Goal: Answer question/provide support: Share knowledge or assist other users

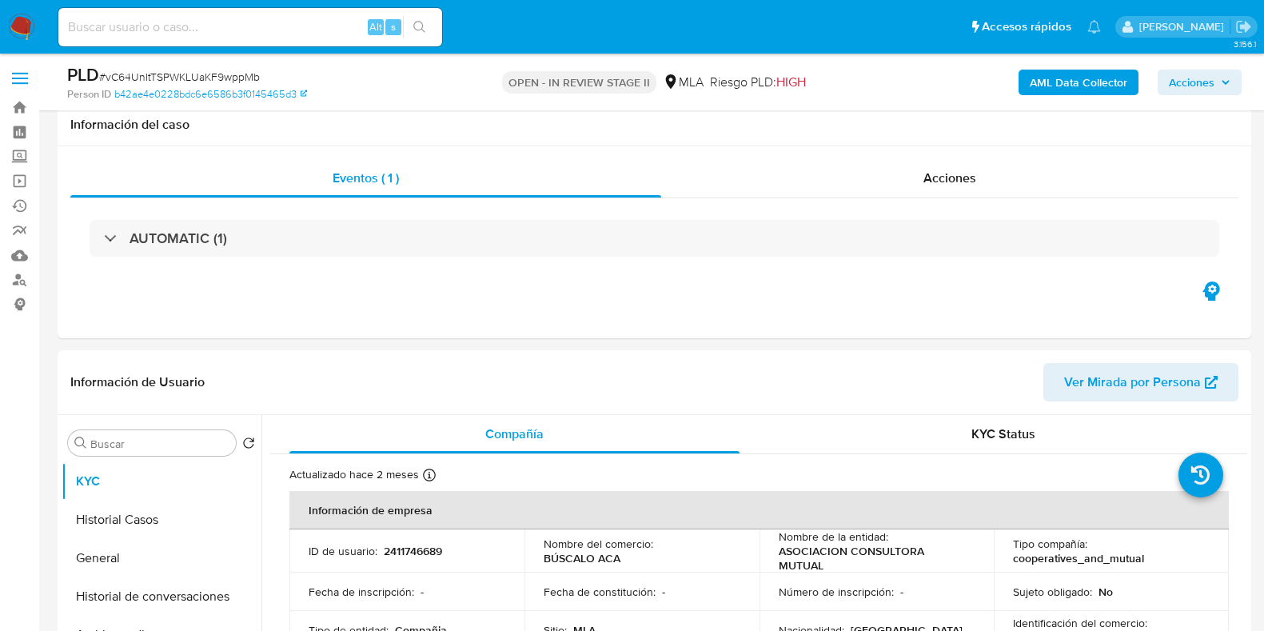
select select "10"
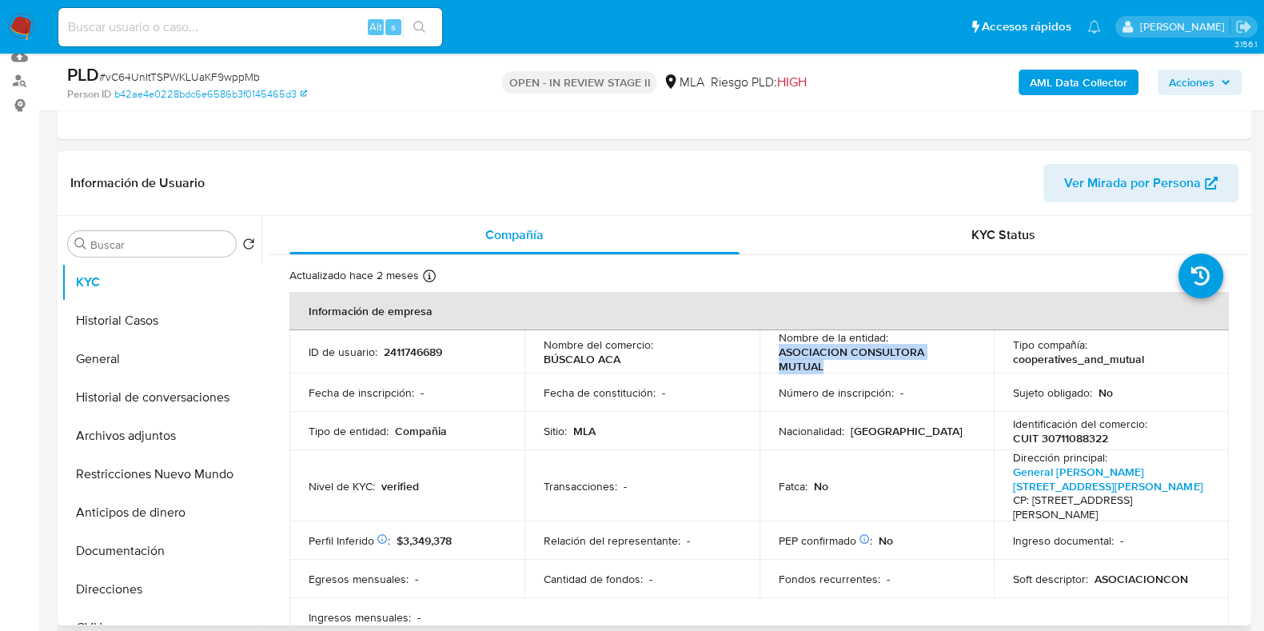
scroll to position [347, 0]
click at [1087, 431] on p "CUIT 30711088322" at bounding box center [1060, 438] width 95 height 14
copy p "30711088322"
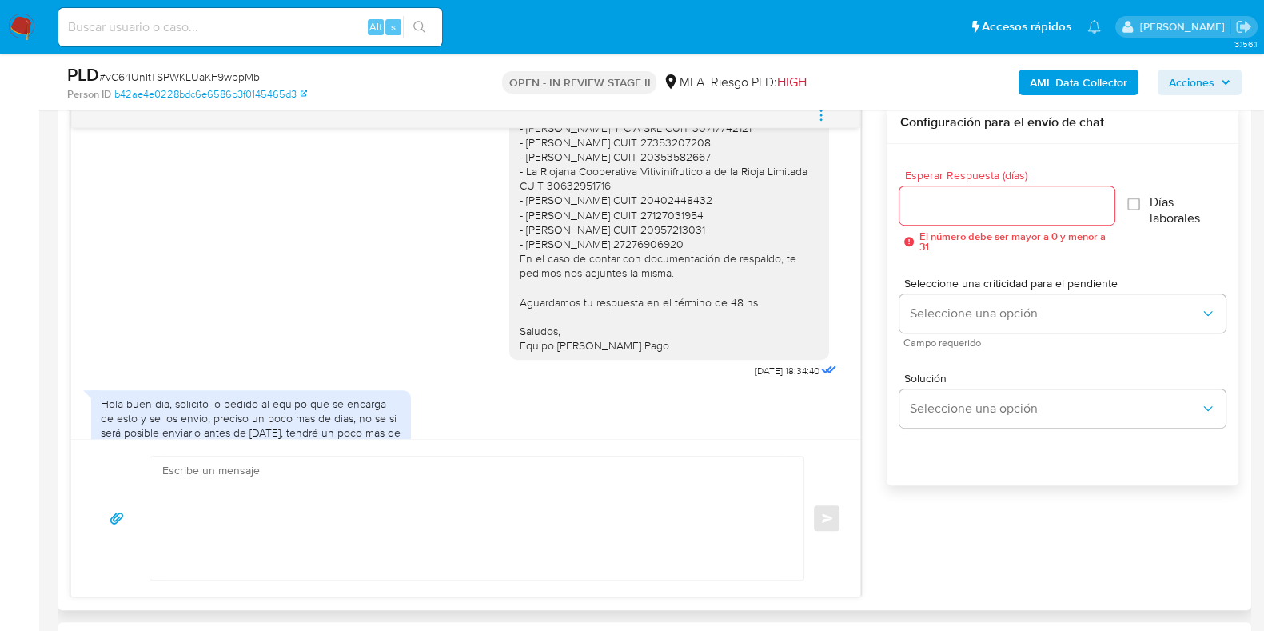
scroll to position [1846, 0]
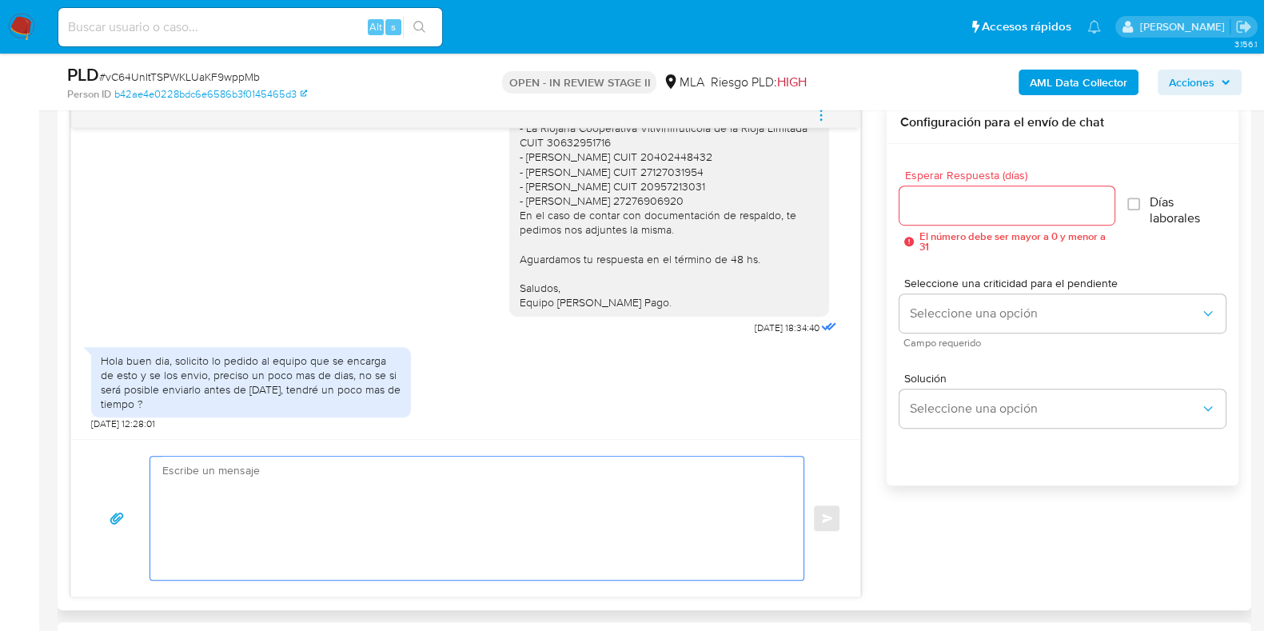
click at [415, 500] on textarea at bounding box center [472, 518] width 621 height 123
paste textarea "Hola, Muchas gracias por la respuesta. Analizamos tu caso y notamos que la info…"
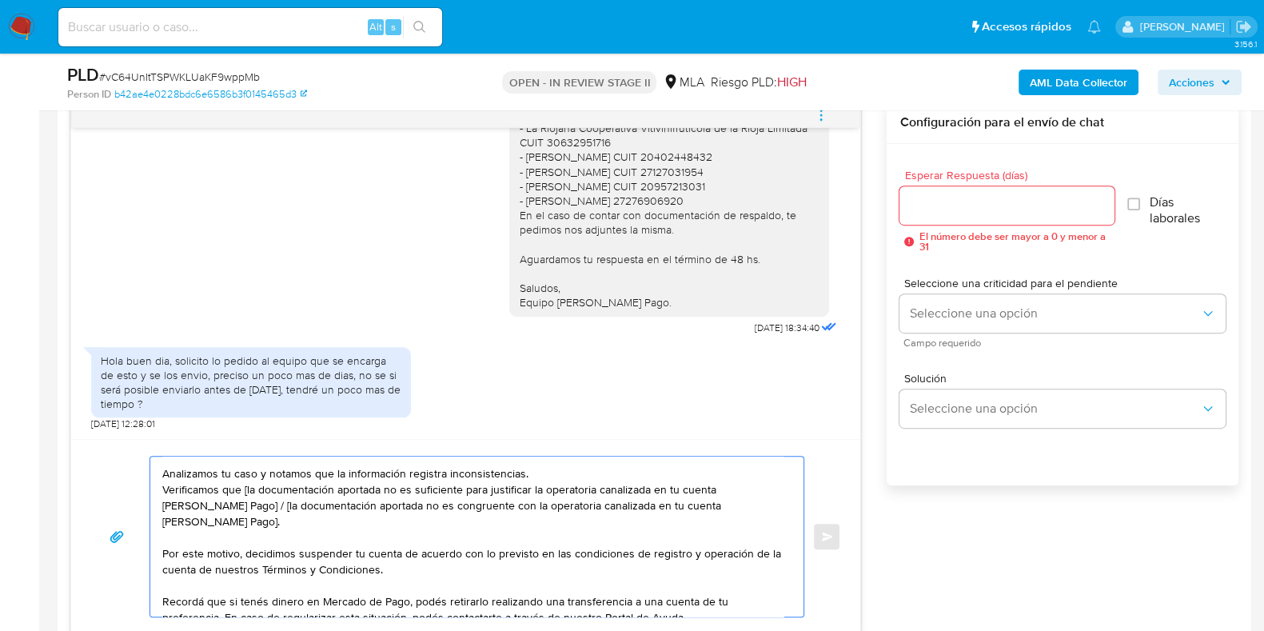
scroll to position [0, 0]
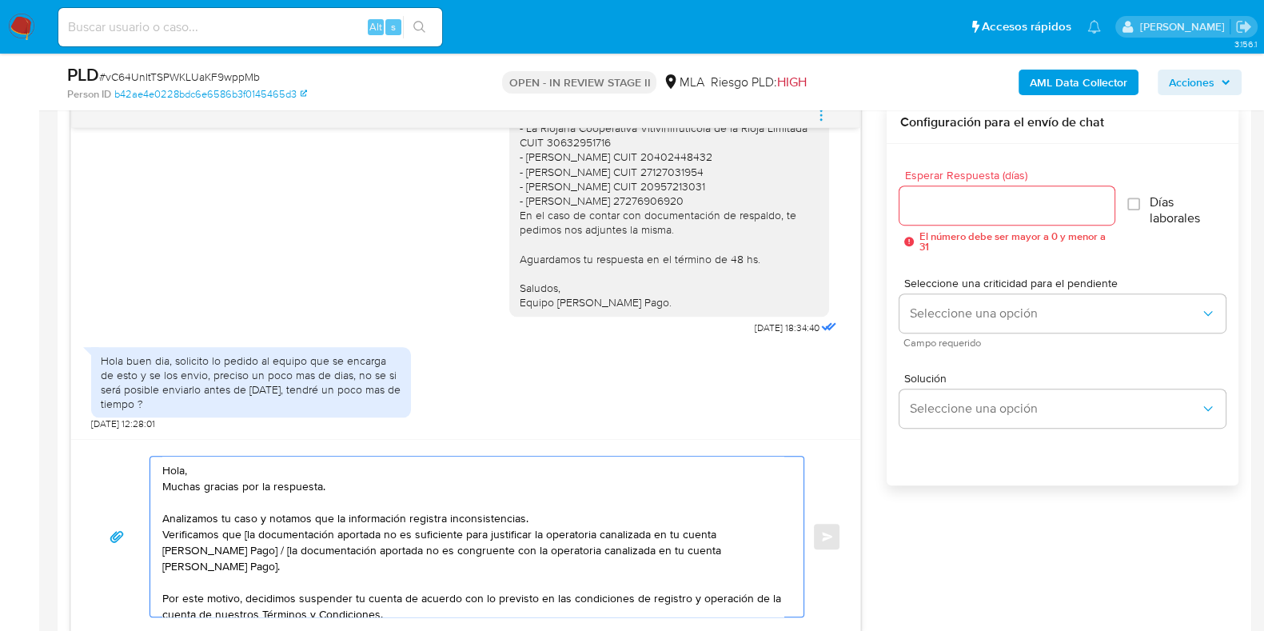
click at [246, 531] on textarea "Hola, Muchas gracias por la respuesta. Analizamos tu caso y notamos que la info…" at bounding box center [472, 537] width 621 height 160
drag, startPoint x: 212, startPoint y: 567, endPoint x: 232, endPoint y: 549, distance: 27.2
click at [232, 549] on textarea "Hola, Muchas gracias por la respuesta. Analizamos tu caso y notamos que la info…" at bounding box center [472, 537] width 621 height 160
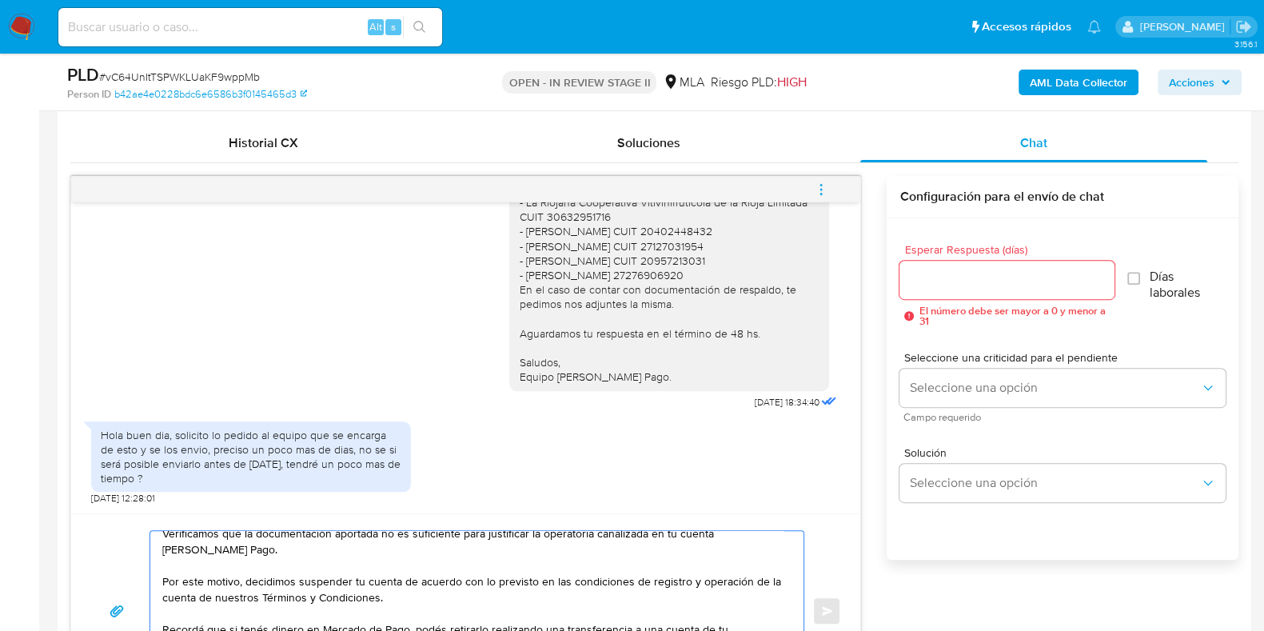
scroll to position [742, 0]
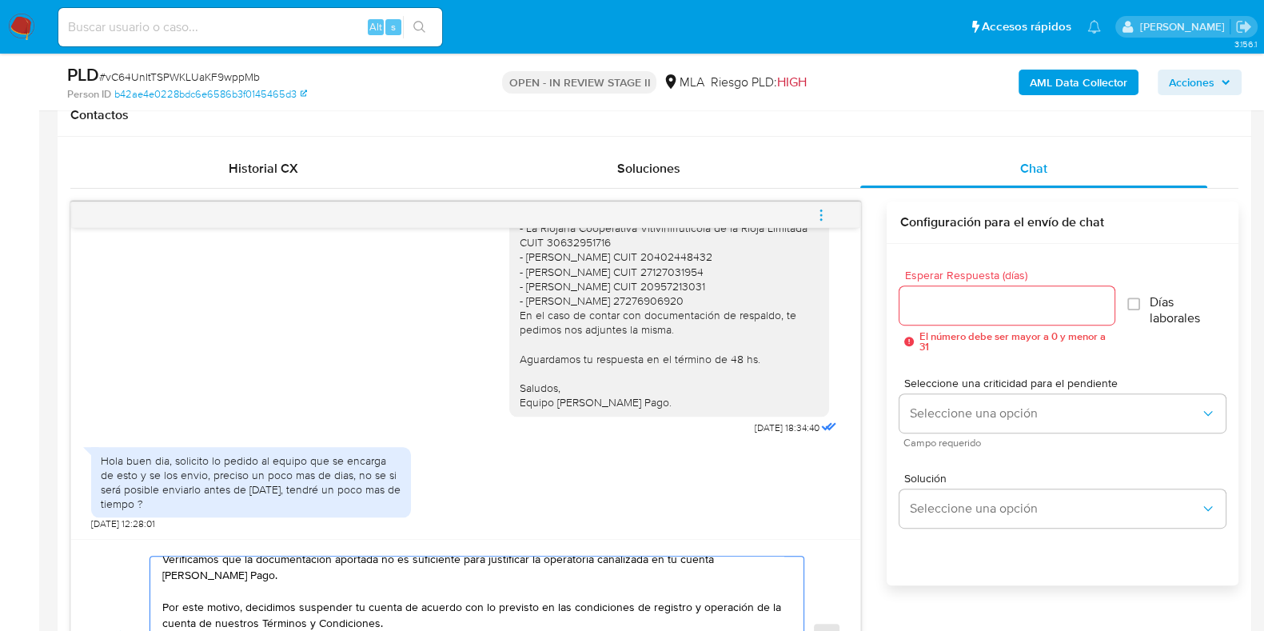
type textarea "Hola, Muchas gracias por la respuesta. Analizamos tu caso y notamos que la info…"
click at [940, 297] on input "Esperar Respuesta (días)" at bounding box center [1007, 305] width 214 height 21
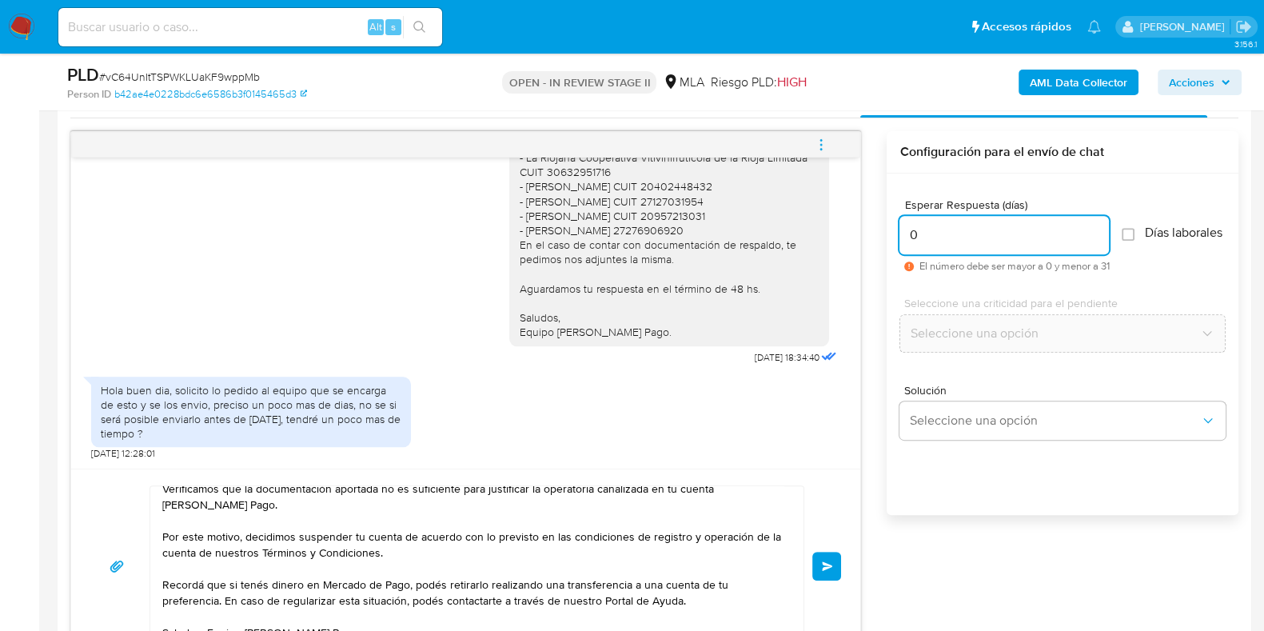
scroll to position [842, 0]
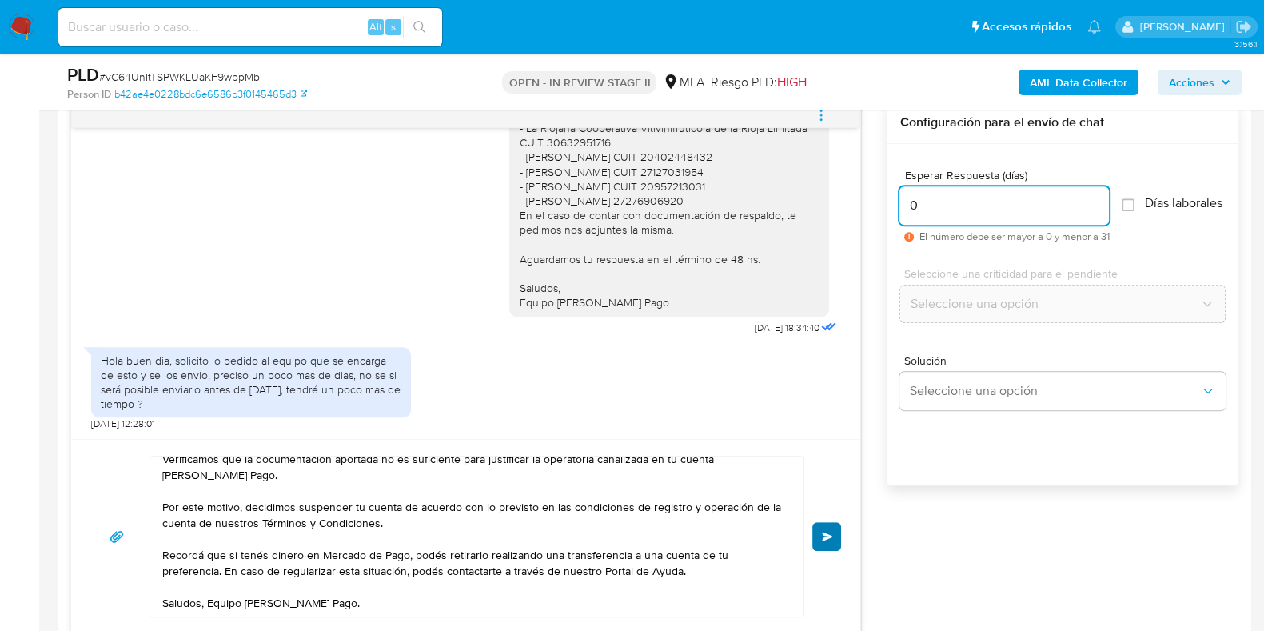
type input "0"
click at [822, 532] on span "Enviar" at bounding box center [827, 537] width 11 height 10
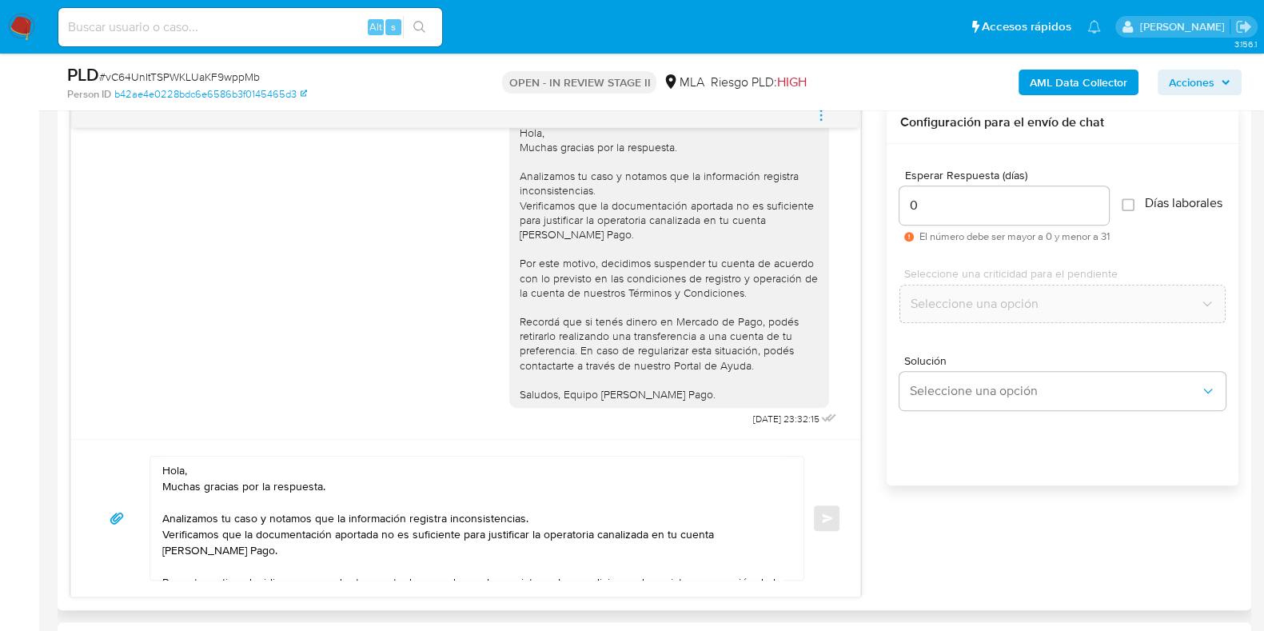
click at [820, 118] on icon "menu-action" at bounding box center [821, 115] width 14 height 14
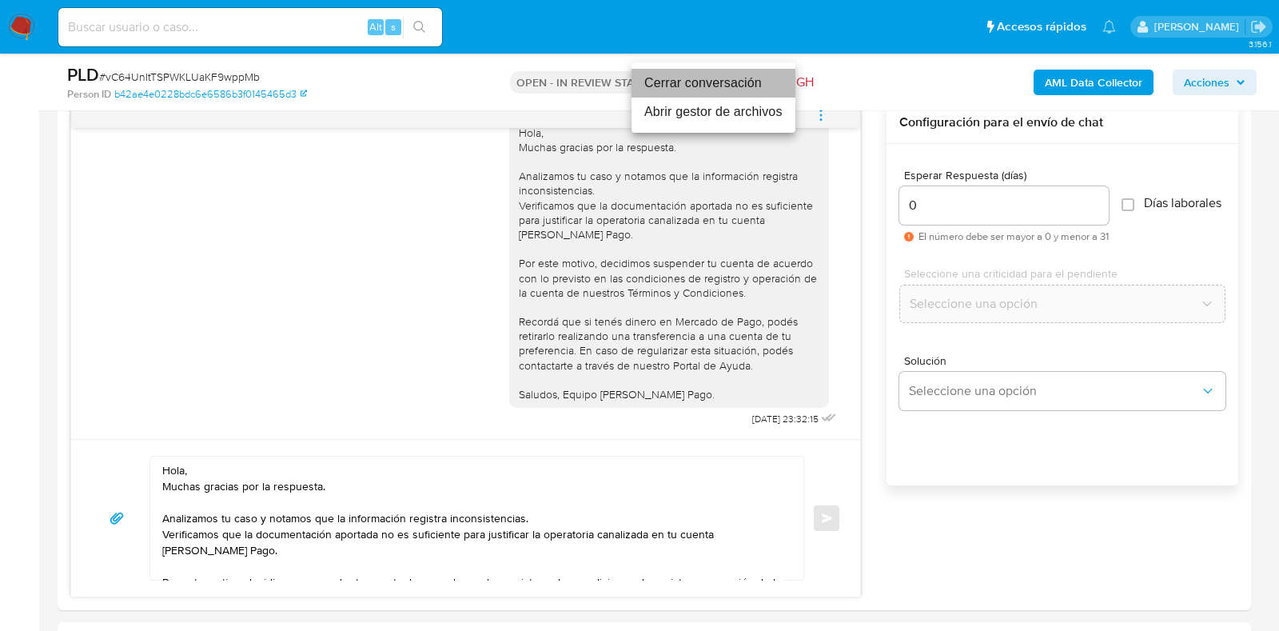
click at [704, 88] on li "Cerrar conversación" at bounding box center [714, 83] width 164 height 29
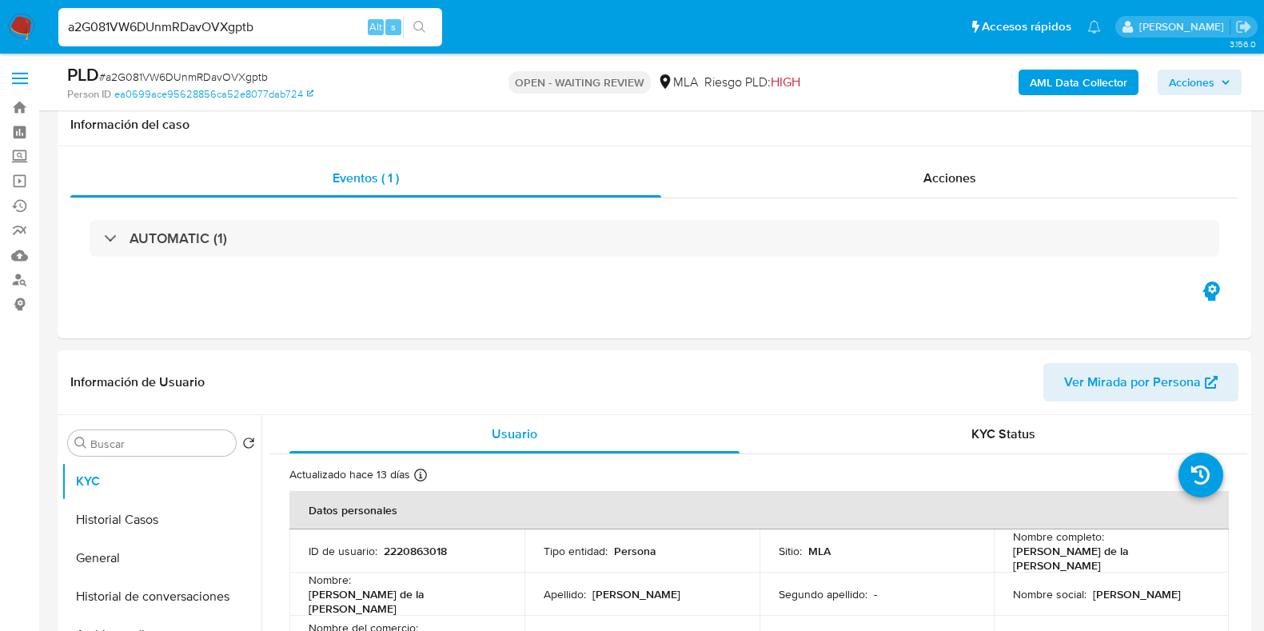
select select "10"
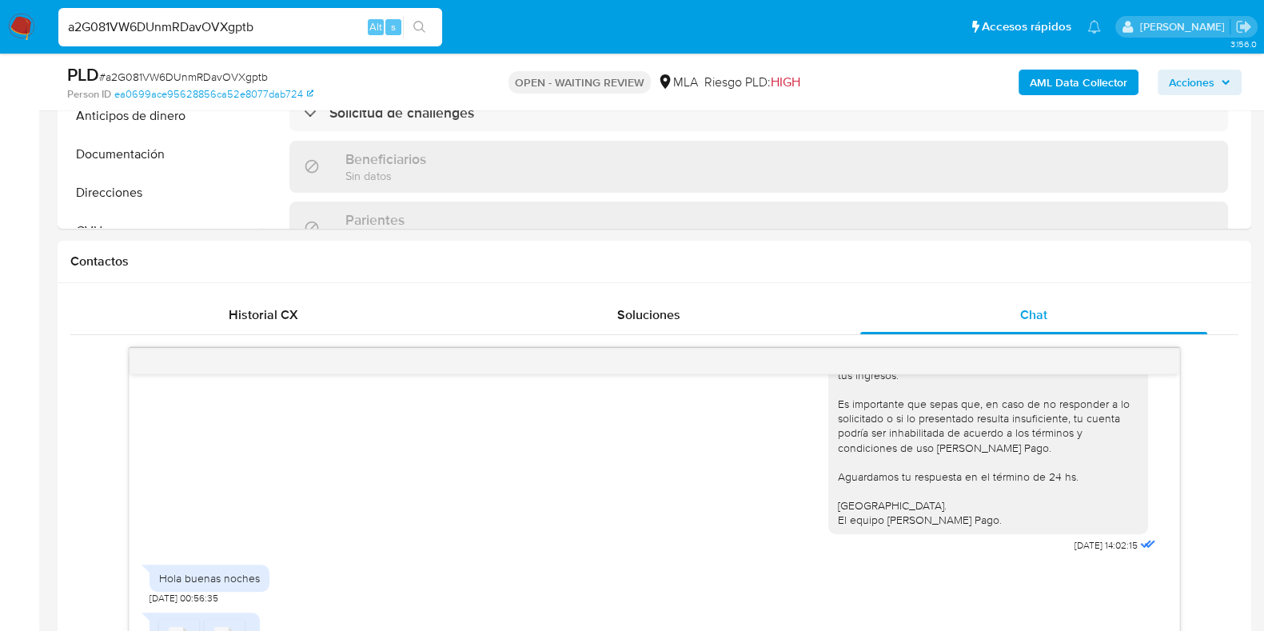
scroll to position [553, 0]
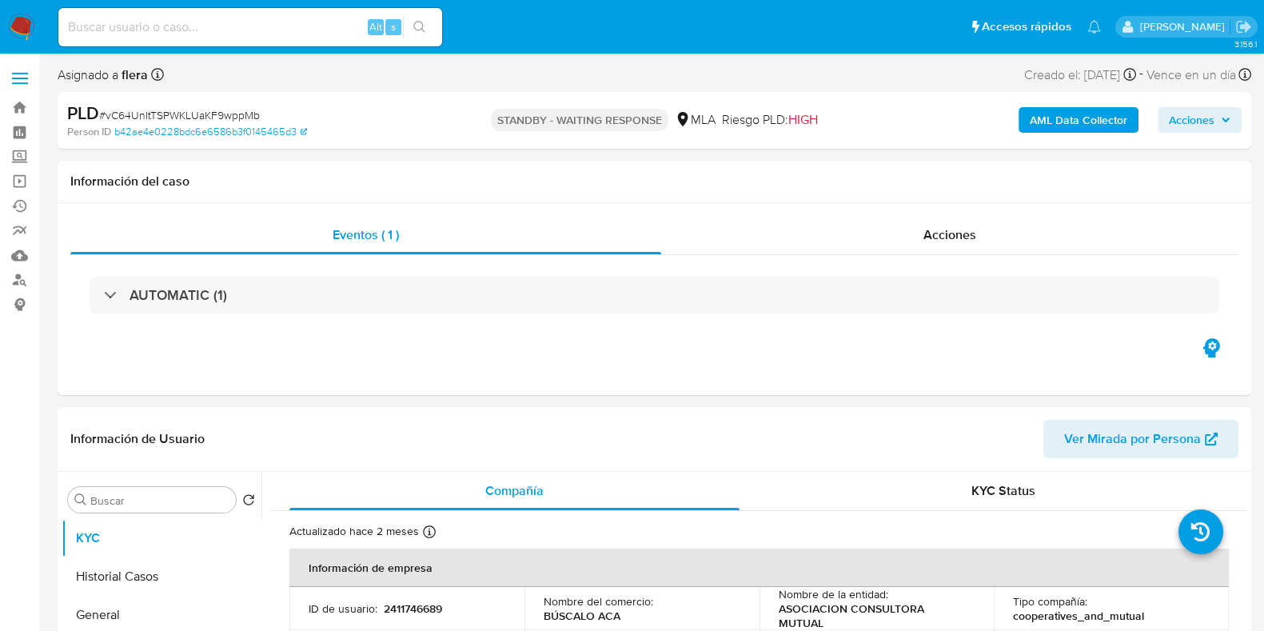
click at [189, 114] on span "# vC64UnItTSPWKLUaKF9wppMb" at bounding box center [179, 115] width 161 height 16
select select "10"
click at [189, 114] on span "# vC64UnItTSPWKLUaKF9wppMb" at bounding box center [179, 115] width 161 height 16
copy span "vC64UnItTSPWKLUaKF9wppMb"
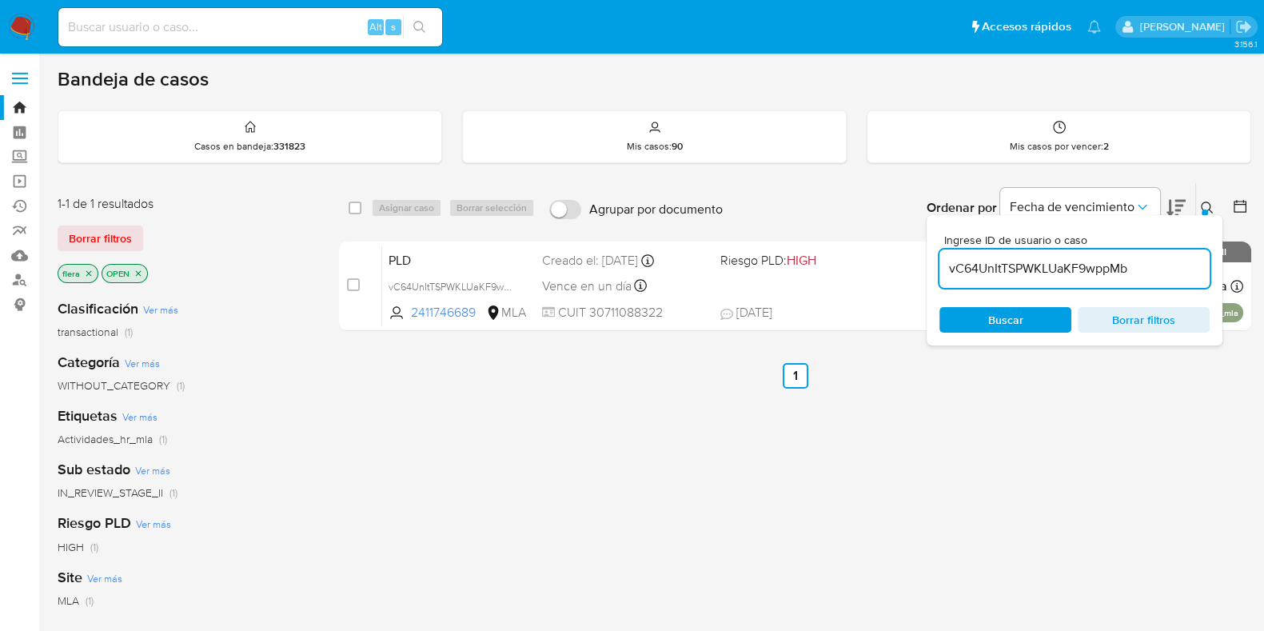
click at [1035, 265] on input "vC64UnItTSPWKLUaKF9wppMb" at bounding box center [1074, 268] width 270 height 21
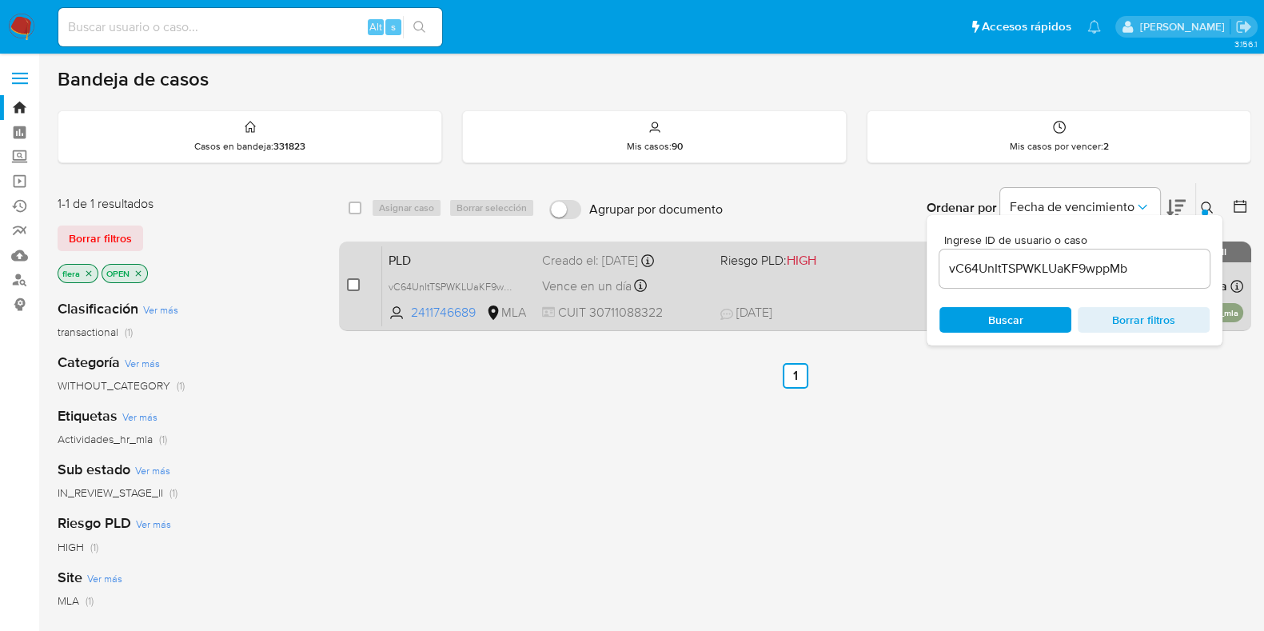
click at [353, 287] on input "checkbox" at bounding box center [353, 284] width 13 height 13
checkbox input "true"
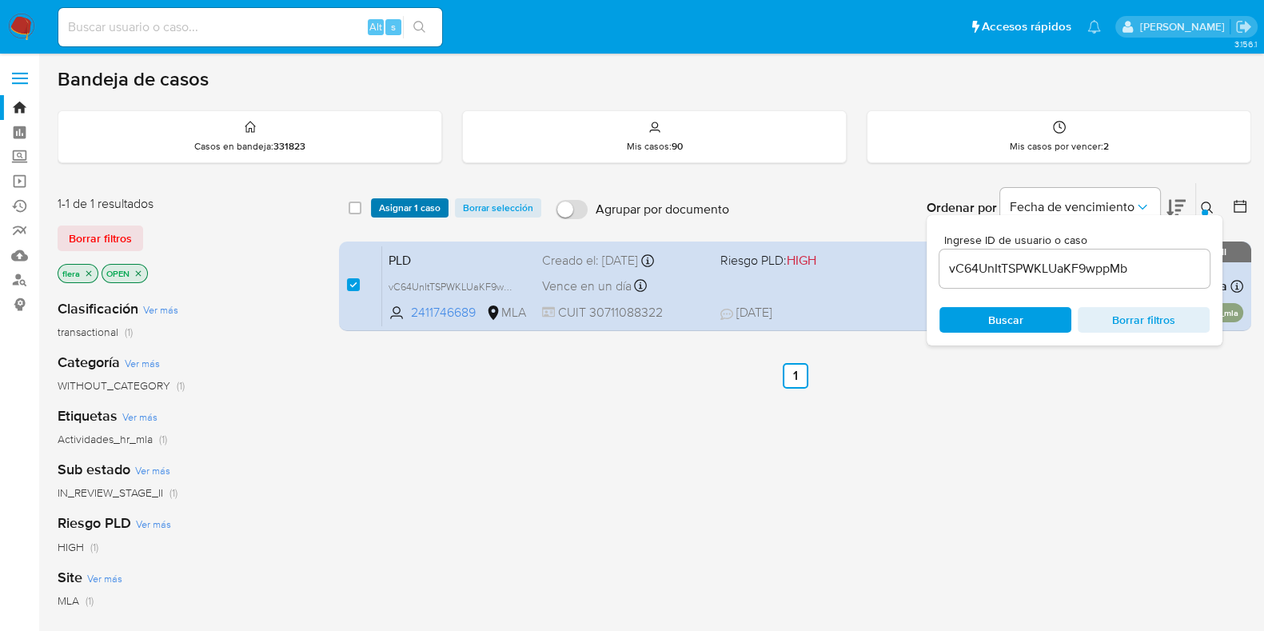
click at [402, 209] on span "Asignar 1 caso" at bounding box center [410, 208] width 62 height 16
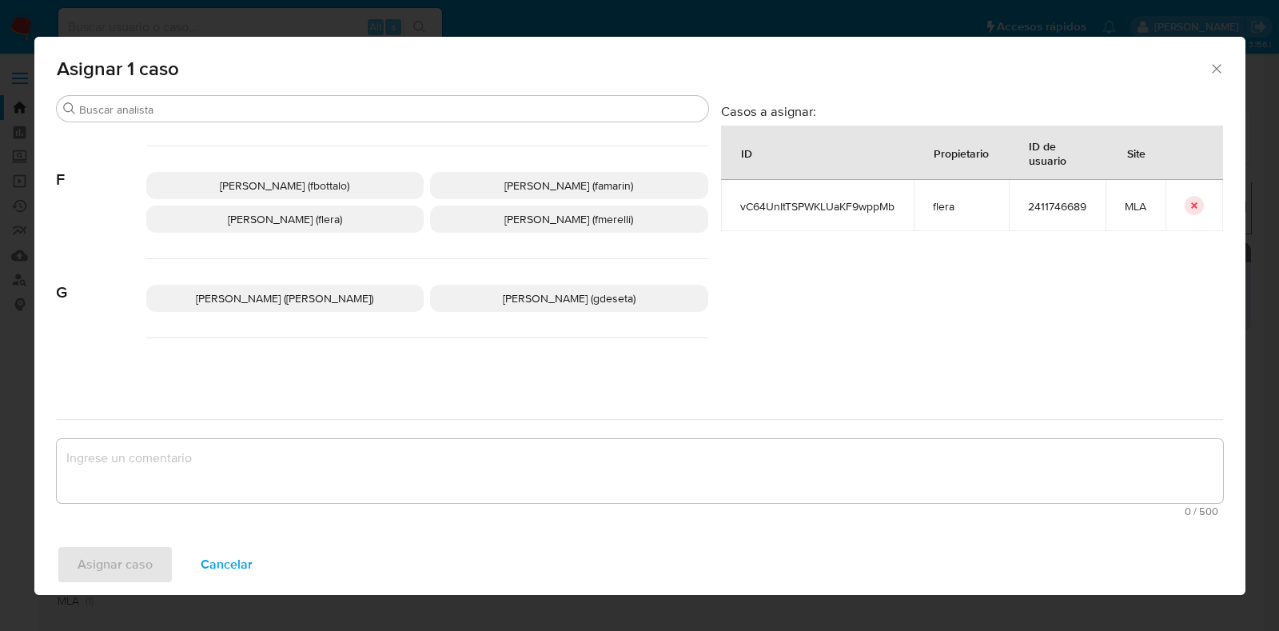
scroll to position [399, 0]
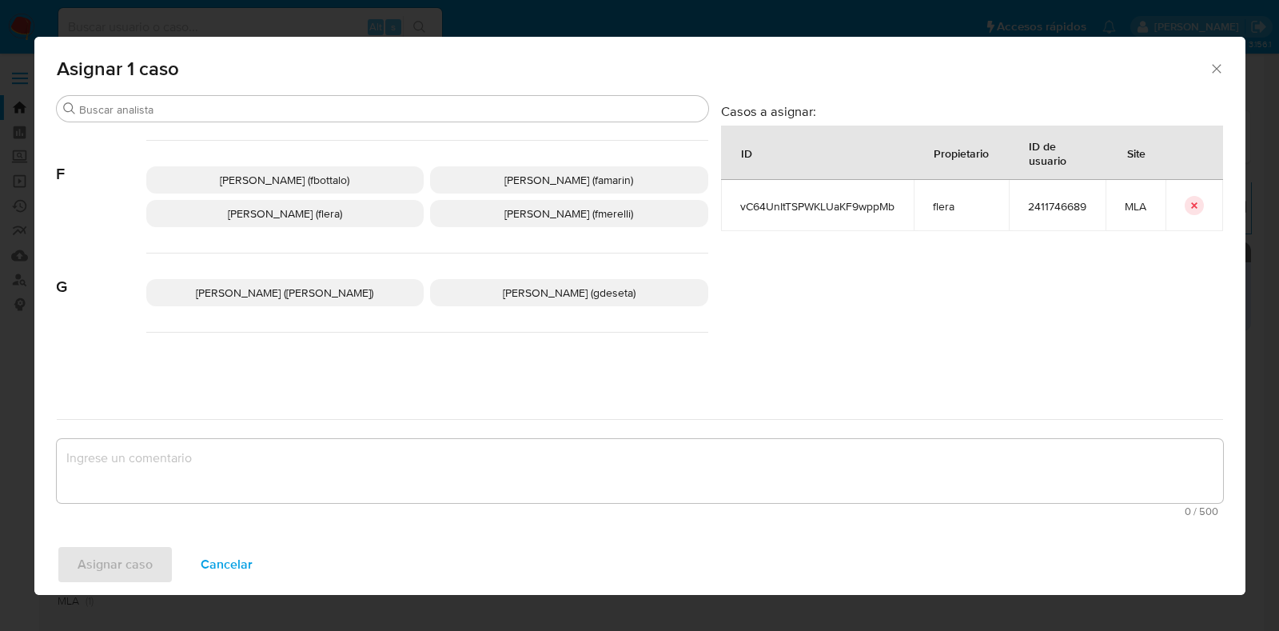
click at [342, 215] on span "Florencia Cecilia Lera (flera)" at bounding box center [285, 213] width 114 height 16
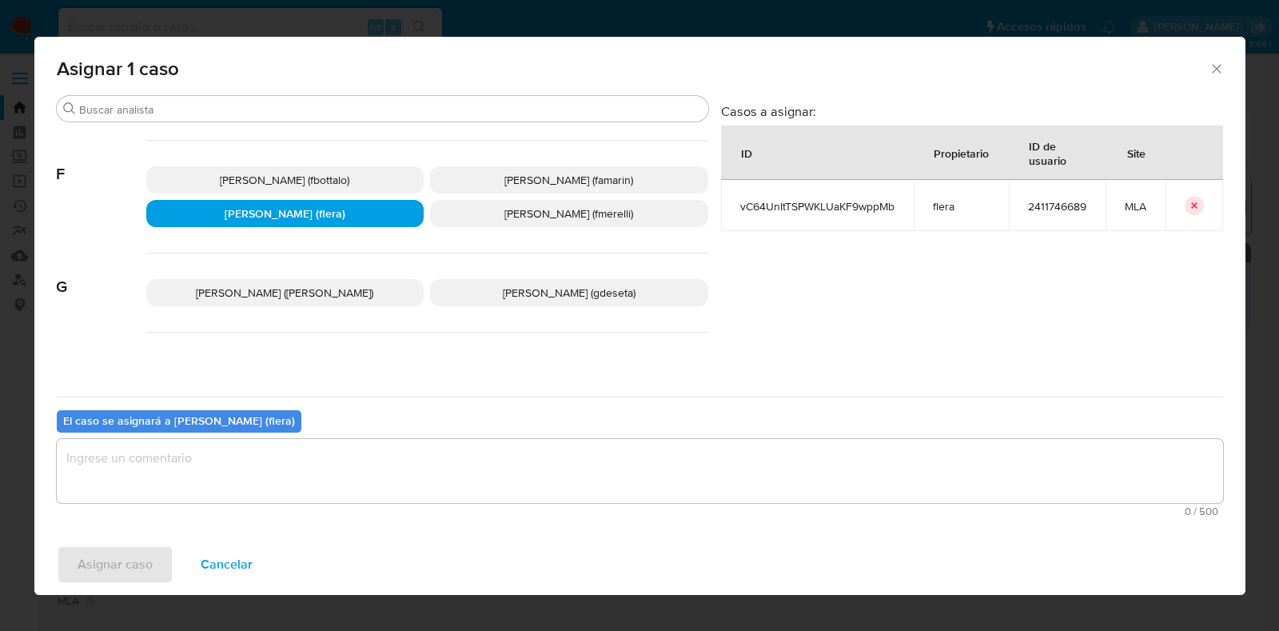
click at [357, 469] on textarea "assign-modal" at bounding box center [640, 471] width 1167 height 64
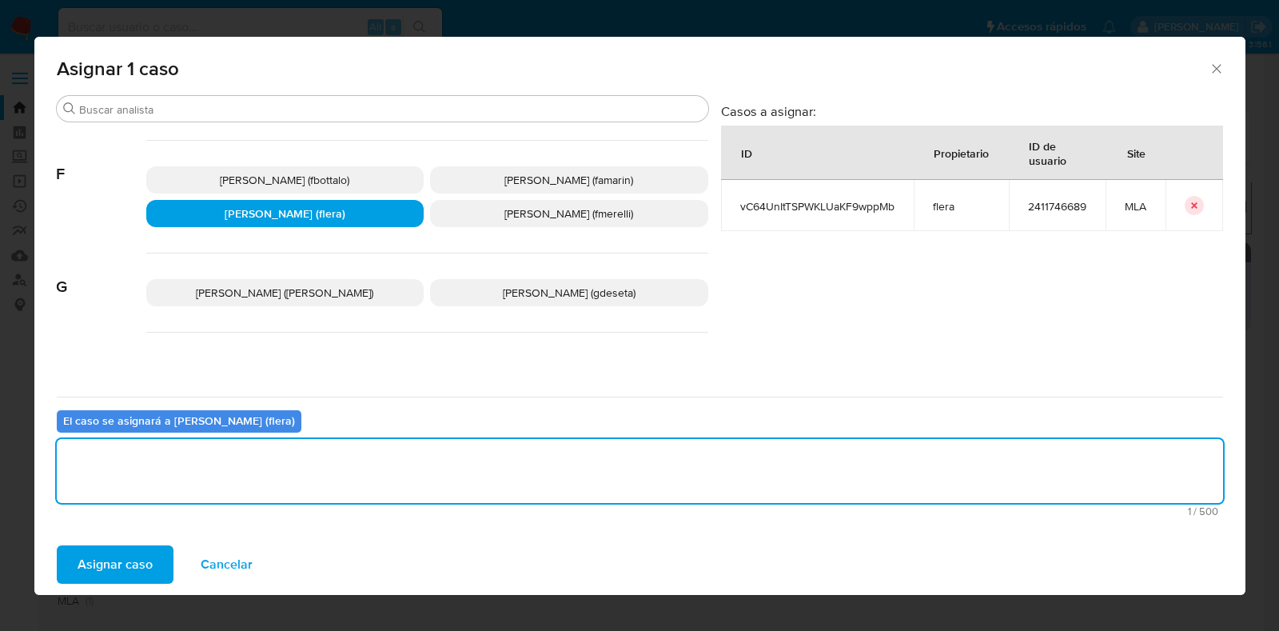
click at [108, 556] on span "Asignar caso" at bounding box center [115, 564] width 75 height 35
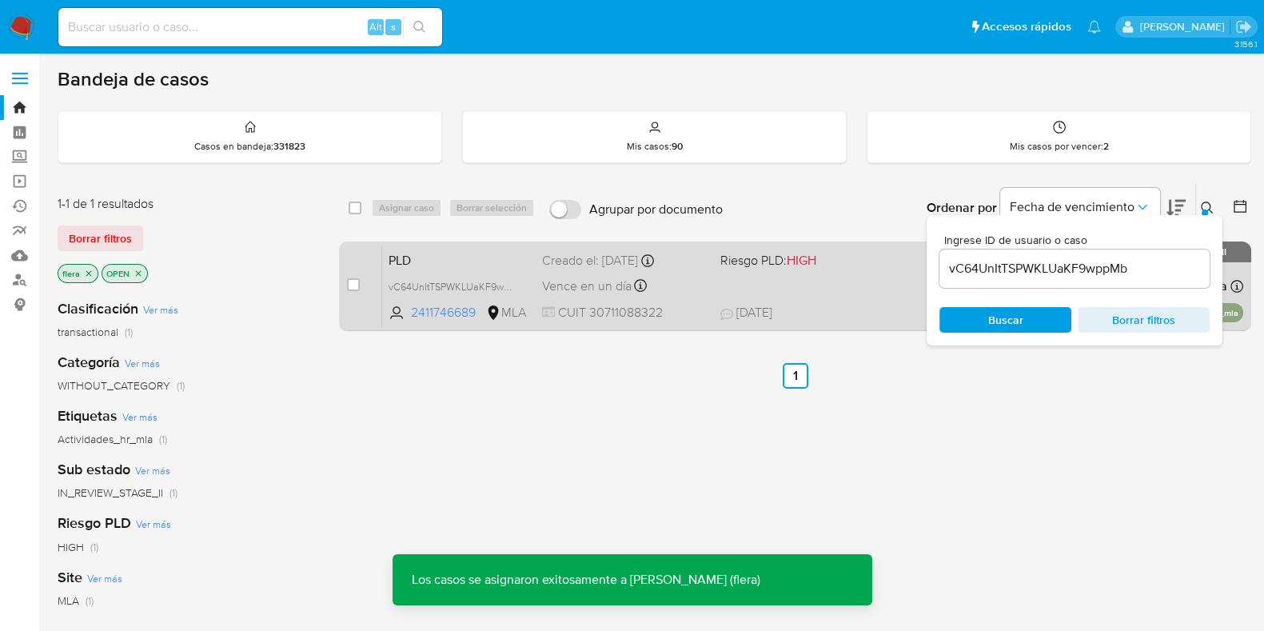
click at [421, 257] on span "PLD" at bounding box center [459, 259] width 141 height 21
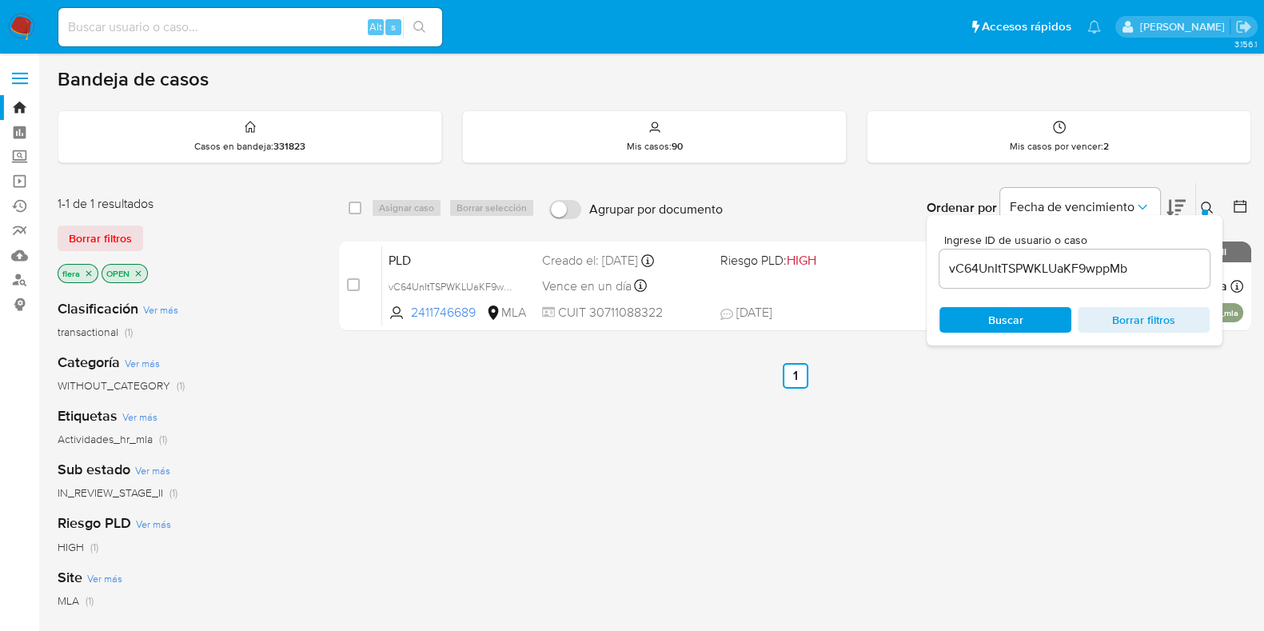
click at [1043, 270] on input "vC64UnItTSPWKLUaKF9wppMb" at bounding box center [1074, 268] width 270 height 21
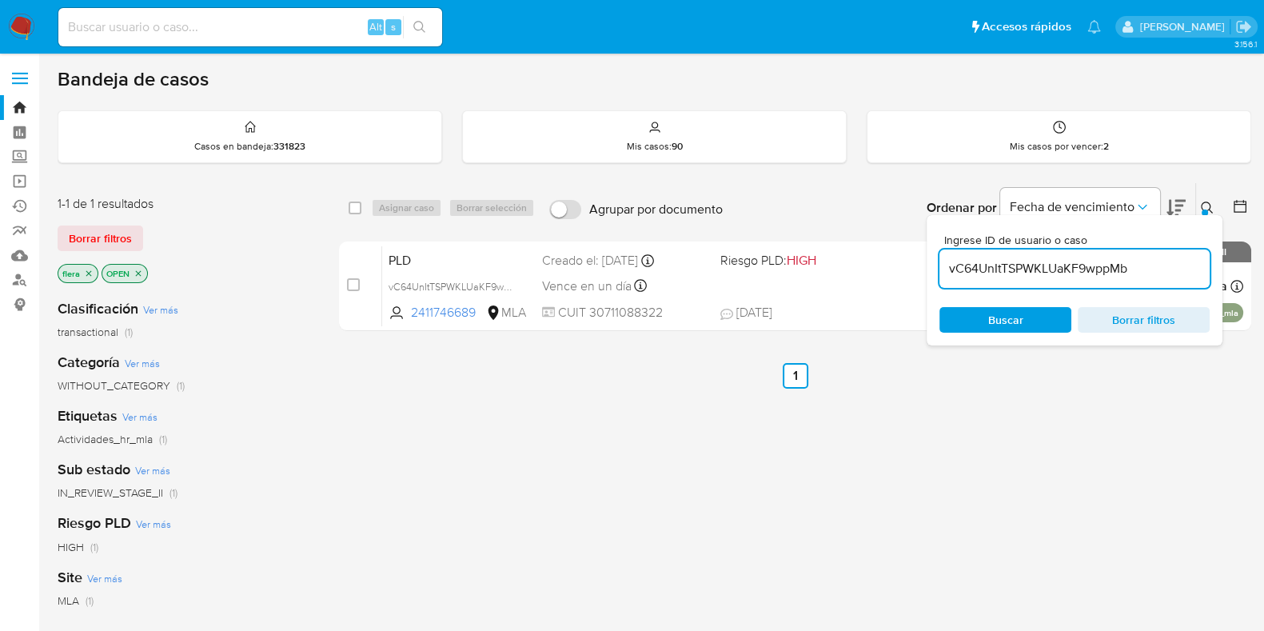
click at [1043, 270] on input "vC64UnItTSPWKLUaKF9wppMb" at bounding box center [1074, 268] width 270 height 21
paste input "a2G081VW6DUnmRDavOVXgpt"
type input "a2G081VW6DUnmRDavOVXgptb"
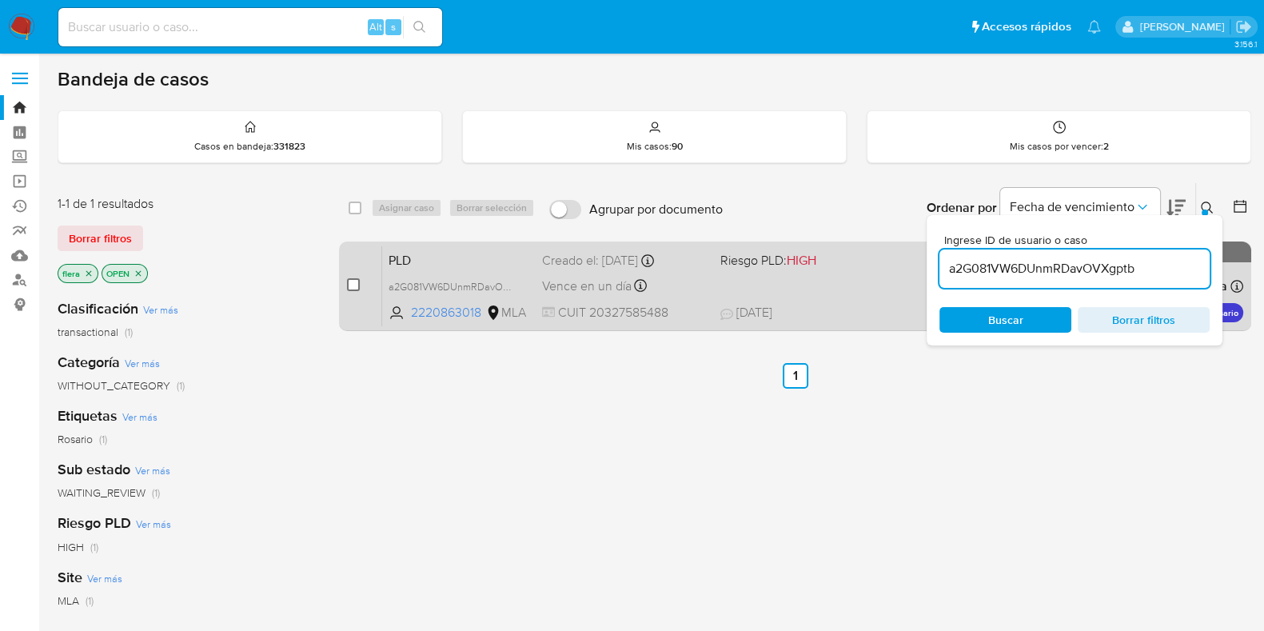
click at [352, 286] on input "checkbox" at bounding box center [353, 284] width 13 height 13
checkbox input "true"
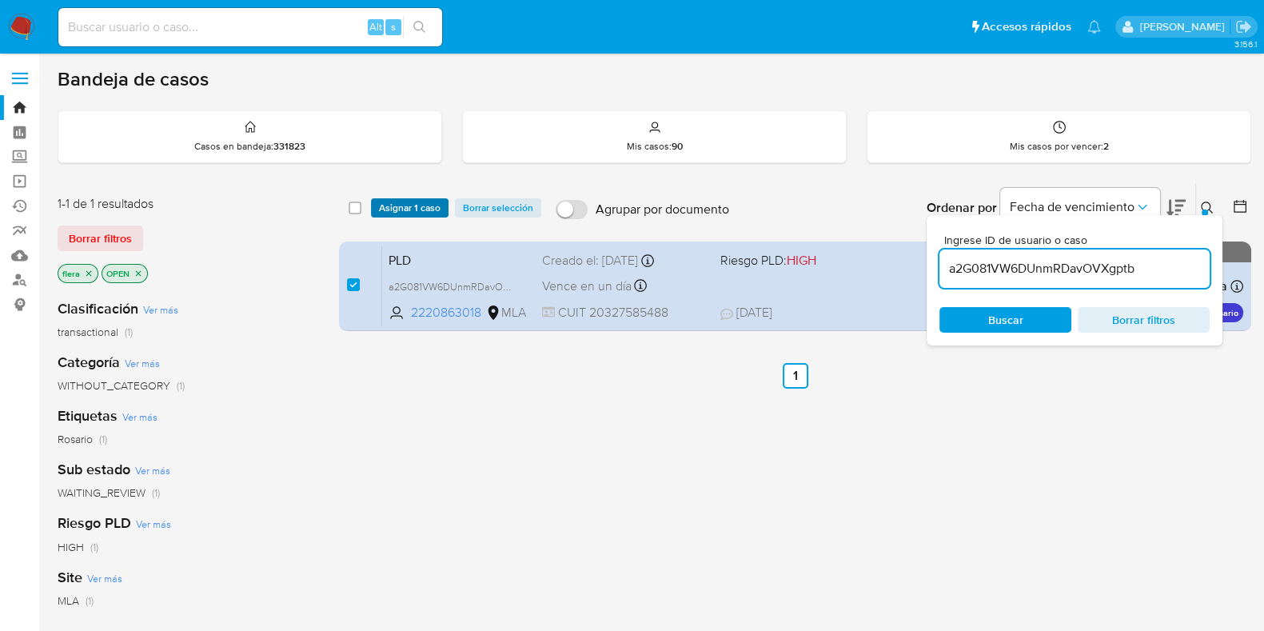
click at [398, 207] on span "Asignar 1 caso" at bounding box center [410, 208] width 62 height 16
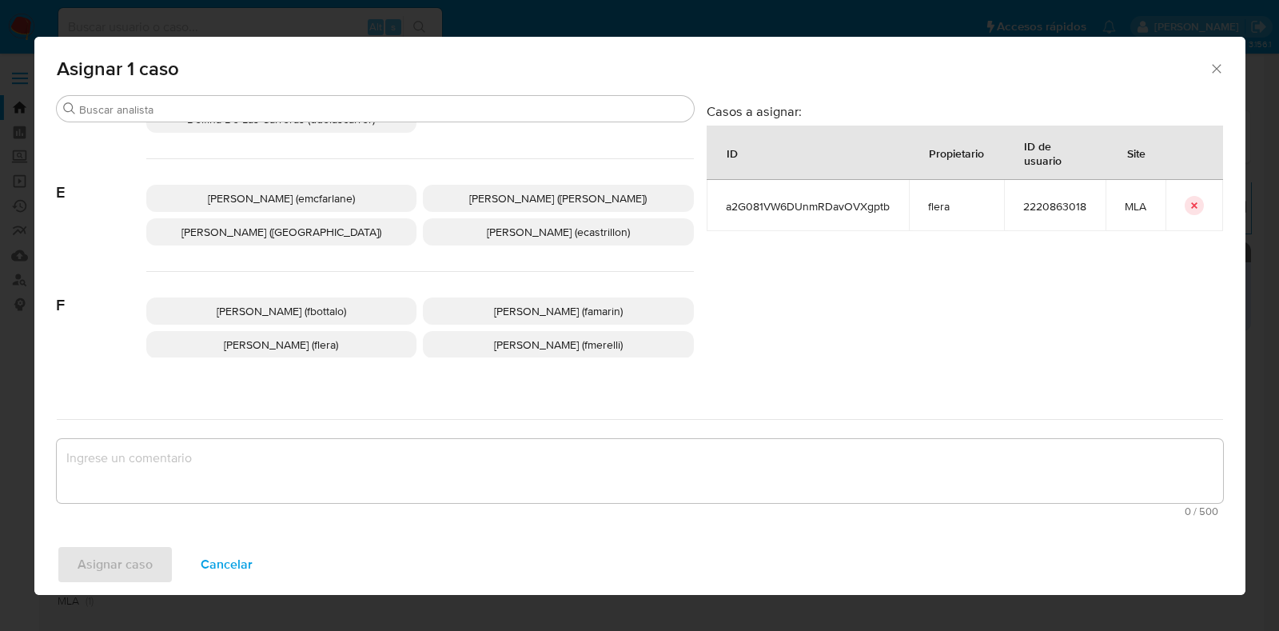
scroll to position [300, 0]
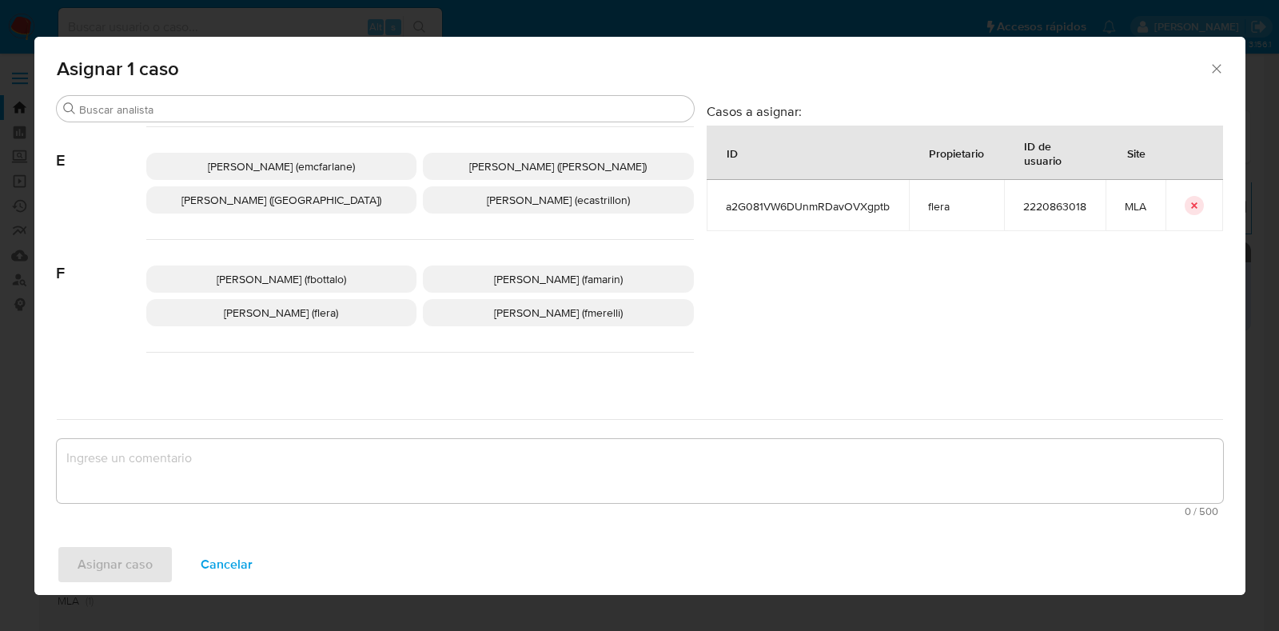
click at [319, 310] on span "Florencia Cecilia Lera (flera)" at bounding box center [281, 313] width 114 height 16
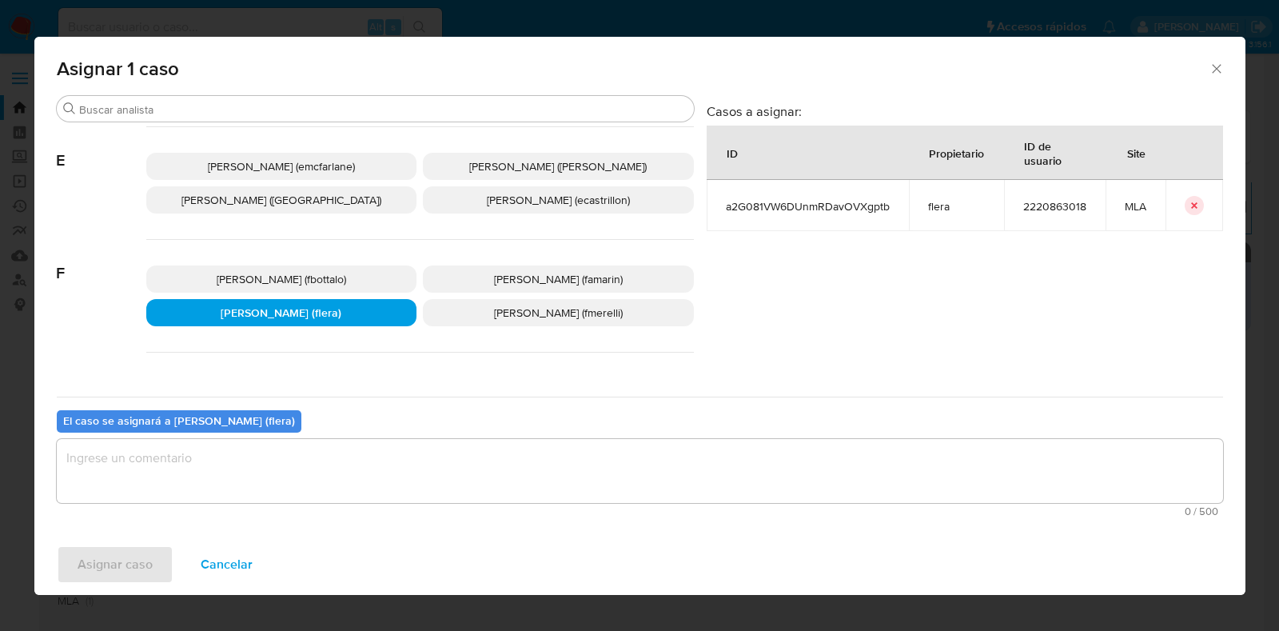
click at [320, 492] on textarea "assign-modal" at bounding box center [640, 471] width 1167 height 64
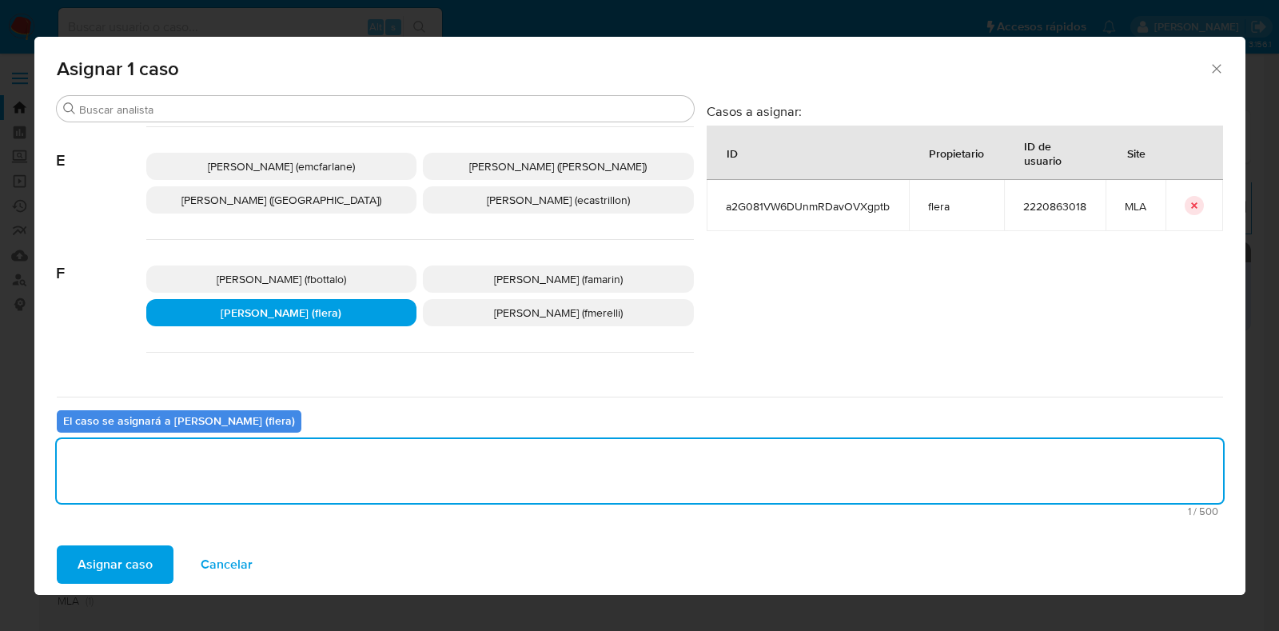
click at [143, 567] on span "Asignar caso" at bounding box center [115, 564] width 75 height 35
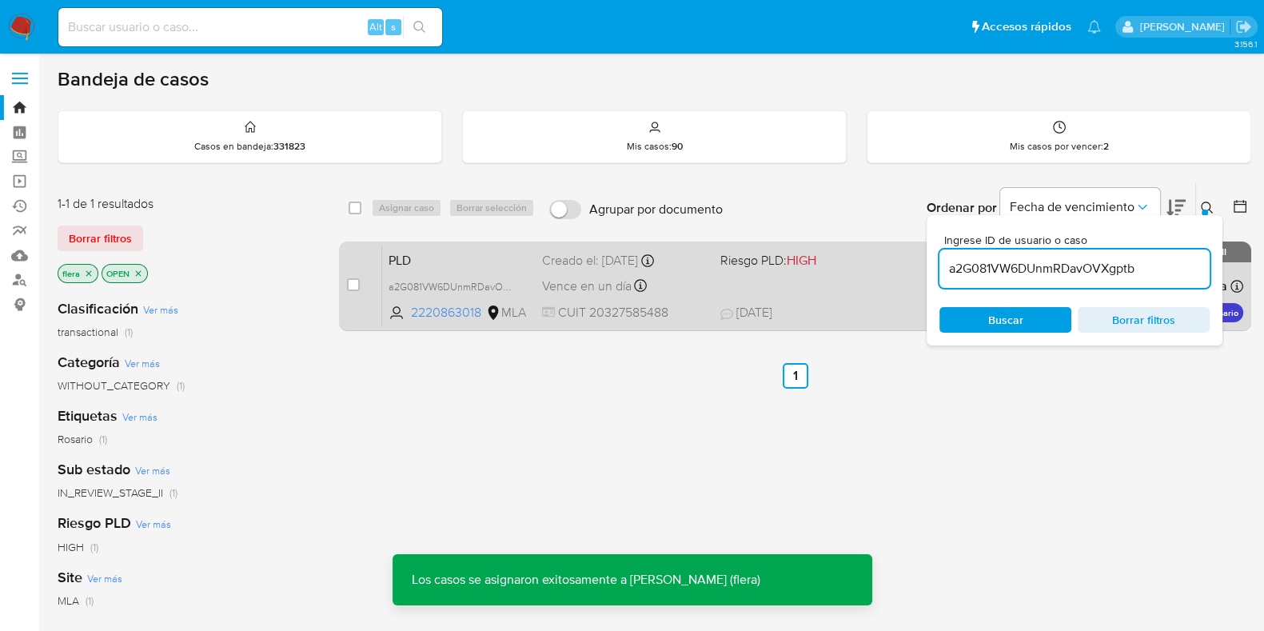
click at [448, 261] on span "PLD" at bounding box center [459, 259] width 141 height 21
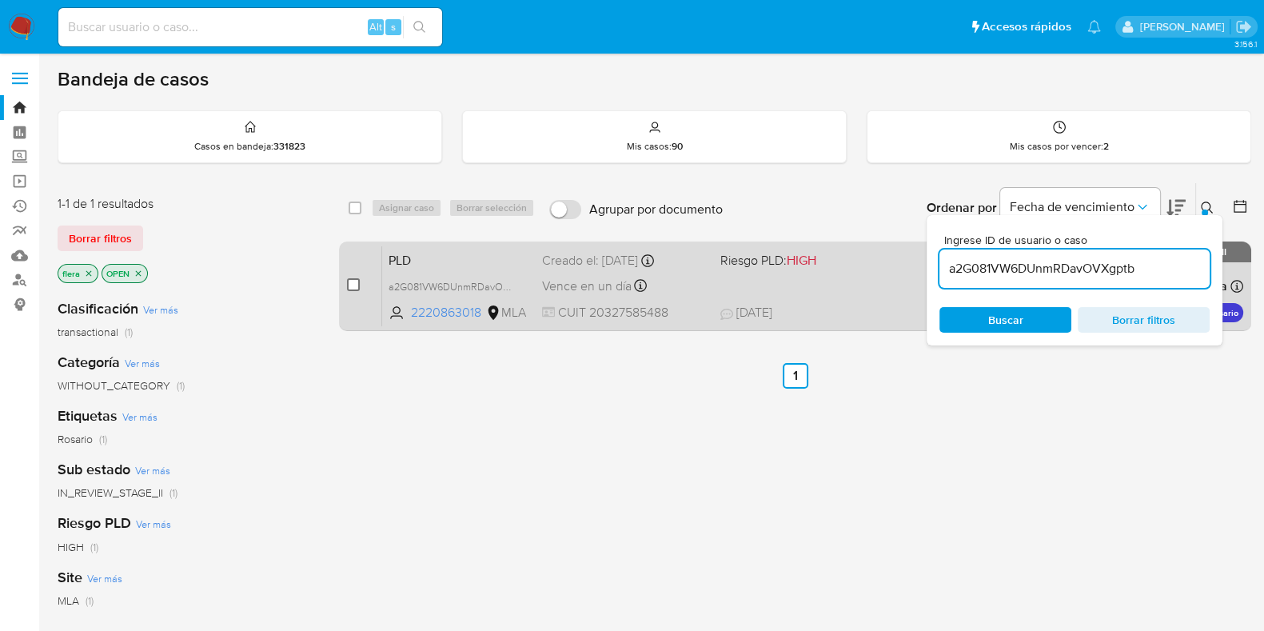
click at [352, 280] on input "checkbox" at bounding box center [353, 284] width 13 height 13
checkbox input "true"
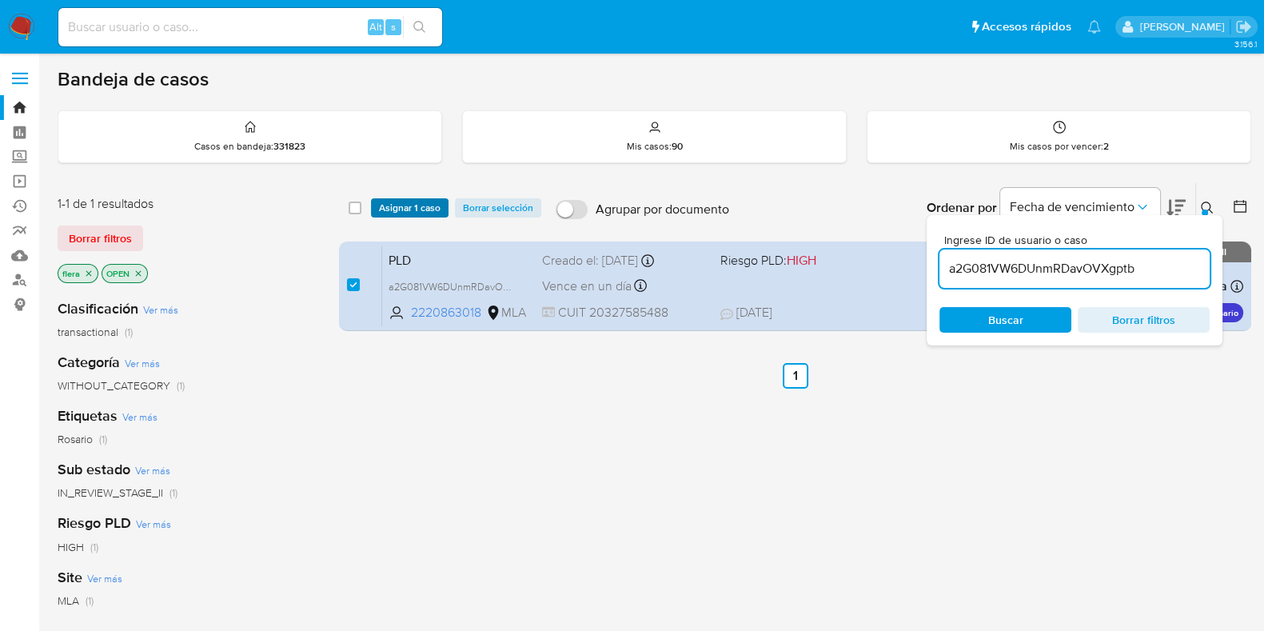
click at [395, 206] on span "Asignar 1 caso" at bounding box center [410, 208] width 62 height 16
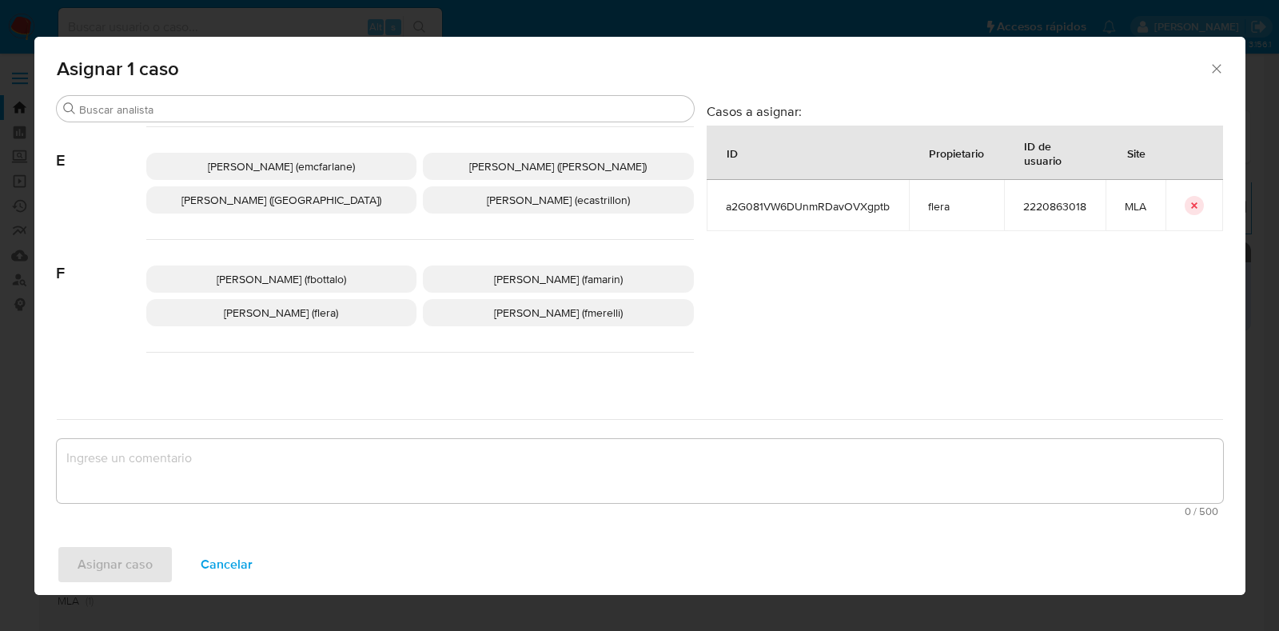
click at [349, 301] on p "Florencia Cecilia Lera (flera)" at bounding box center [281, 312] width 271 height 27
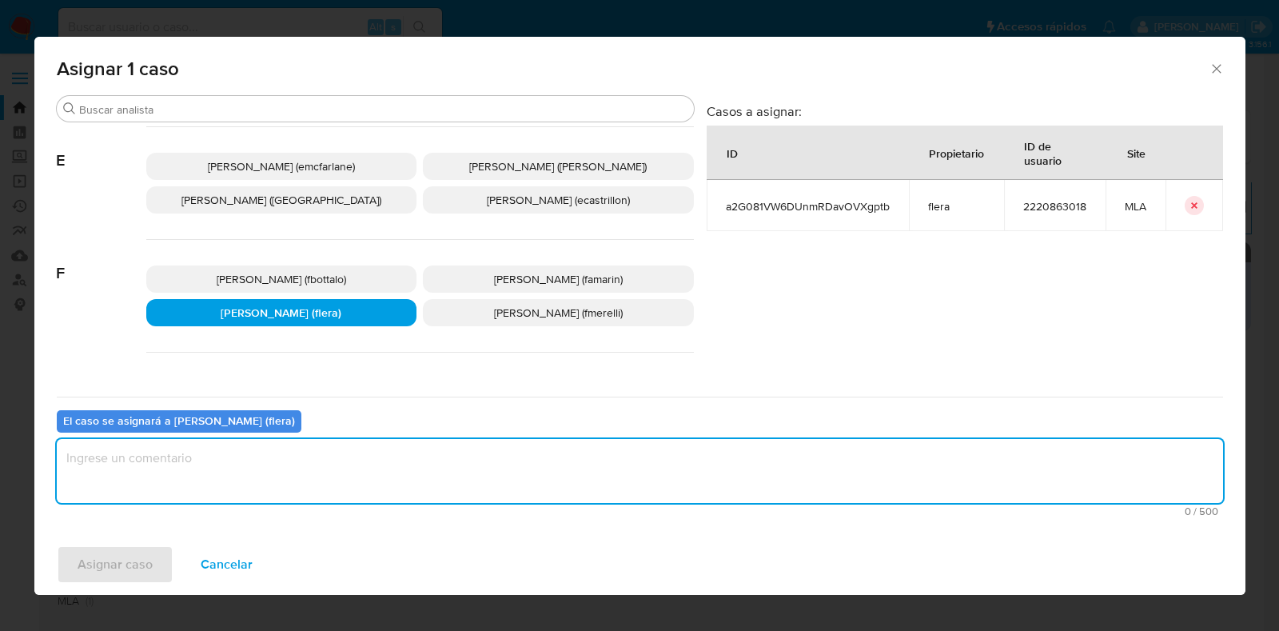
click at [361, 475] on textarea "assign-modal" at bounding box center [640, 471] width 1167 height 64
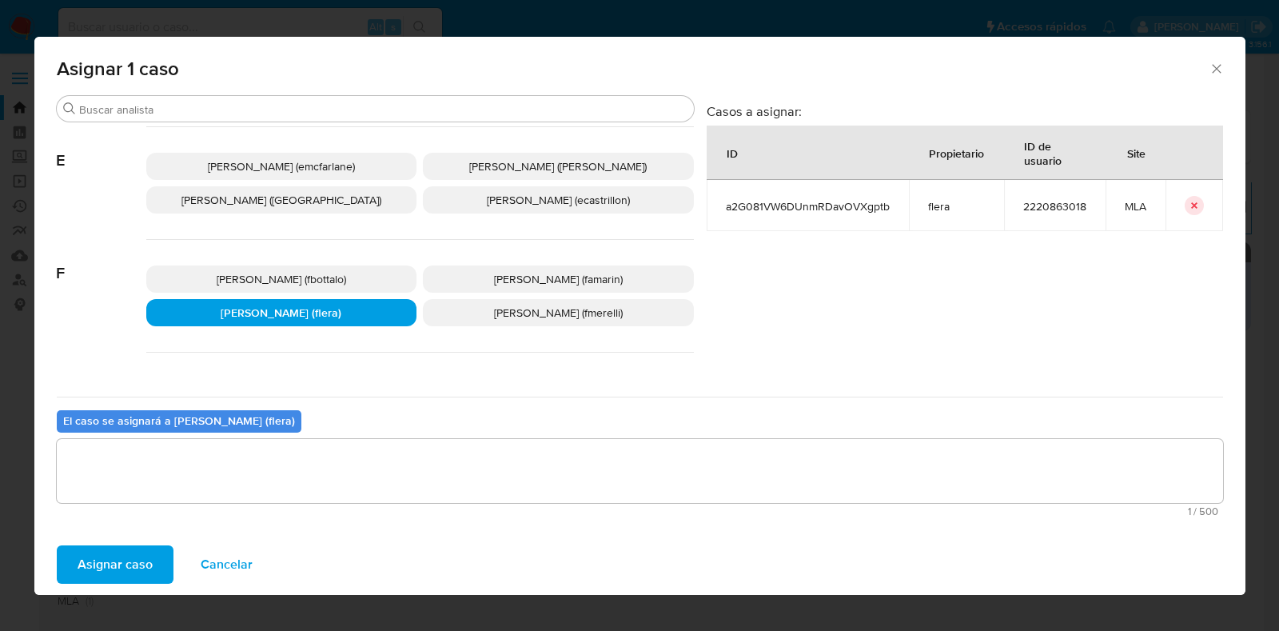
click at [136, 563] on span "Asignar caso" at bounding box center [115, 564] width 75 height 35
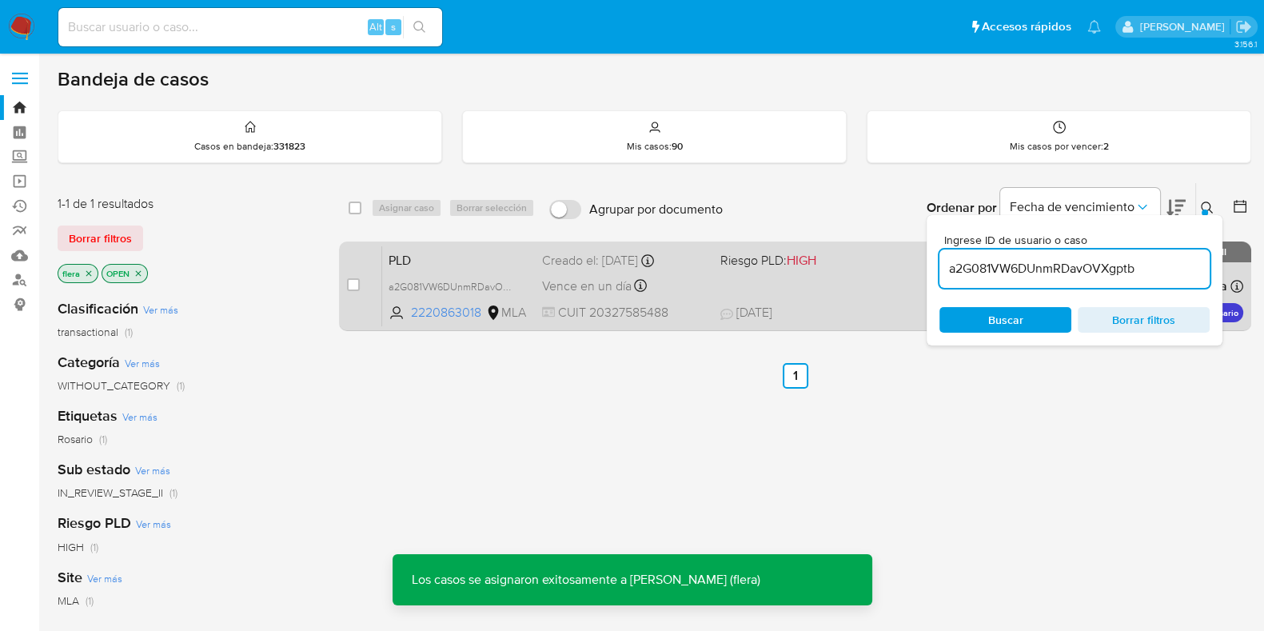
click at [420, 249] on span "PLD" at bounding box center [459, 259] width 141 height 21
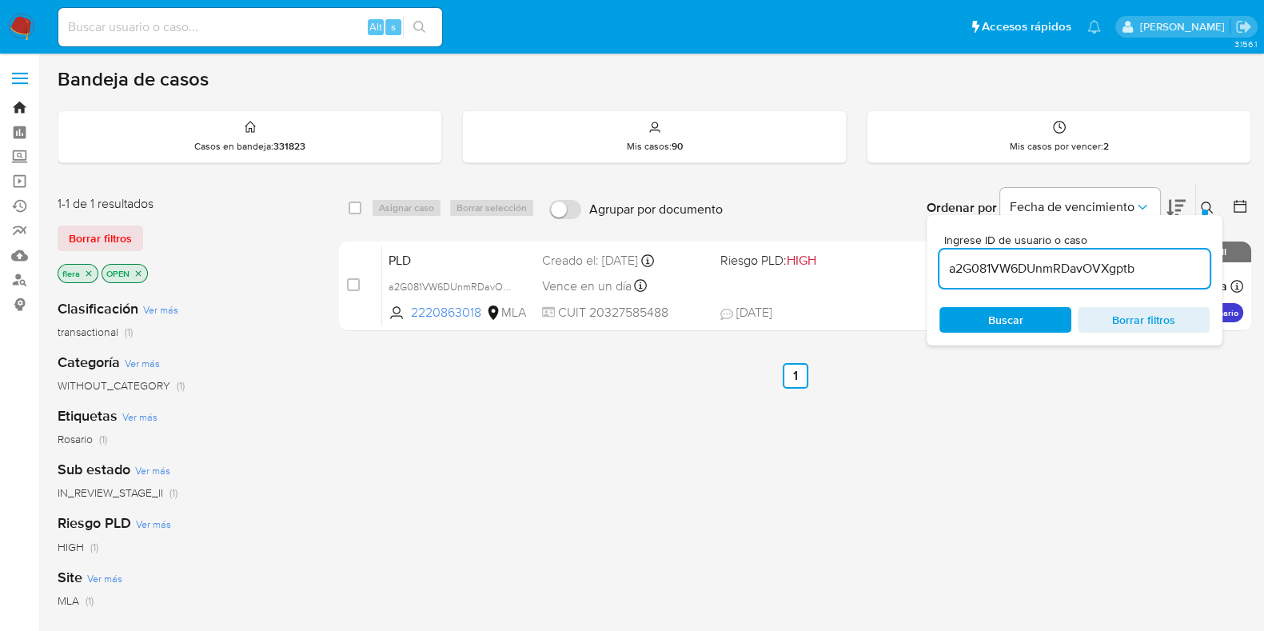
click at [24, 100] on link "Bandeja" at bounding box center [95, 107] width 190 height 25
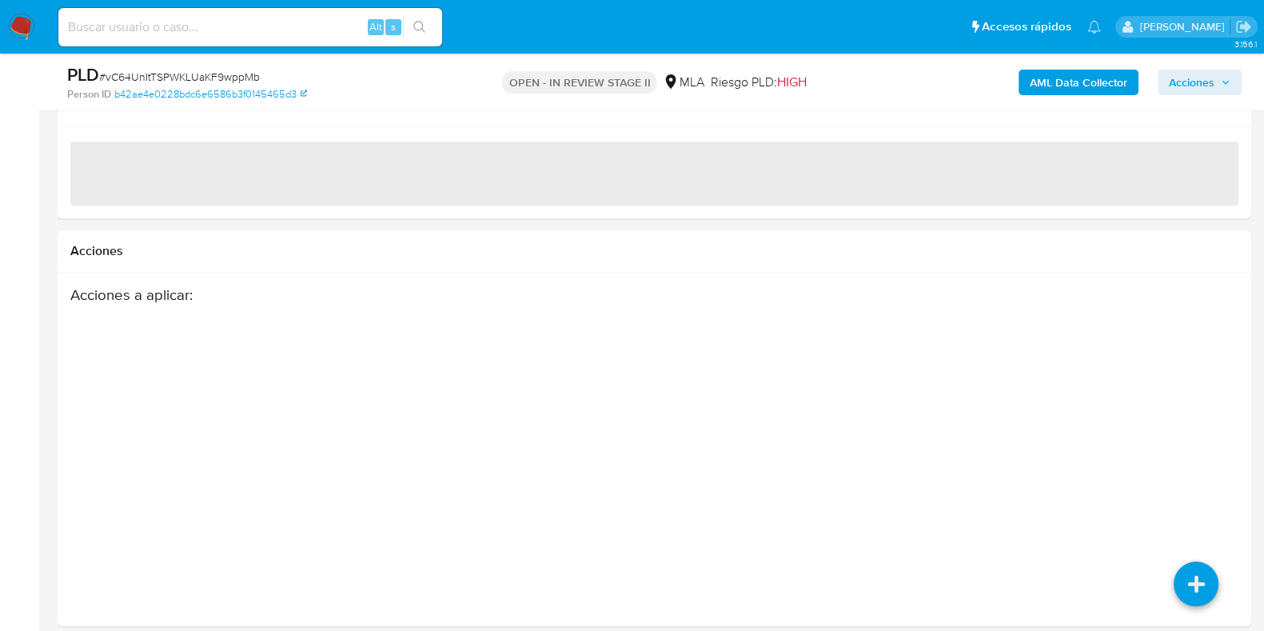
scroll to position [1955, 0]
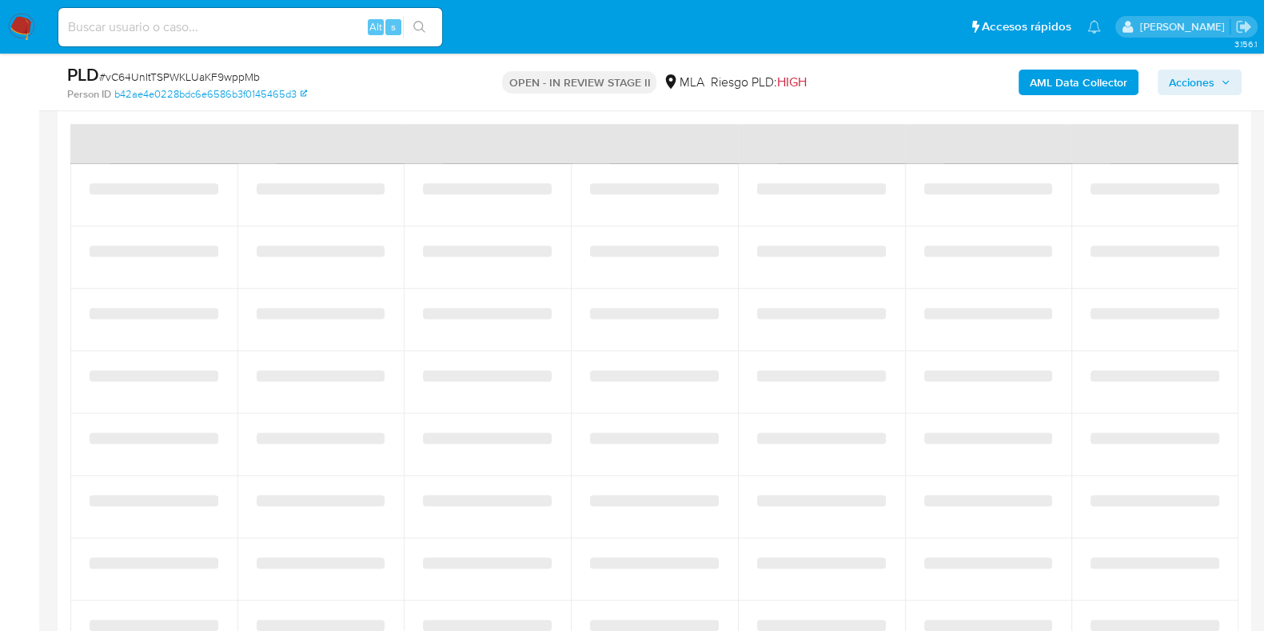
select select "10"
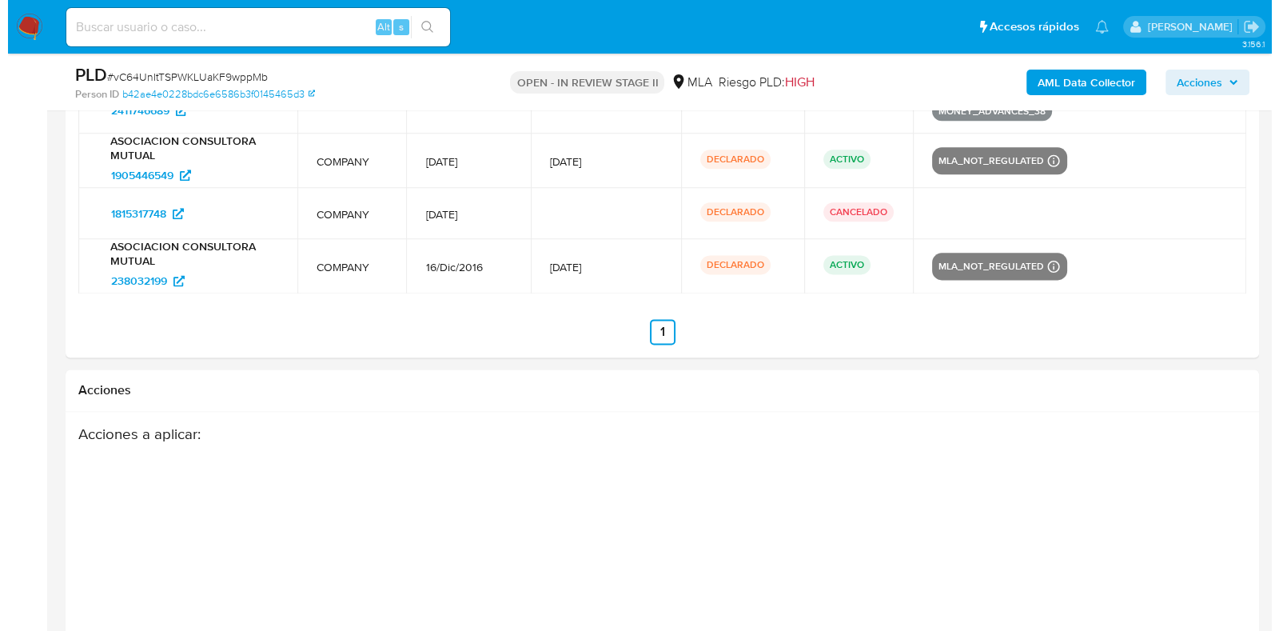
scroll to position [2740, 0]
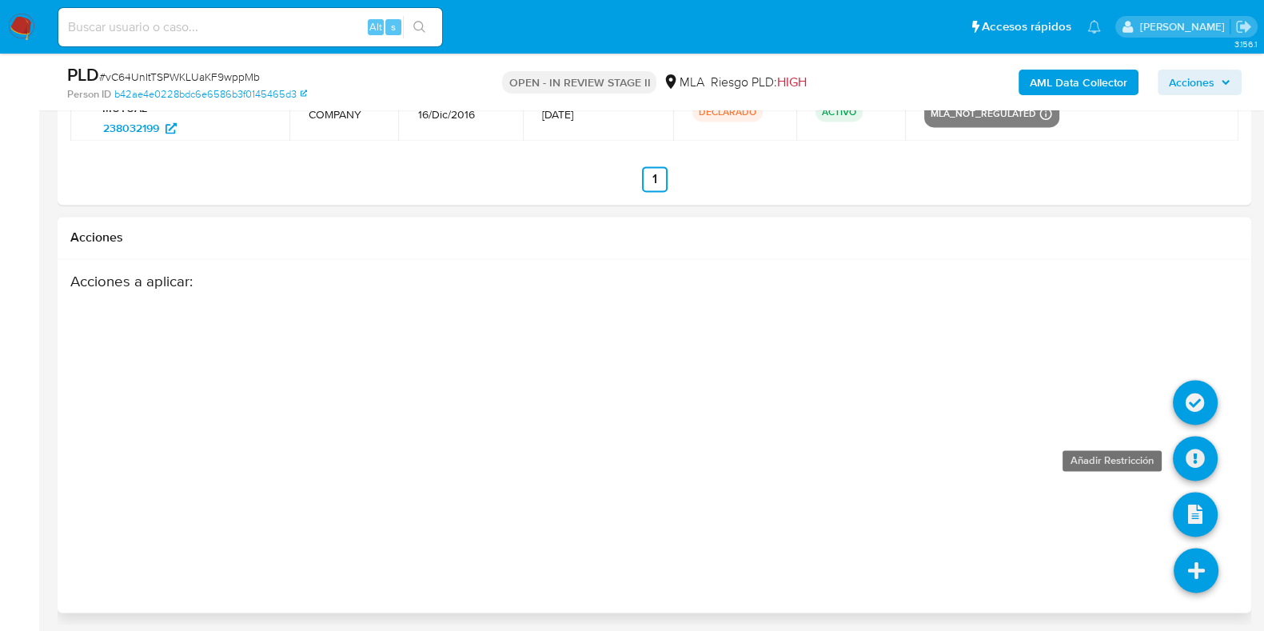
click at [1188, 446] on icon at bounding box center [1195, 458] width 45 height 45
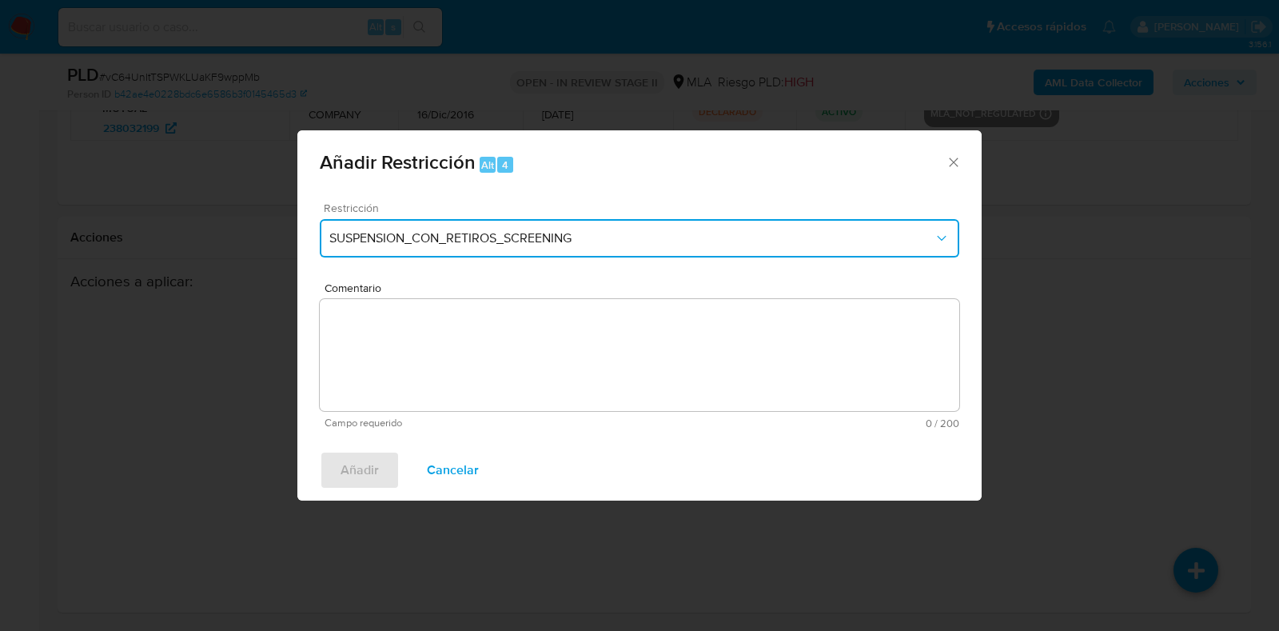
click at [484, 237] on span "SUSPENSION_CON_RETIROS_SCREENING" at bounding box center [631, 238] width 604 height 16
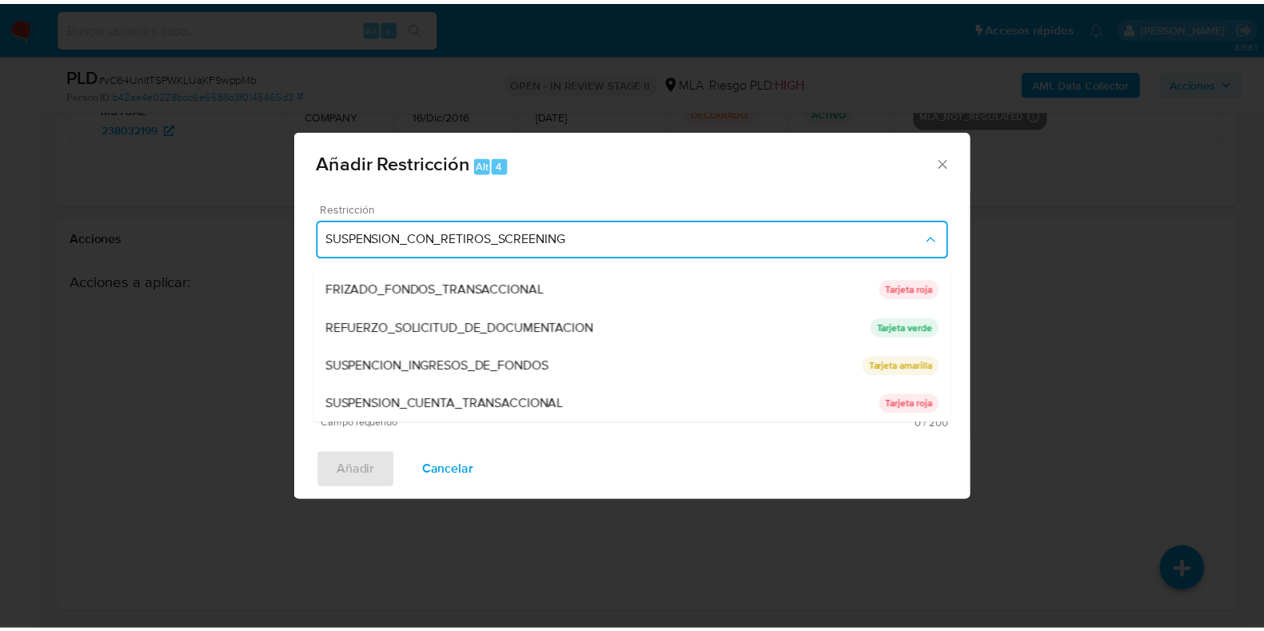
scroll to position [339, 0]
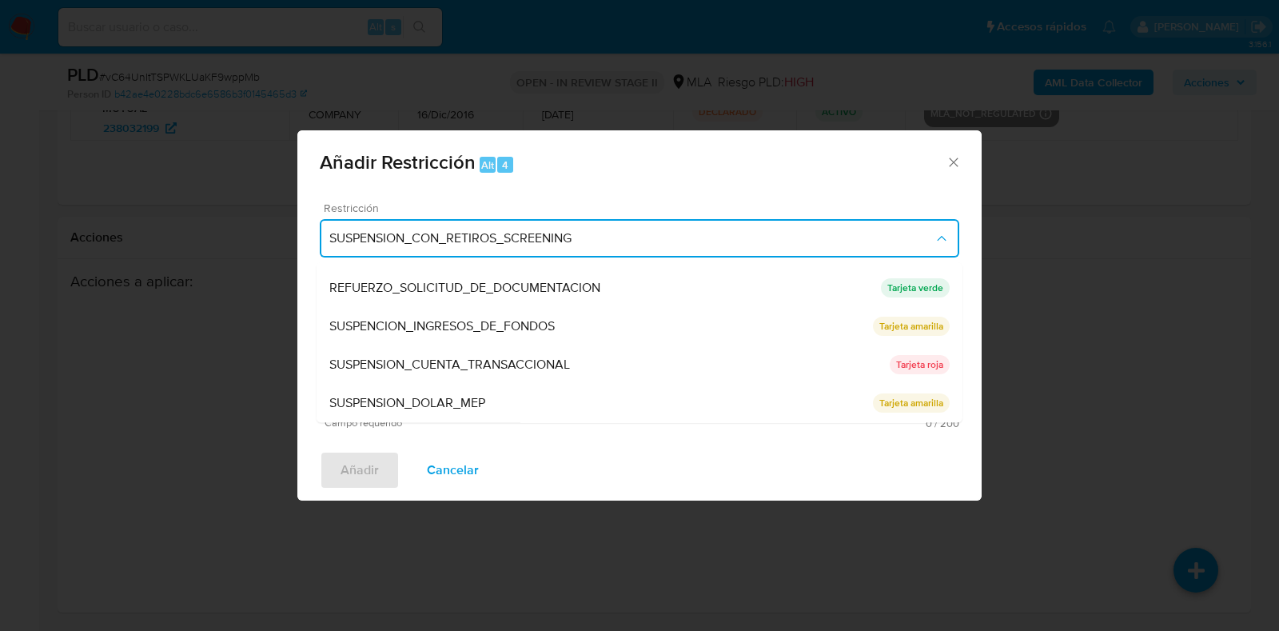
click at [501, 357] on span "SUSPENSION_CUENTA_TRANSACCIONAL" at bounding box center [449, 365] width 241 height 16
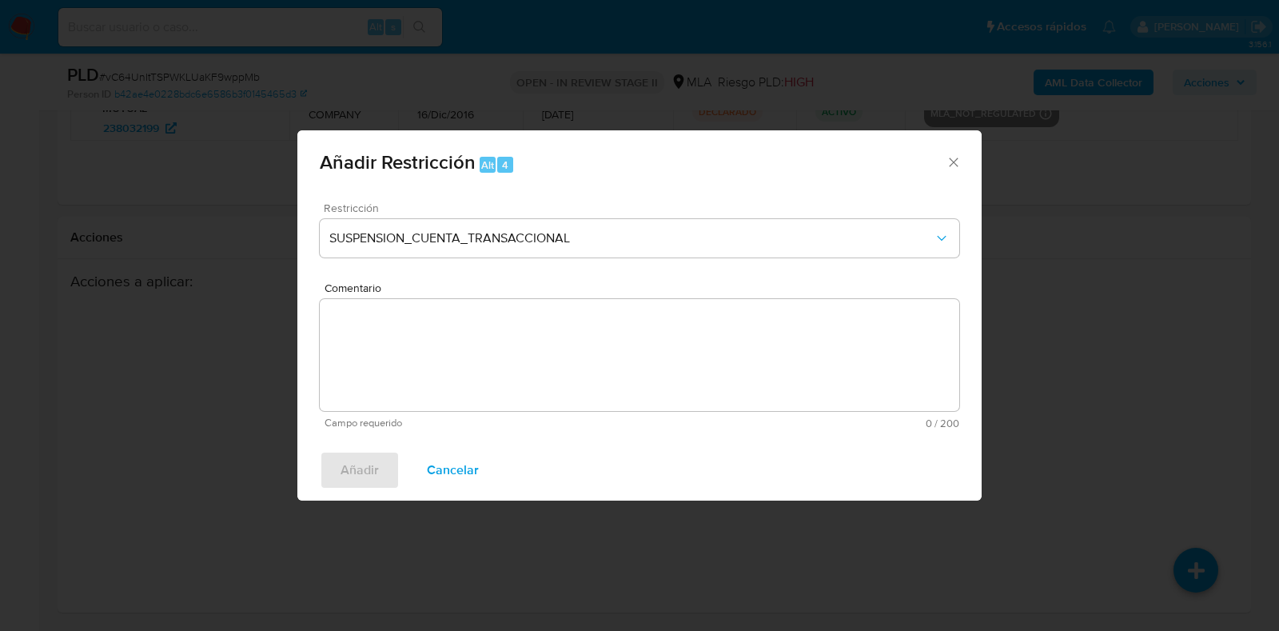
click at [501, 357] on textarea "Comentario" at bounding box center [640, 355] width 640 height 112
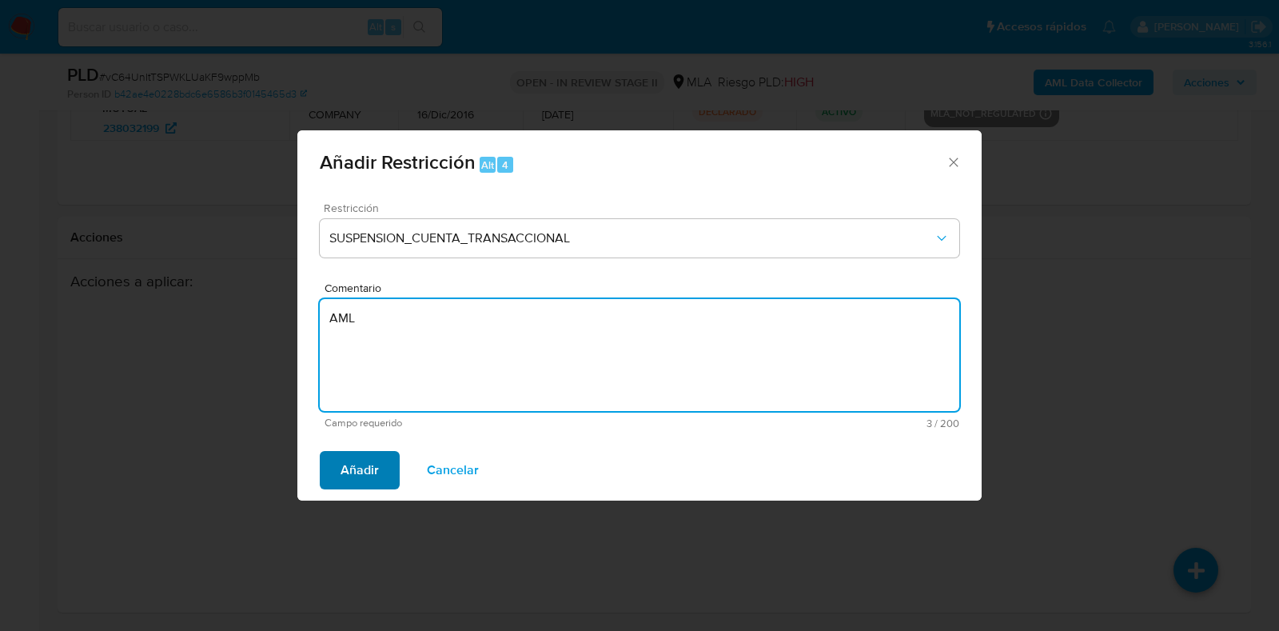
type textarea "AML"
click at [332, 465] on button "Añadir" at bounding box center [360, 470] width 80 height 38
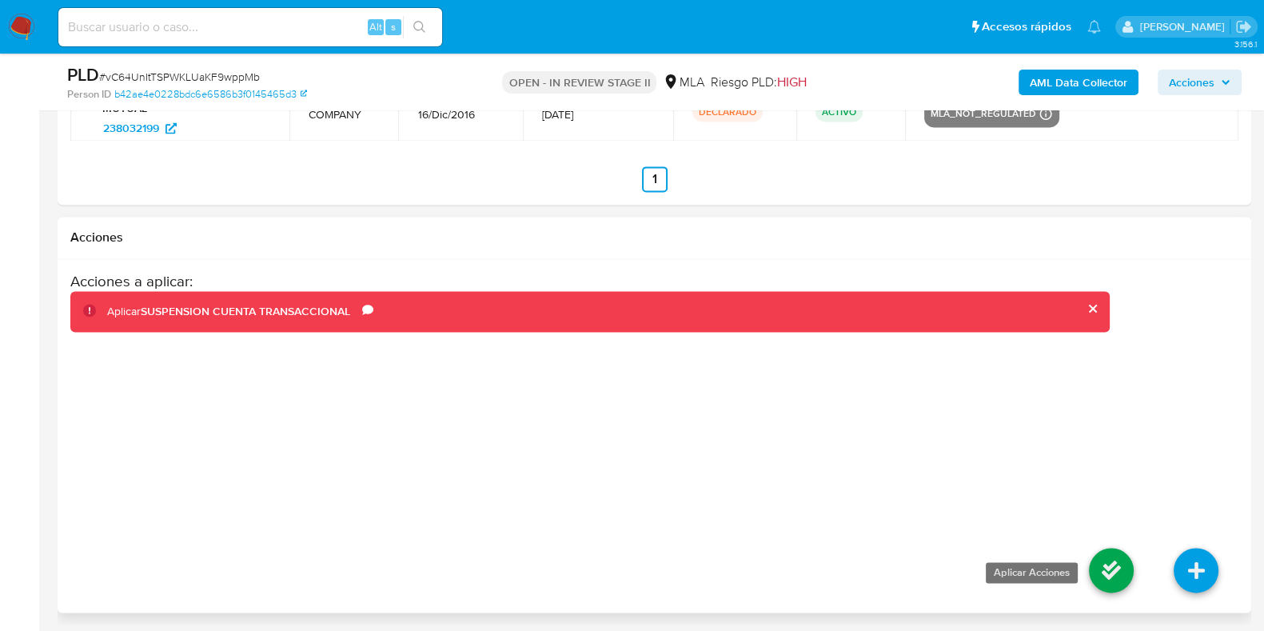
click at [1126, 564] on icon at bounding box center [1111, 570] width 45 height 45
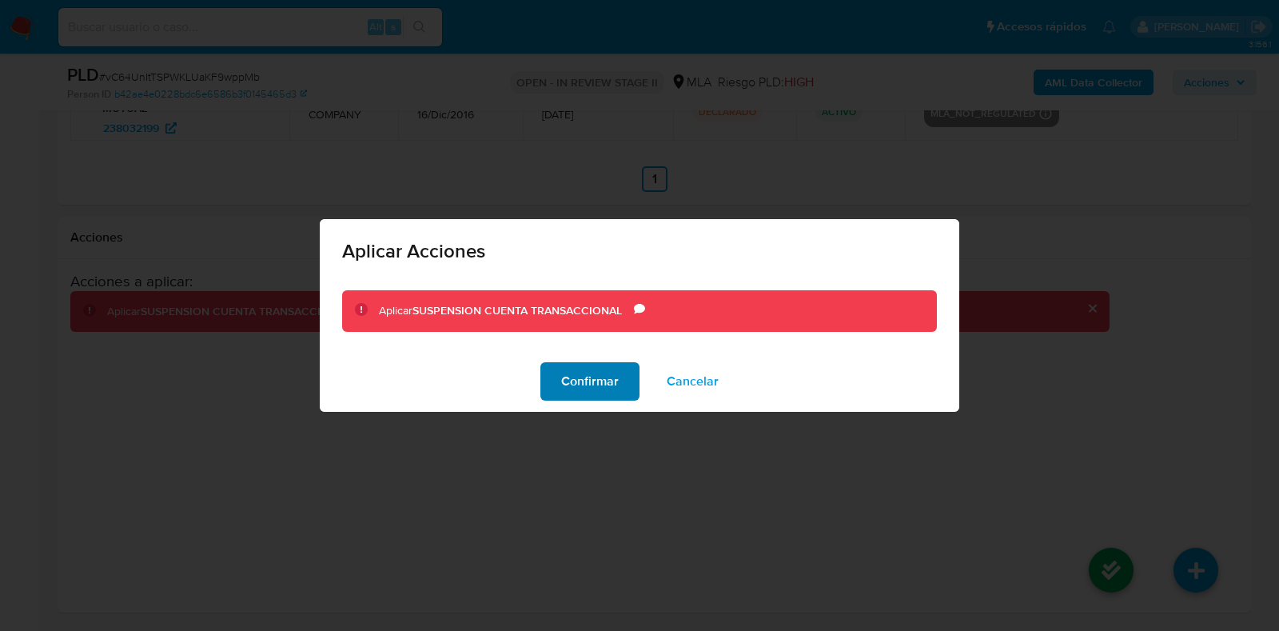
click at [576, 374] on span "Confirmar" at bounding box center [590, 381] width 58 height 35
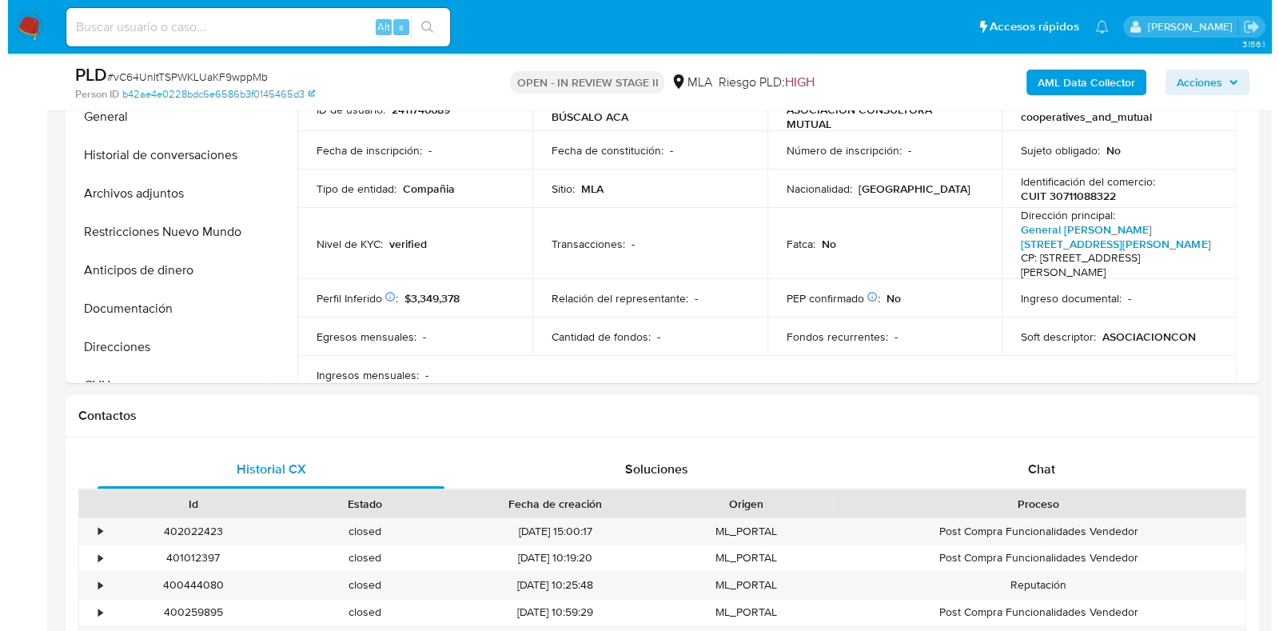
scroll to position [142, 0]
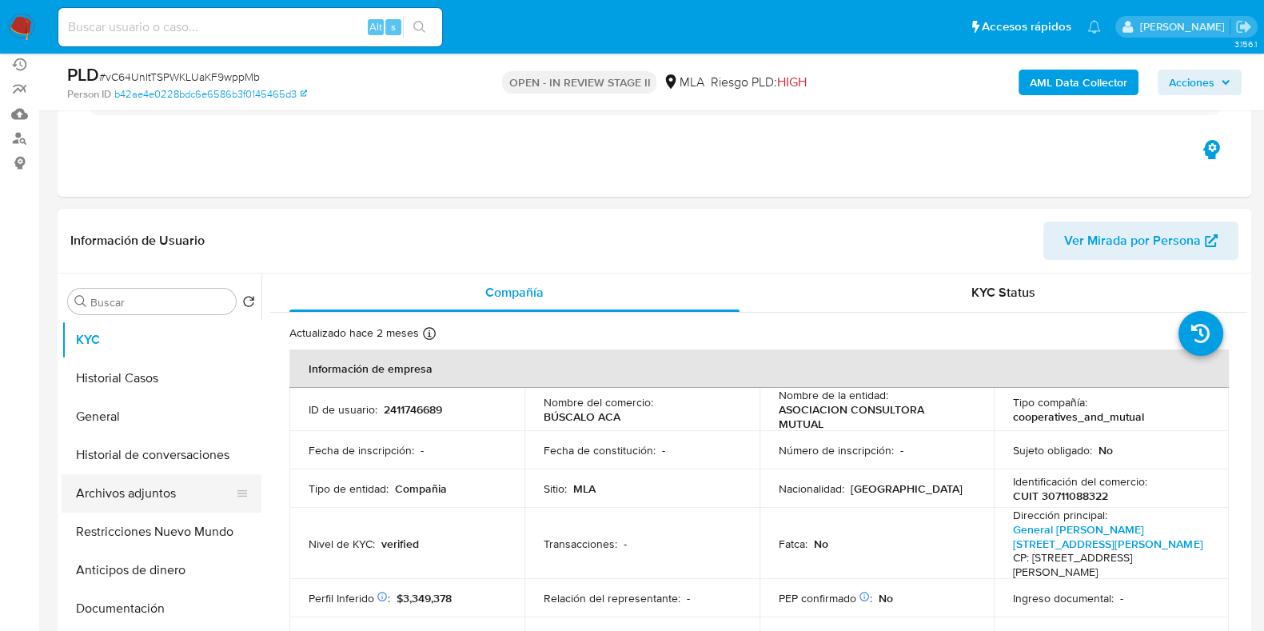
click at [138, 491] on button "Archivos adjuntos" at bounding box center [155, 493] width 187 height 38
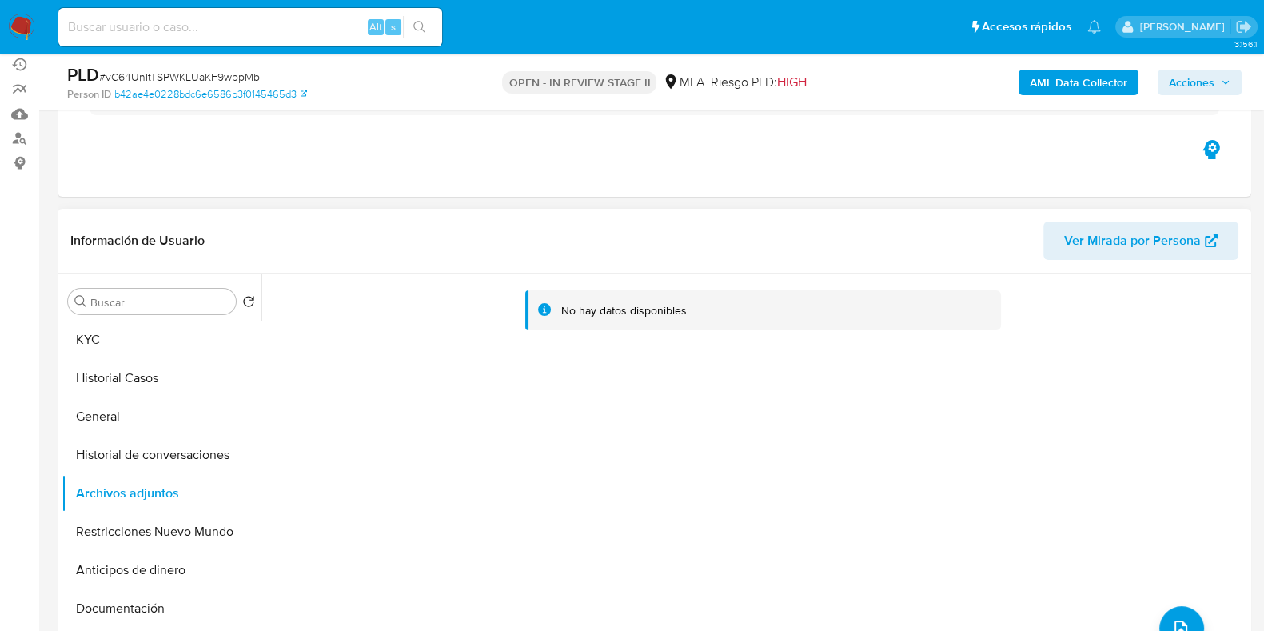
click at [1188, 605] on div "No hay datos disponibles" at bounding box center [754, 477] width 986 height 409
click at [1059, 81] on b "AML Data Collector" at bounding box center [1079, 83] width 98 height 26
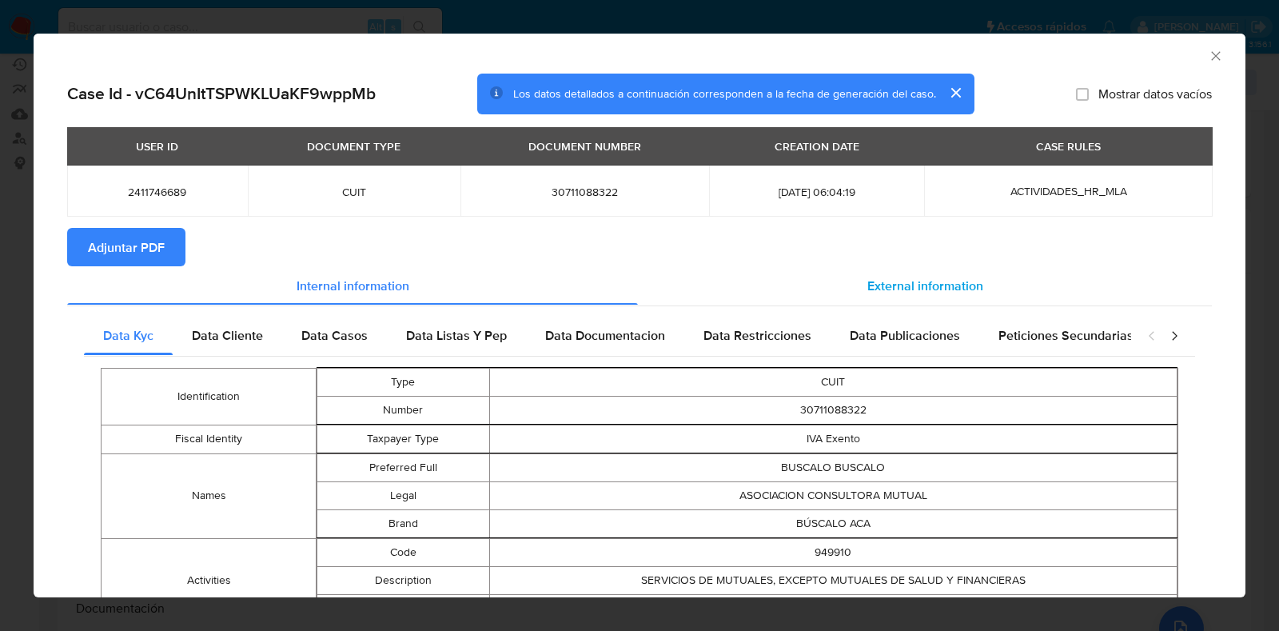
click at [889, 273] on div "External information" at bounding box center [925, 285] width 574 height 38
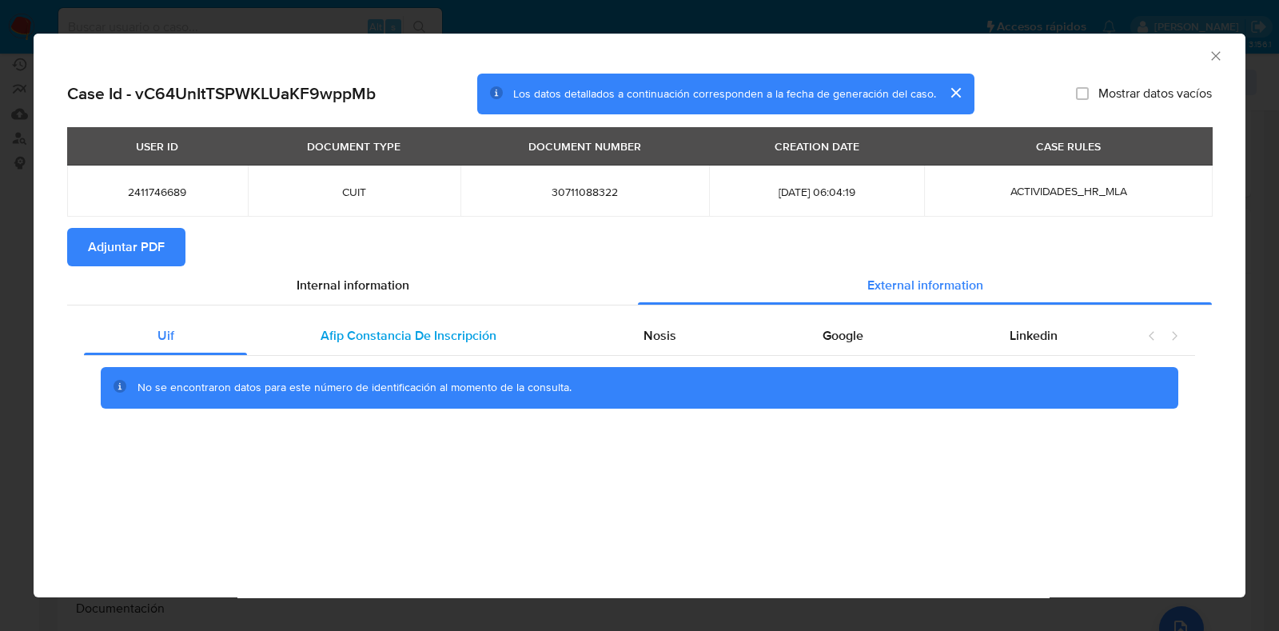
click at [490, 335] on span "Afip Constancia De Inscripción" at bounding box center [409, 335] width 176 height 18
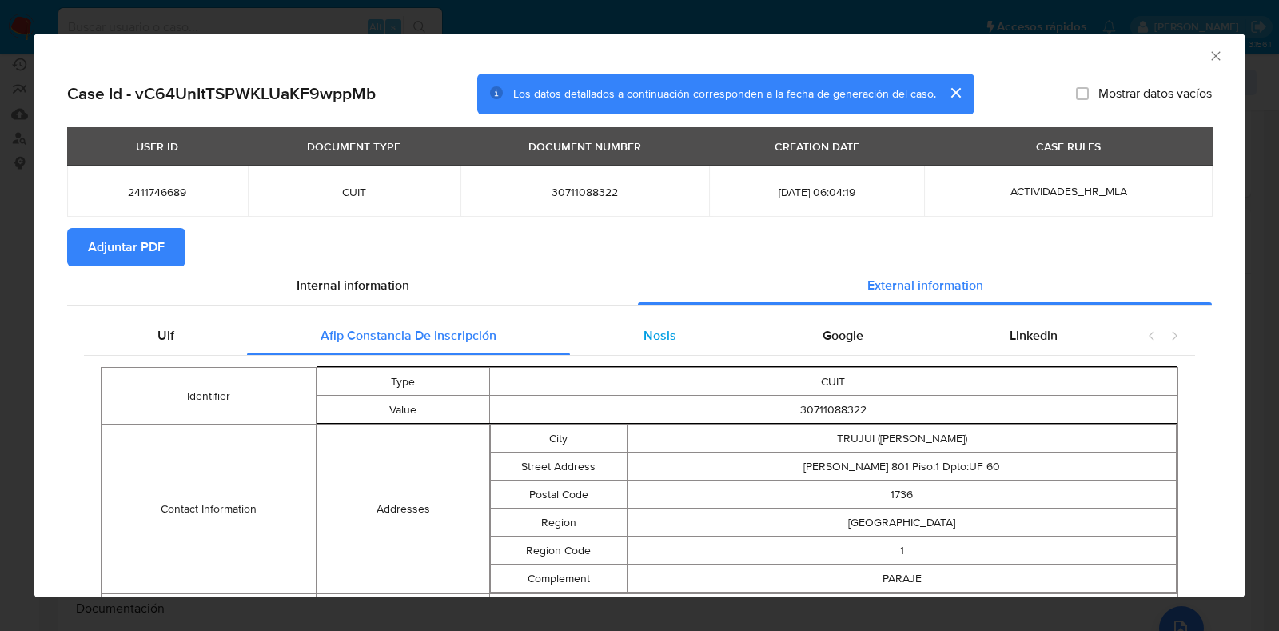
click at [665, 346] on div "Nosis" at bounding box center [659, 336] width 179 height 38
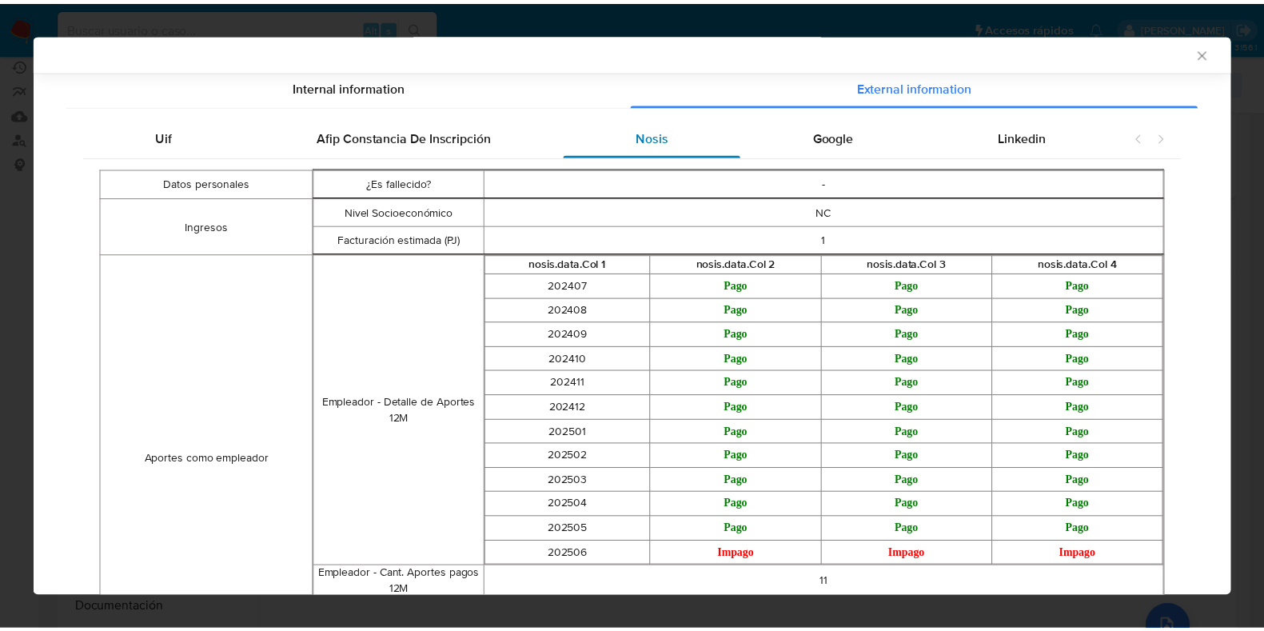
scroll to position [0, 0]
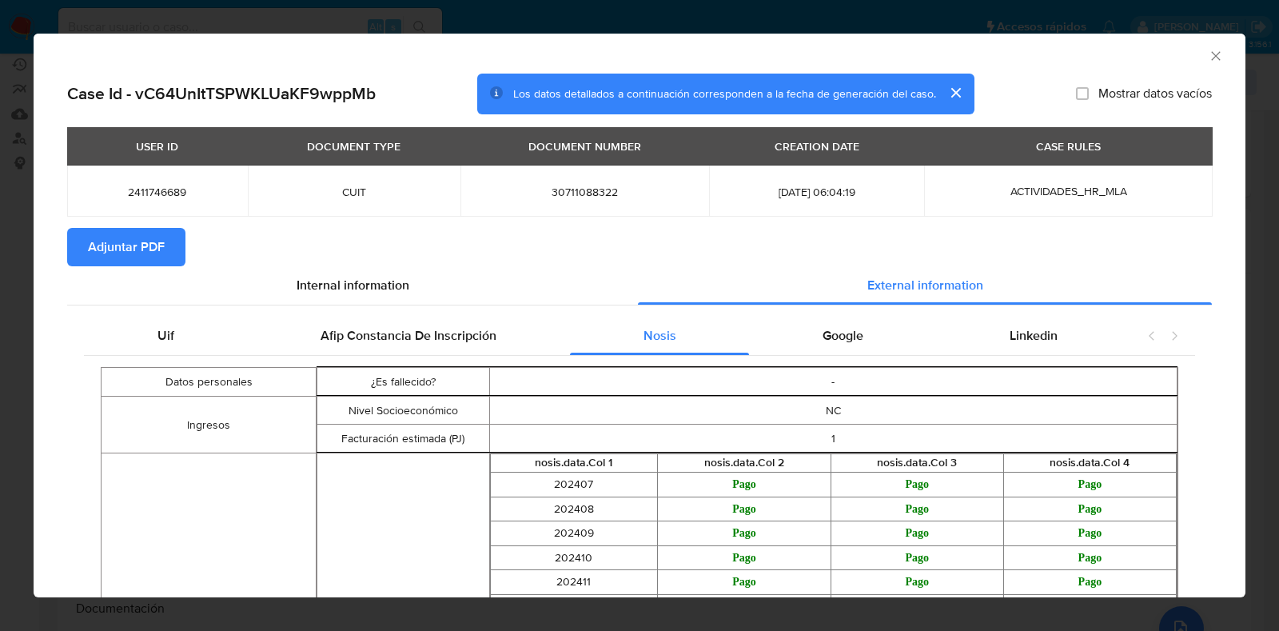
click at [149, 245] on span "Adjuntar PDF" at bounding box center [126, 246] width 77 height 35
click at [1211, 54] on icon "Cerrar ventana" at bounding box center [1215, 55] width 9 height 9
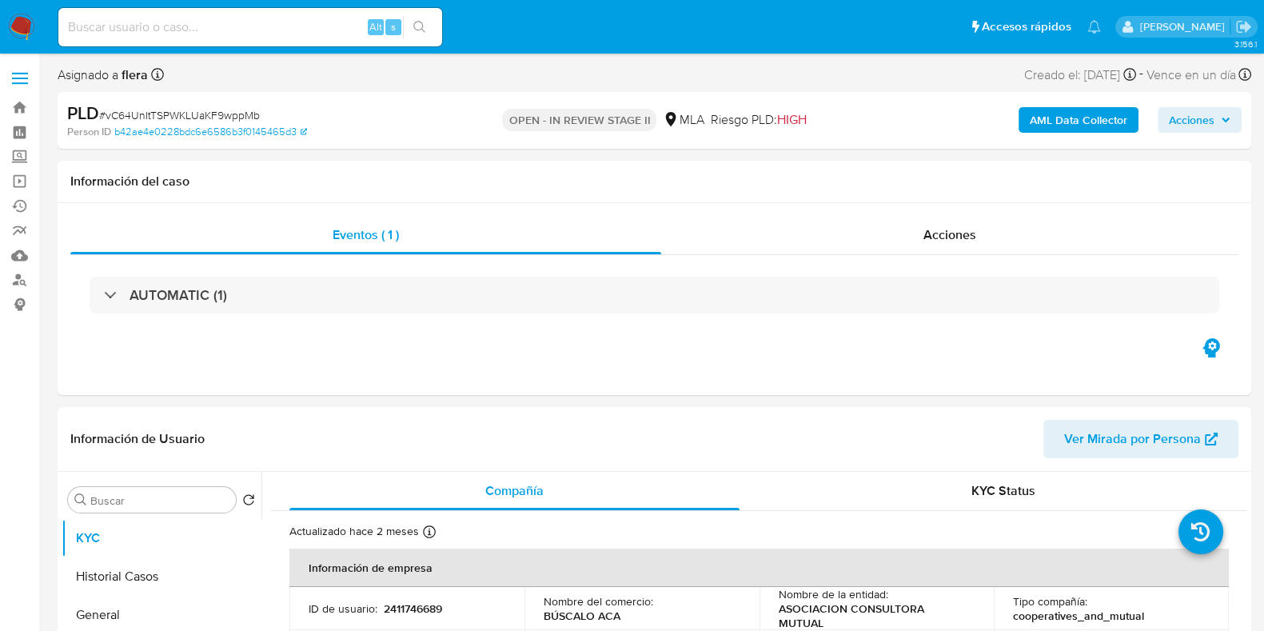
select select "10"
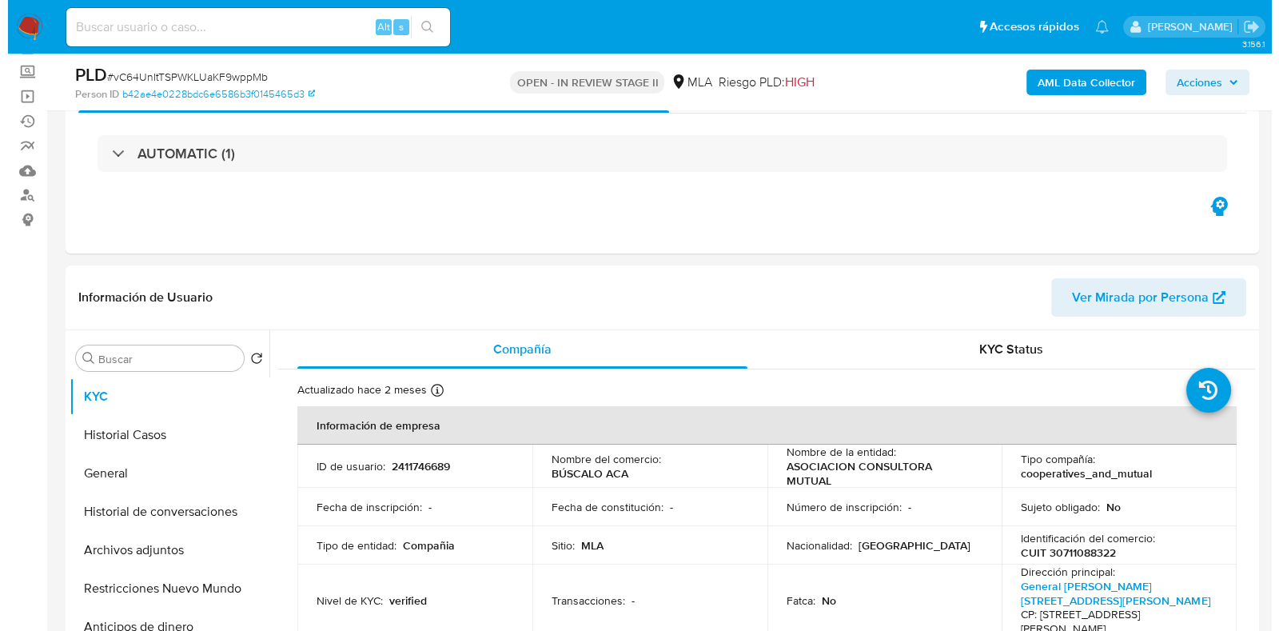
scroll to position [199, 0]
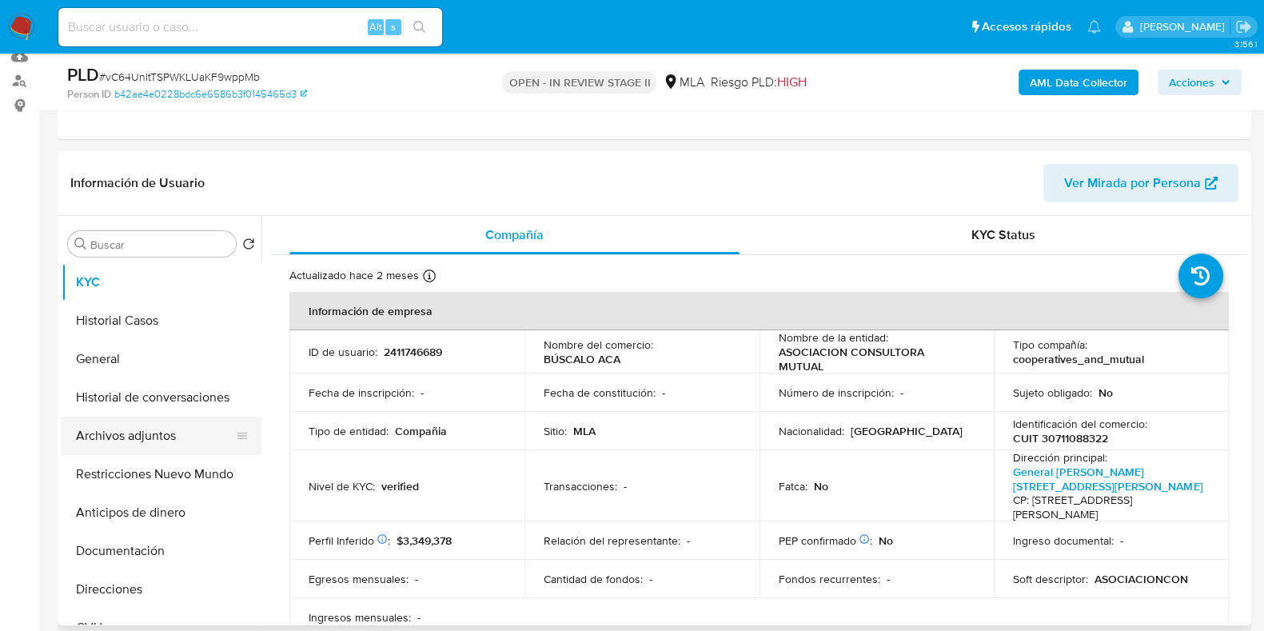
click at [156, 435] on button "Archivos adjuntos" at bounding box center [155, 436] width 187 height 38
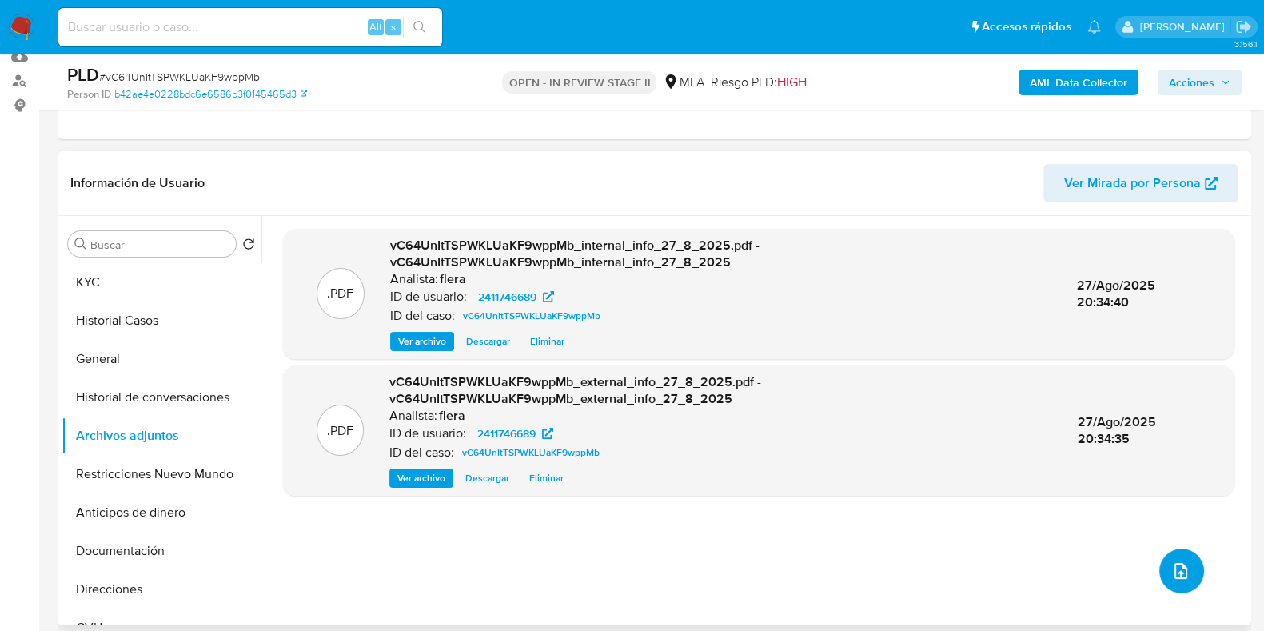
click at [1187, 565] on button "upload-file" at bounding box center [1181, 571] width 45 height 45
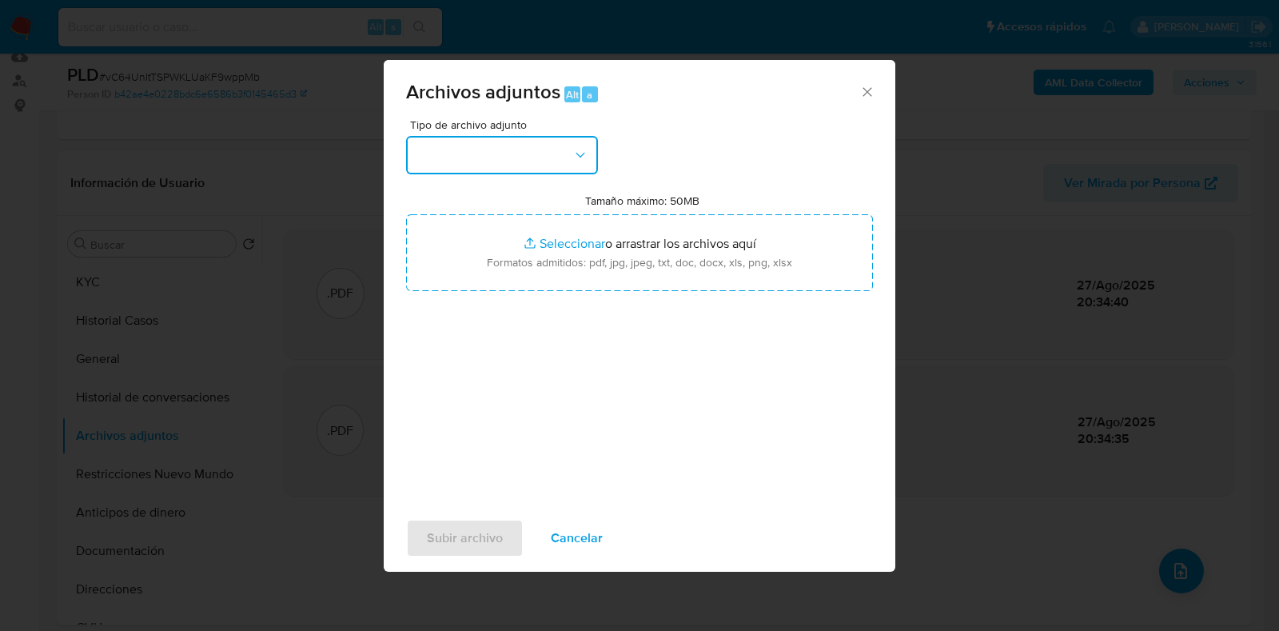
click at [540, 159] on button "button" at bounding box center [502, 155] width 192 height 38
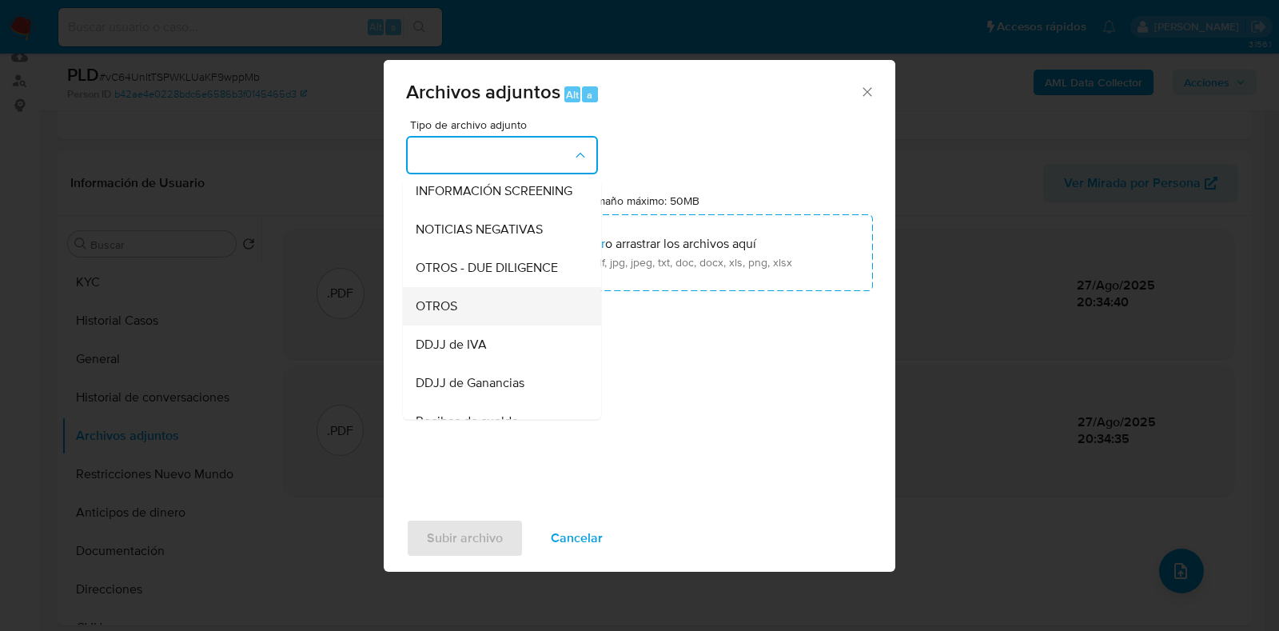
click at [503, 325] on div "OTROS" at bounding box center [497, 306] width 163 height 38
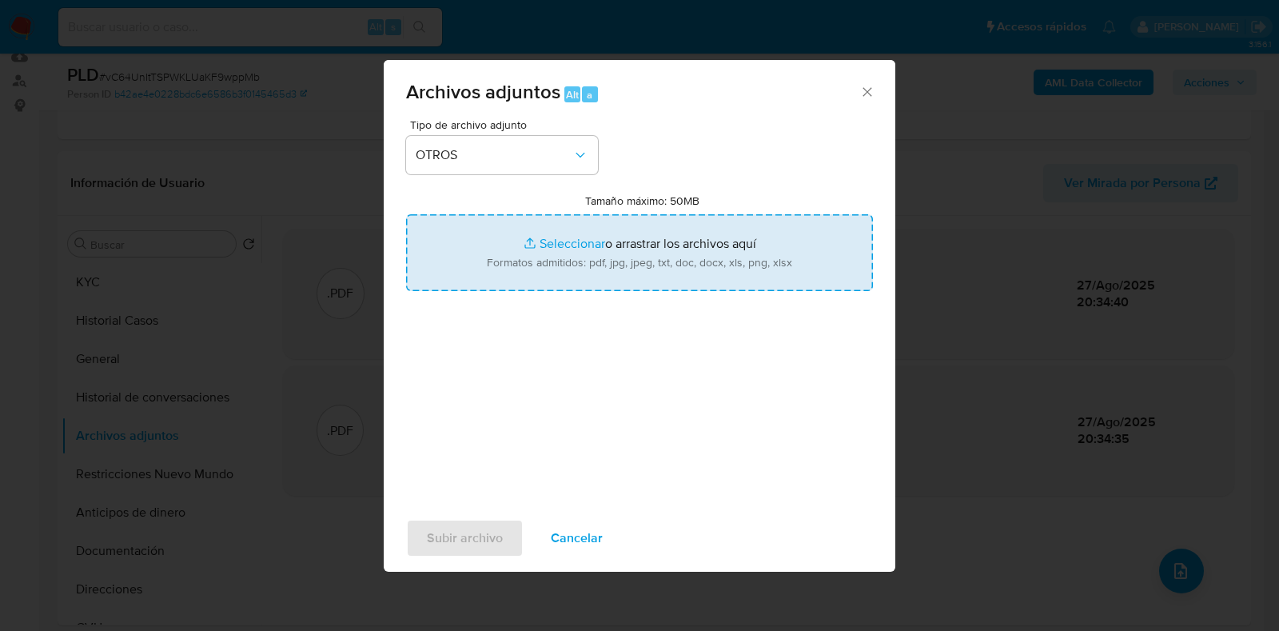
type input "C:\fakepath\Movimientos-Aladdin- ASOCIACION CONSULTORA MUTUAL.xlsx"
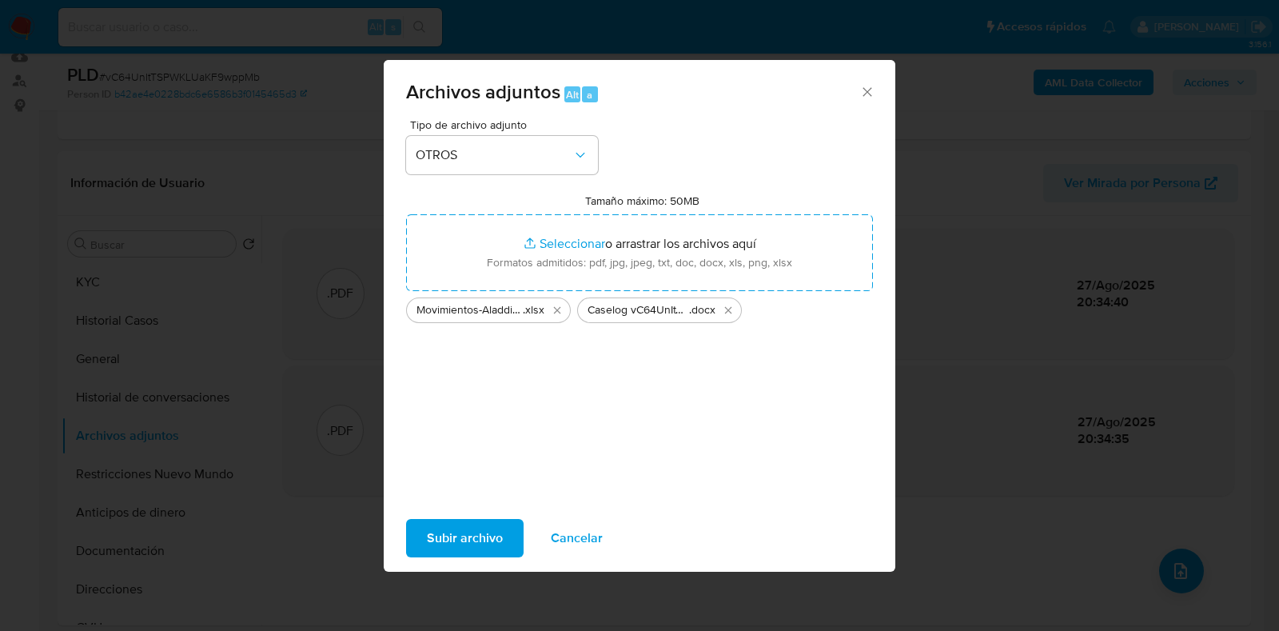
click at [422, 536] on button "Subir archivo" at bounding box center [465, 538] width 118 height 38
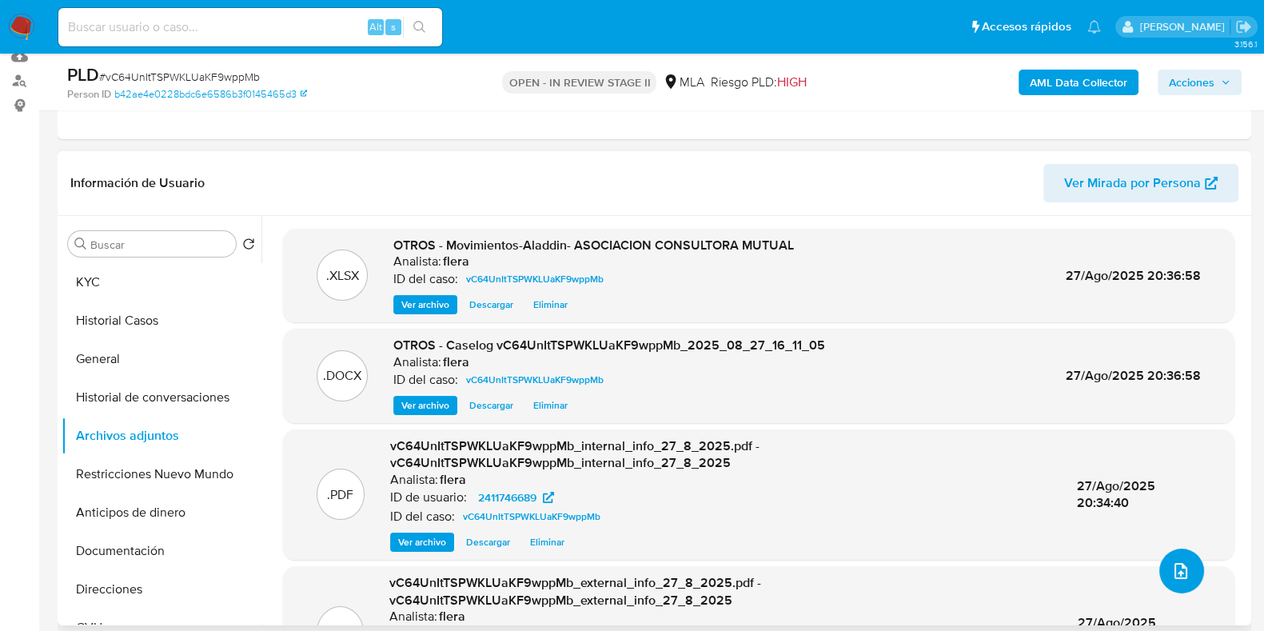
click at [1175, 571] on icon "upload-file" at bounding box center [1181, 571] width 13 height 16
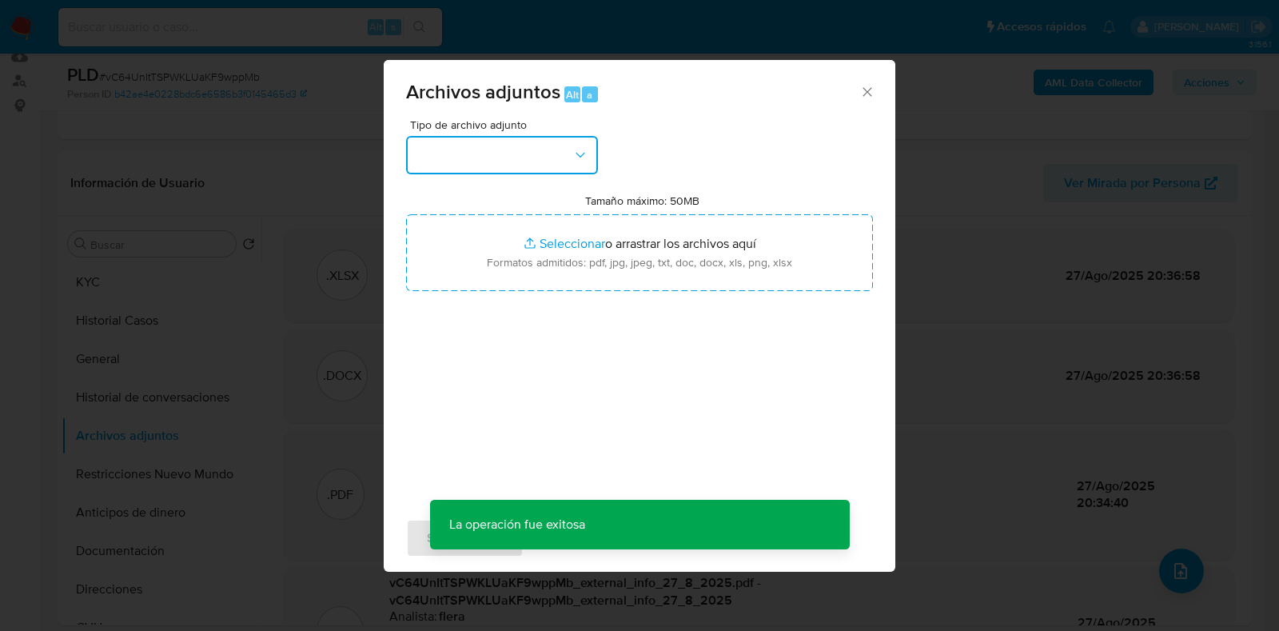
click at [484, 171] on button "button" at bounding box center [502, 155] width 192 height 38
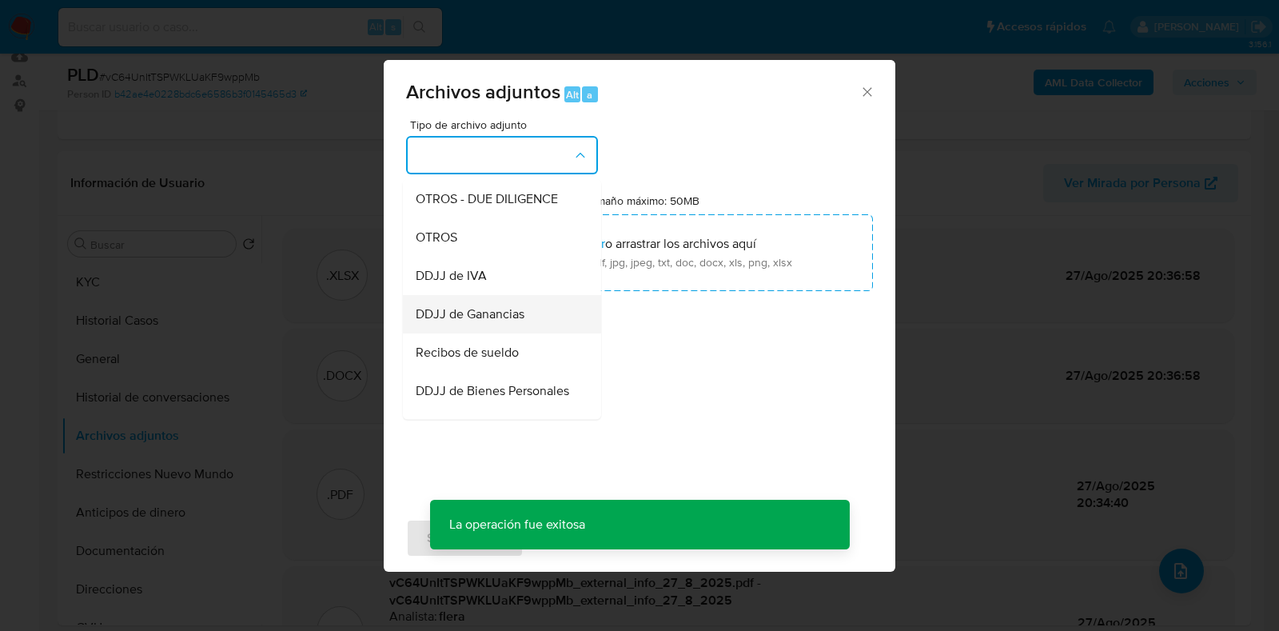
scroll to position [300, 0]
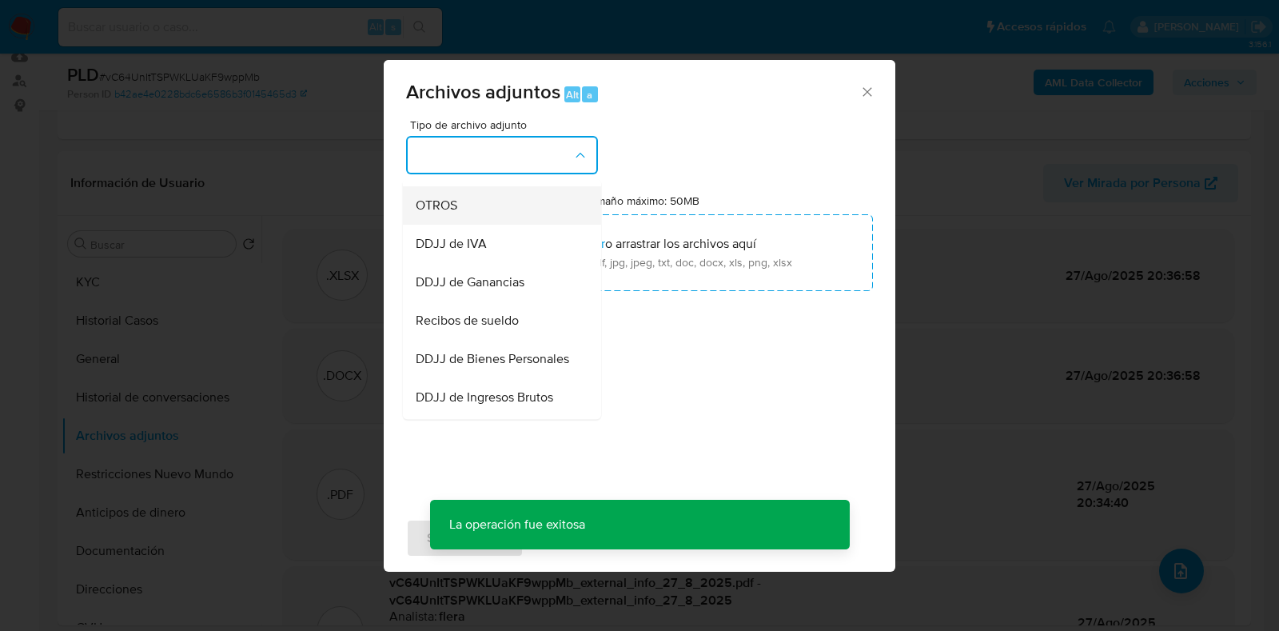
click at [481, 225] on div "OTROS" at bounding box center [497, 205] width 163 height 38
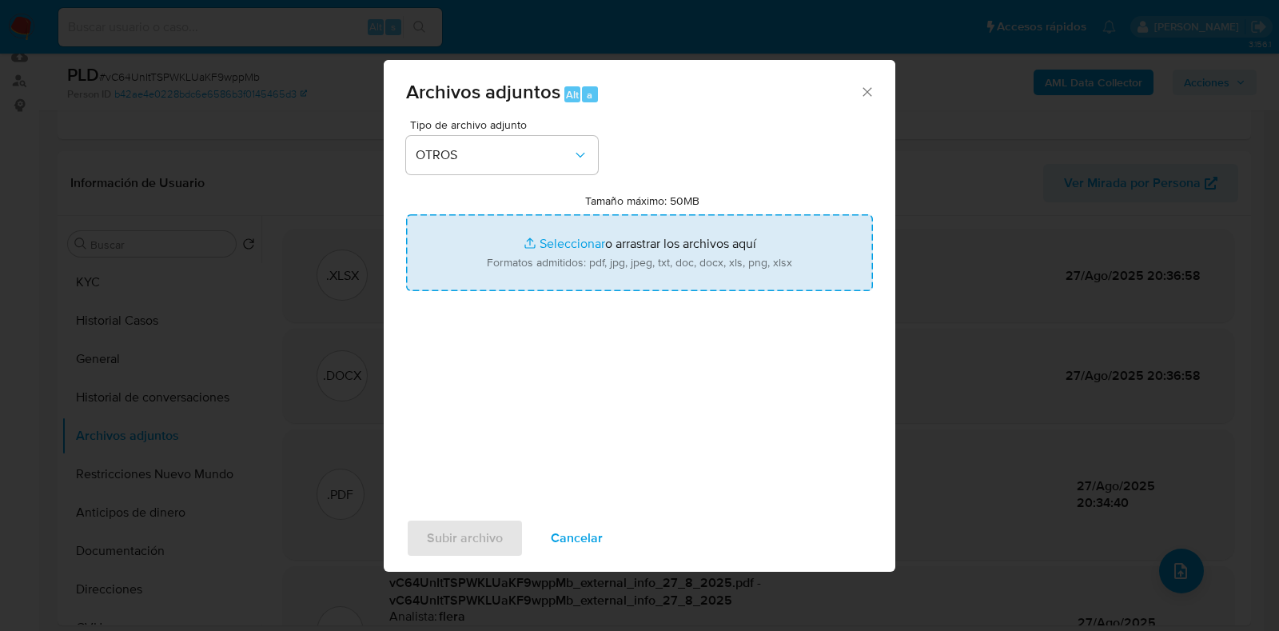
type input "C:\fakepath\[PERSON_NAME] [PERSON_NAME].pdf"
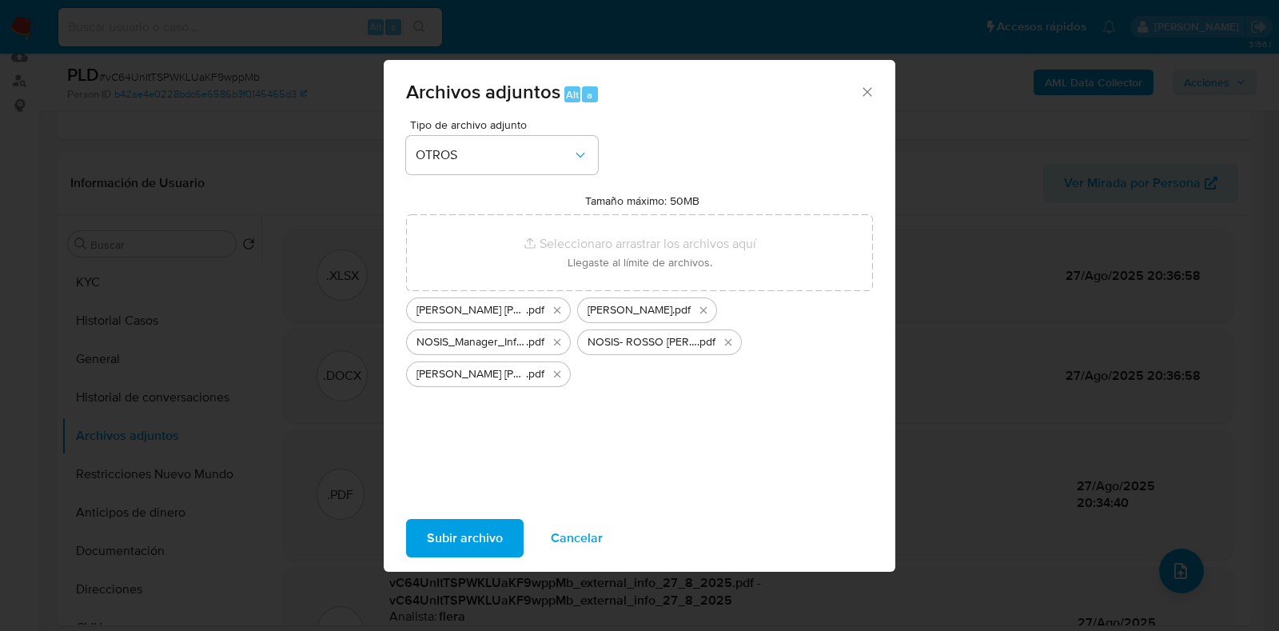
click at [457, 535] on span "Subir archivo" at bounding box center [465, 538] width 76 height 35
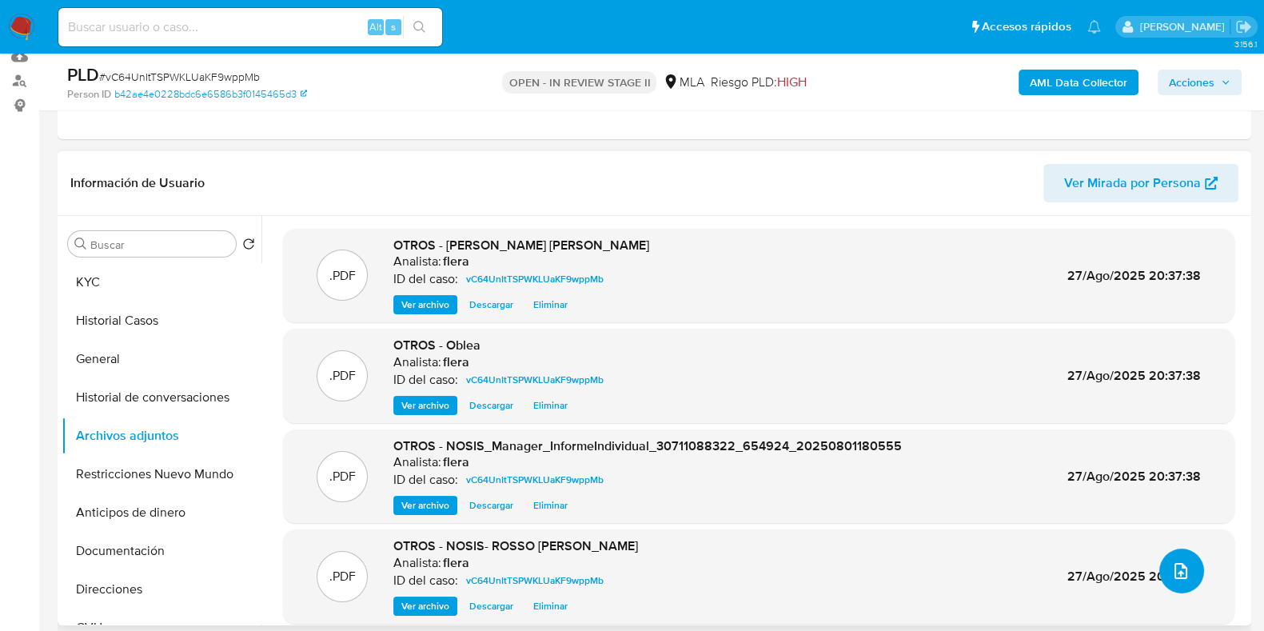
click at [1178, 572] on icon "upload-file" at bounding box center [1181, 571] width 13 height 16
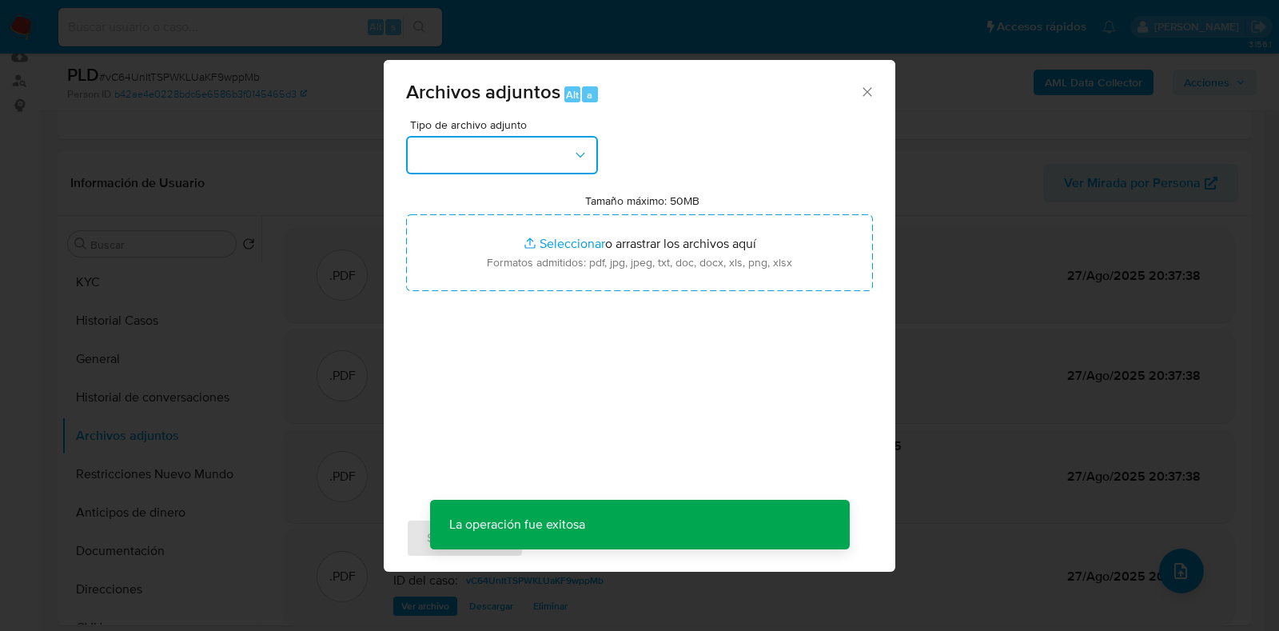
click at [489, 153] on button "button" at bounding box center [502, 155] width 192 height 38
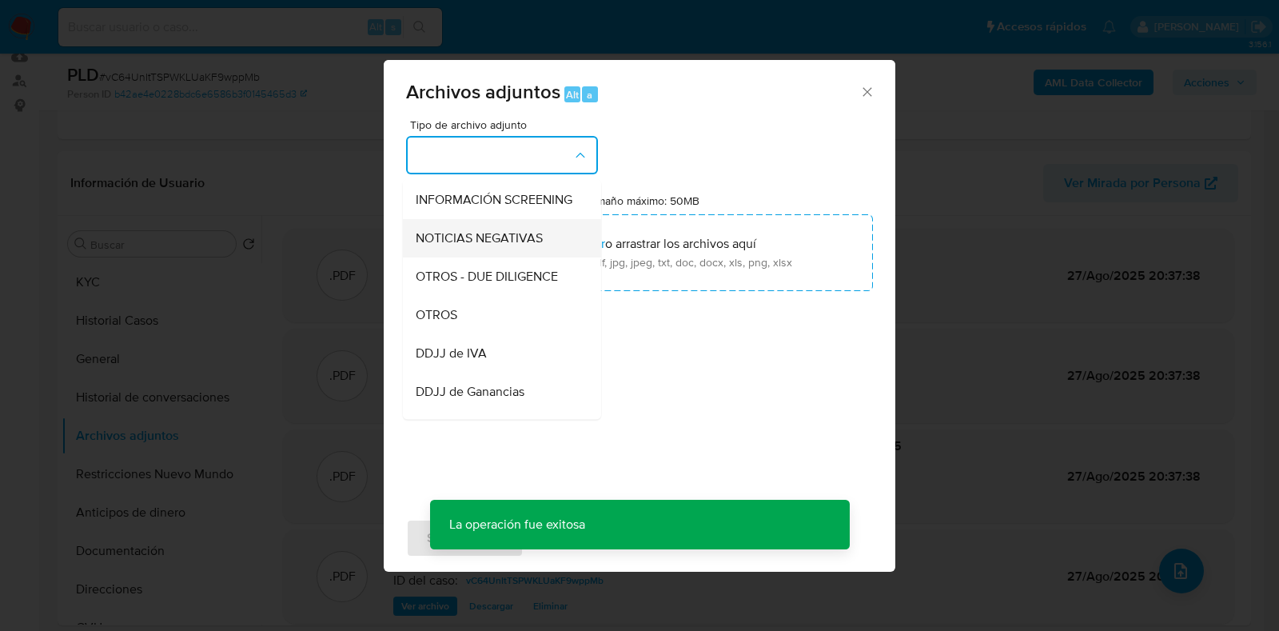
scroll to position [199, 0]
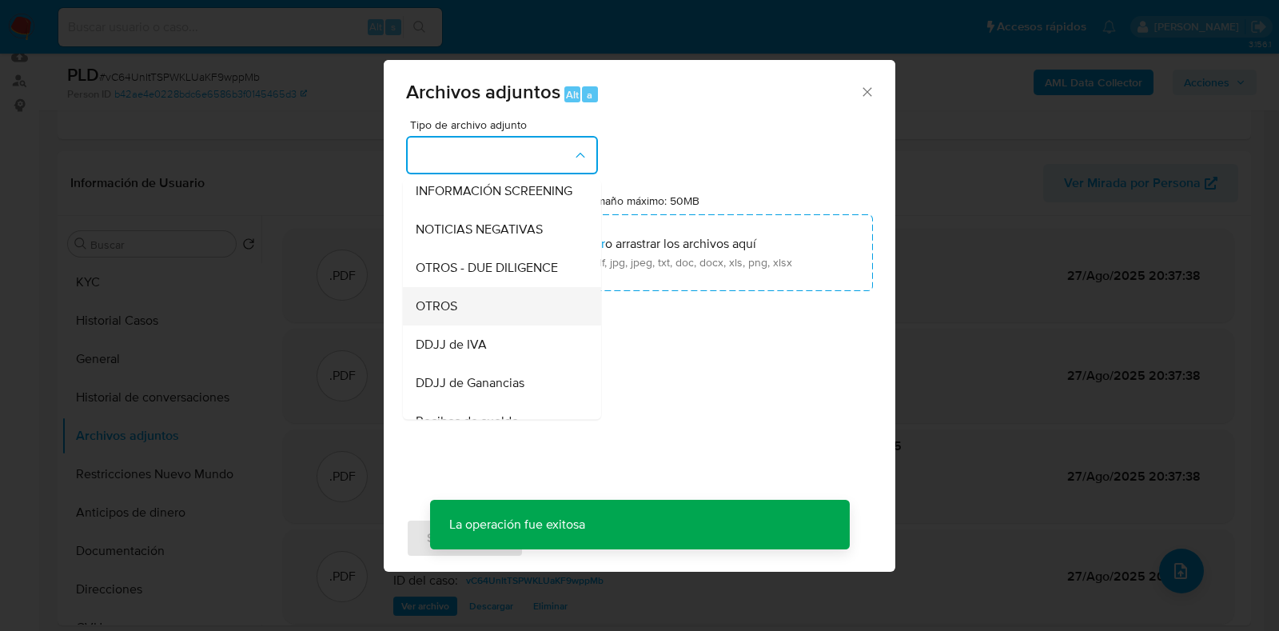
click at [503, 321] on div "OTROS" at bounding box center [497, 306] width 163 height 38
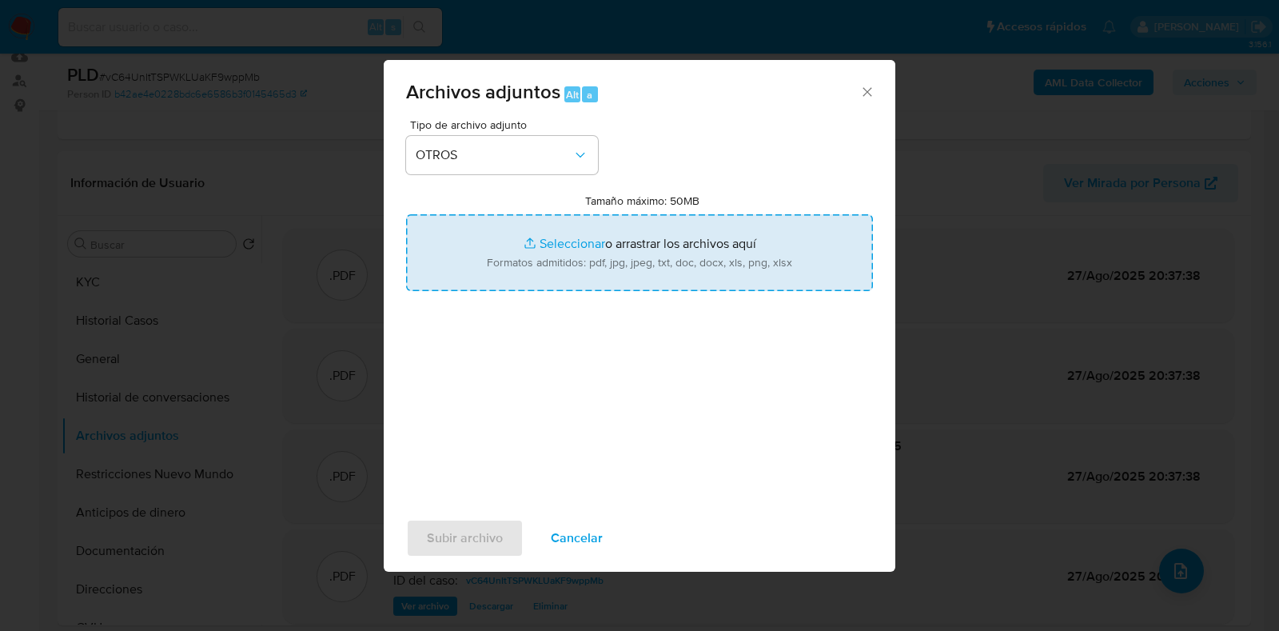
type input "C:\fakepath\Balance.pdf"
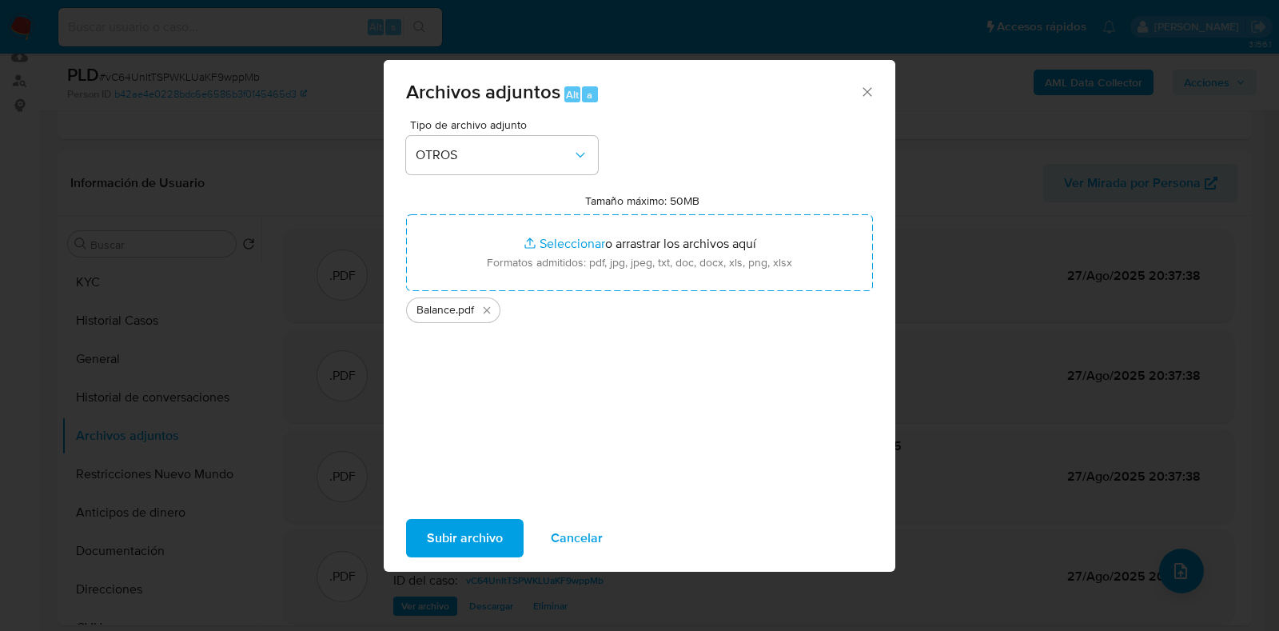
click at [472, 537] on span "Subir archivo" at bounding box center [465, 538] width 76 height 35
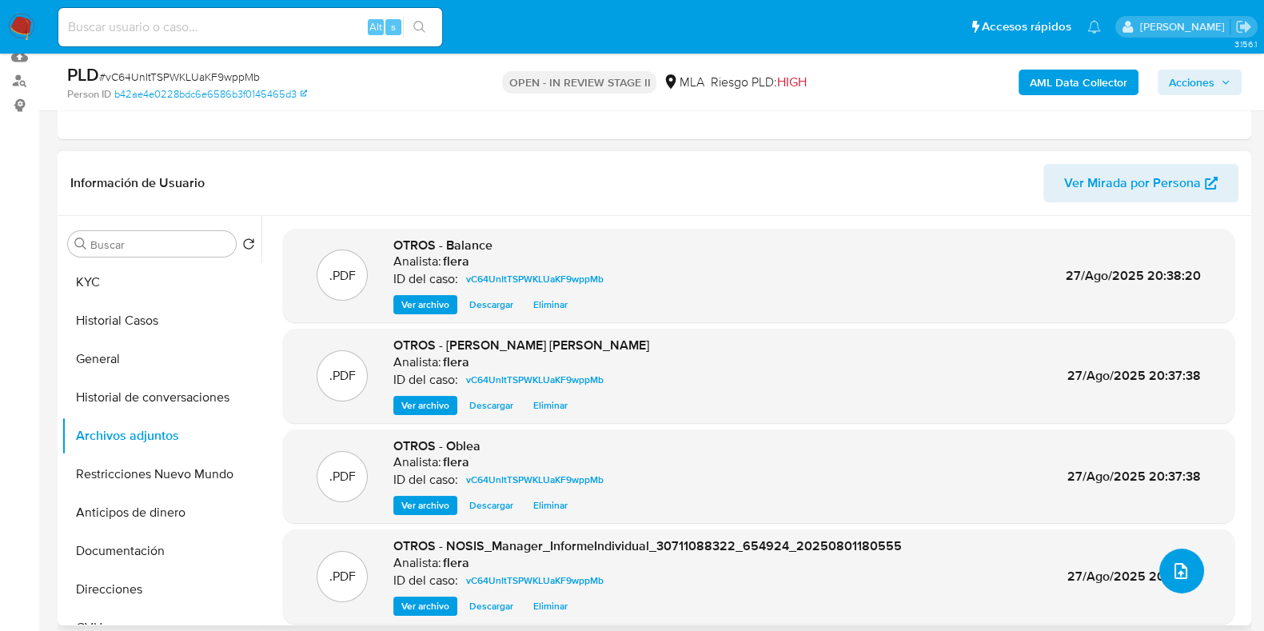
click at [1181, 567] on icon "upload-file" at bounding box center [1180, 570] width 19 height 19
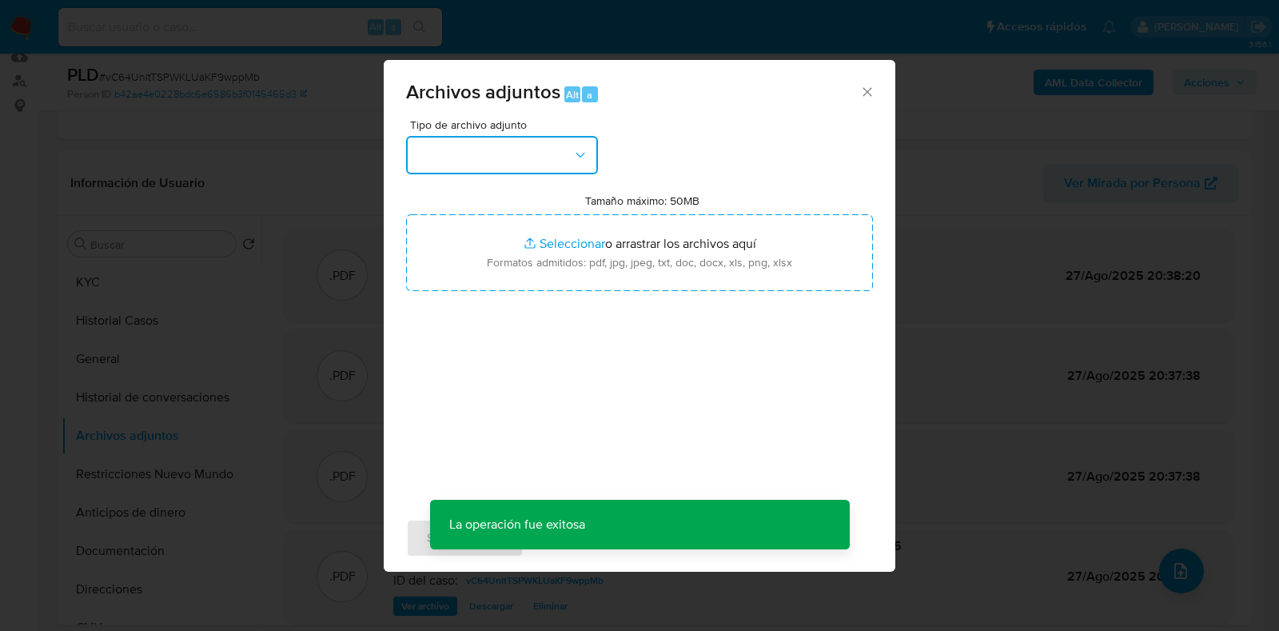
click at [545, 153] on button "button" at bounding box center [502, 155] width 192 height 38
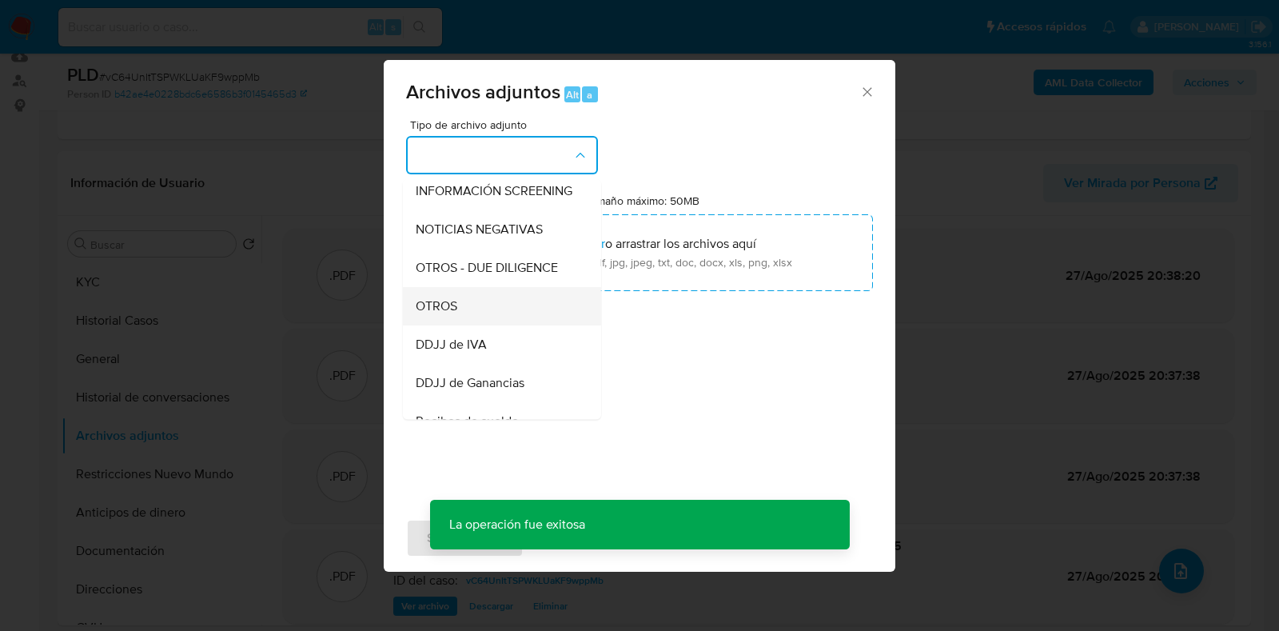
click at [500, 325] on div "OTROS" at bounding box center [497, 306] width 163 height 38
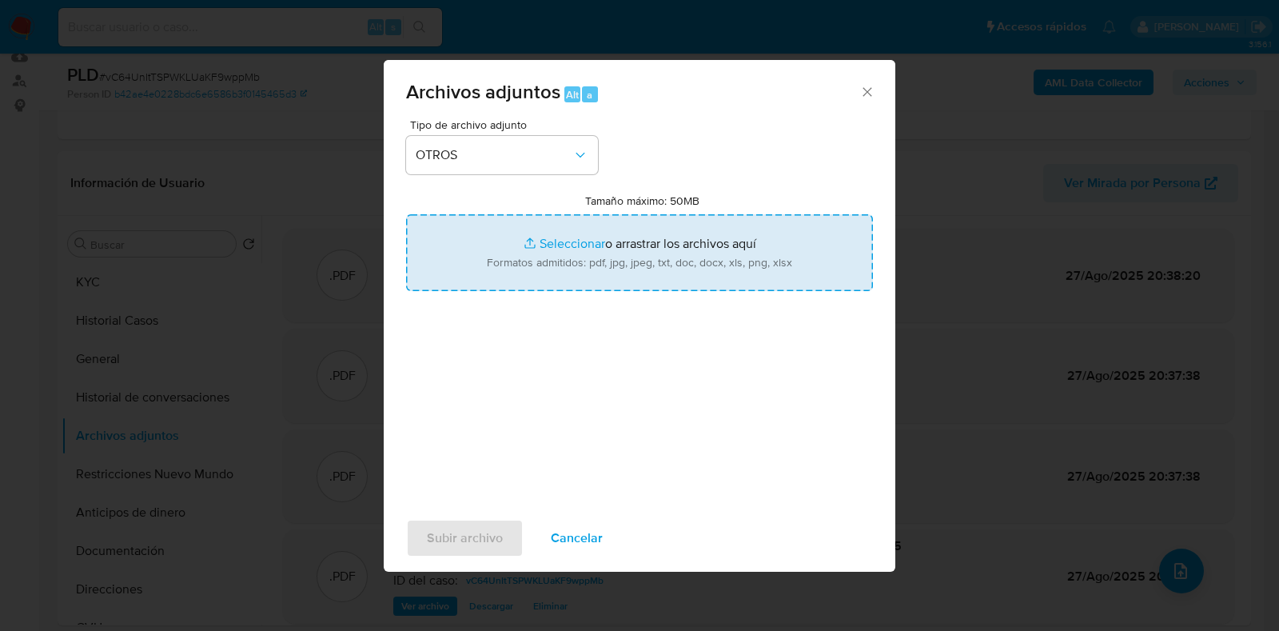
type input "C:\fakepath\b912358065f8ea900b1c8f1eca2f01cafdbe11e8.pdf"
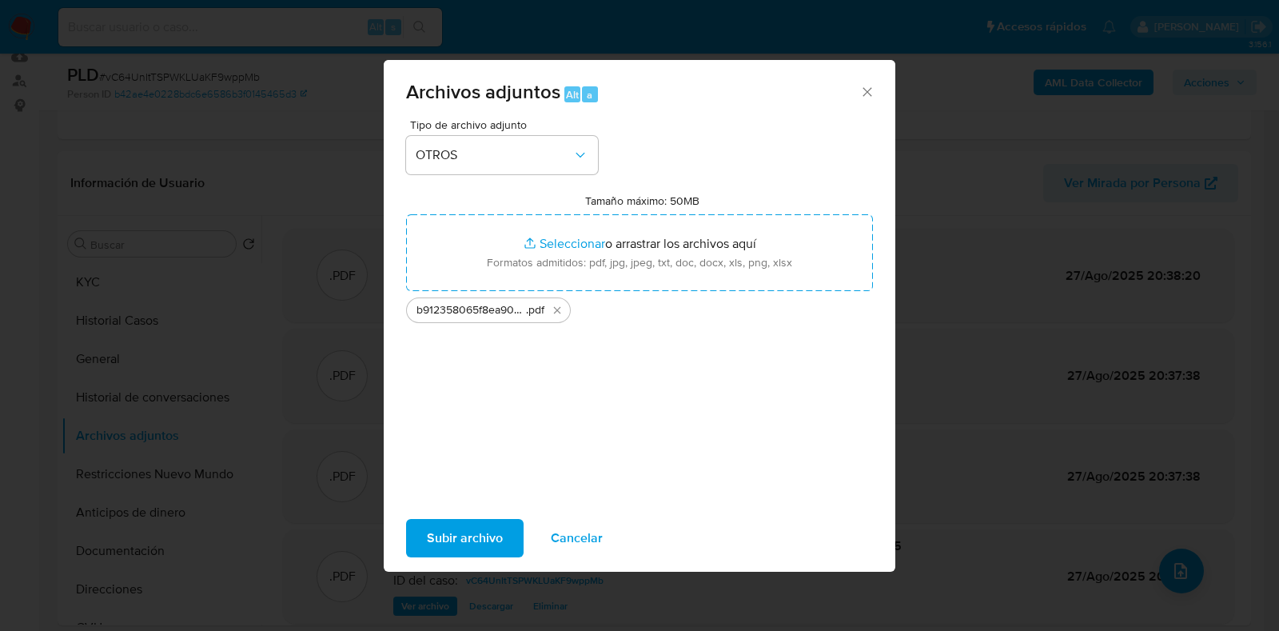
click at [447, 529] on span "Subir archivo" at bounding box center [465, 538] width 76 height 35
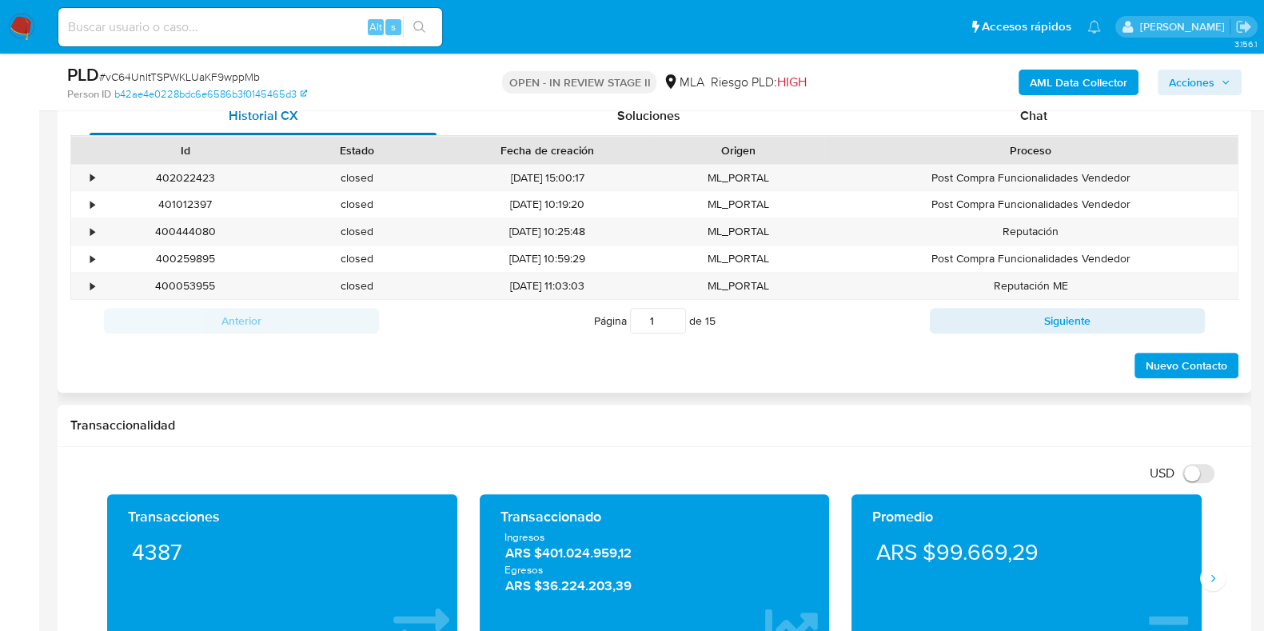
scroll to position [799, 0]
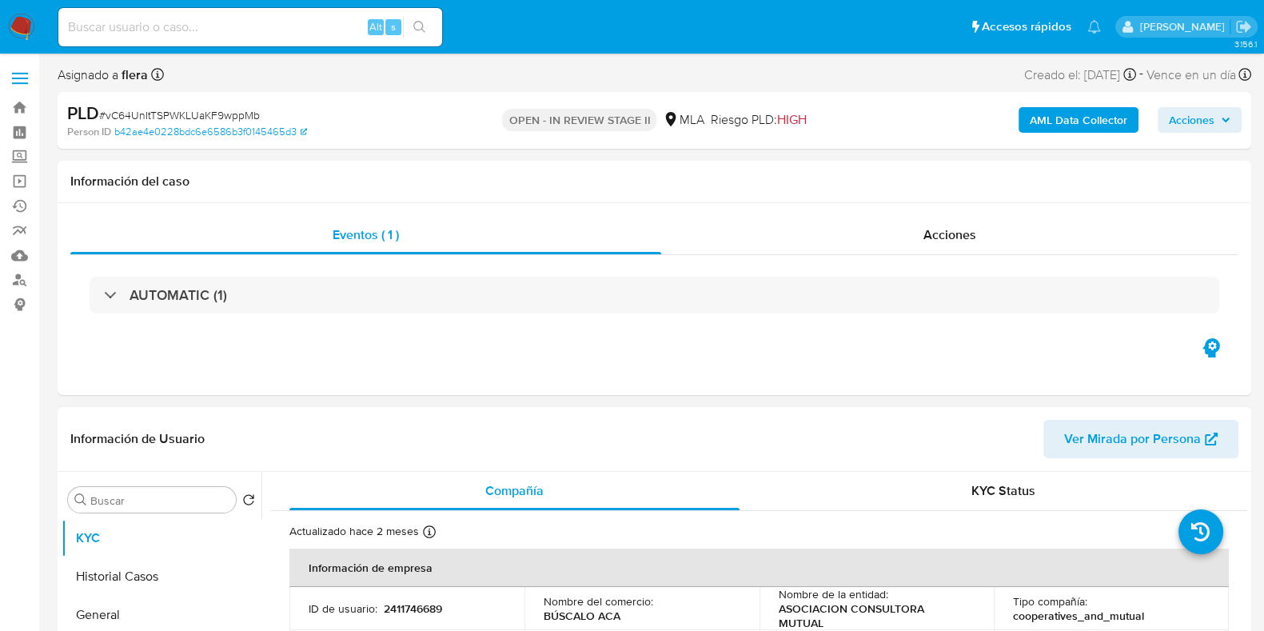
select select "10"
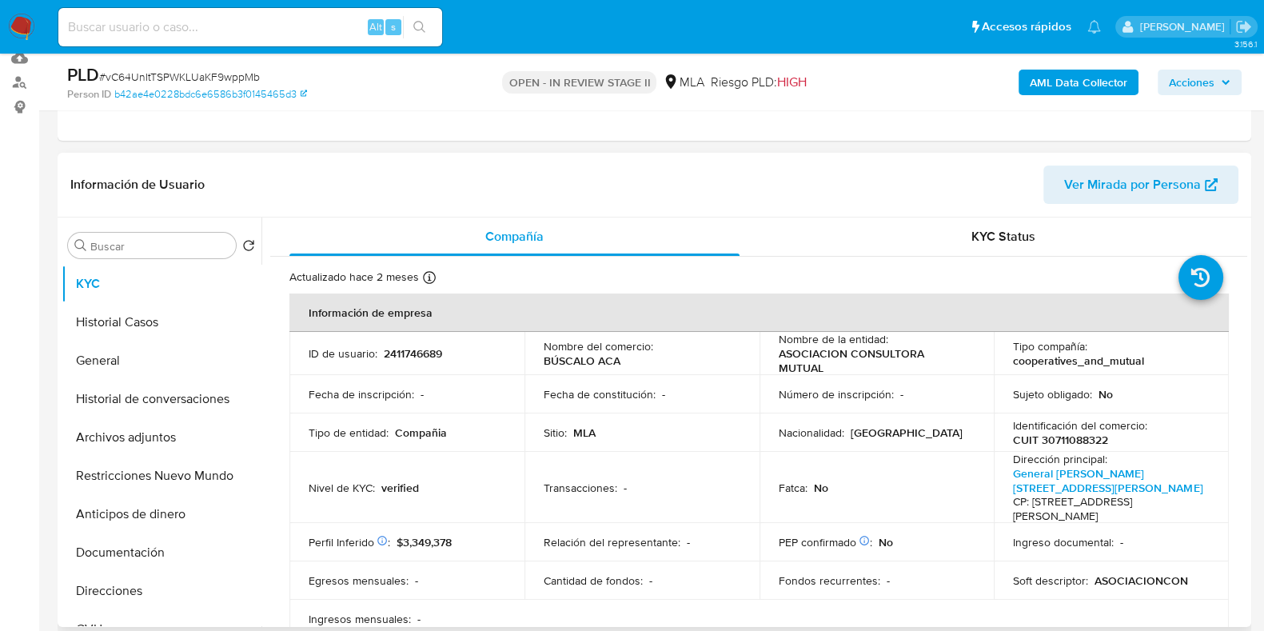
scroll to position [199, 0]
click at [150, 309] on button "Historial Casos" at bounding box center [155, 320] width 187 height 38
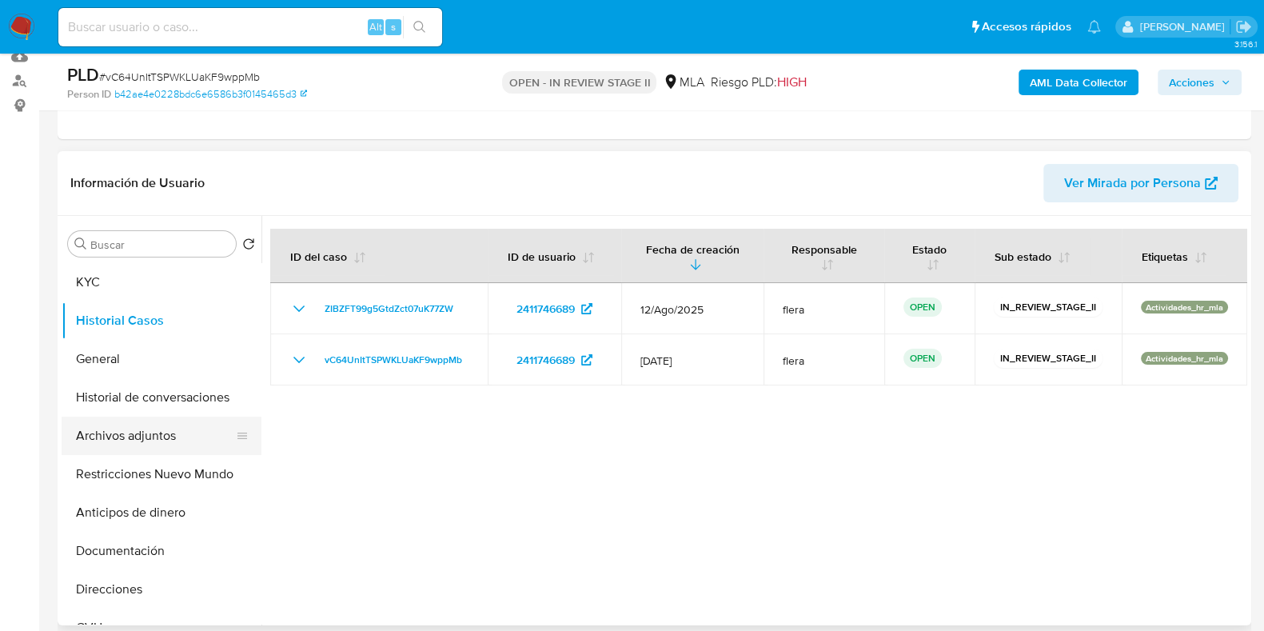
click at [137, 445] on button "Archivos adjuntos" at bounding box center [155, 436] width 187 height 38
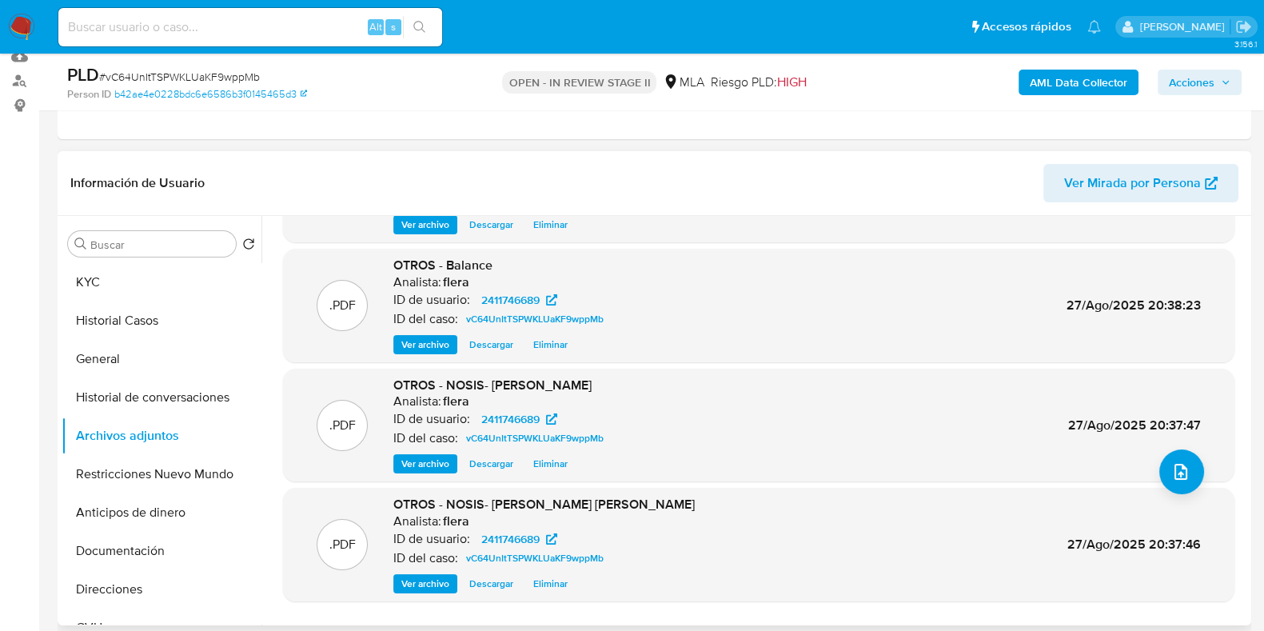
scroll to position [134, 0]
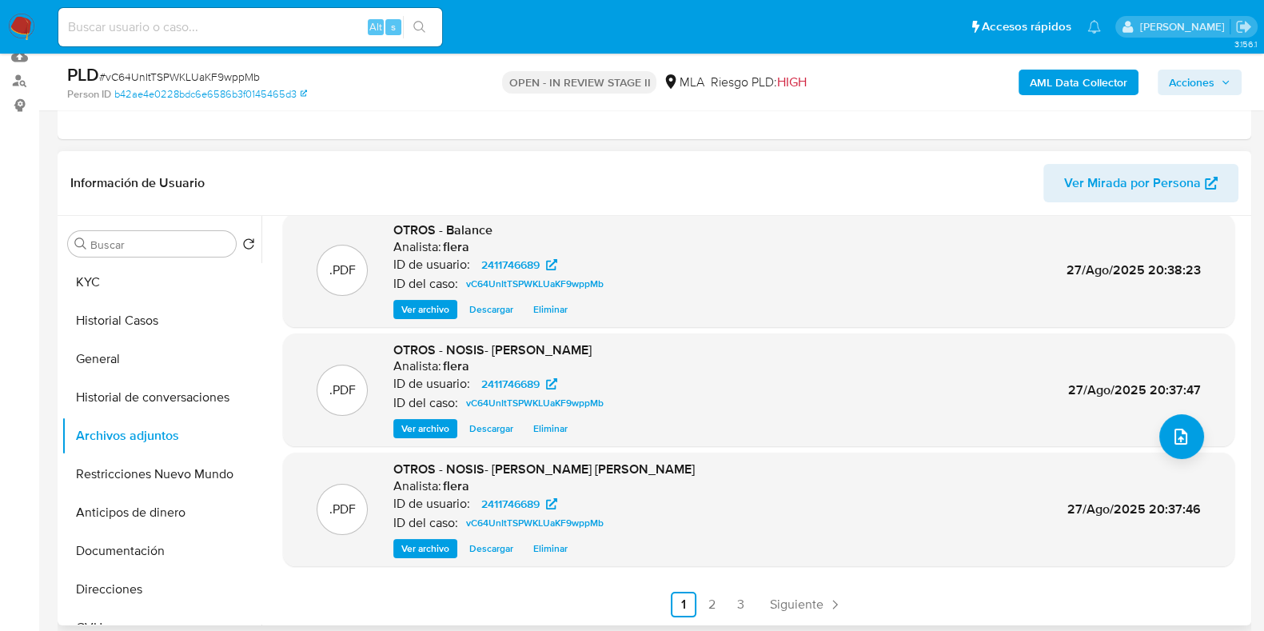
click at [791, 617] on div ".PDF OTROS - b912358065f8ea900b1c8f1eca2f01cafdbe11e8 Analista: flera ID de usu…" at bounding box center [754, 420] width 986 height 409
click at [793, 608] on span "Siguiente" at bounding box center [797, 604] width 54 height 13
click at [836, 598] on span "Siguiente" at bounding box center [839, 604] width 54 height 13
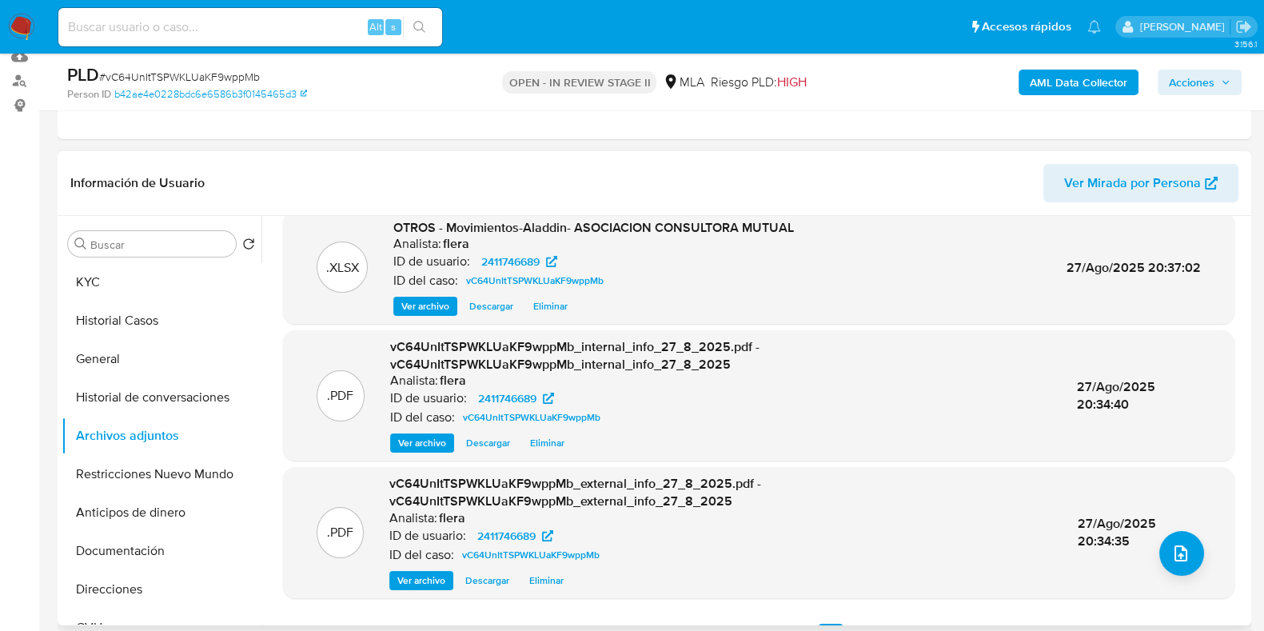
scroll to position [0, 0]
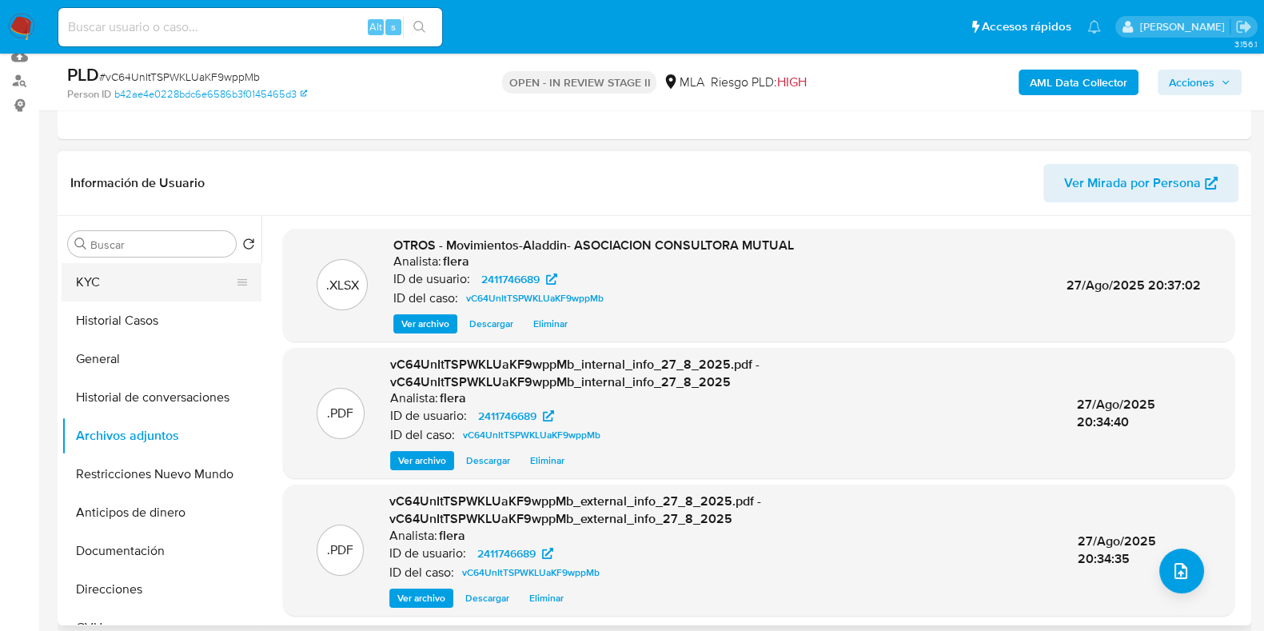
click at [120, 263] on button "KYC" at bounding box center [155, 282] width 187 height 38
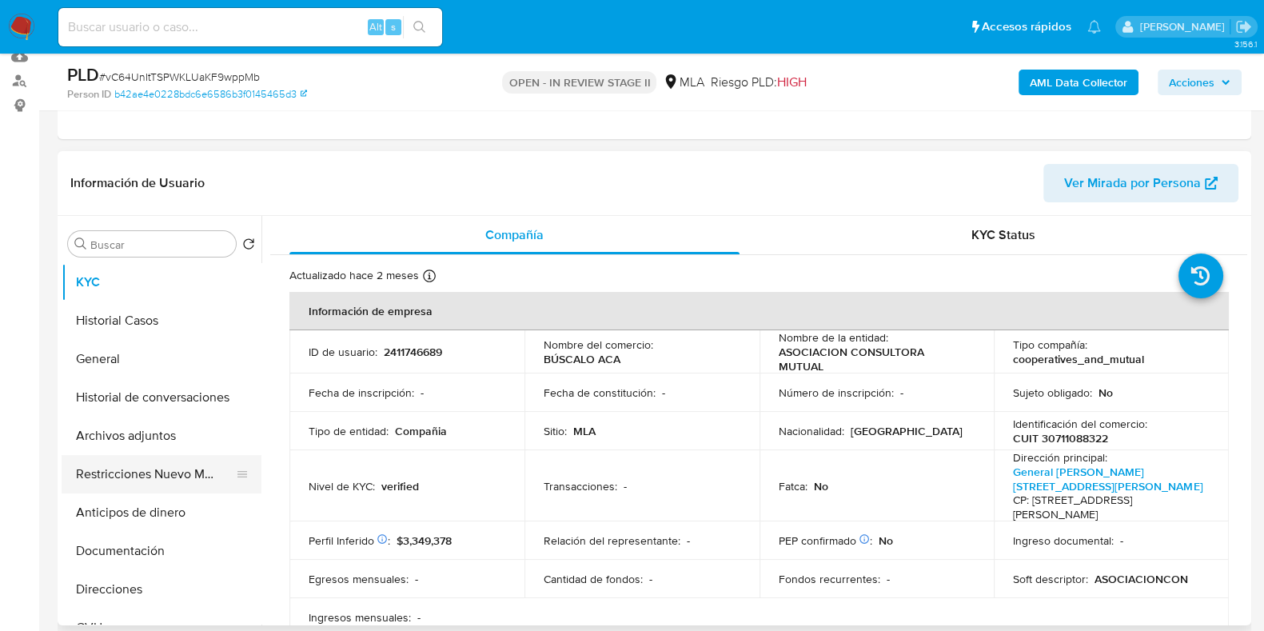
click at [126, 469] on button "Restricciones Nuevo Mundo" at bounding box center [155, 474] width 187 height 38
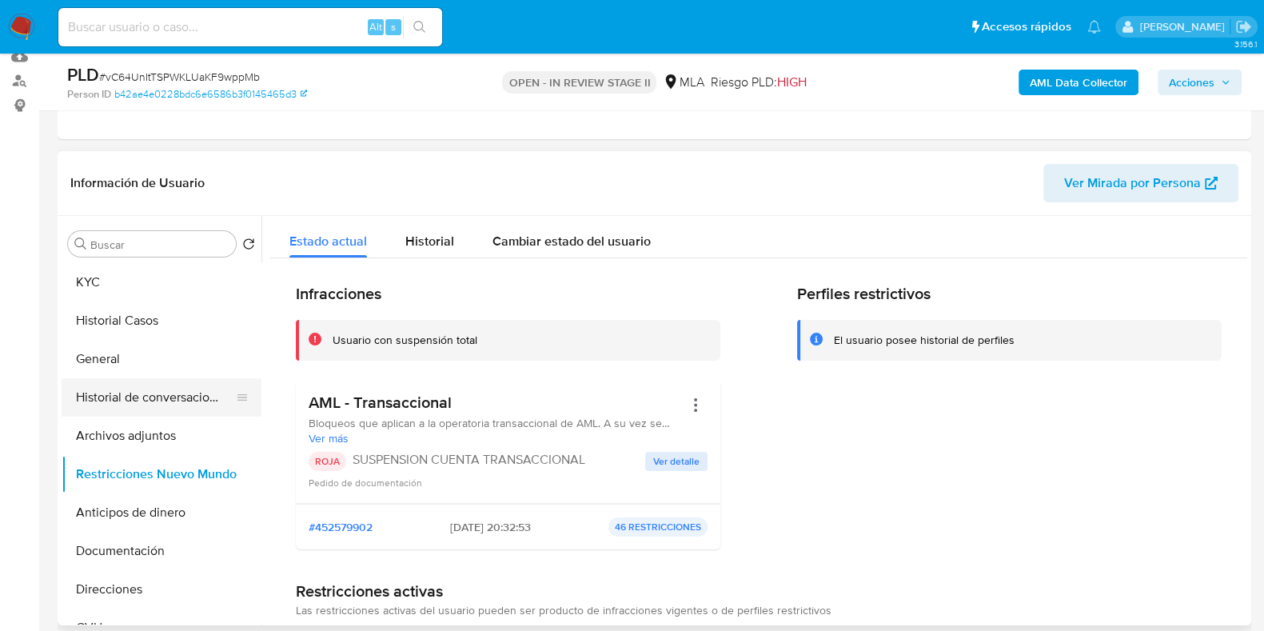
click at [146, 393] on button "Historial de conversaciones" at bounding box center [155, 397] width 187 height 38
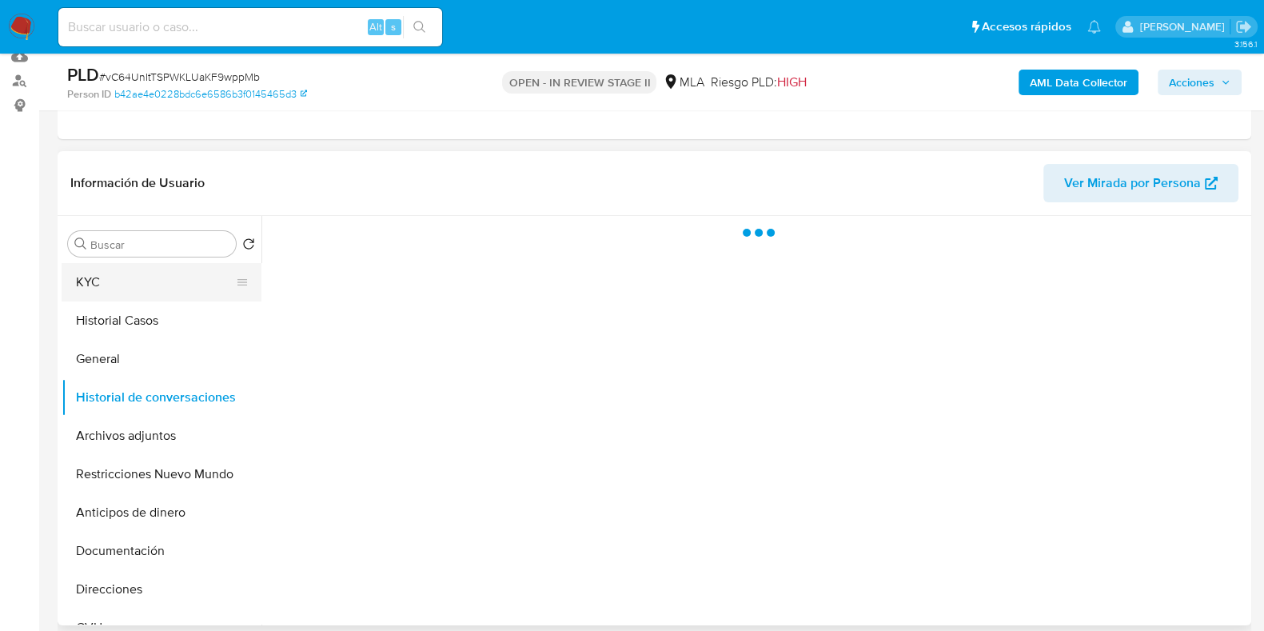
click at [126, 282] on button "KYC" at bounding box center [155, 282] width 187 height 38
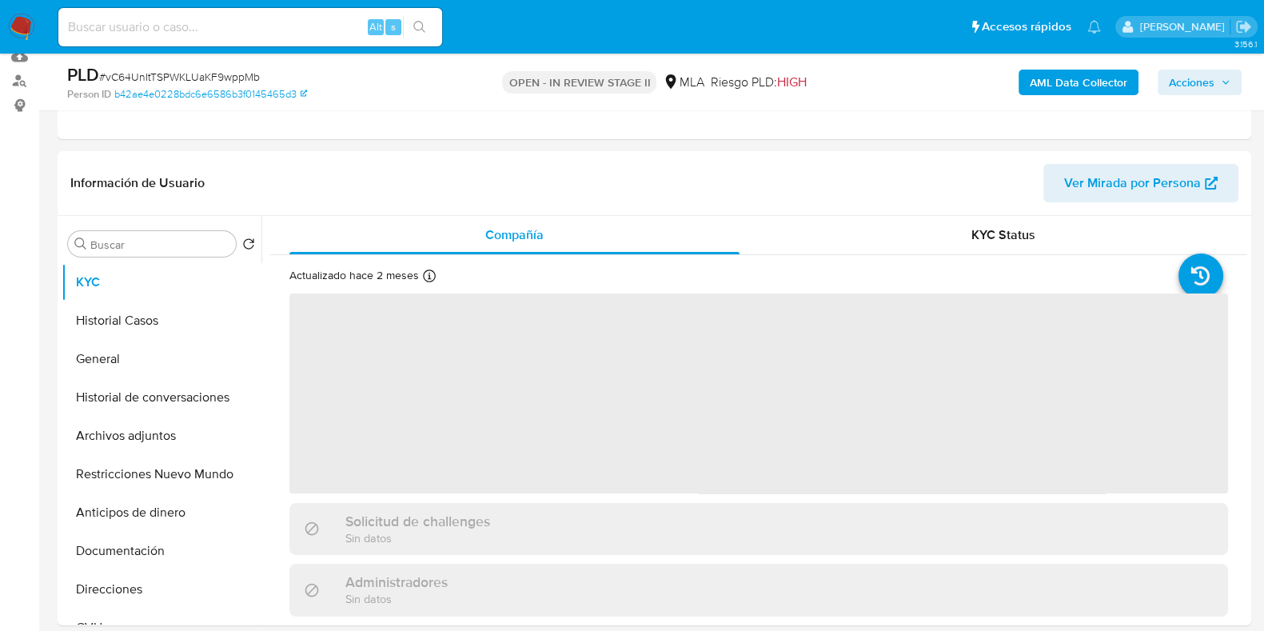
click at [1195, 79] on span "Acciones" at bounding box center [1192, 83] width 46 height 26
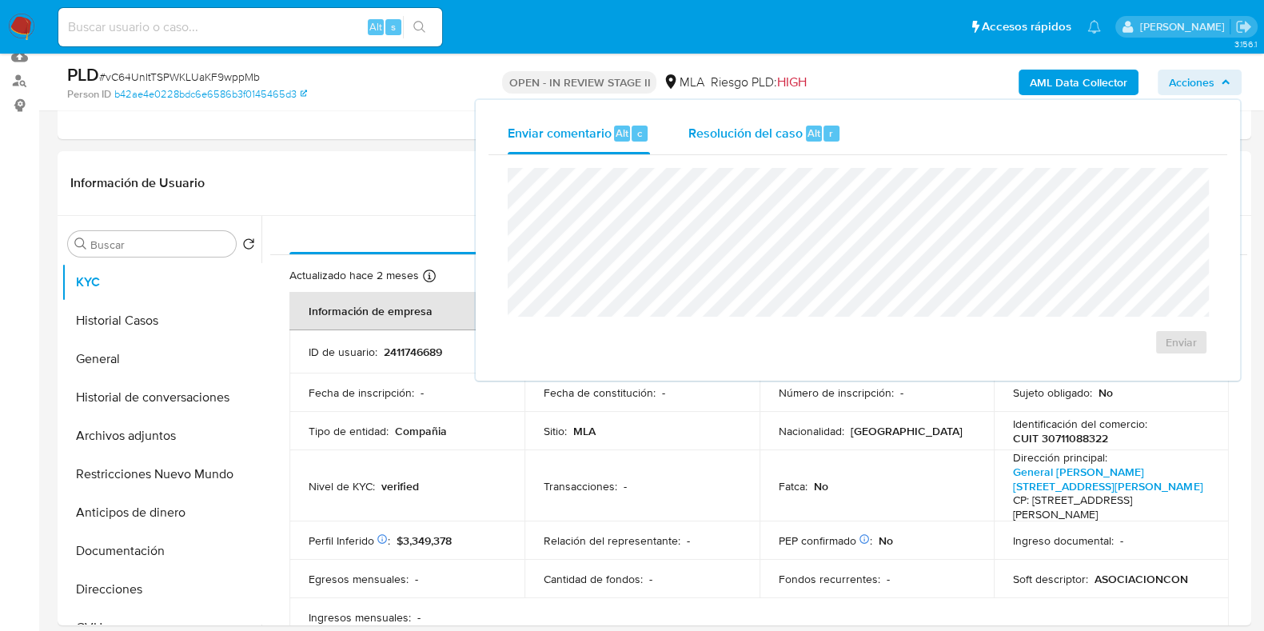
click at [790, 138] on span "Resolución del caso" at bounding box center [745, 132] width 114 height 18
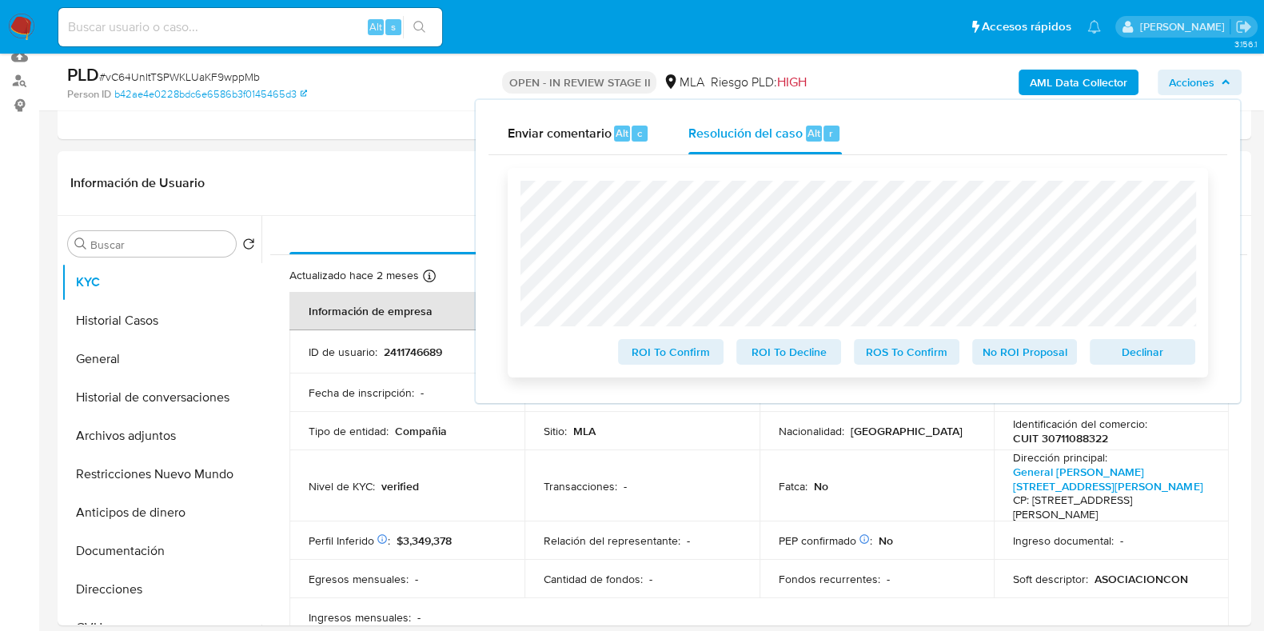
click at [1149, 346] on span "Declinar" at bounding box center [1142, 352] width 83 height 22
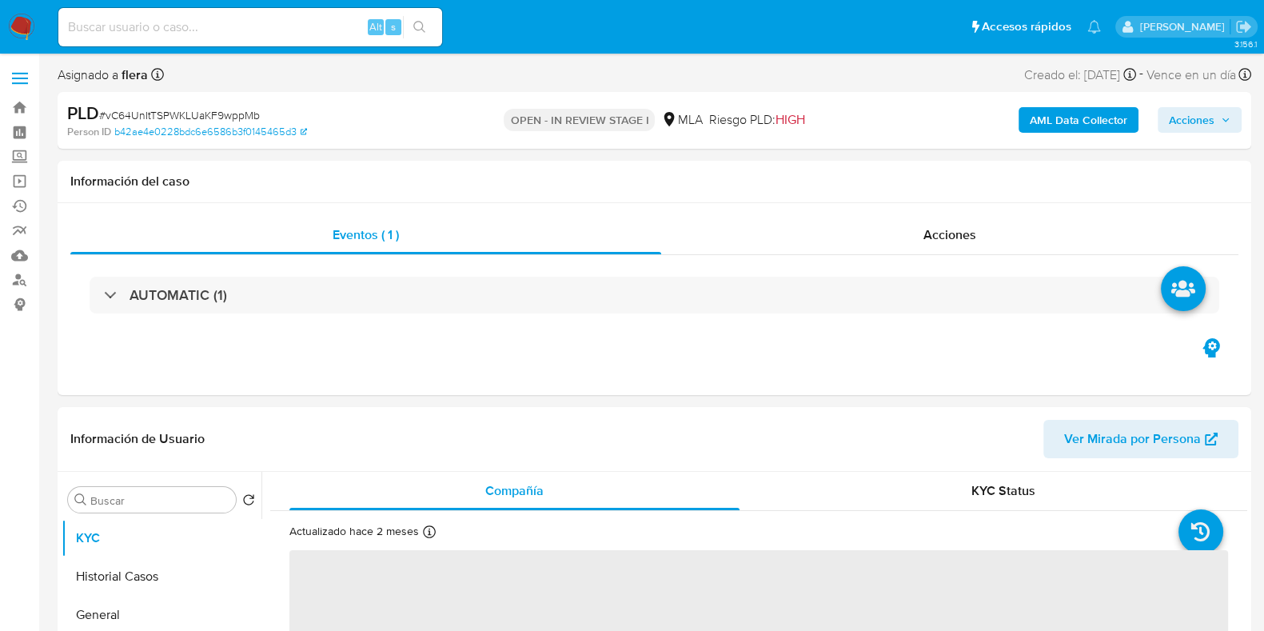
click at [1199, 108] on span "Acciones" at bounding box center [1192, 120] width 46 height 26
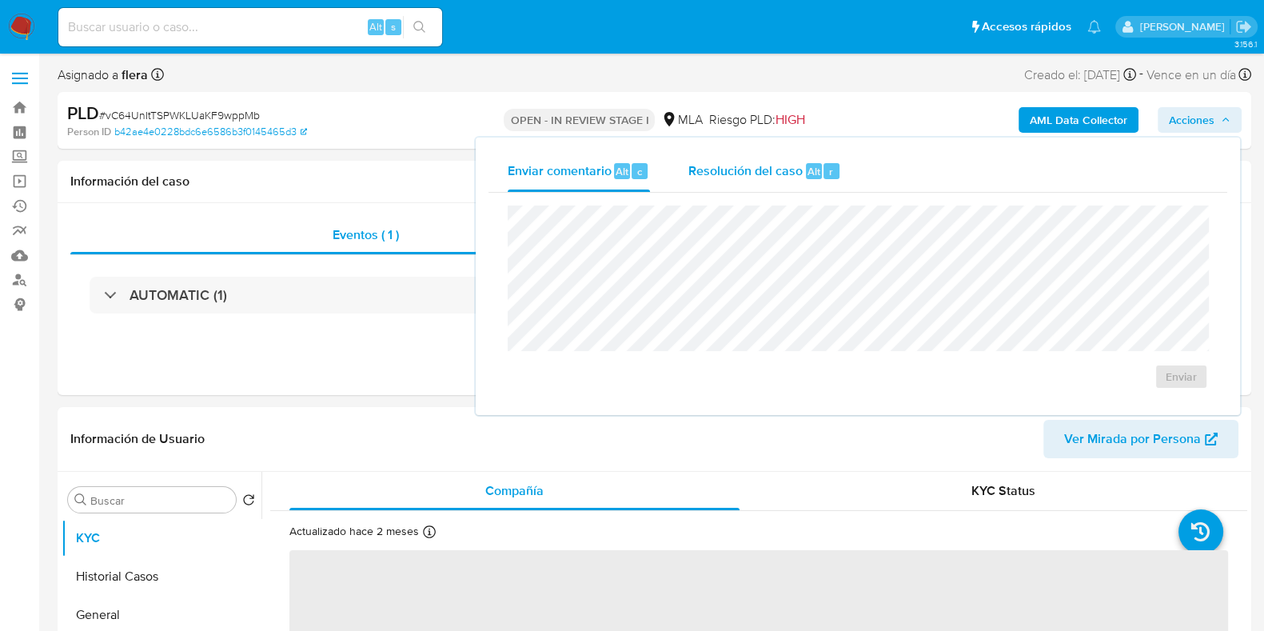
click at [836, 158] on div "Resolución del caso Alt r" at bounding box center [764, 171] width 153 height 42
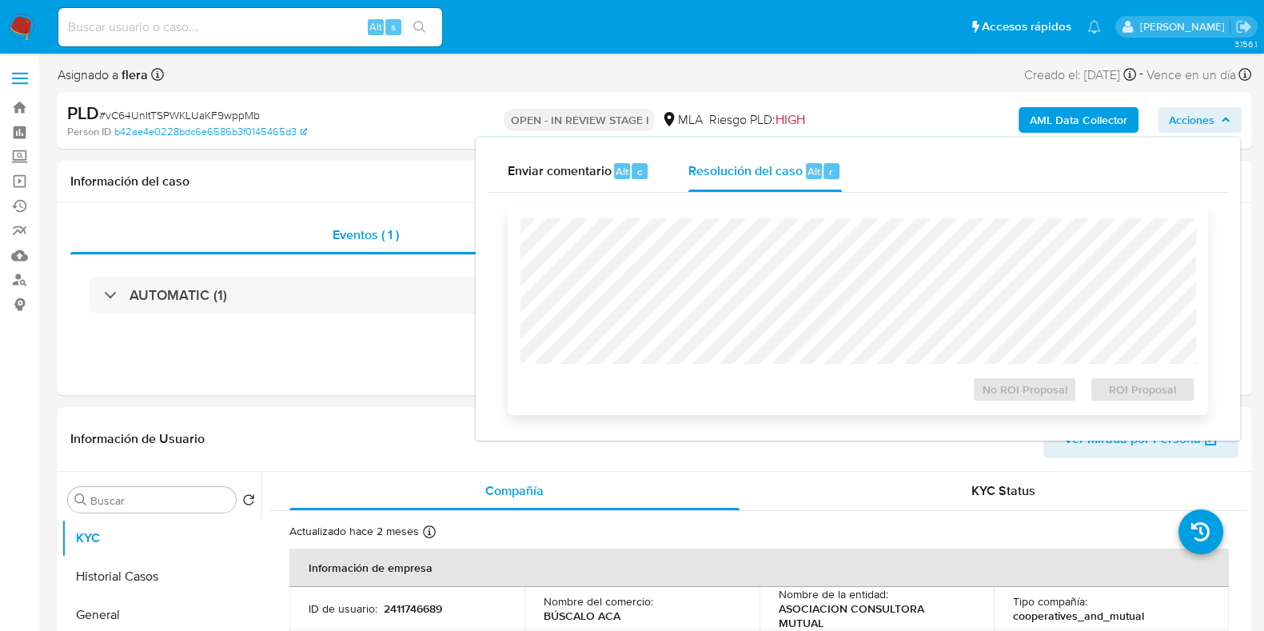
select select "10"
click at [1147, 393] on span "ROI Proposal" at bounding box center [1142, 389] width 83 height 22
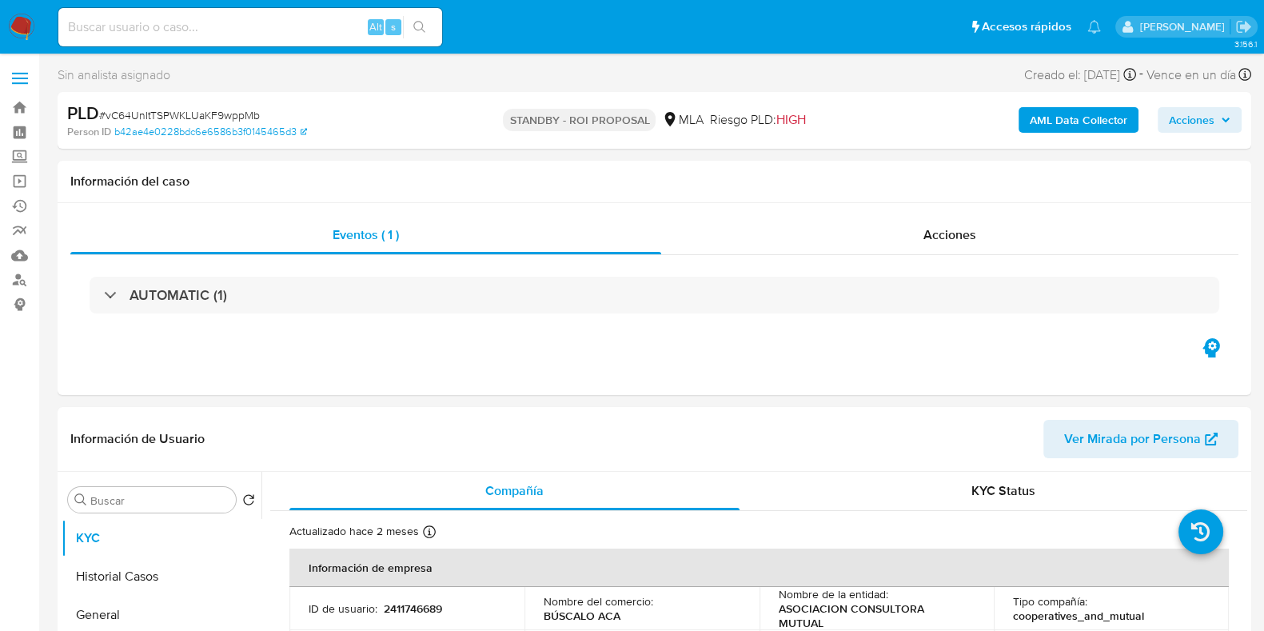
select select "10"
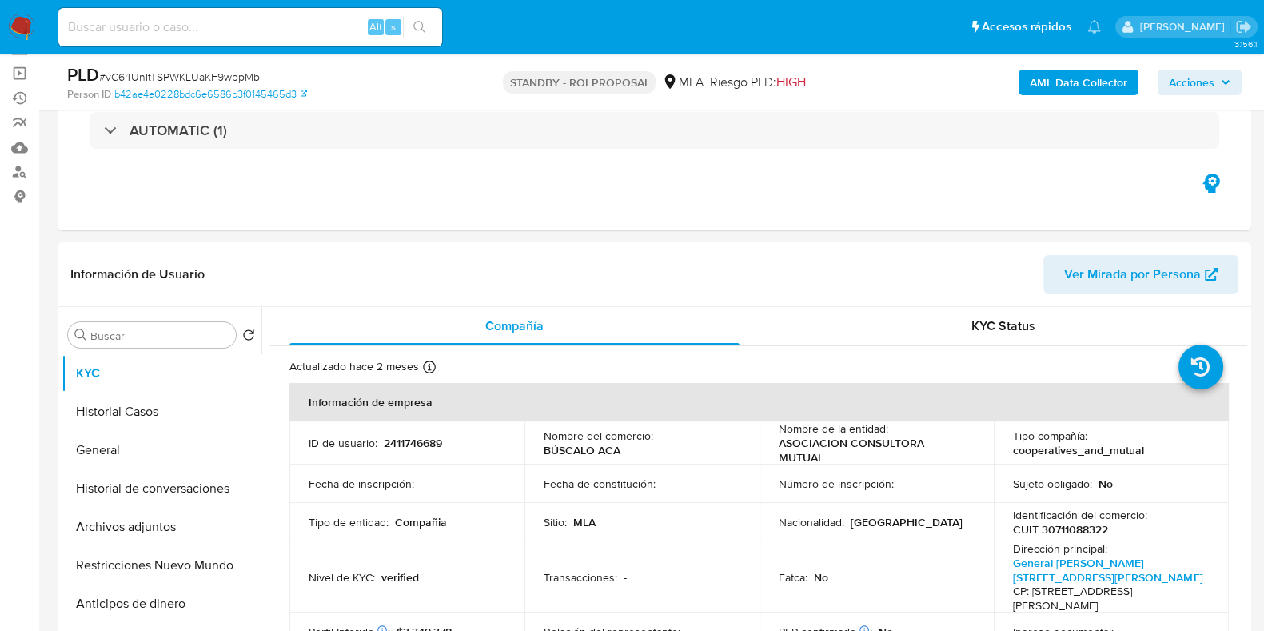
scroll to position [199, 0]
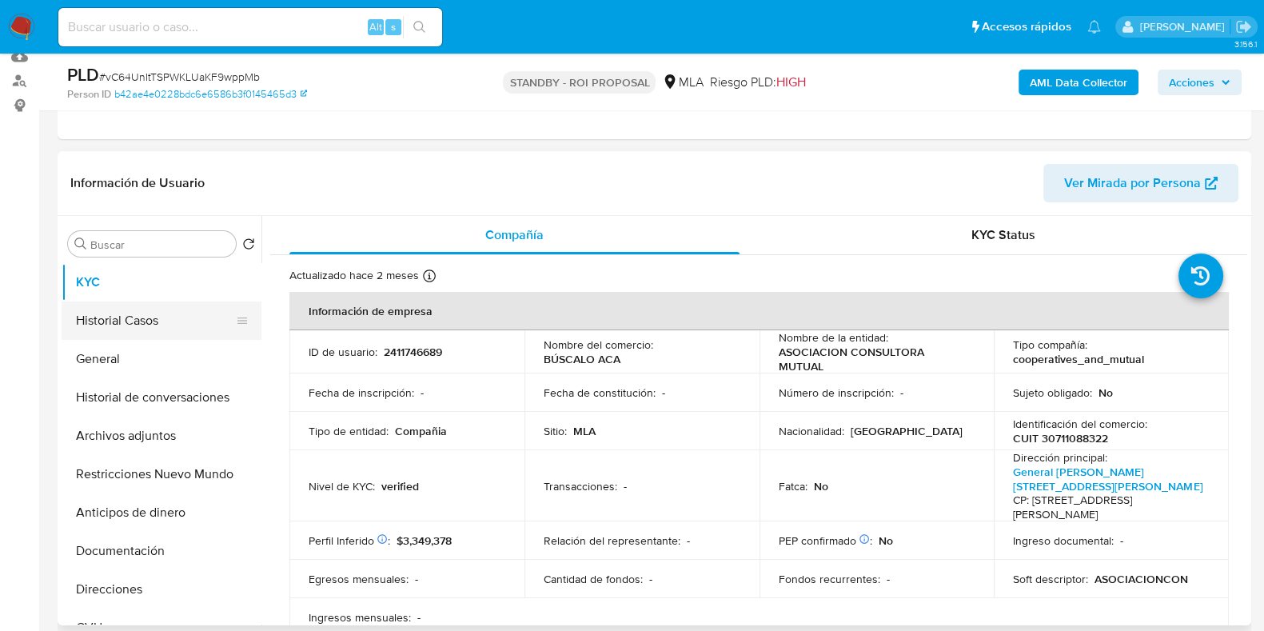
click at [142, 314] on button "Historial Casos" at bounding box center [155, 320] width 187 height 38
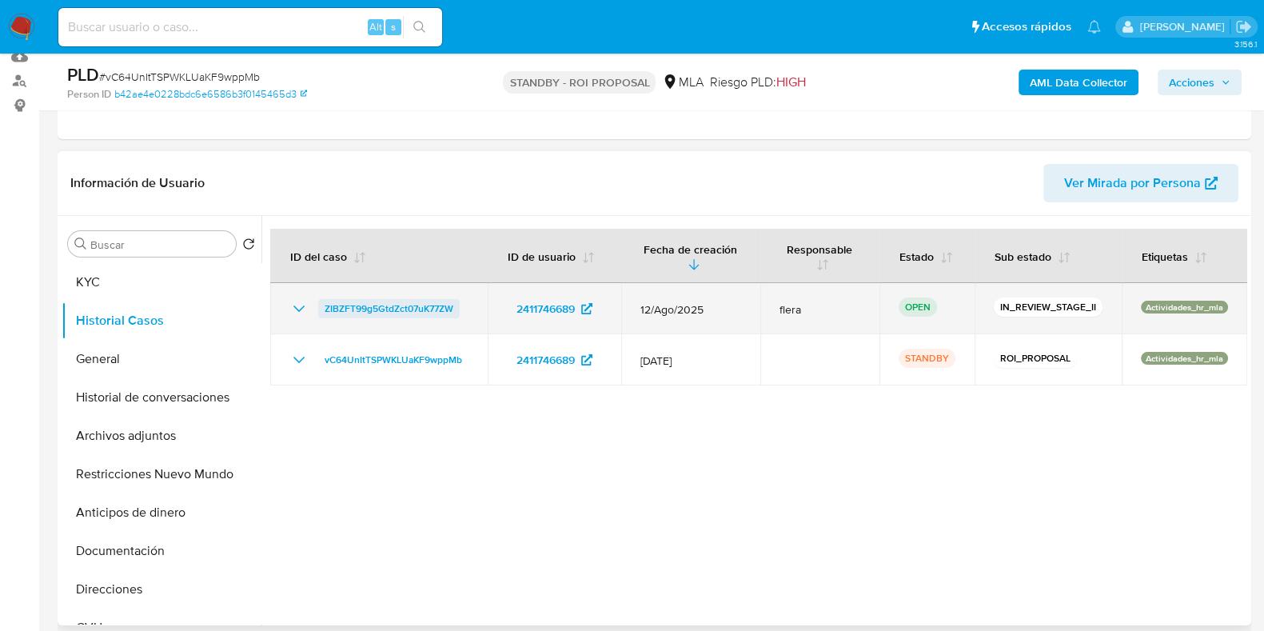
click at [380, 301] on span "ZIBZFT99g5GtdZct07uK77ZW" at bounding box center [389, 308] width 129 height 19
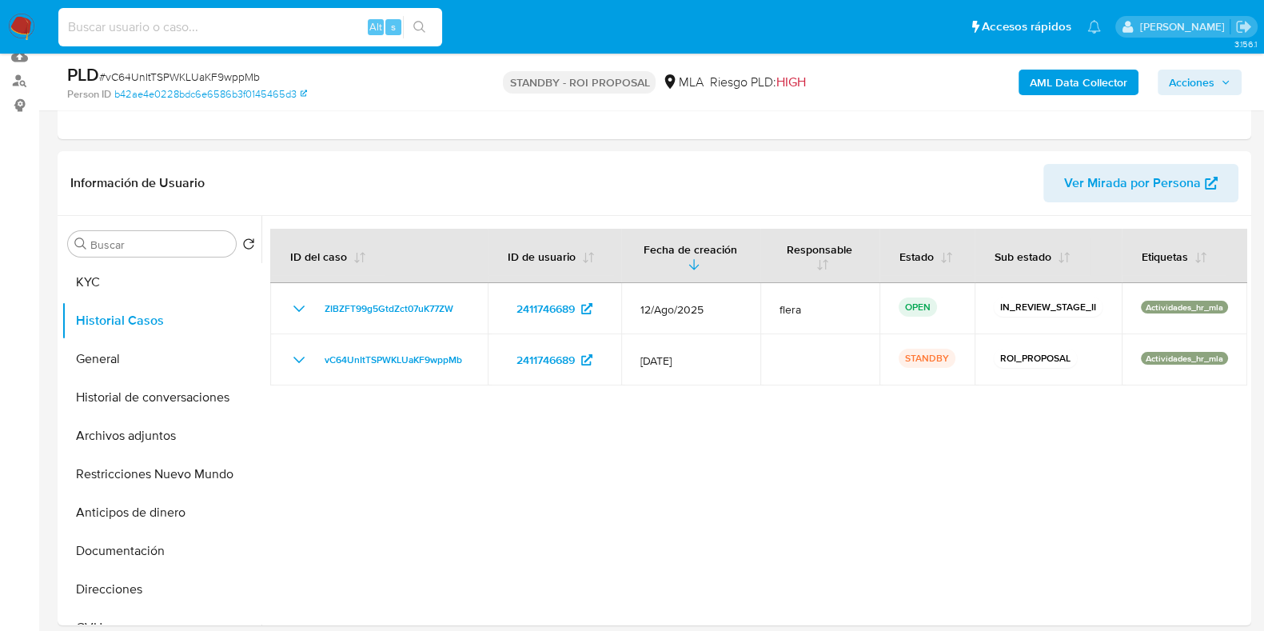
click at [236, 26] on input at bounding box center [250, 27] width 384 height 21
paste input "a2G081VW6DUnmRDavOVXgptb"
type input "a2G081VW6DUnmRDavOVXgptb"
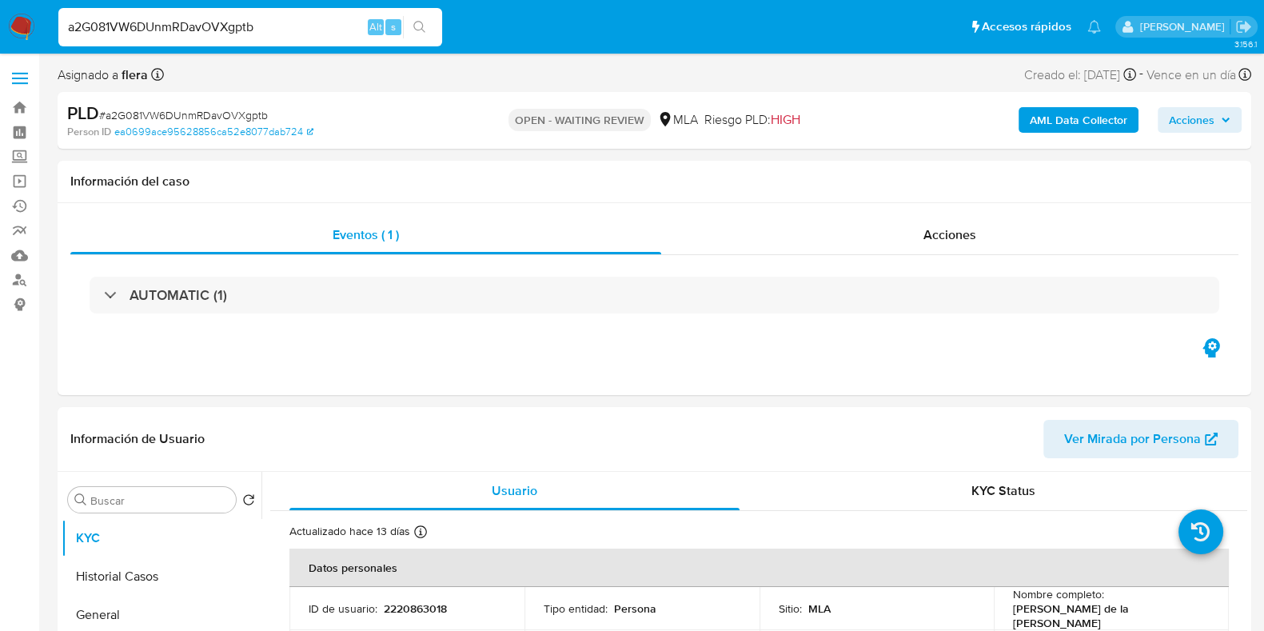
select select "10"
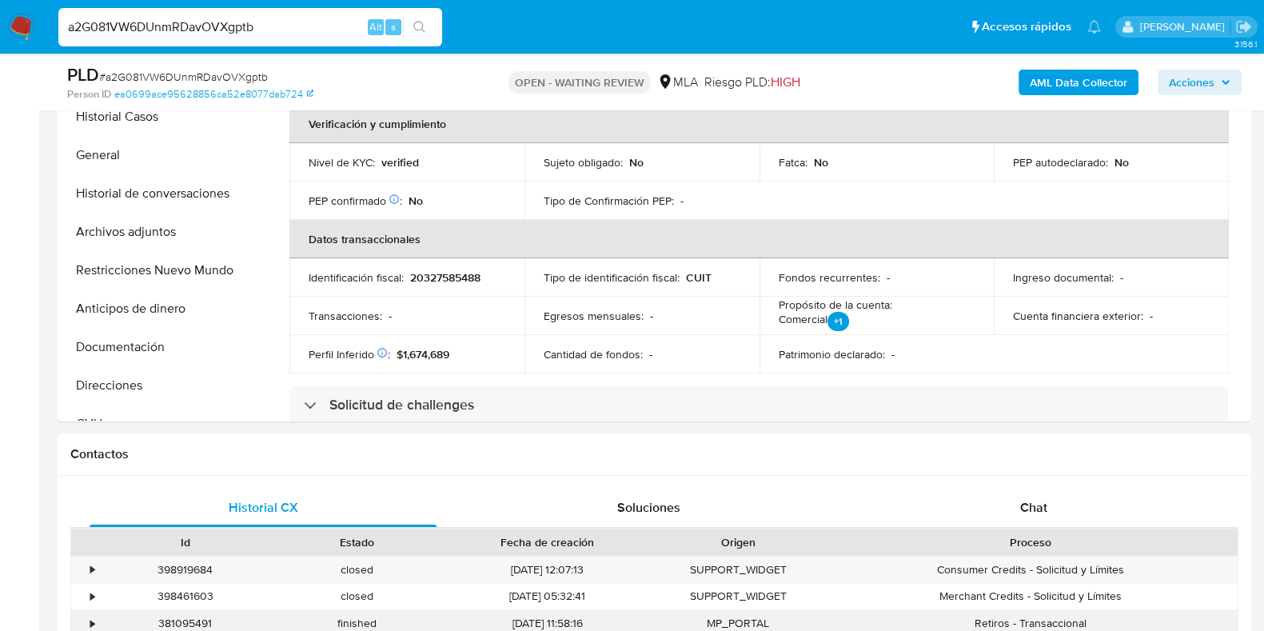
scroll to position [500, 0]
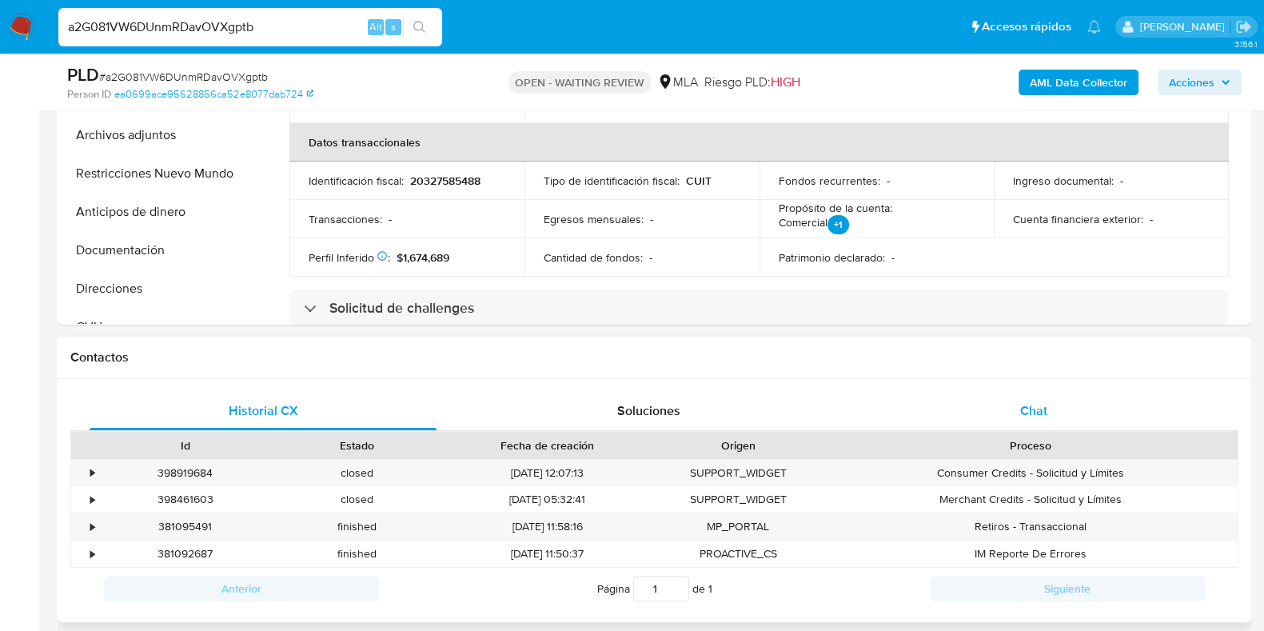
click at [1039, 409] on span "Chat" at bounding box center [1033, 410] width 27 height 18
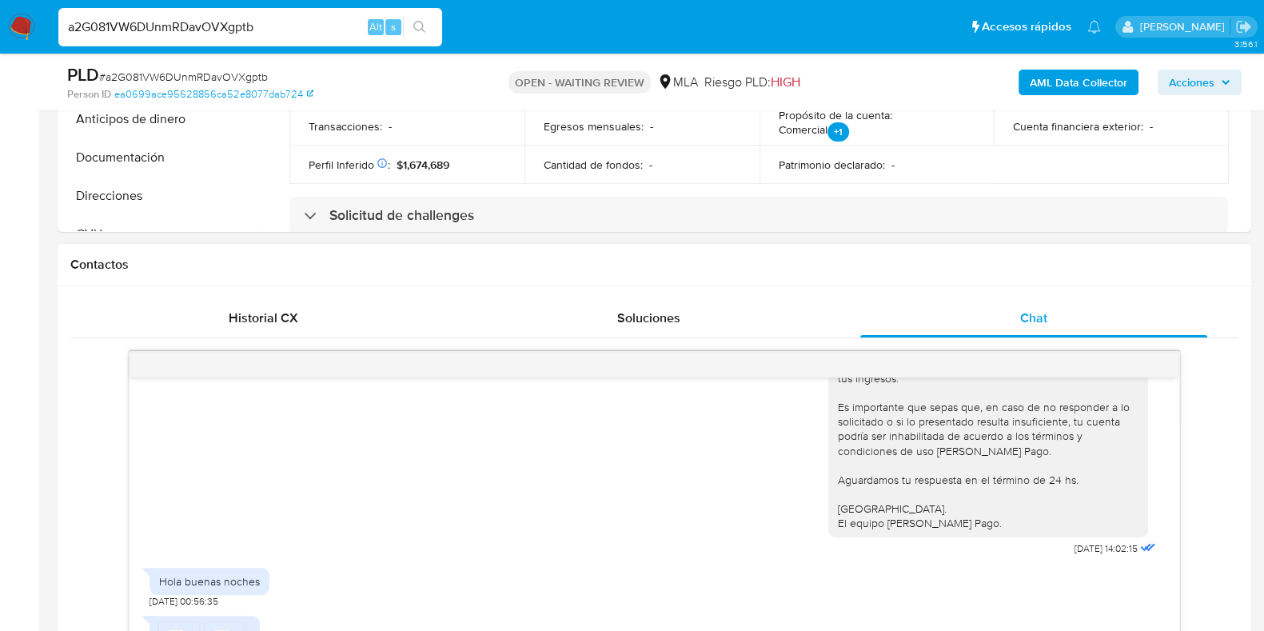
scroll to position [699, 0]
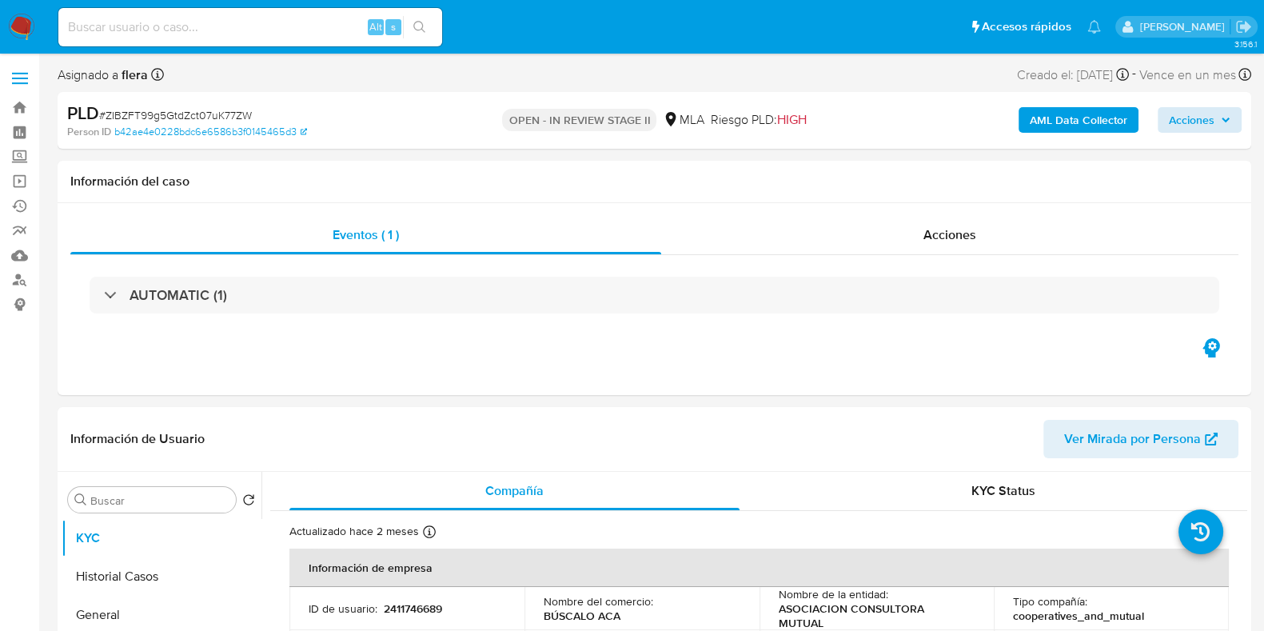
click at [1186, 106] on div "AML Data Collector Acciones" at bounding box center [1048, 121] width 387 height 38
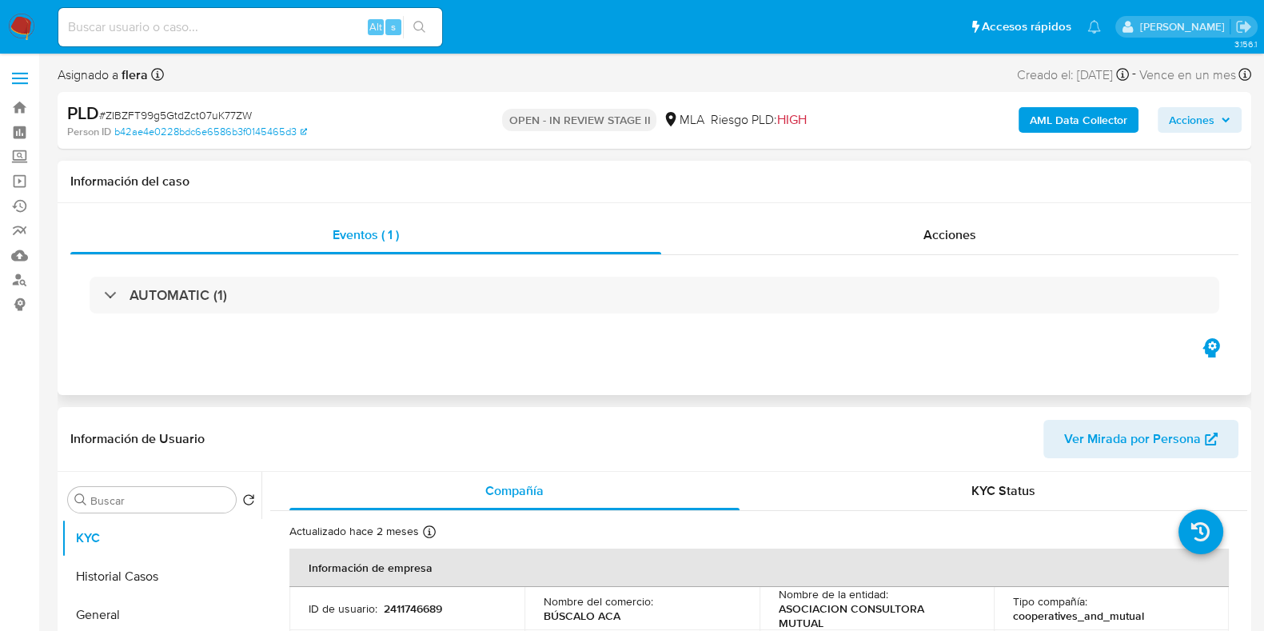
select select "10"
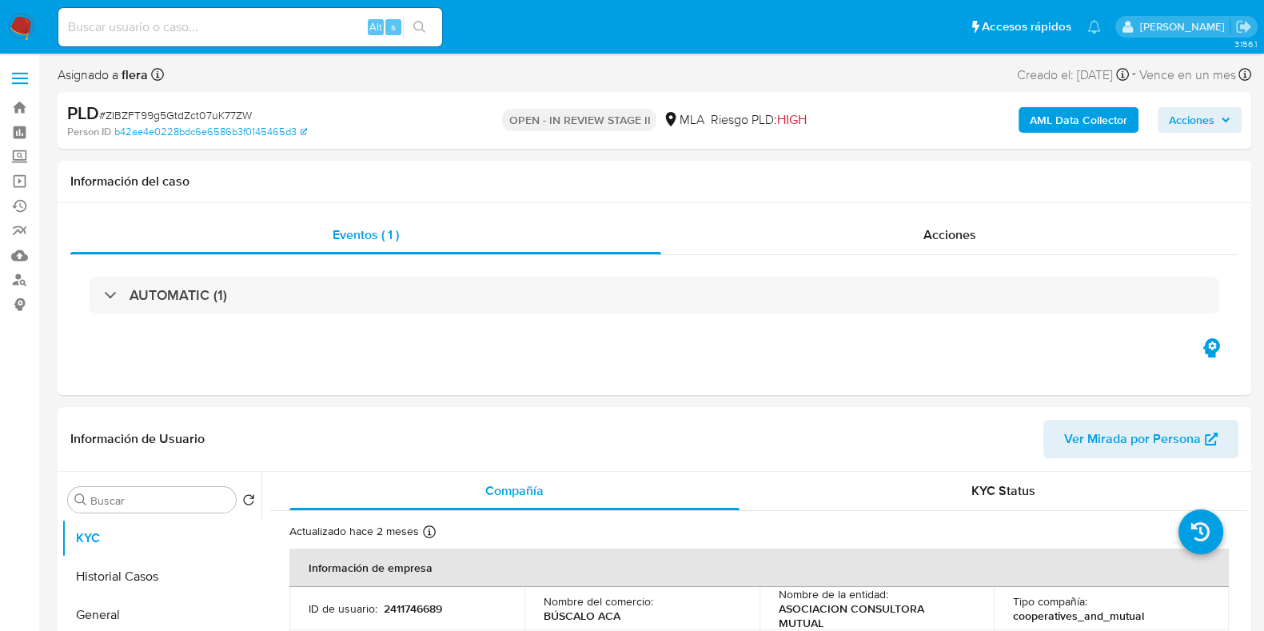
click at [1192, 129] on span "Acciones" at bounding box center [1192, 120] width 46 height 26
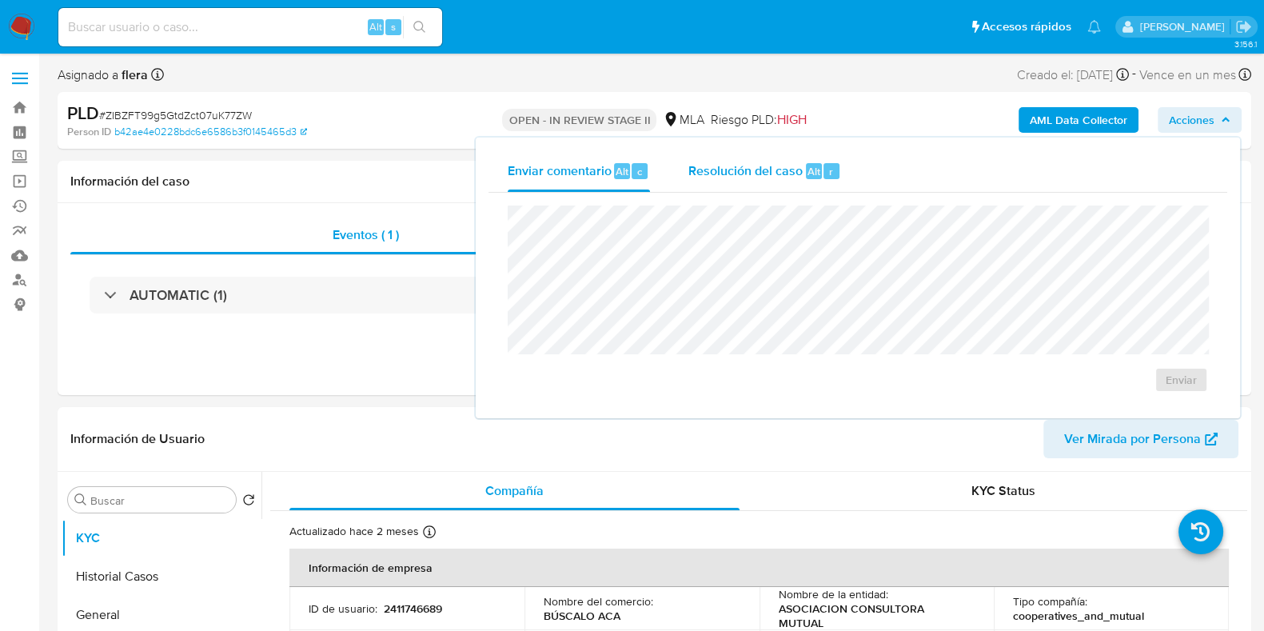
click at [746, 163] on span "Resolución del caso" at bounding box center [745, 171] width 114 height 18
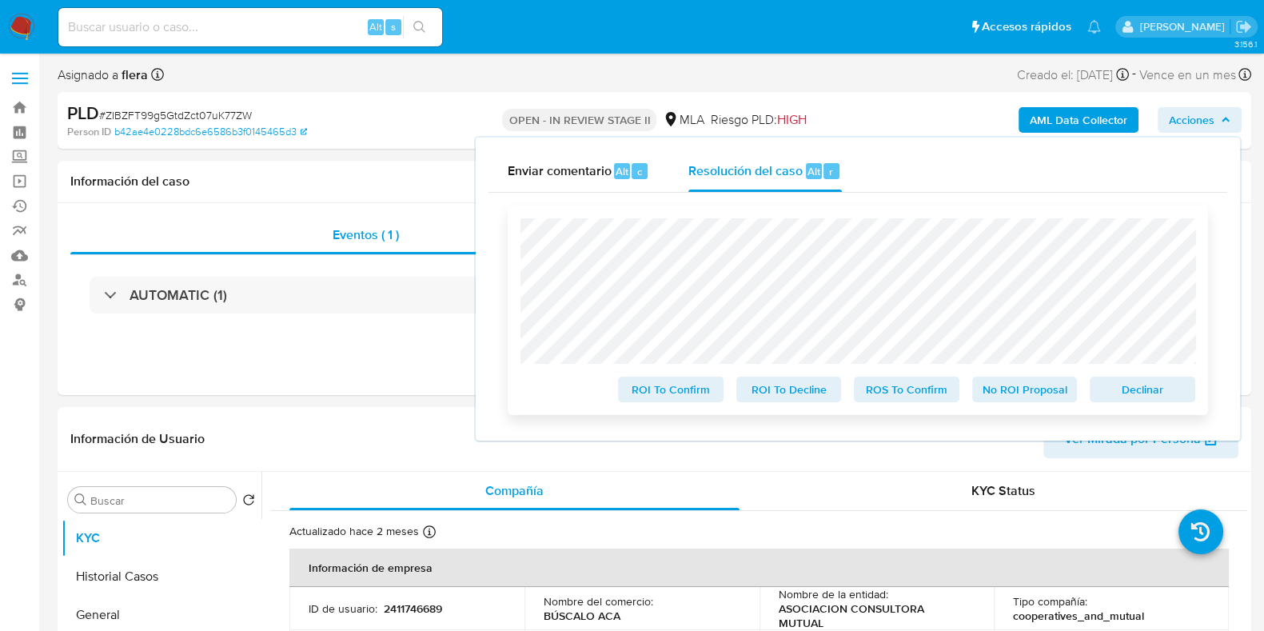
click at [1147, 390] on span "Declinar" at bounding box center [1142, 389] width 83 height 22
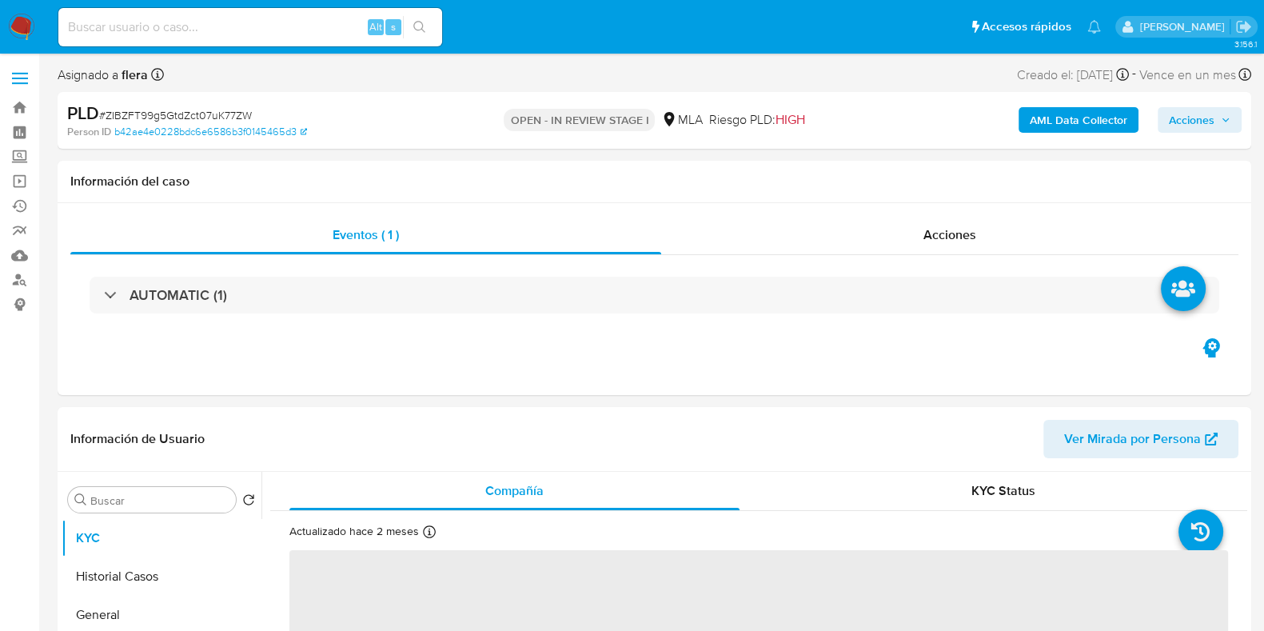
click at [1193, 103] on div "AML Data Collector Acciones" at bounding box center [1048, 121] width 387 height 38
click at [1191, 116] on span "Acciones" at bounding box center [1192, 120] width 46 height 26
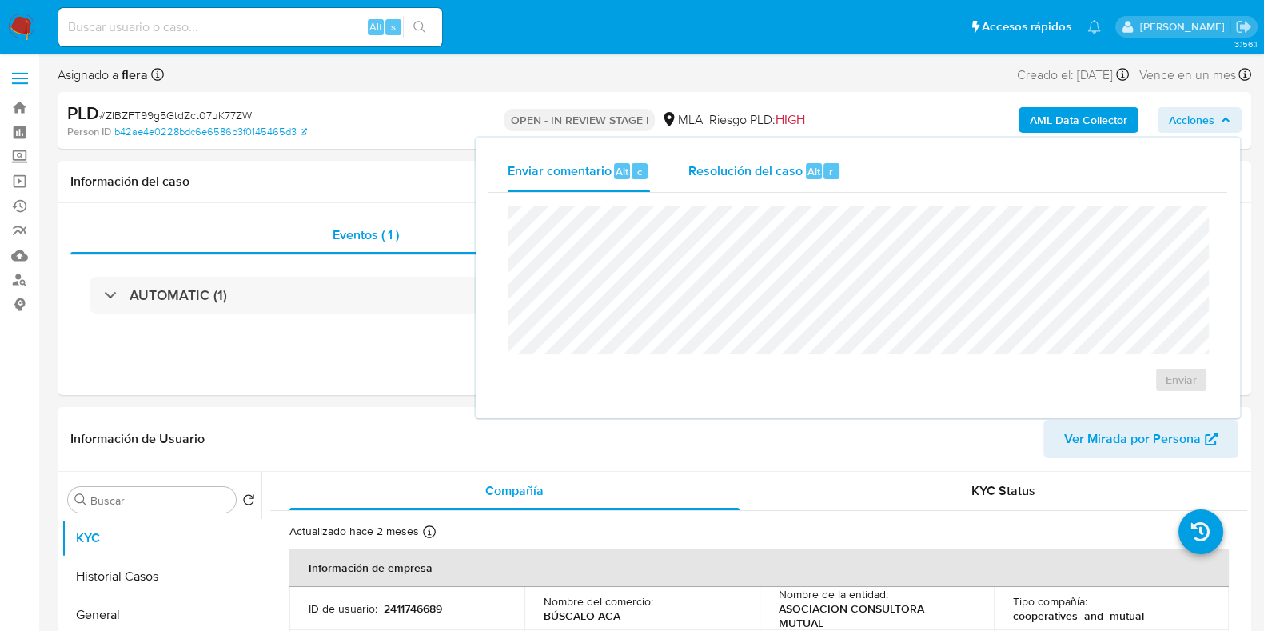
select select "10"
click at [840, 165] on div "Resolución del caso Alt r" at bounding box center [764, 171] width 153 height 42
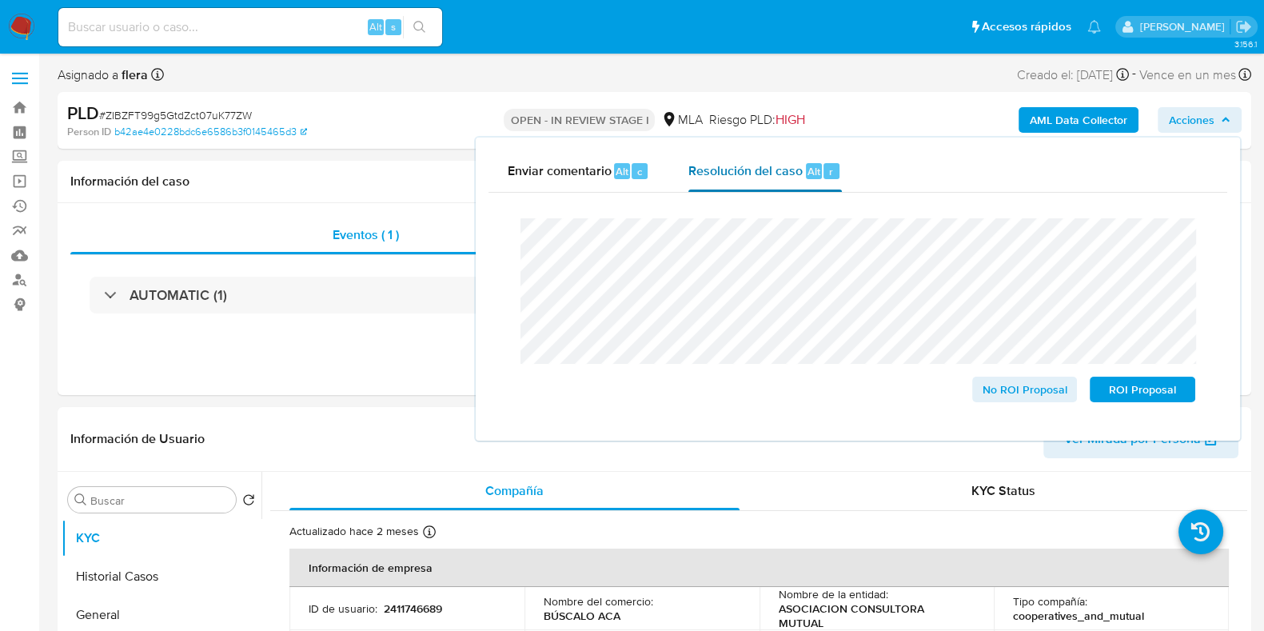
drag, startPoint x: 786, startPoint y: 201, endPoint x: 716, endPoint y: 182, distance: 72.2
click at [716, 182] on div "Resolución del caso Alt r" at bounding box center [764, 171] width 153 height 42
click at [1157, 389] on span "ROI Proposal" at bounding box center [1142, 389] width 83 height 22
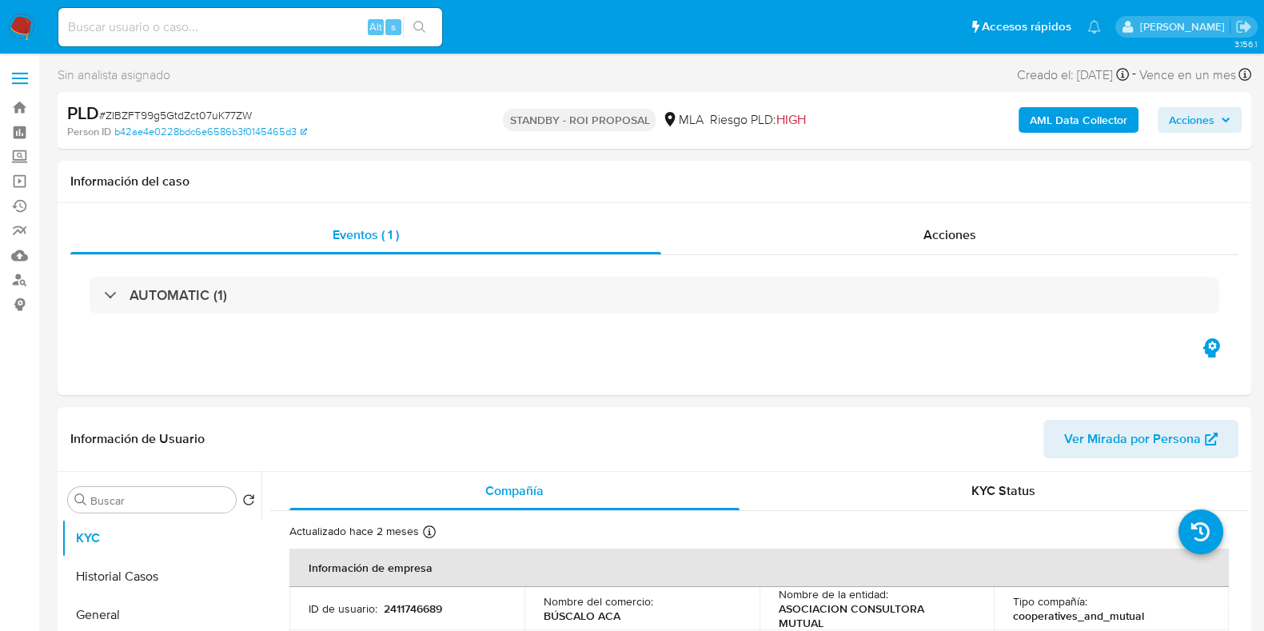
select select "10"
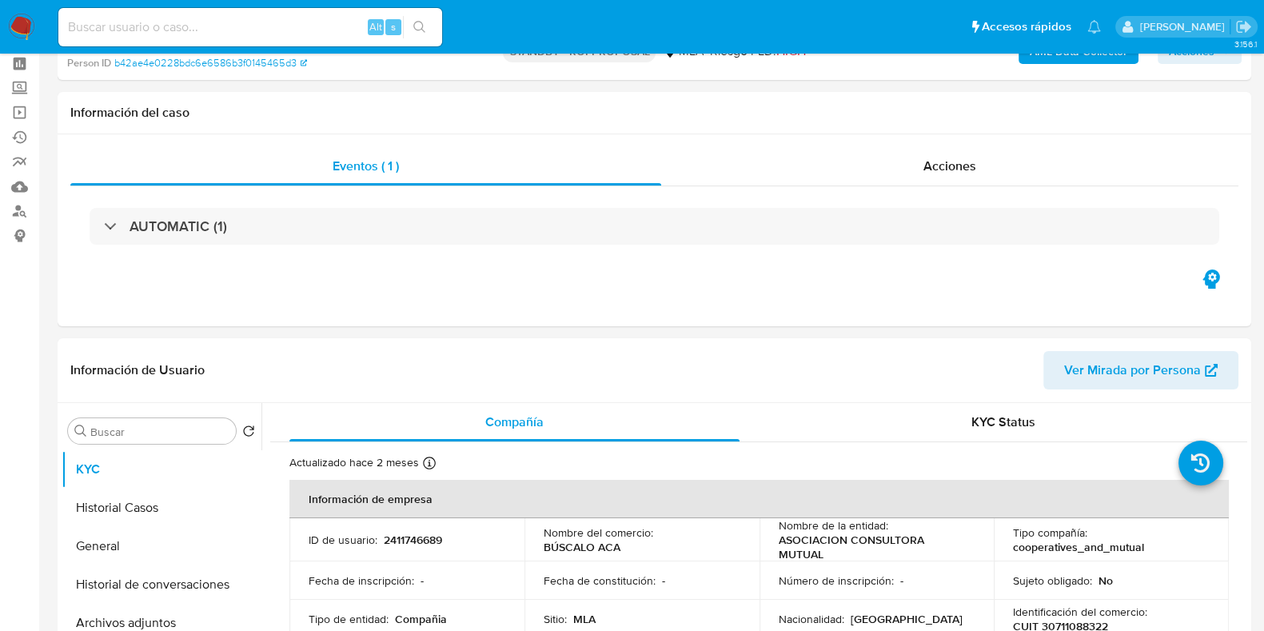
scroll to position [99, 0]
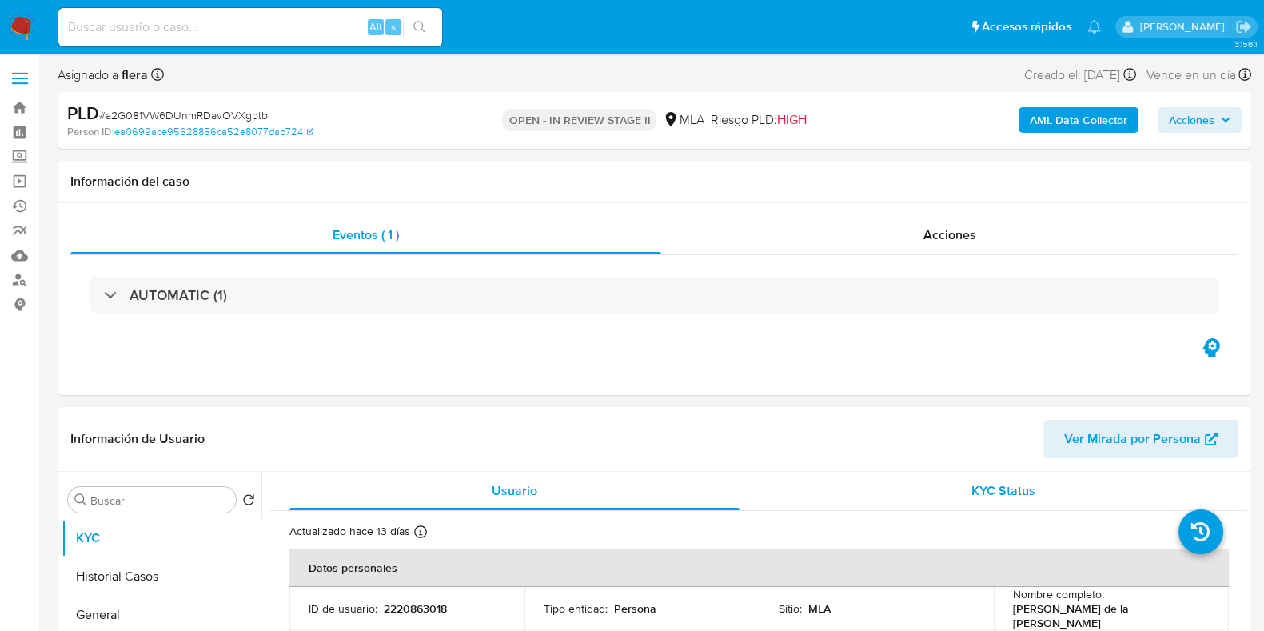
select select "10"
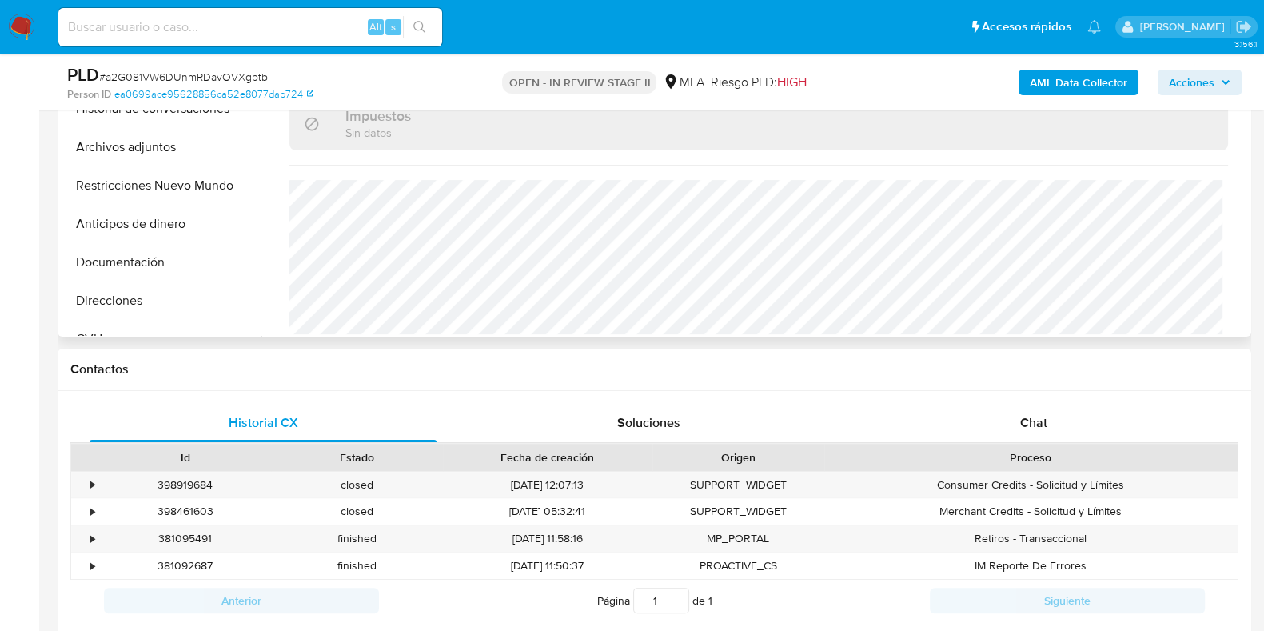
scroll to position [600, 0]
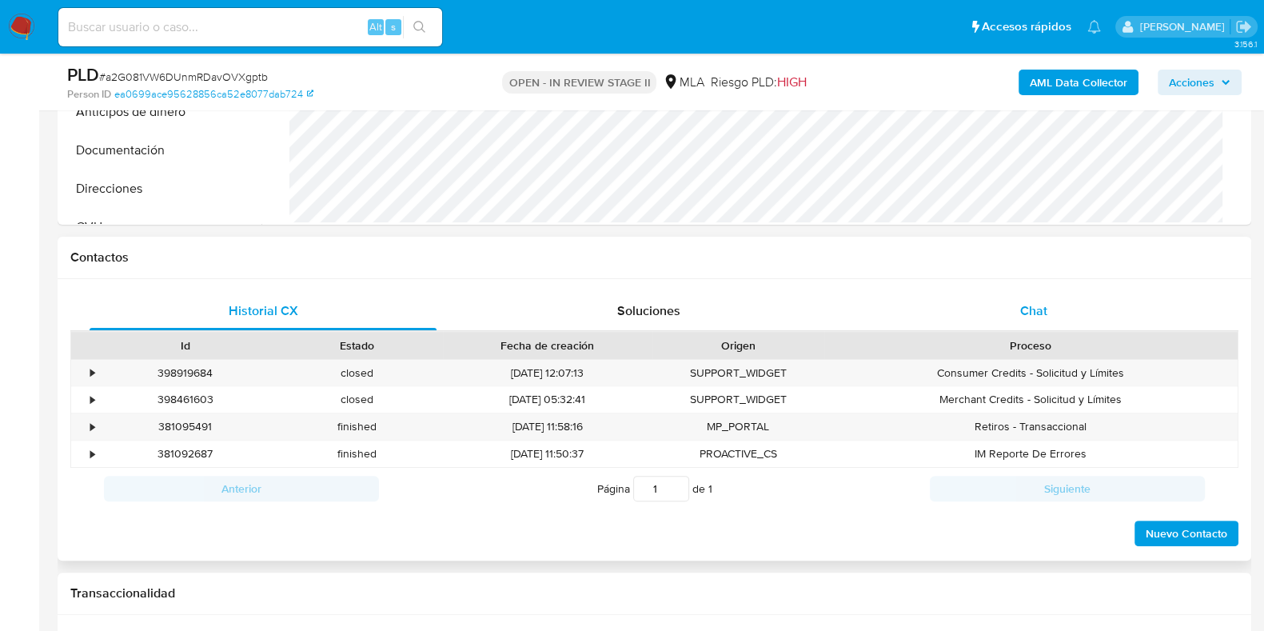
click at [1051, 305] on div "Chat" at bounding box center [1033, 311] width 347 height 38
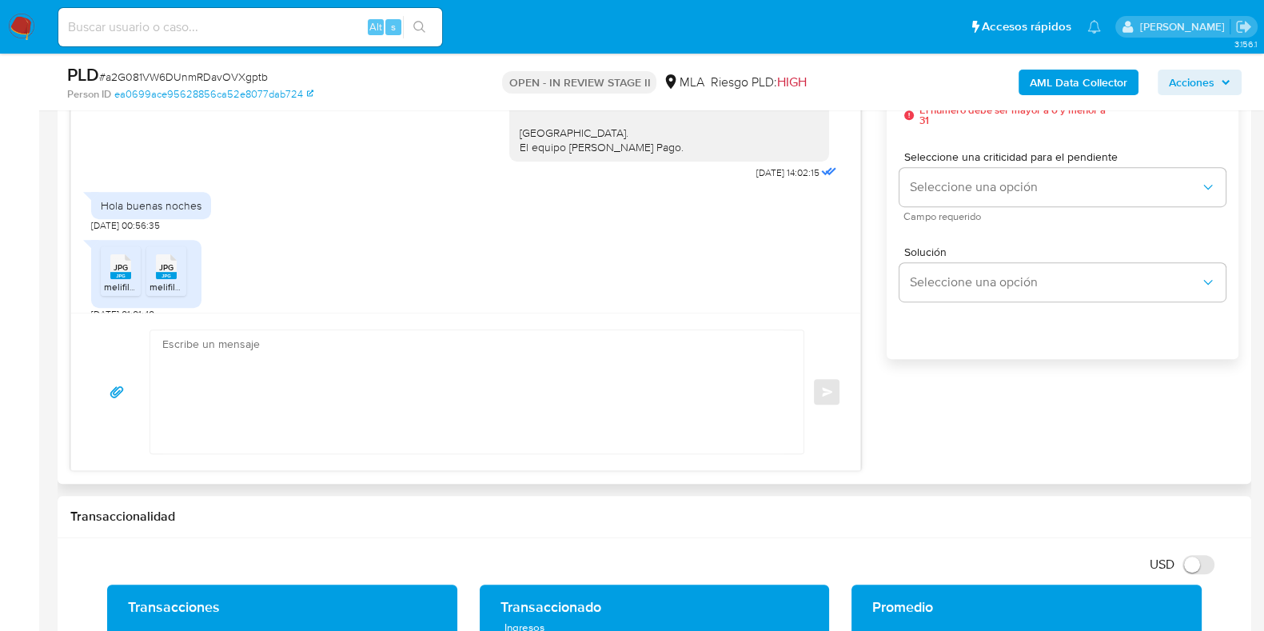
scroll to position [999, 0]
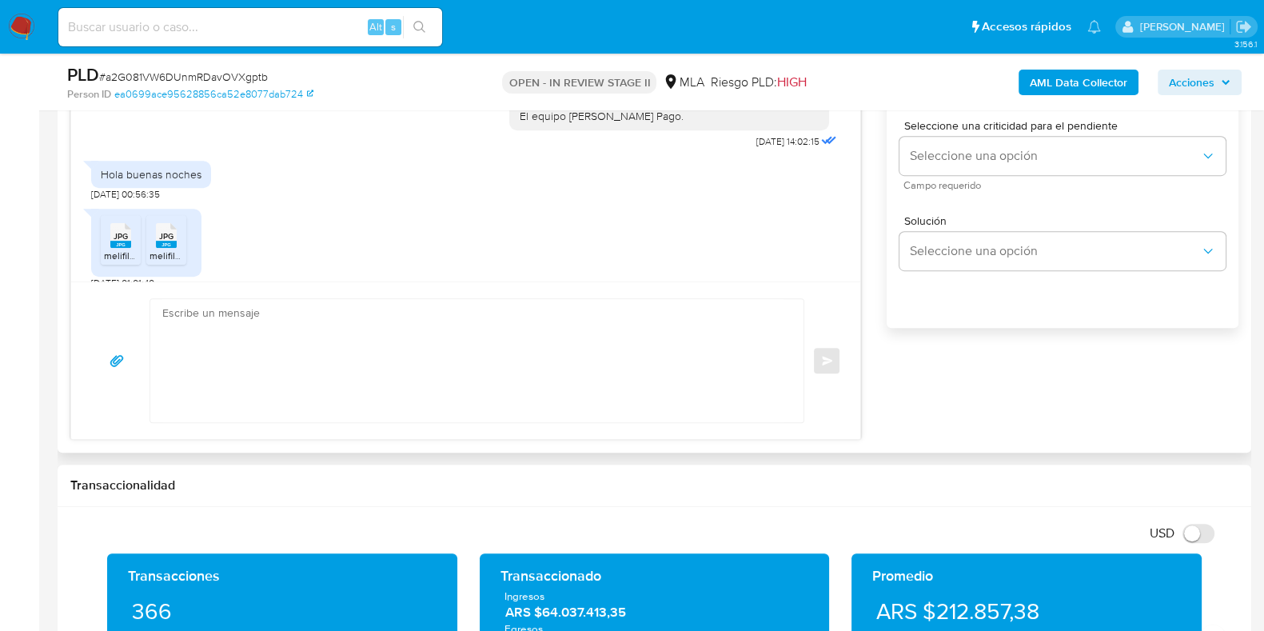
click at [413, 383] on textarea at bounding box center [472, 360] width 621 height 123
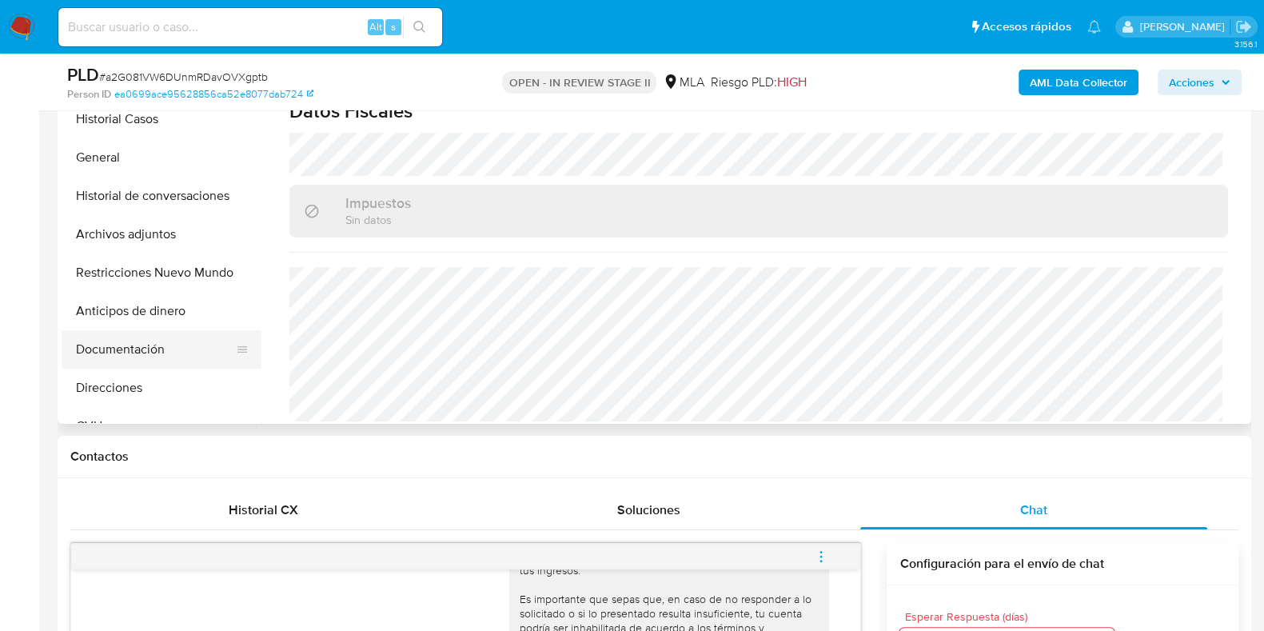
scroll to position [399, 0]
click at [138, 374] on button "Direcciones" at bounding box center [155, 389] width 187 height 38
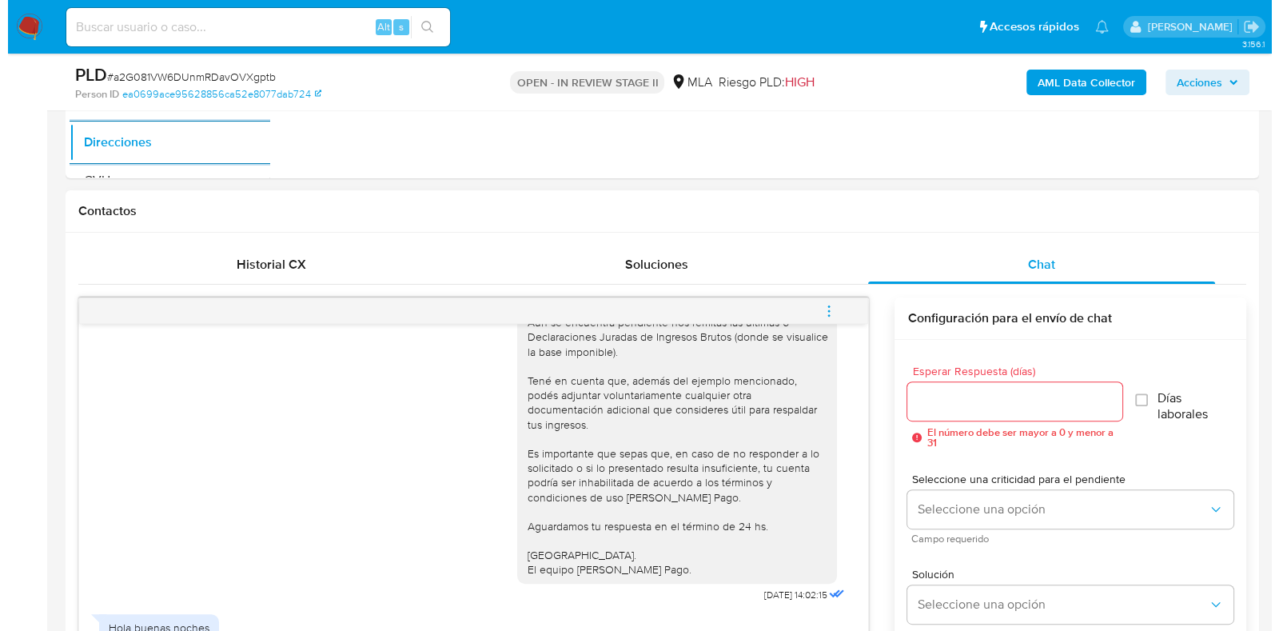
scroll to position [1423, 0]
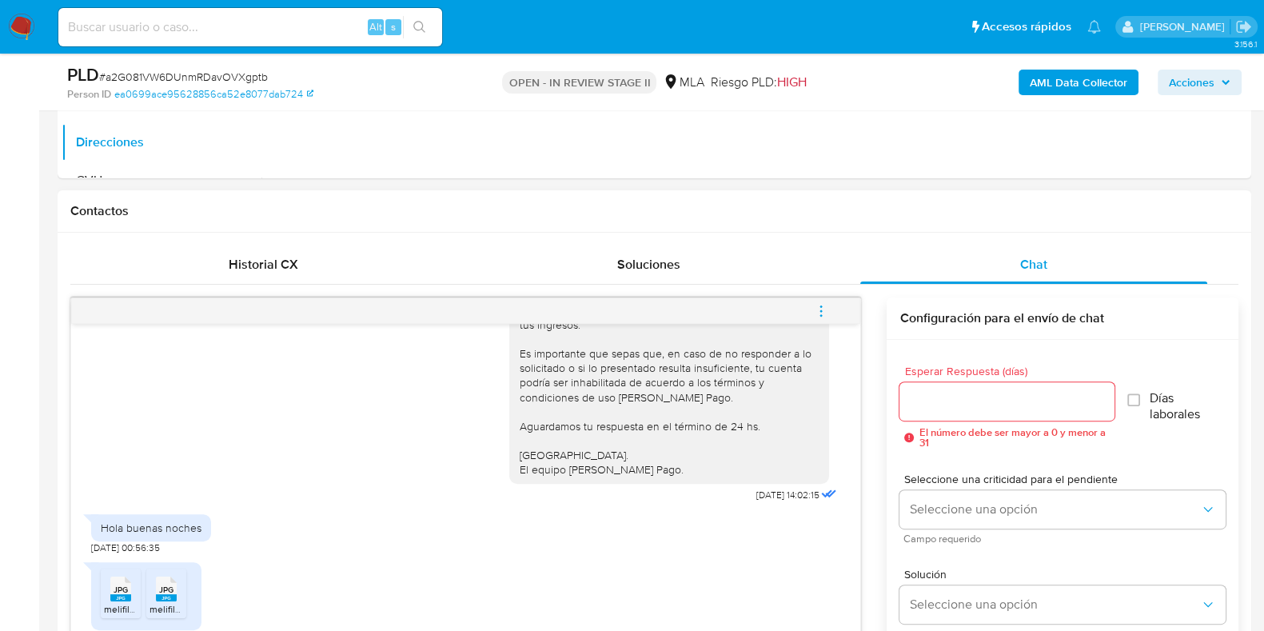
click at [812, 301] on button "menu-action" at bounding box center [821, 311] width 53 height 38
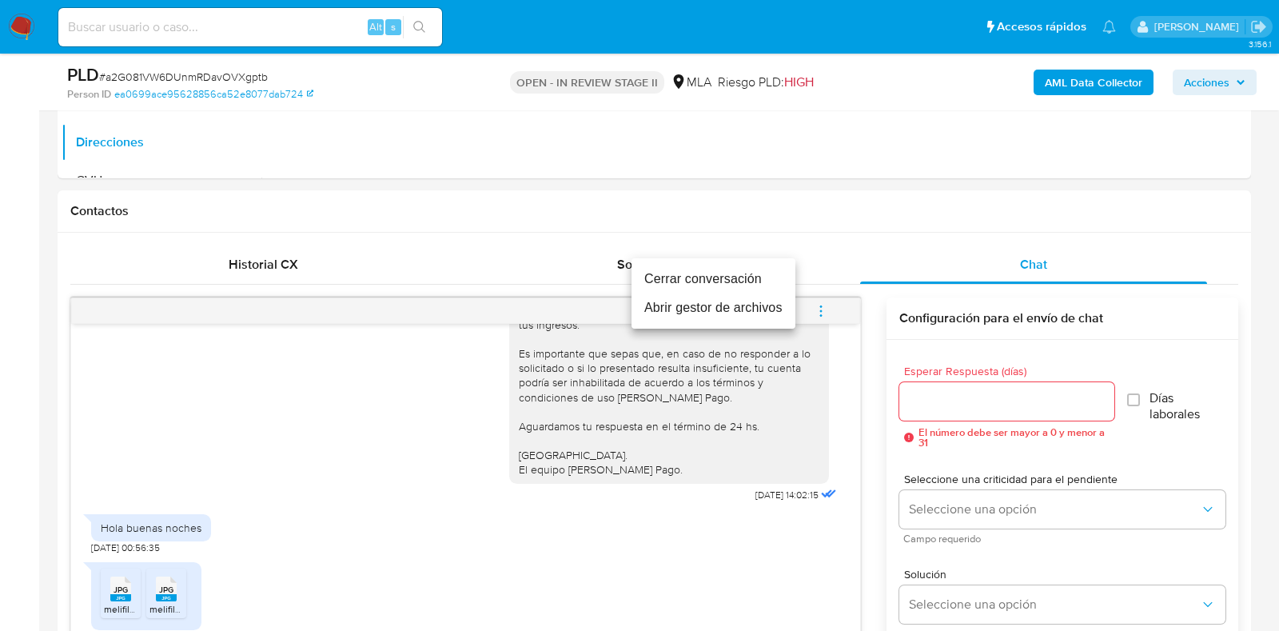
click at [731, 305] on li "Abrir gestor de archivos" at bounding box center [714, 307] width 164 height 29
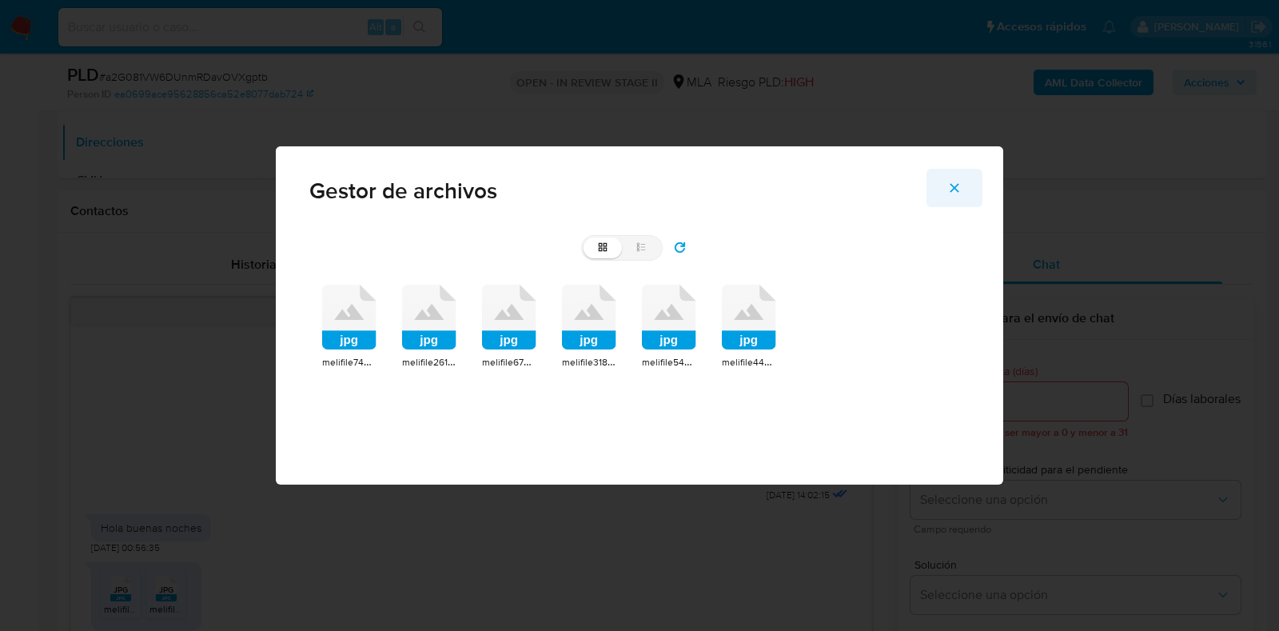
click at [956, 190] on icon "Cerrar" at bounding box center [954, 188] width 14 height 14
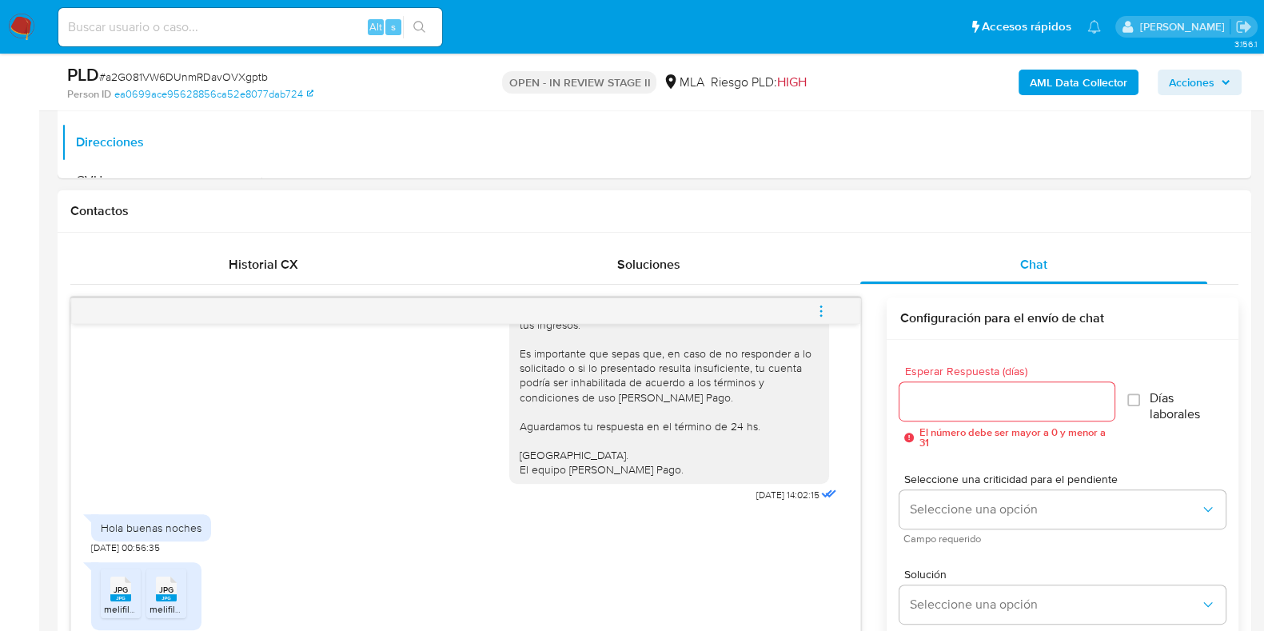
click at [824, 313] on icon "menu-action" at bounding box center [821, 311] width 14 height 14
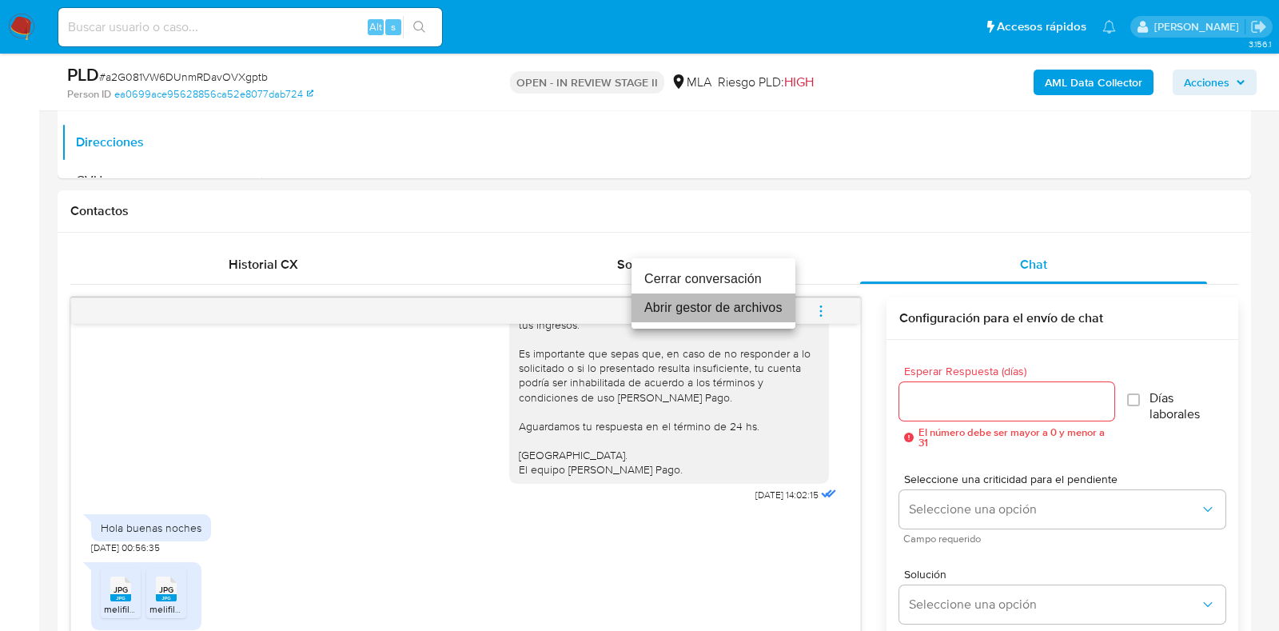
click at [768, 311] on li "Abrir gestor de archivos" at bounding box center [714, 307] width 164 height 29
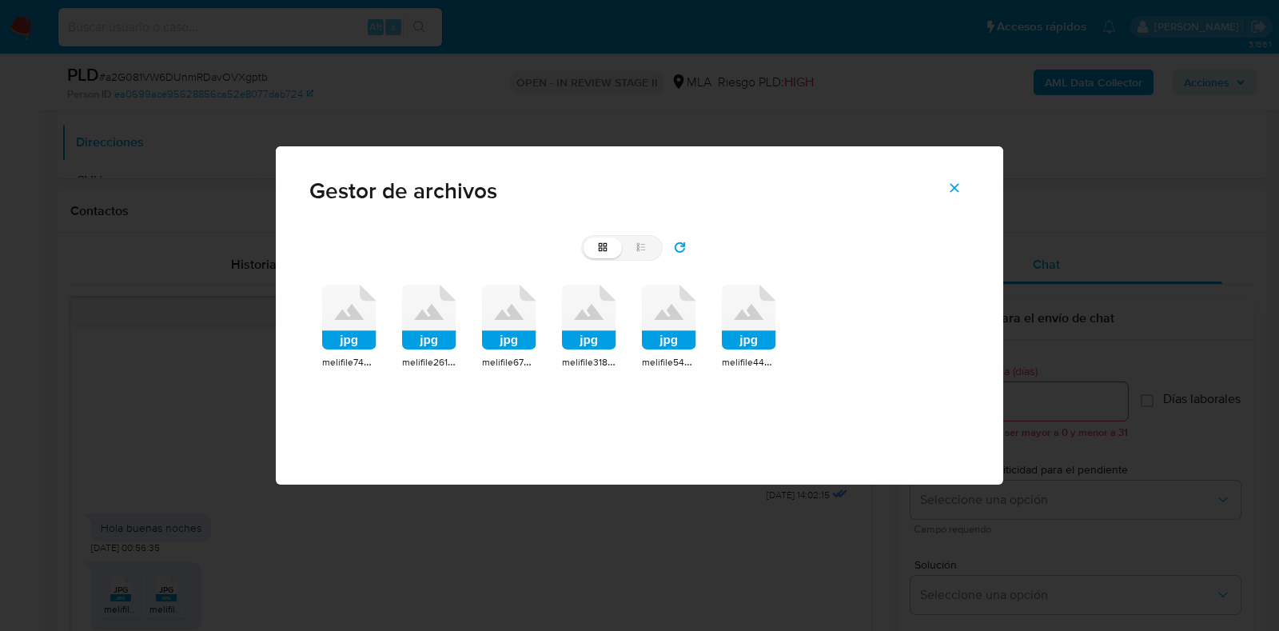
click at [332, 309] on icon at bounding box center [349, 318] width 54 height 66
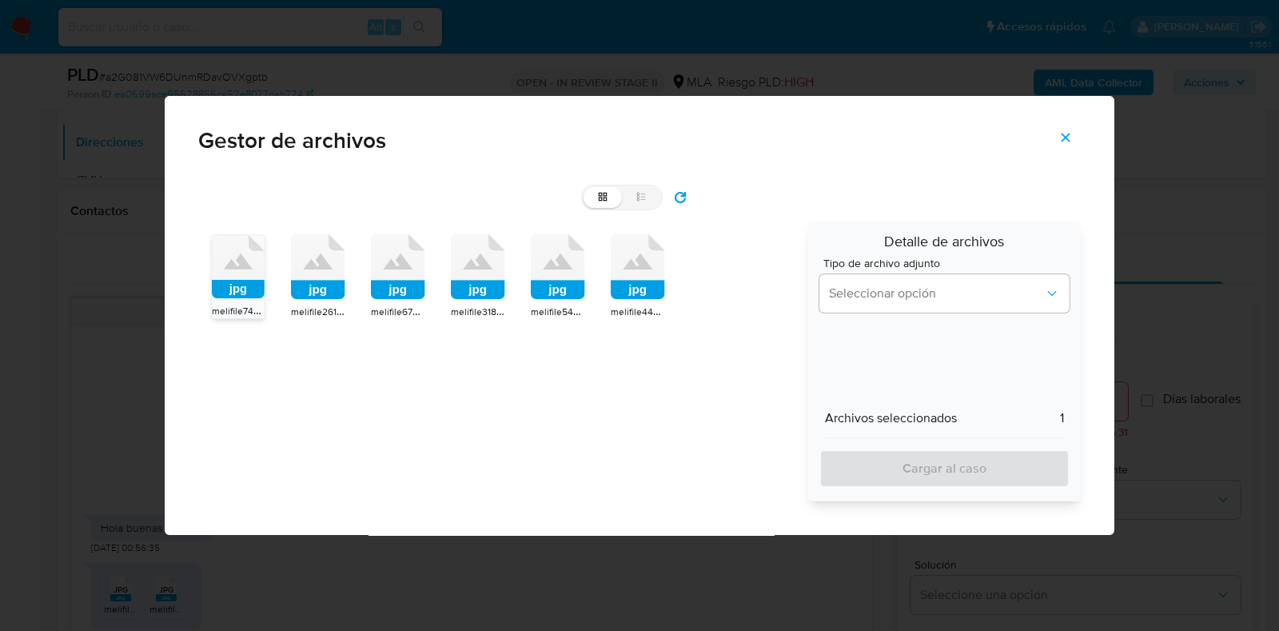
click at [310, 263] on icon at bounding box center [318, 261] width 30 height 16
click at [928, 299] on span "Seleccionar opción" at bounding box center [936, 293] width 215 height 16
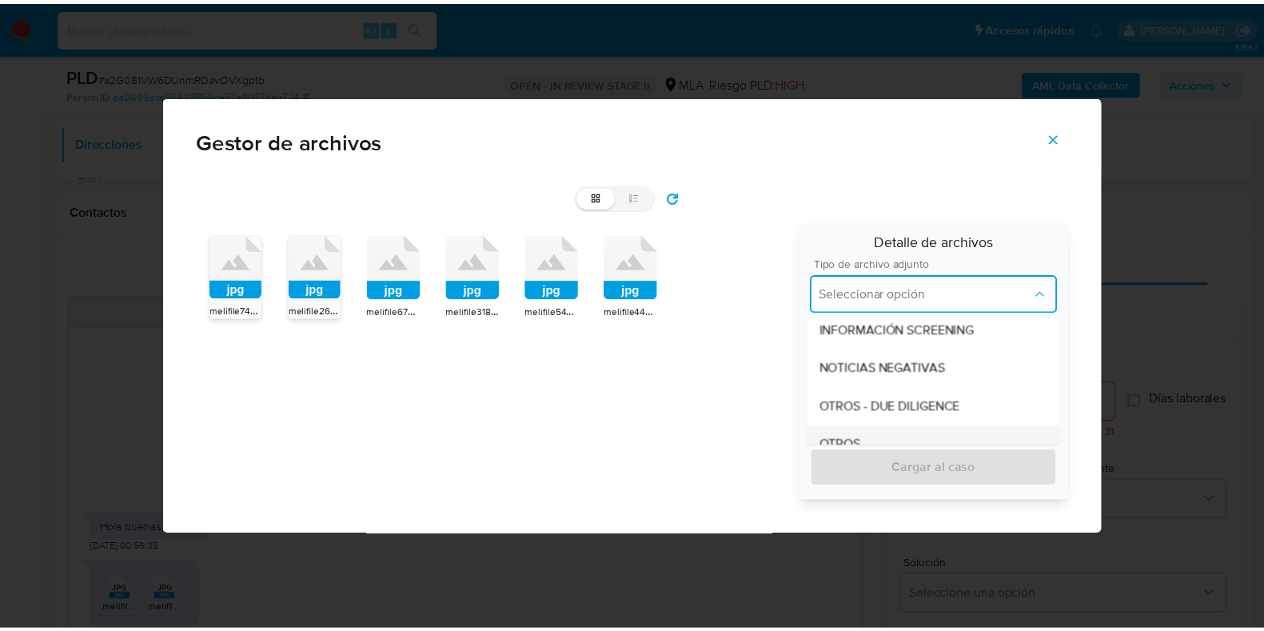
scroll to position [300, 0]
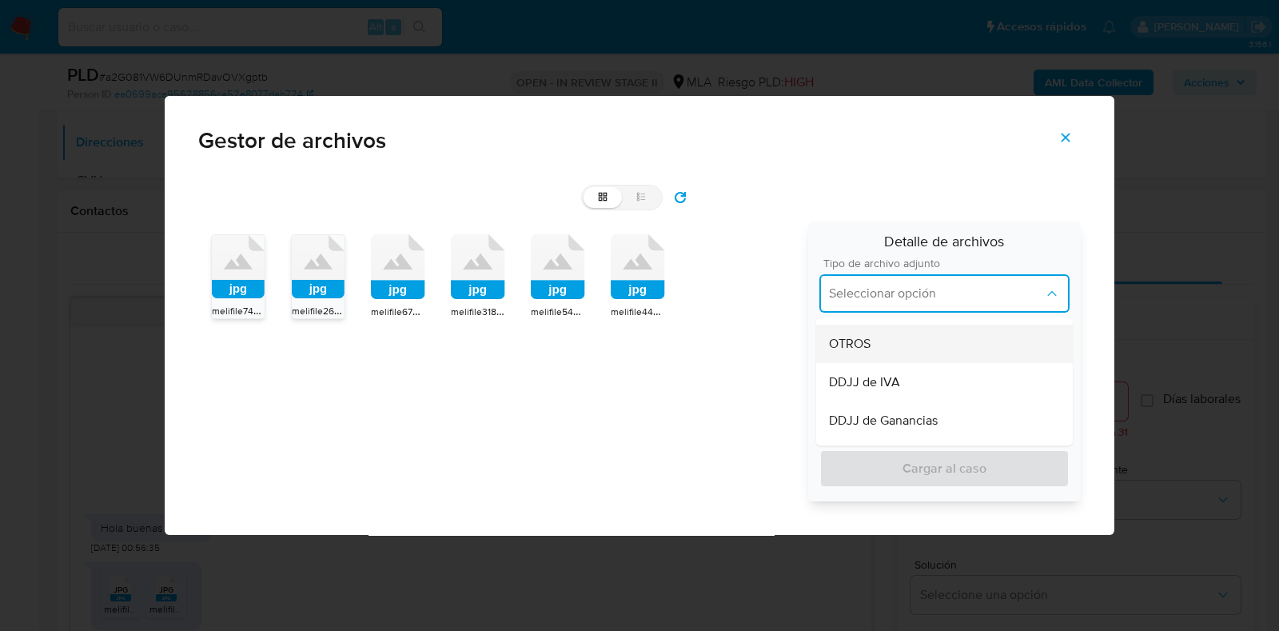
click at [867, 345] on span "OTROS" at bounding box center [850, 344] width 42 height 16
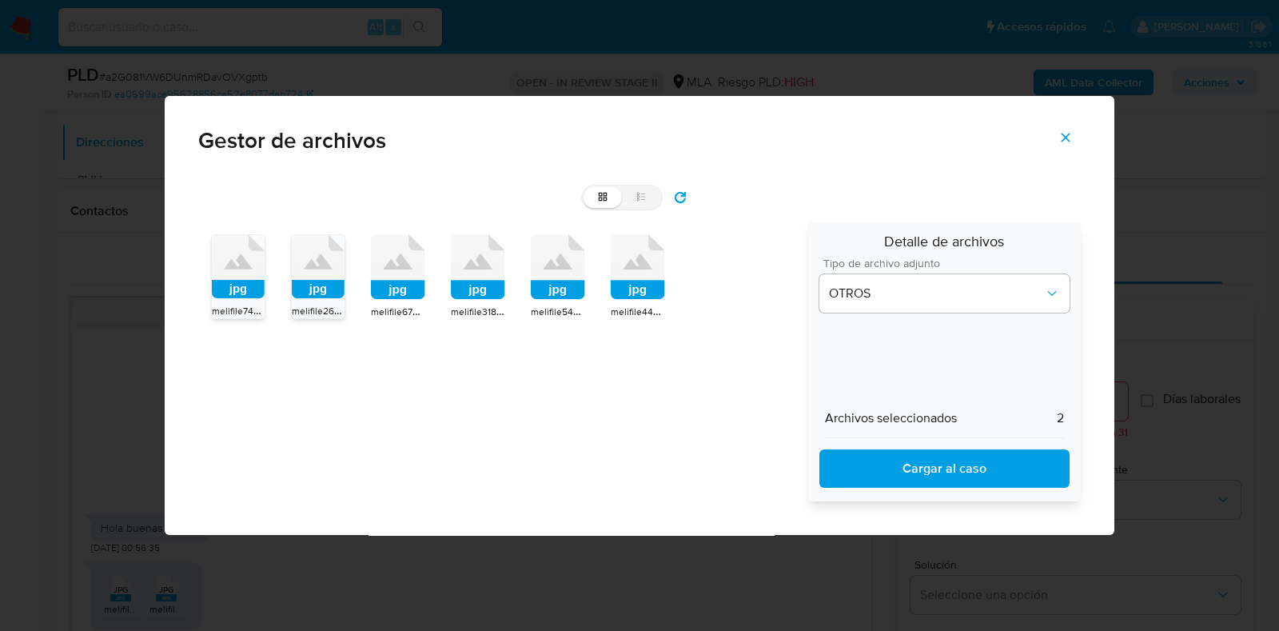
click at [883, 461] on span "Cargar al caso" at bounding box center [944, 468] width 209 height 35
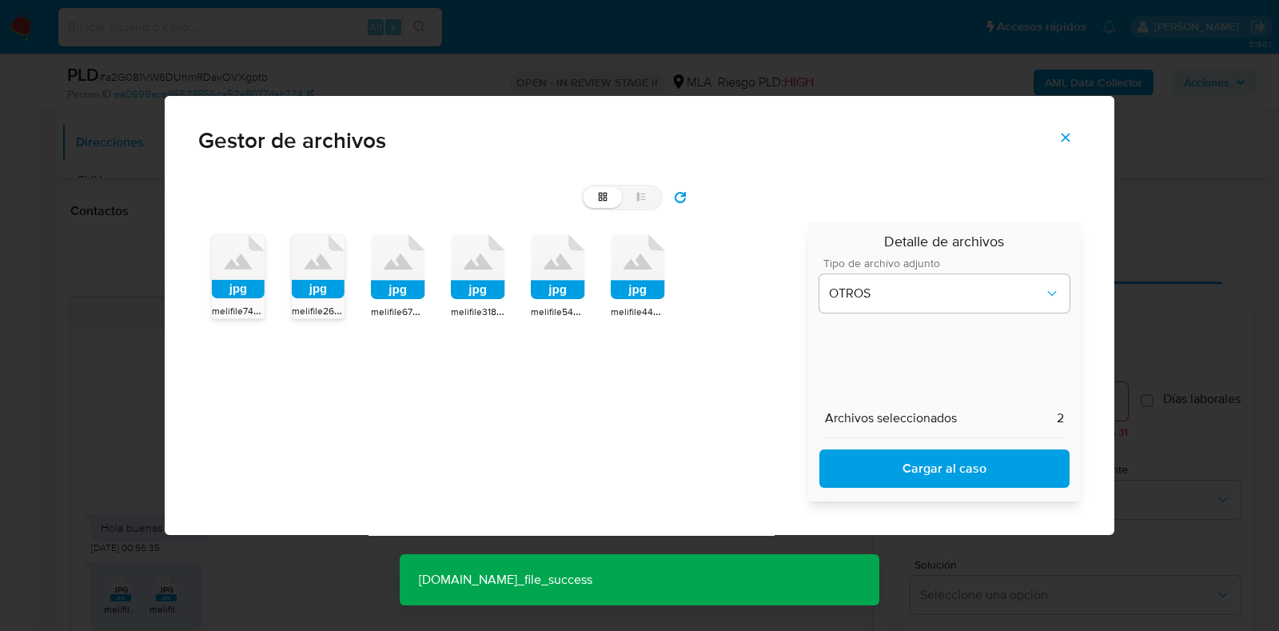
click at [1067, 142] on icon "Cerrar" at bounding box center [1066, 137] width 14 height 14
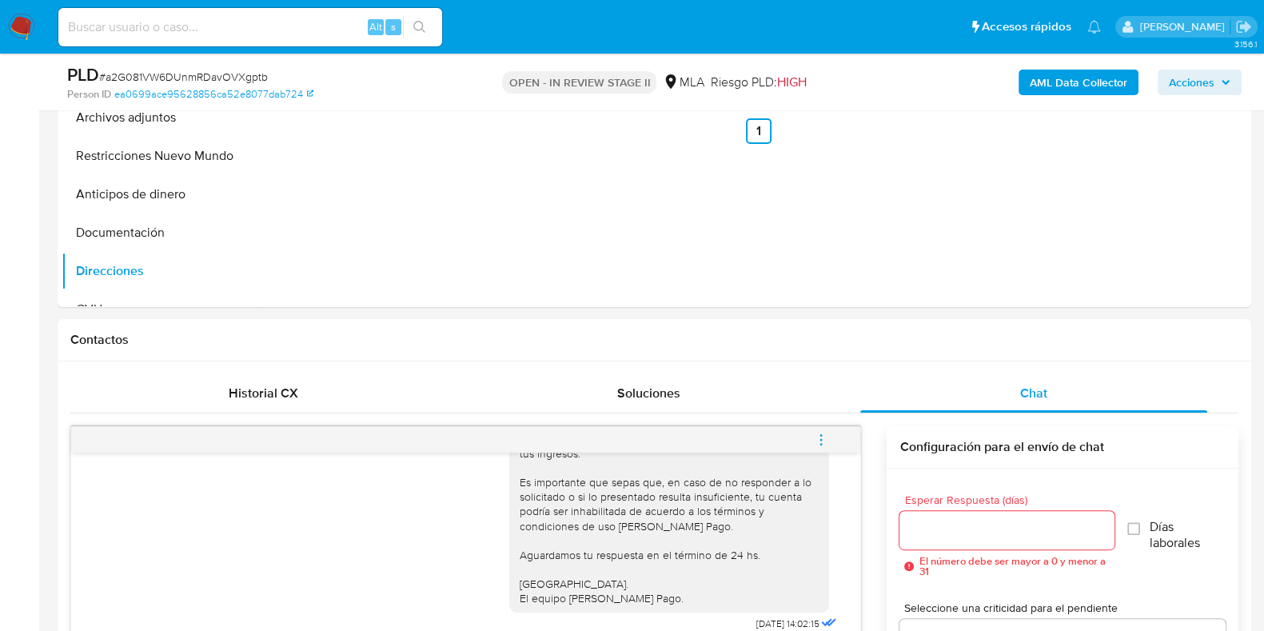
scroll to position [346, 0]
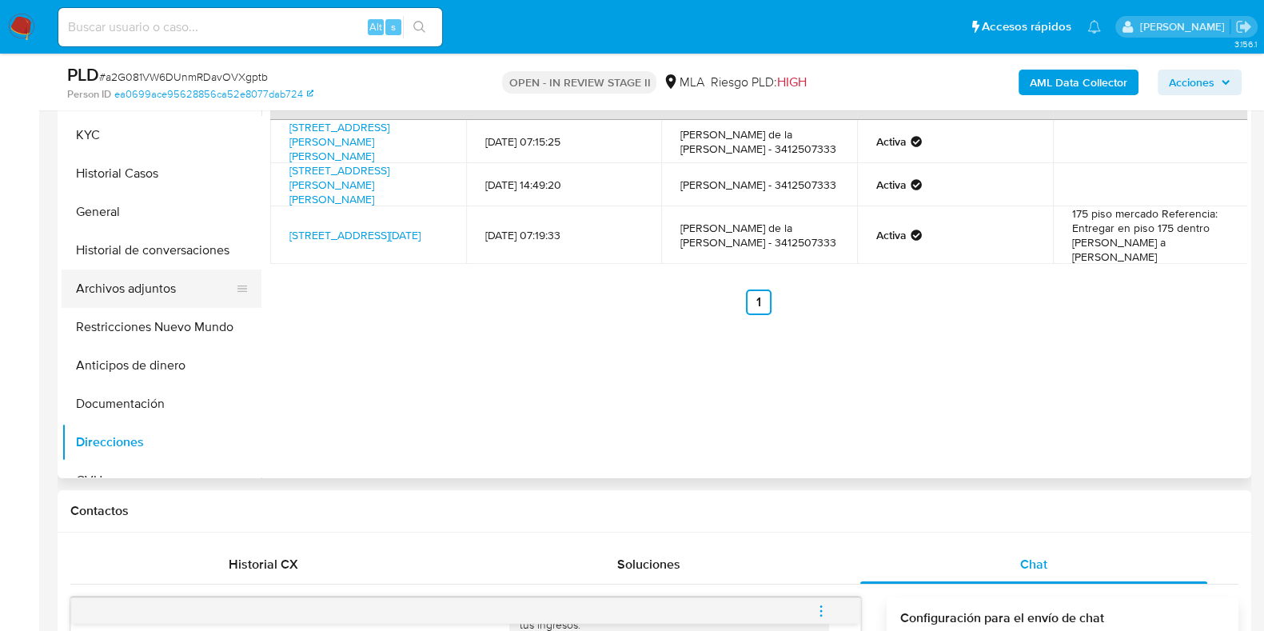
click at [90, 281] on button "Archivos adjuntos" at bounding box center [155, 288] width 187 height 38
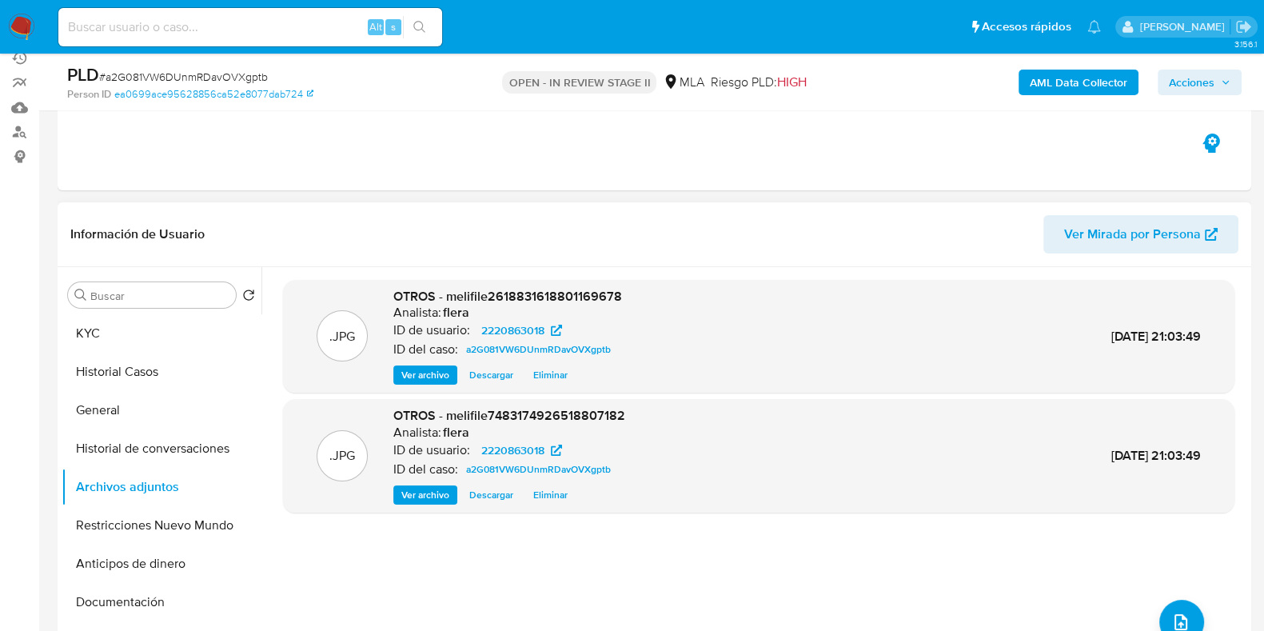
scroll to position [146, 0]
click at [433, 372] on span "Ver archivo" at bounding box center [425, 377] width 48 height 16
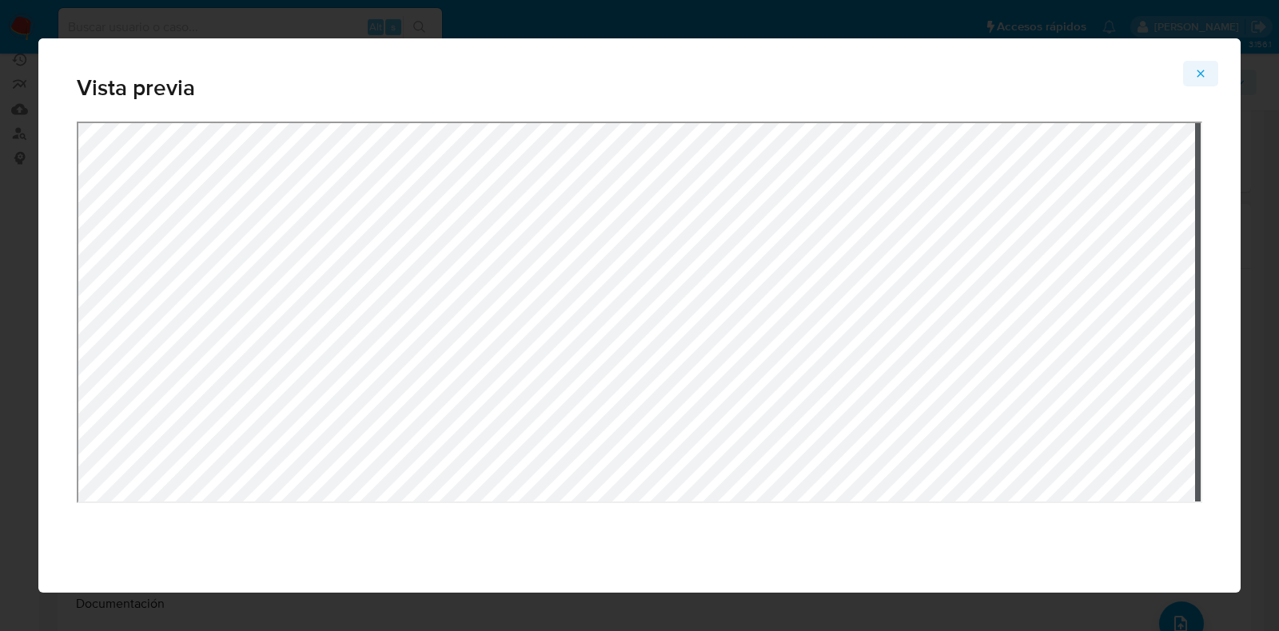
click at [1202, 74] on icon "Attachment preview" at bounding box center [1201, 73] width 7 height 7
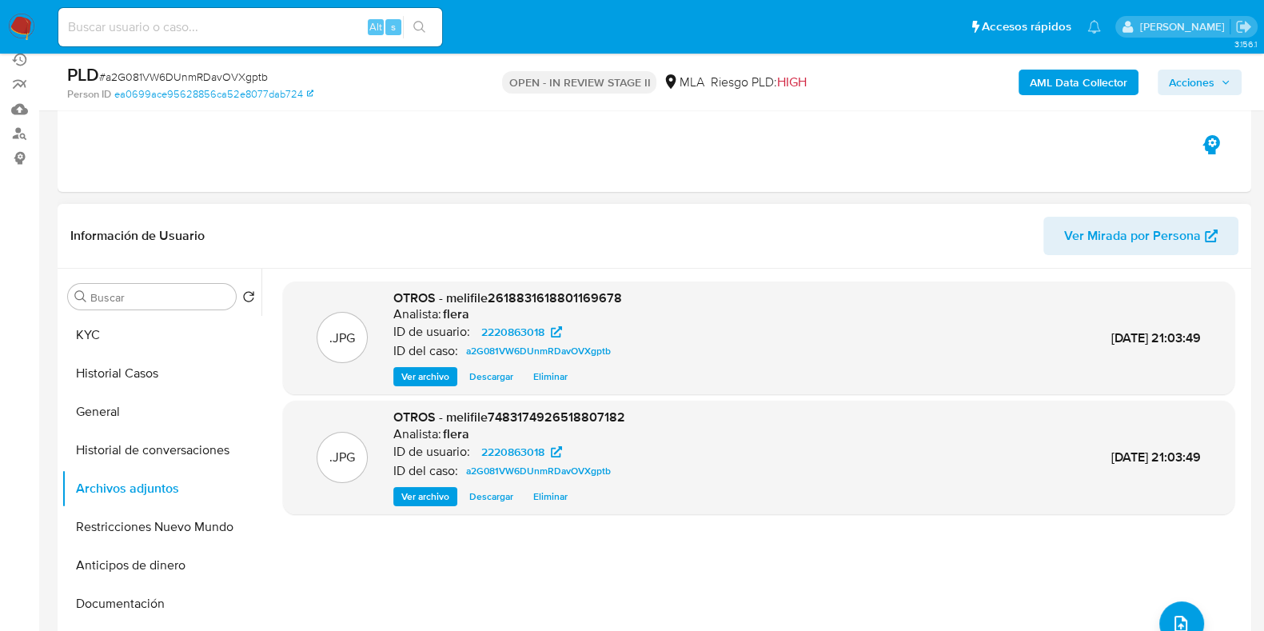
click at [429, 493] on span "Ver archivo" at bounding box center [425, 497] width 48 height 16
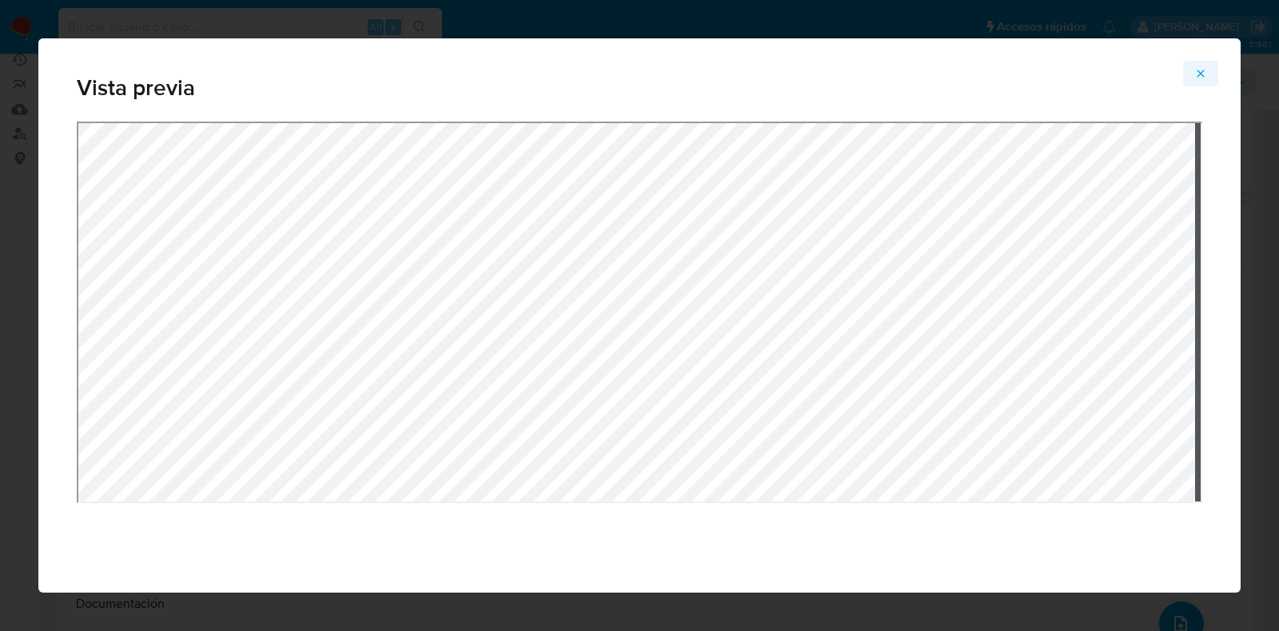
click at [1203, 74] on icon "Attachment preview" at bounding box center [1201, 73] width 7 height 7
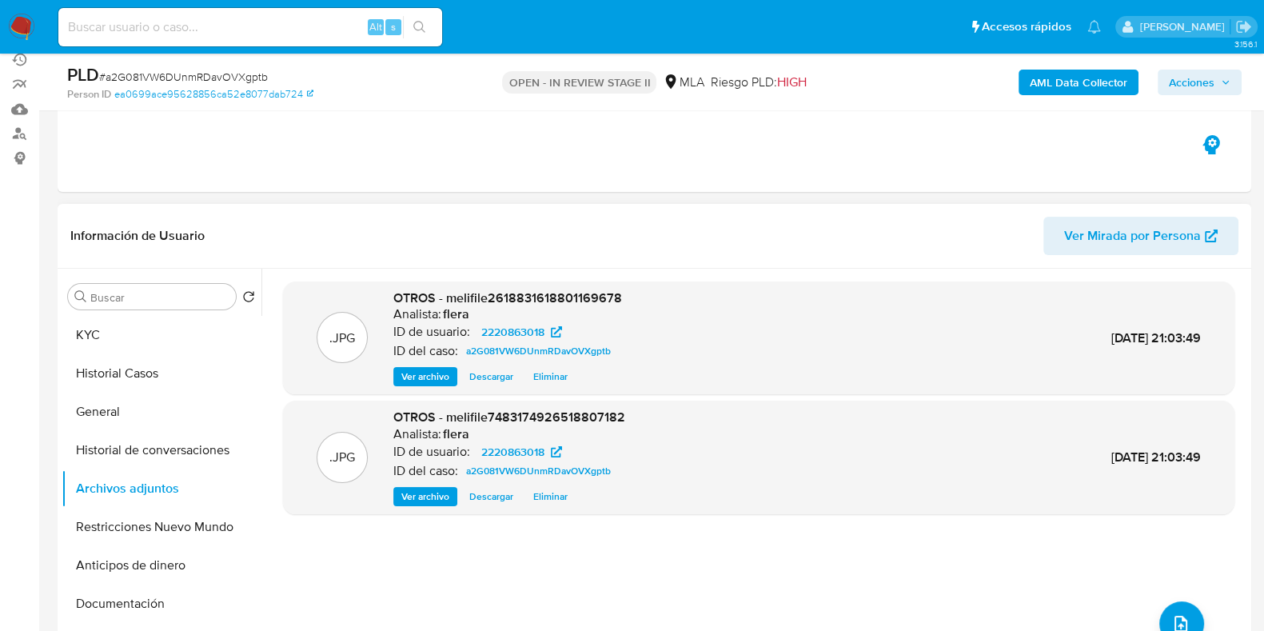
click at [1069, 77] on b "AML Data Collector" at bounding box center [1079, 83] width 98 height 26
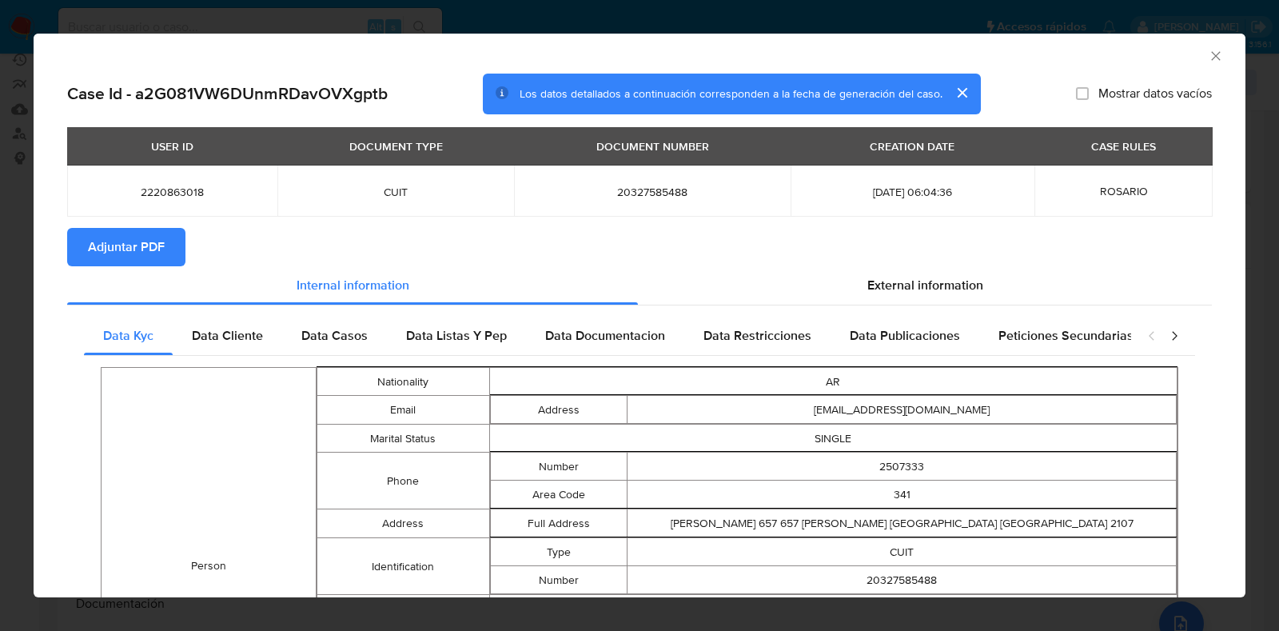
click at [162, 252] on span "Adjuntar PDF" at bounding box center [126, 246] width 77 height 35
click at [1208, 54] on icon "Cerrar ventana" at bounding box center [1216, 56] width 16 height 16
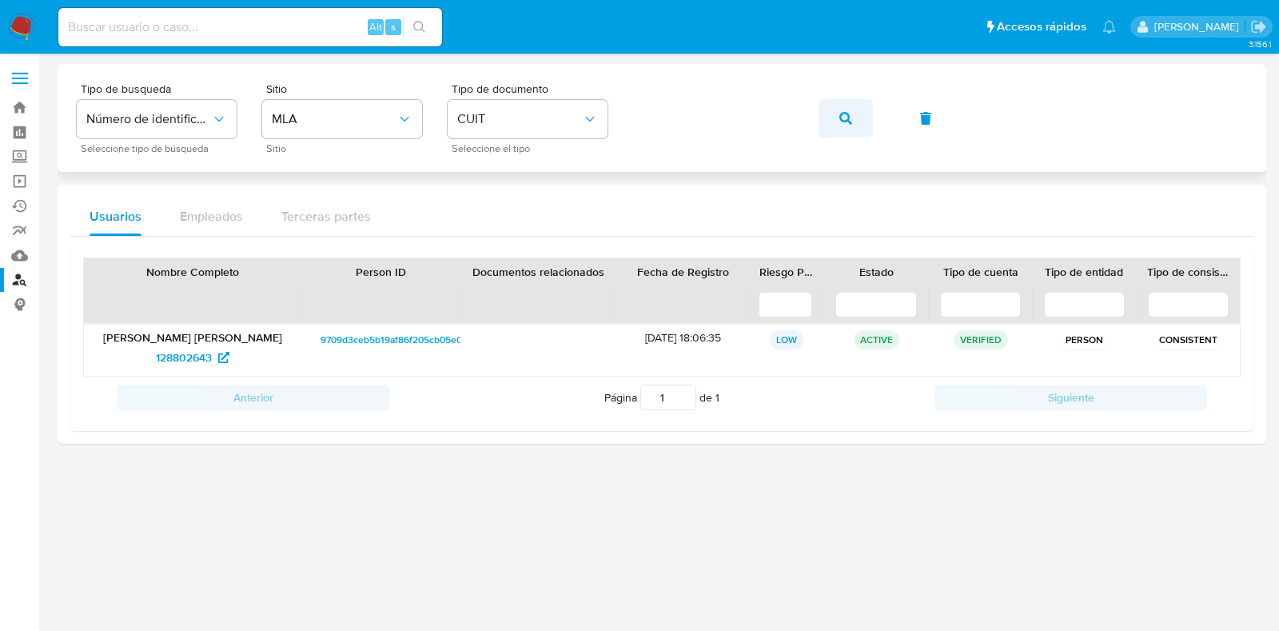
click at [844, 114] on icon "button" at bounding box center [846, 118] width 13 height 13
click at [192, 353] on span "2573602120" at bounding box center [184, 358] width 62 height 26
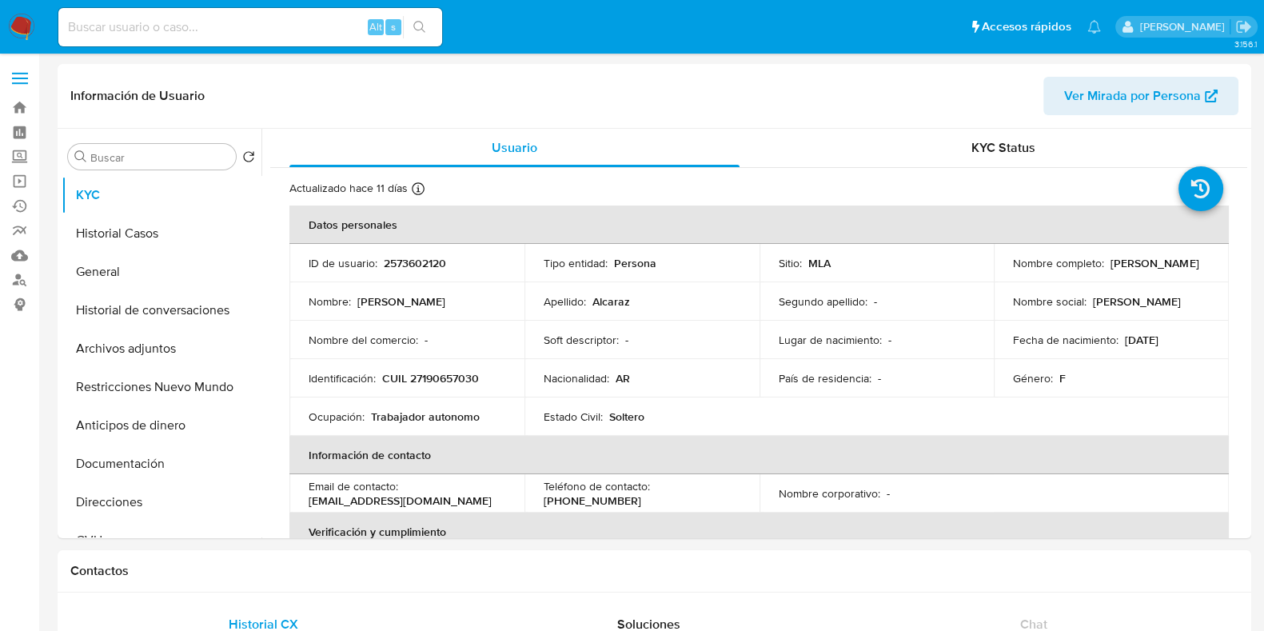
select select "10"
click at [160, 508] on button "Direcciones" at bounding box center [155, 502] width 187 height 38
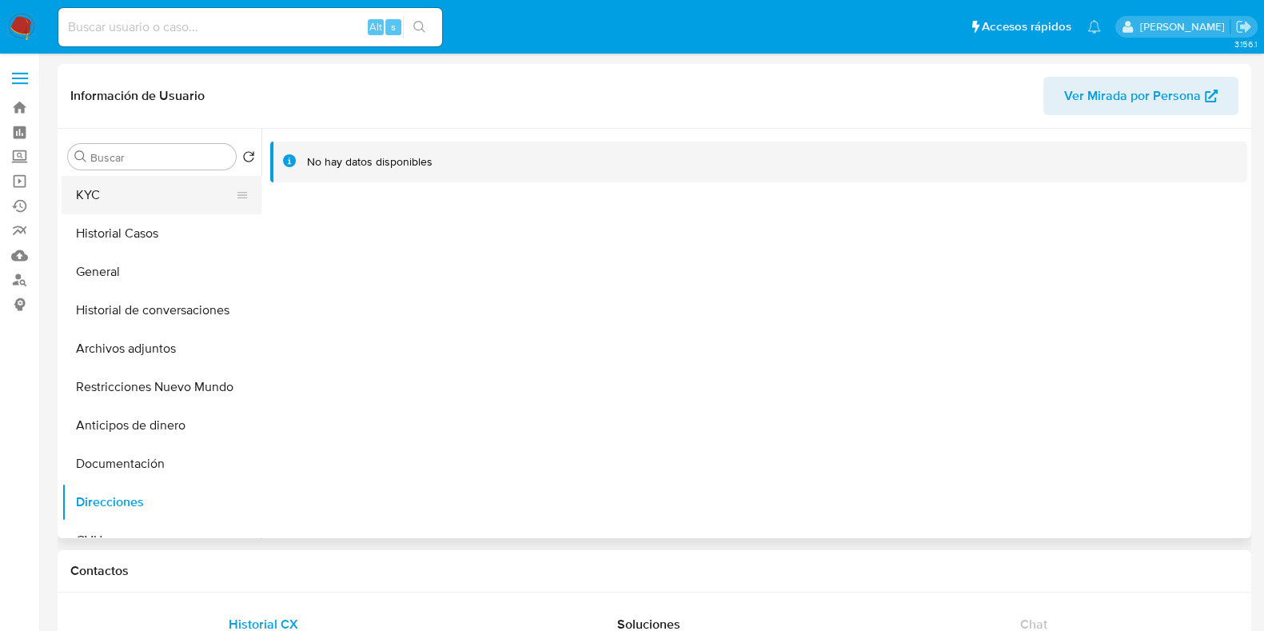
click at [180, 199] on button "KYC" at bounding box center [155, 195] width 187 height 38
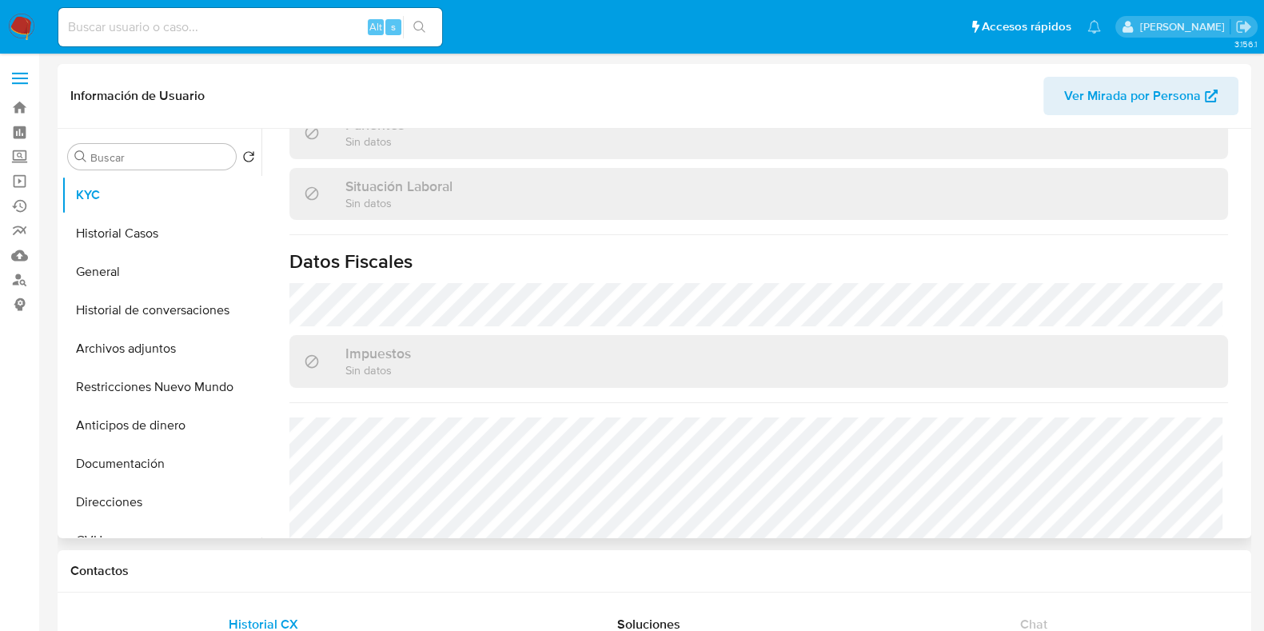
scroll to position [860, 0]
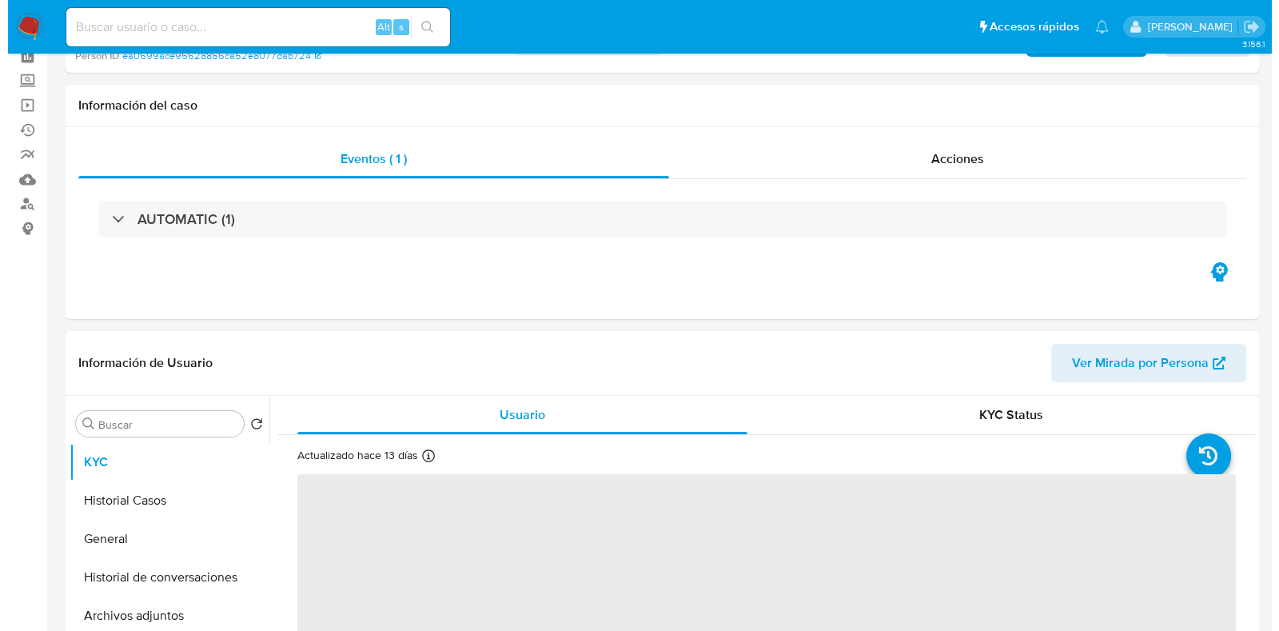
scroll to position [199, 0]
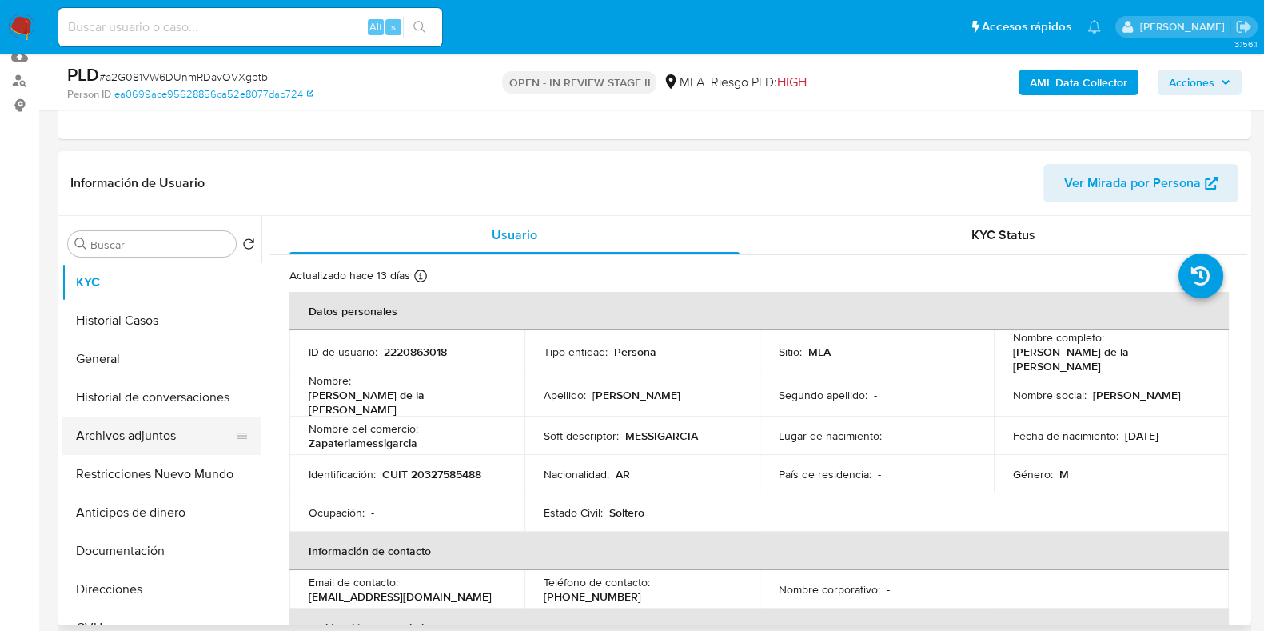
click at [160, 437] on button "Archivos adjuntos" at bounding box center [155, 436] width 187 height 38
select select "10"
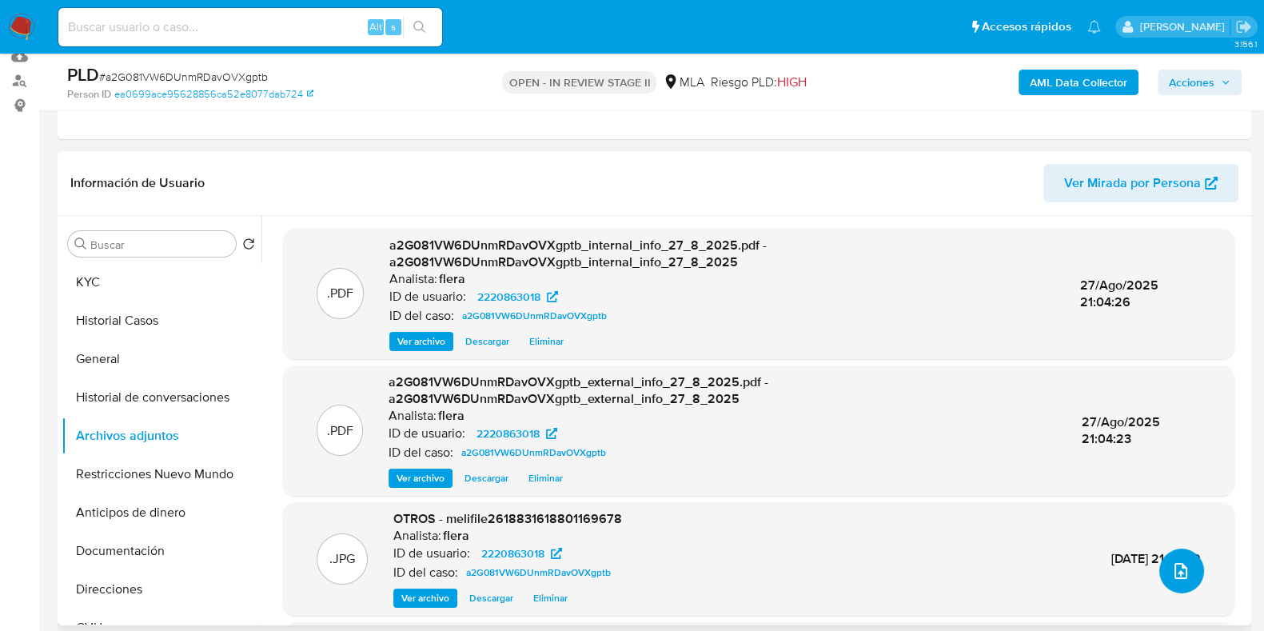
click at [1190, 567] on button "upload-file" at bounding box center [1181, 571] width 45 height 45
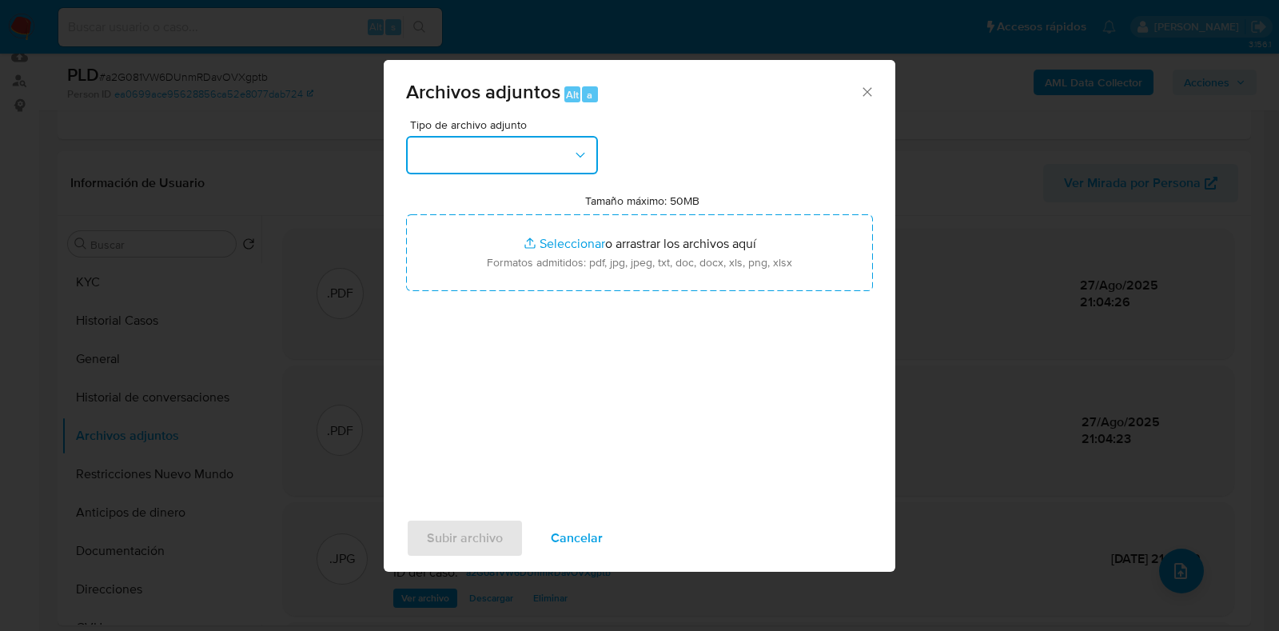
click at [540, 155] on button "button" at bounding box center [502, 155] width 192 height 38
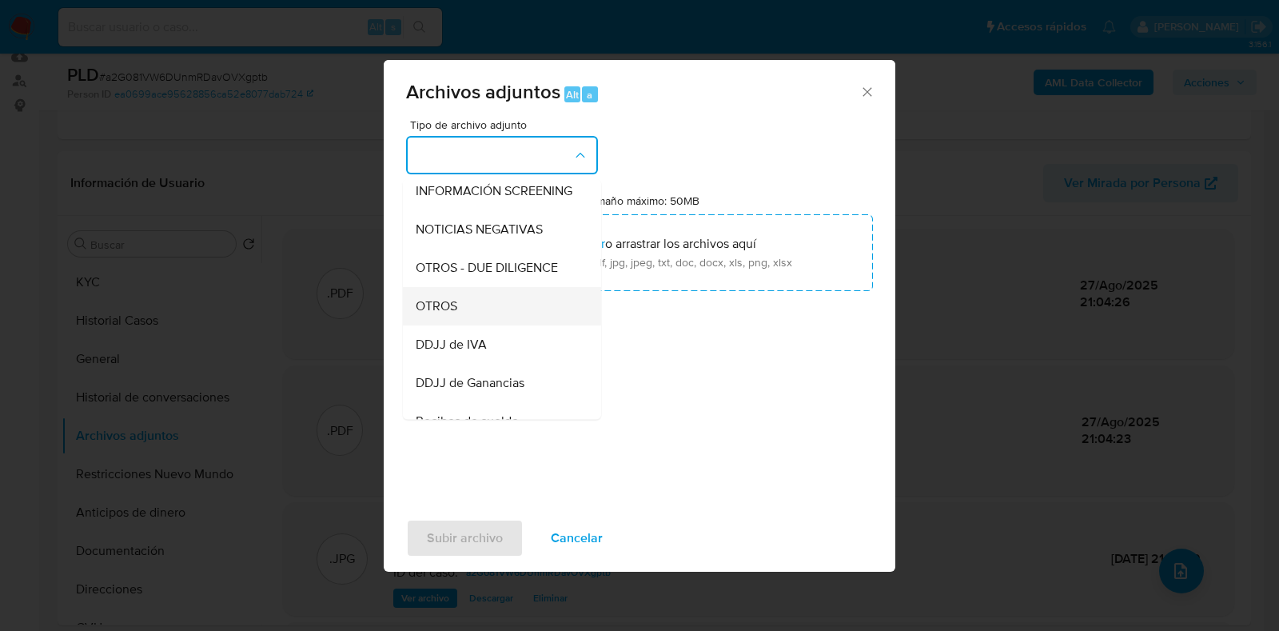
click at [509, 312] on div "OTROS" at bounding box center [497, 306] width 163 height 38
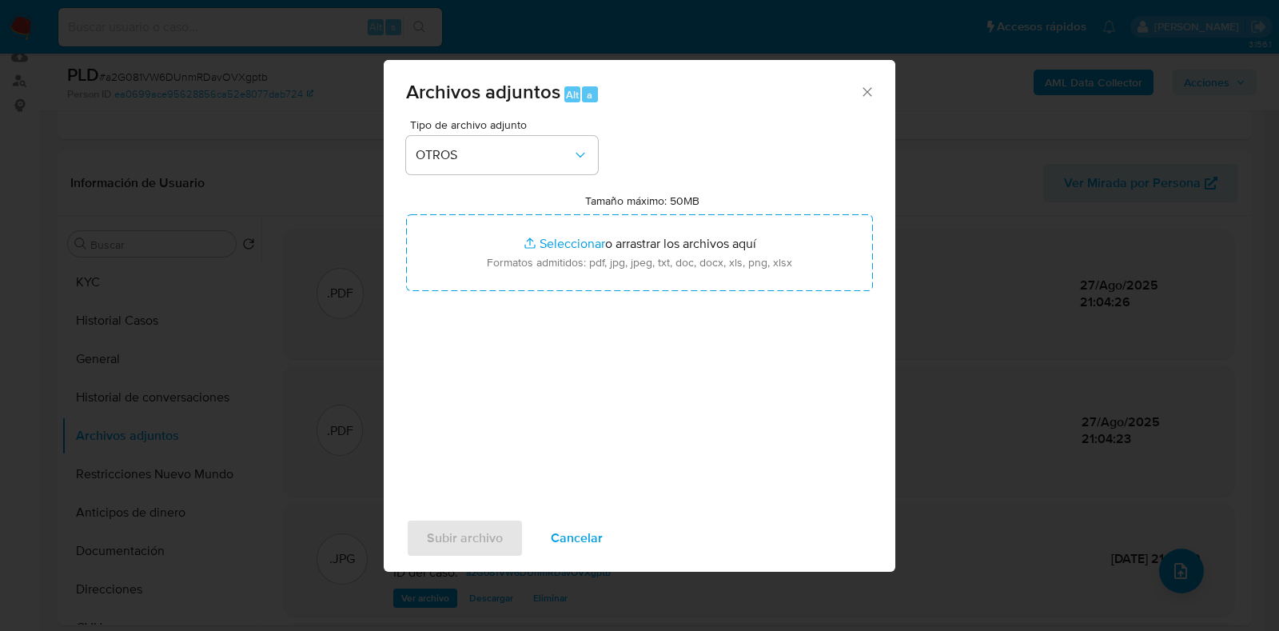
click at [864, 90] on icon "Cerrar" at bounding box center [868, 92] width 16 height 16
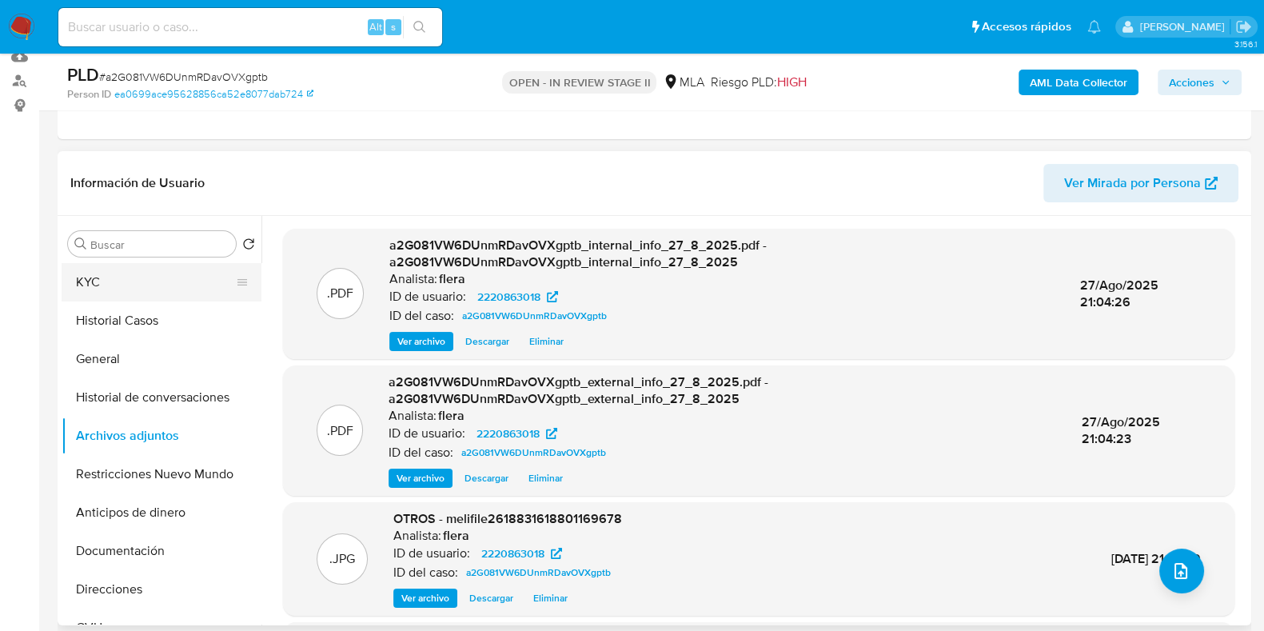
click at [155, 285] on button "KYC" at bounding box center [155, 282] width 187 height 38
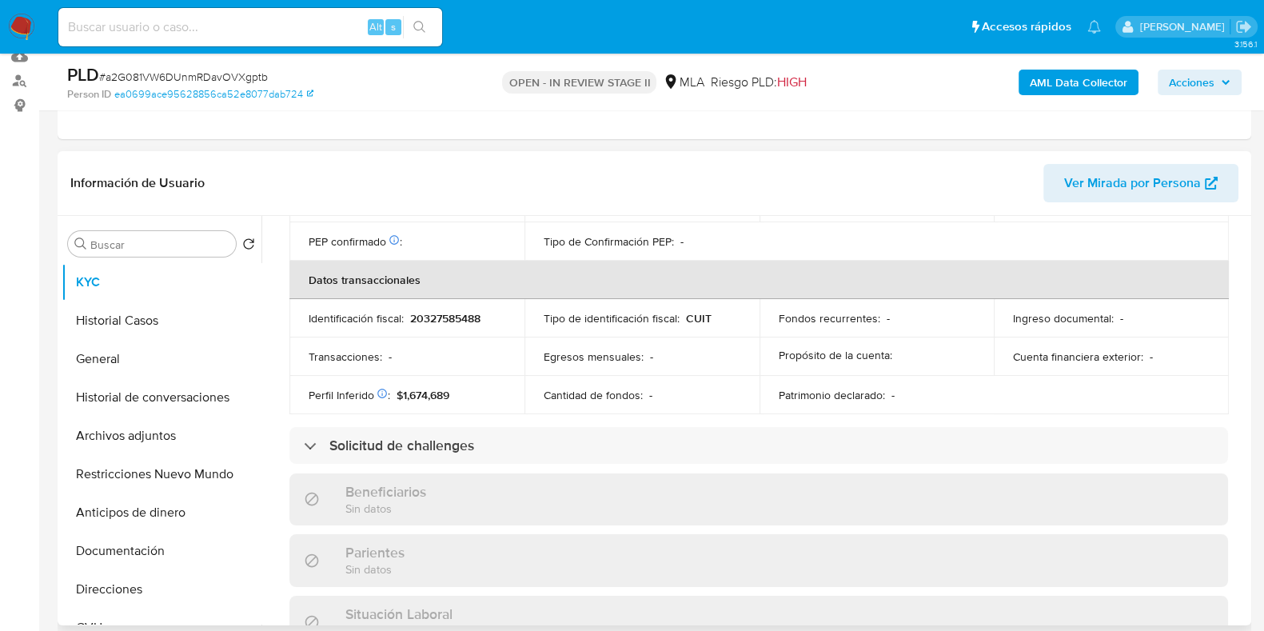
scroll to position [840, 0]
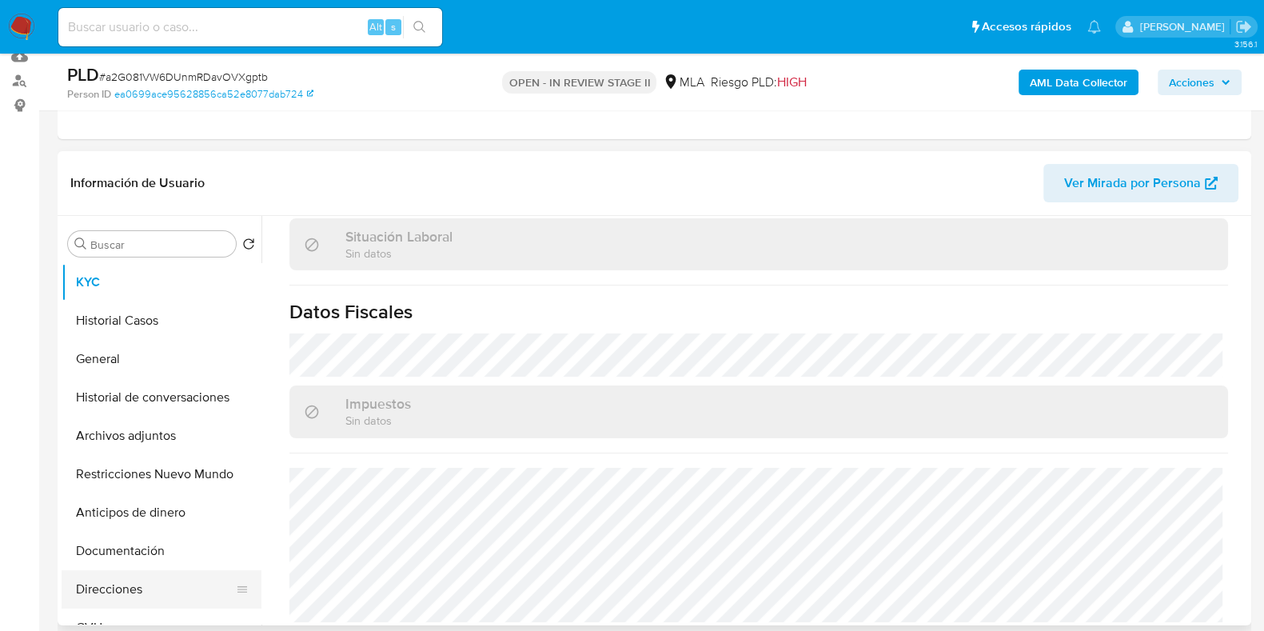
click at [136, 574] on button "Direcciones" at bounding box center [155, 589] width 187 height 38
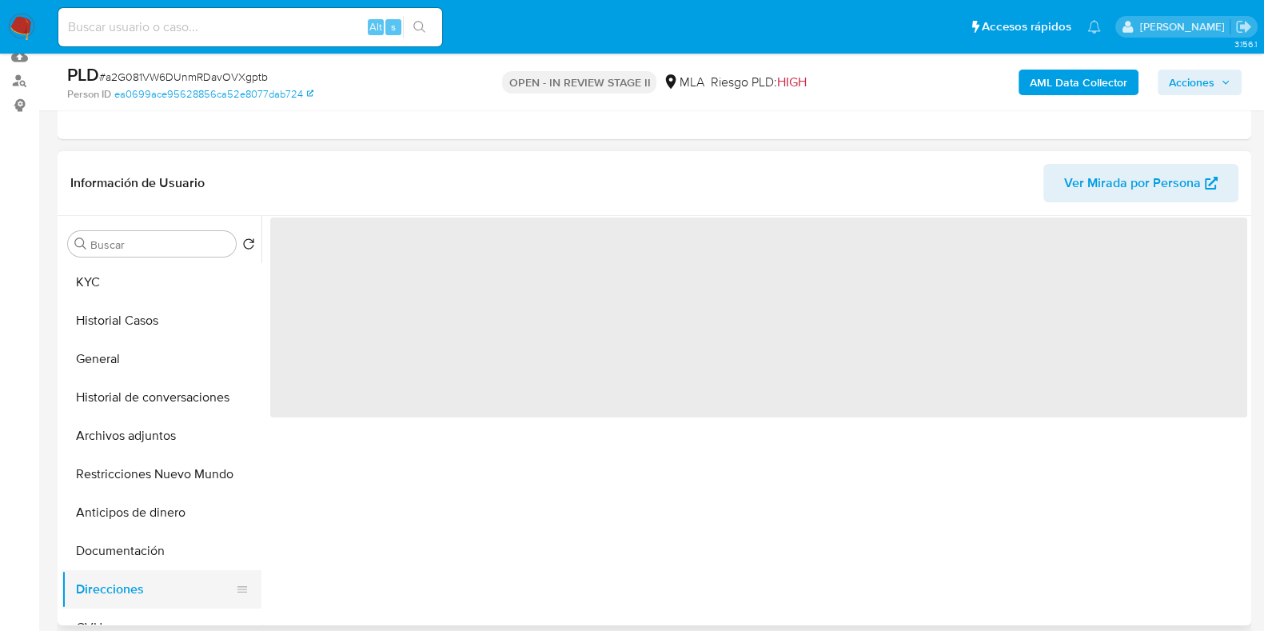
scroll to position [0, 0]
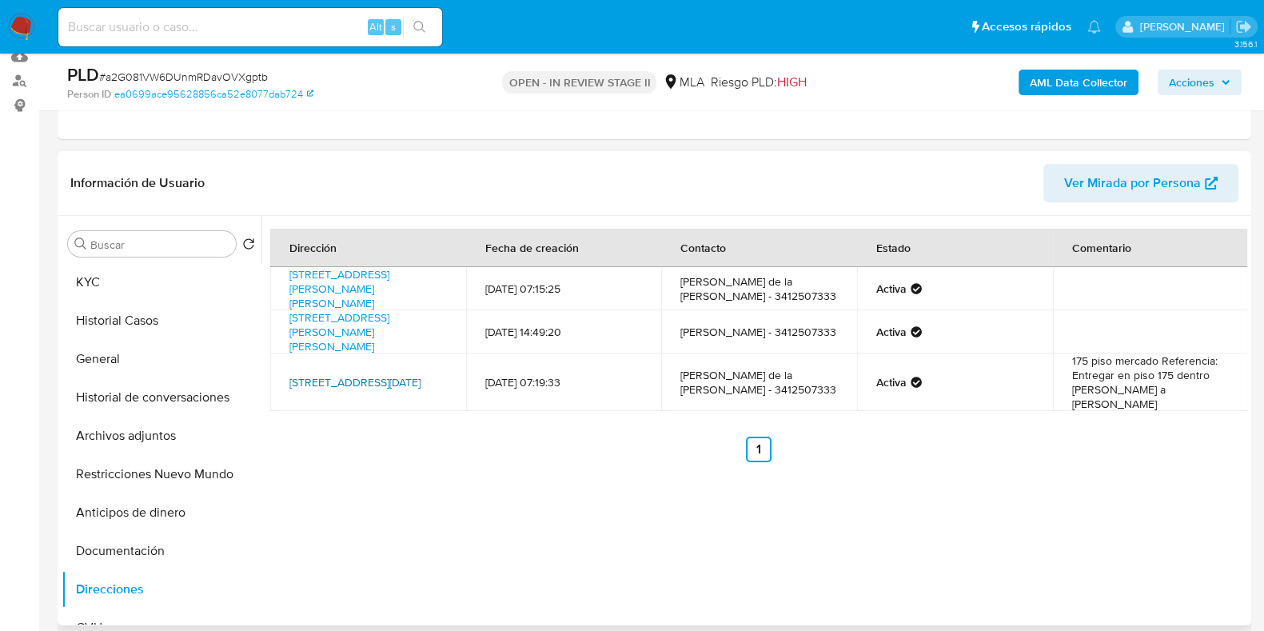
click at [337, 379] on link "Boulevard 27 De Febrero 3699, Rosario, Santa Fe, 2003, Argentina 3699" at bounding box center [354, 382] width 131 height 16
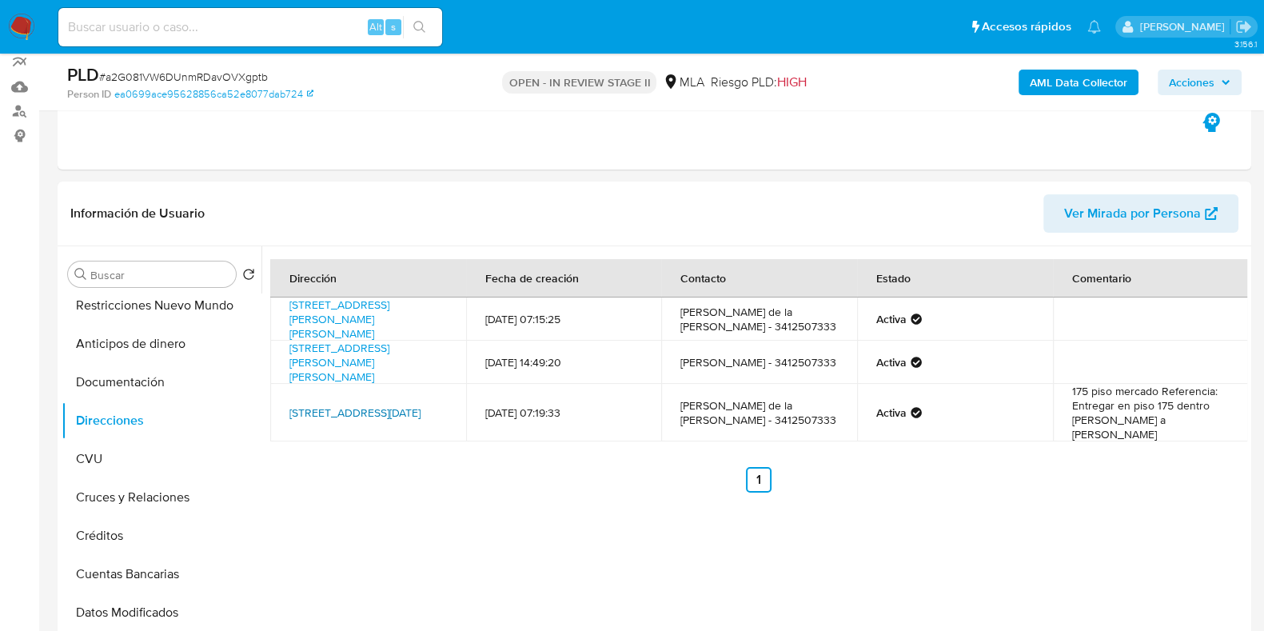
scroll to position [199, 0]
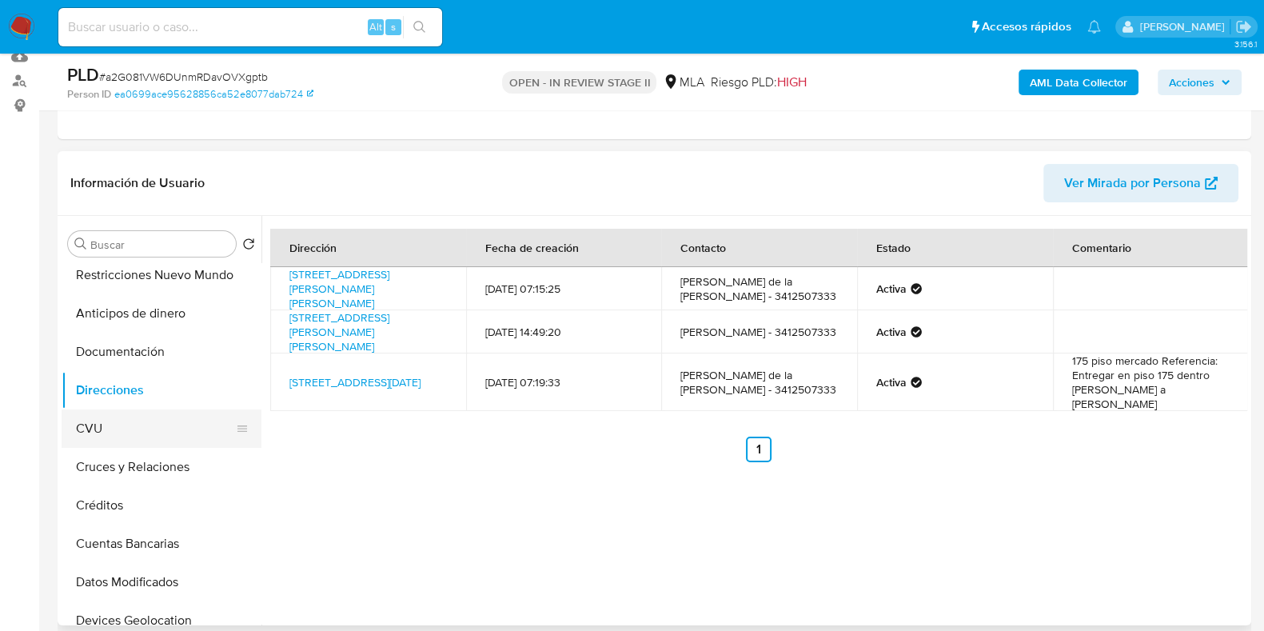
click at [84, 417] on button "CVU" at bounding box center [155, 428] width 187 height 38
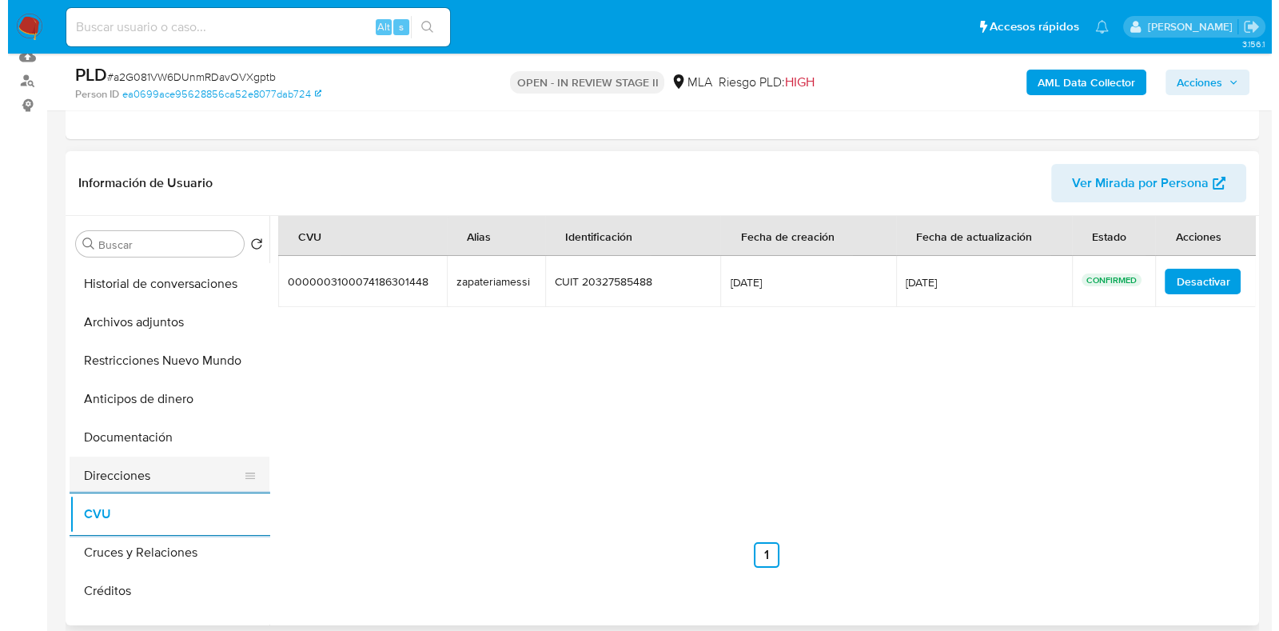
scroll to position [0, 0]
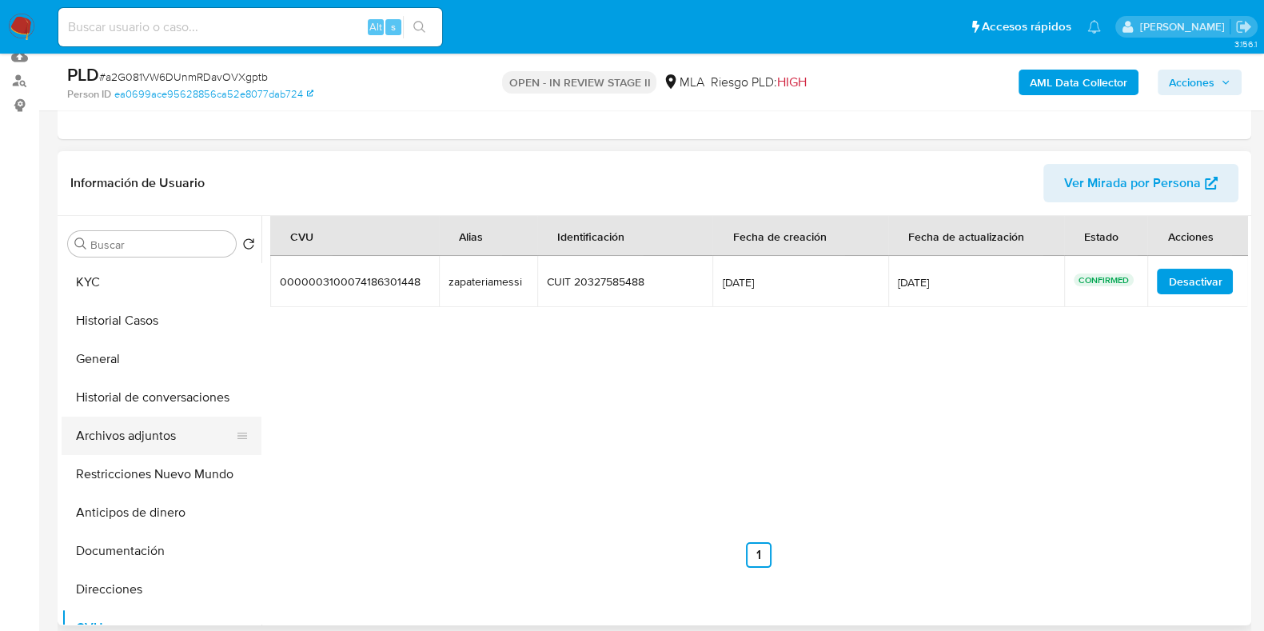
click at [130, 422] on button "Archivos adjuntos" at bounding box center [155, 436] width 187 height 38
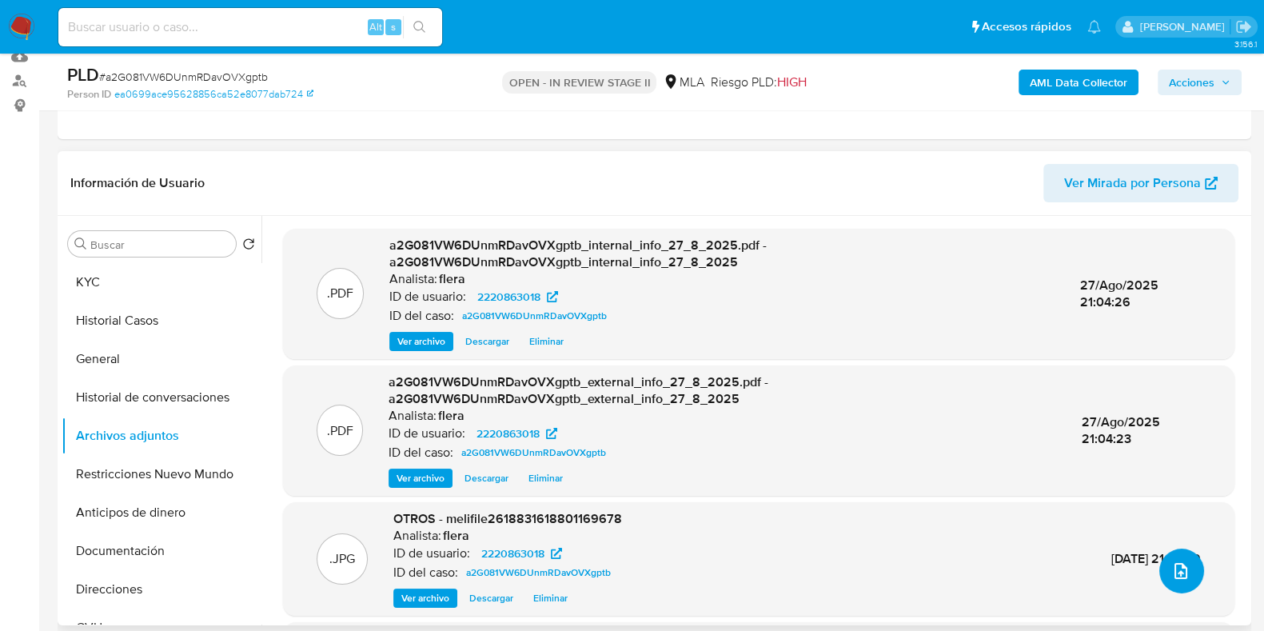
click at [1191, 572] on button "upload-file" at bounding box center [1181, 571] width 45 height 45
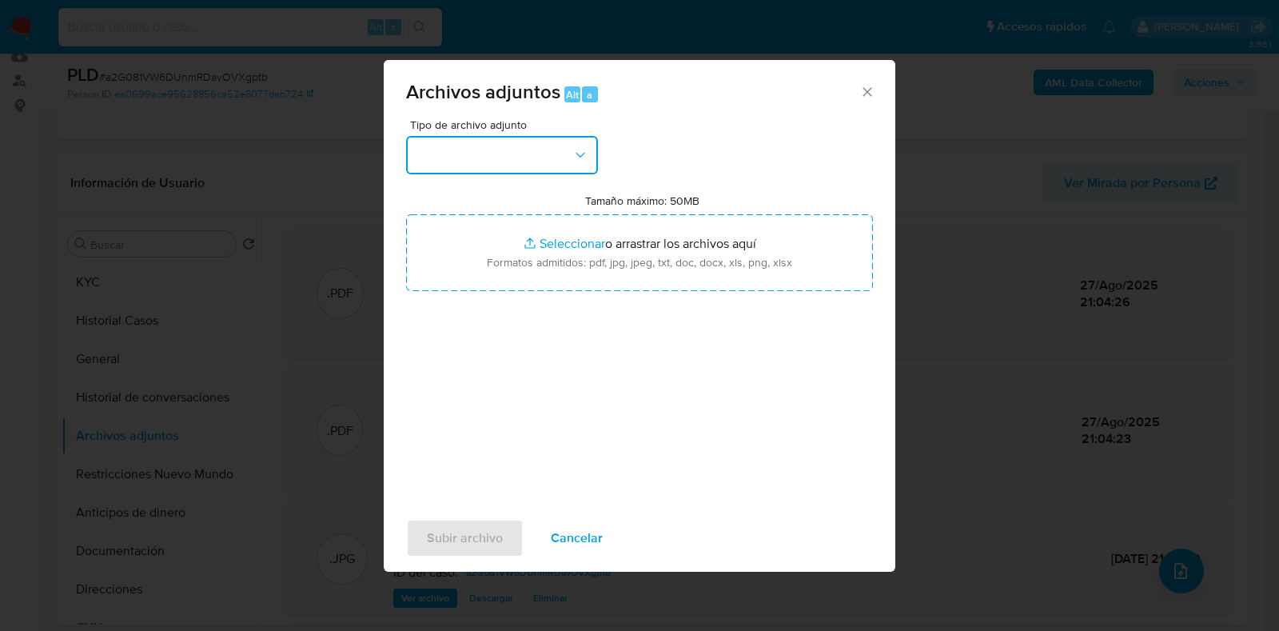
click at [552, 160] on button "button" at bounding box center [502, 155] width 192 height 38
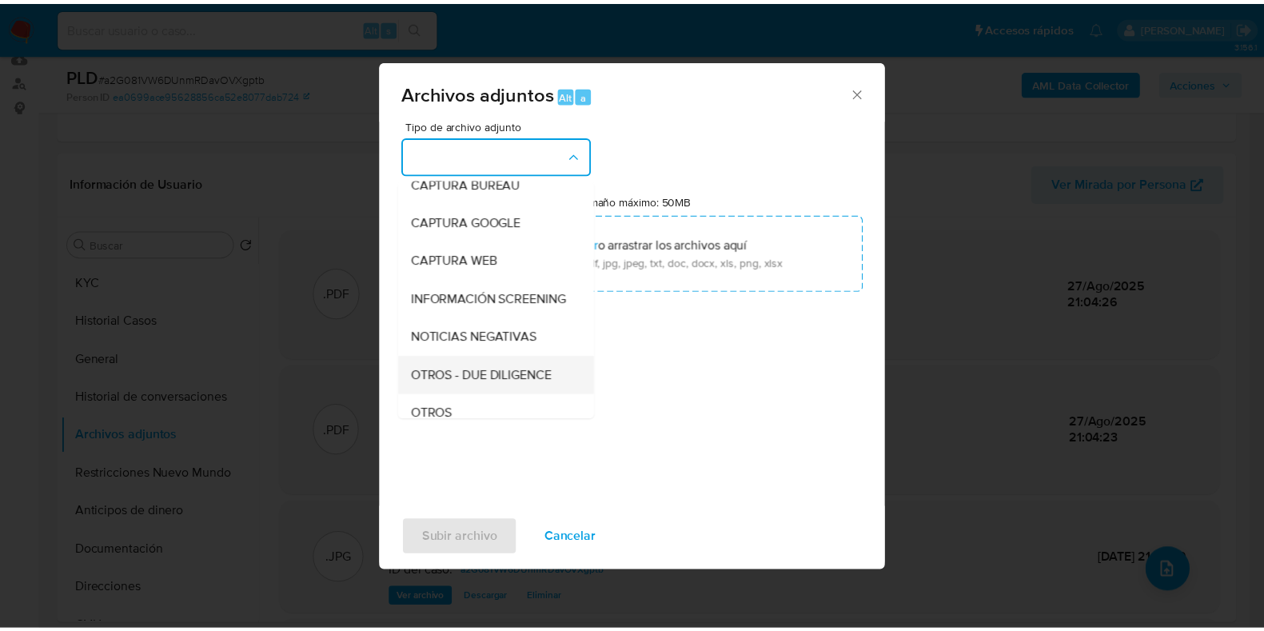
scroll to position [199, 0]
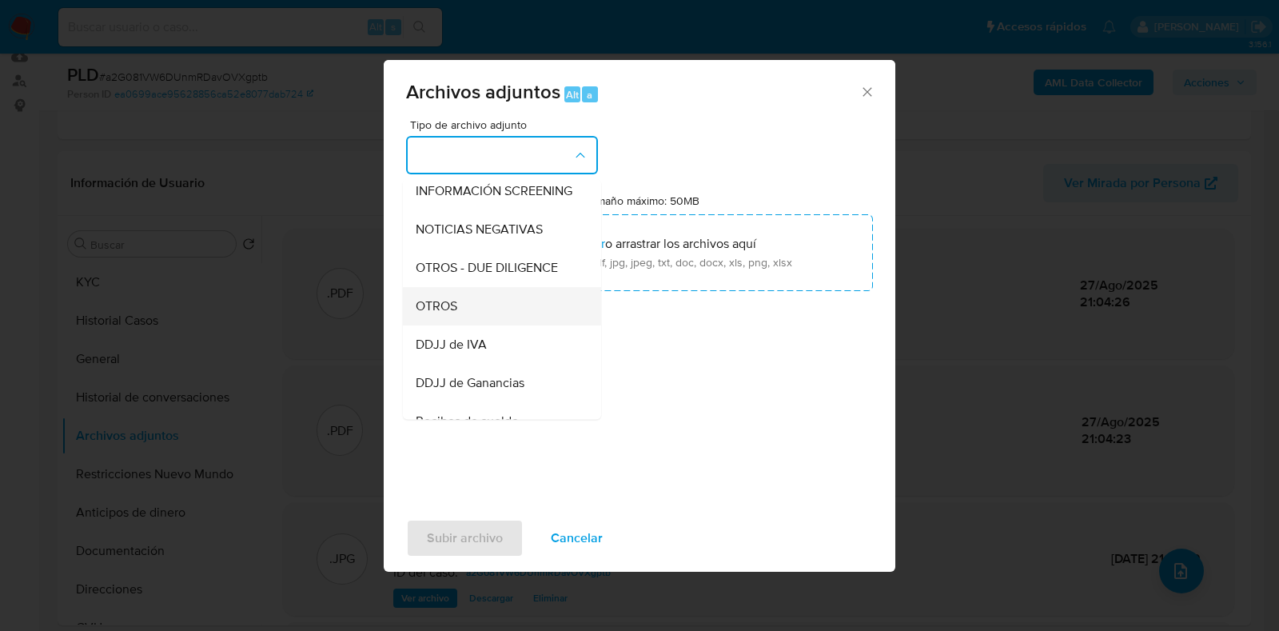
click at [493, 322] on div "OTROS" at bounding box center [497, 306] width 163 height 38
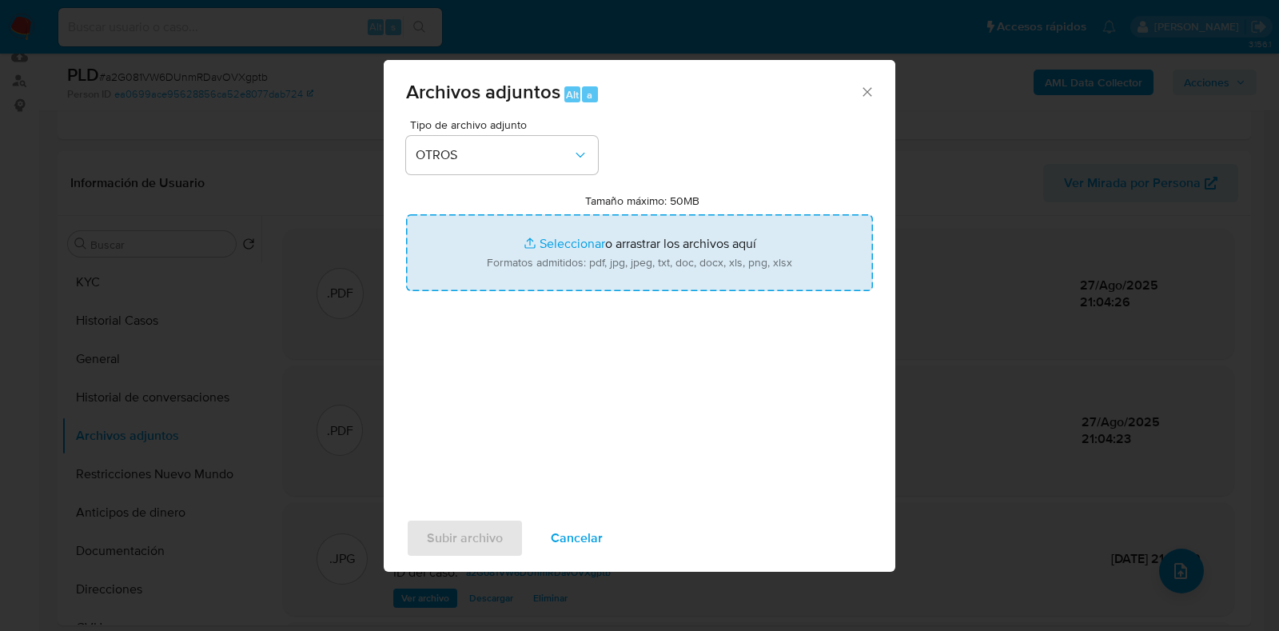
type input "C:\fakepath\Movimientos-Aladdin- Joaquin Alan de la Cruz Garcia.xlsx"
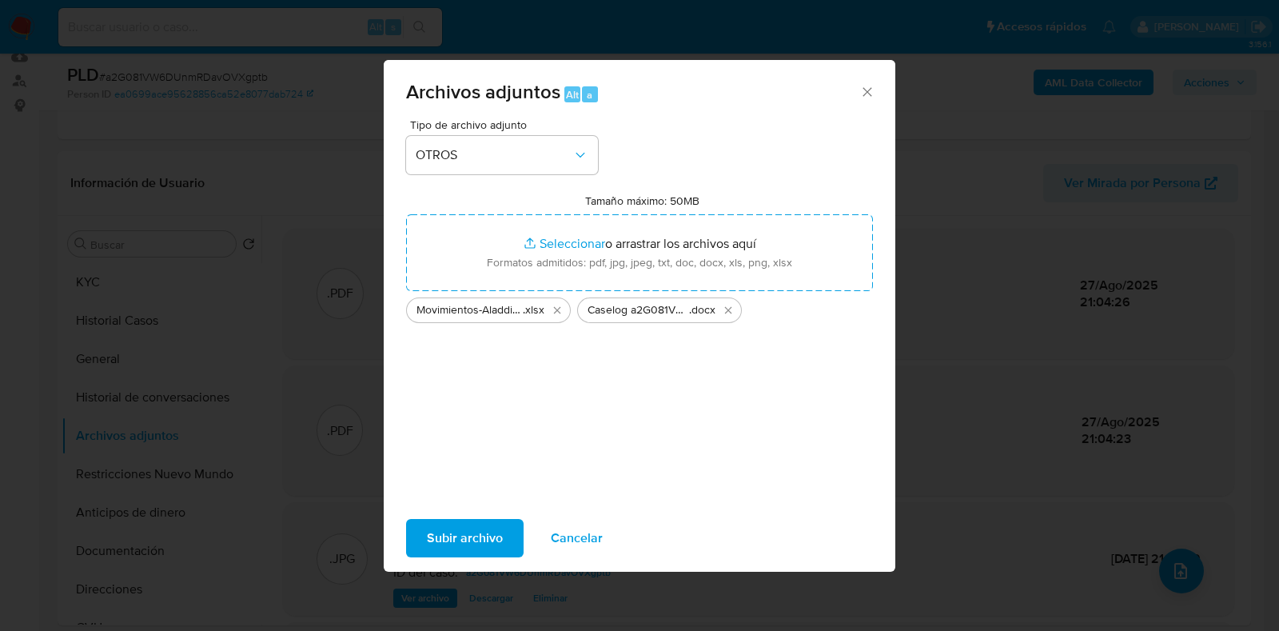
click at [489, 545] on span "Subir archivo" at bounding box center [465, 538] width 76 height 35
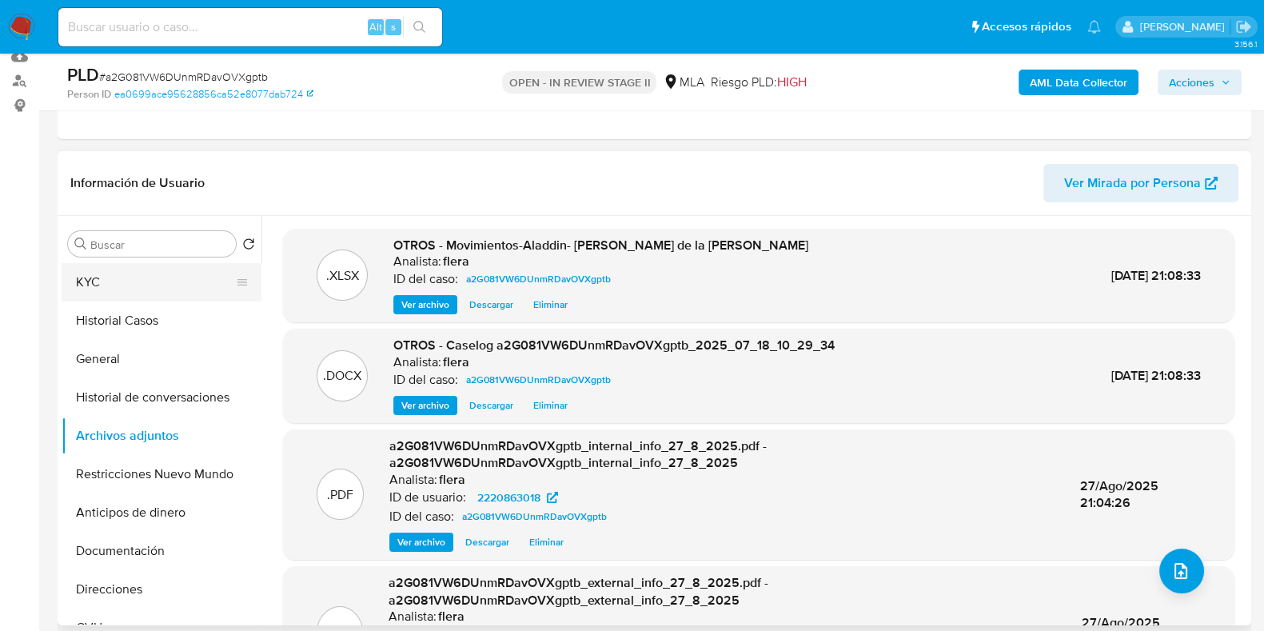
click at [154, 282] on button "KYC" at bounding box center [155, 282] width 187 height 38
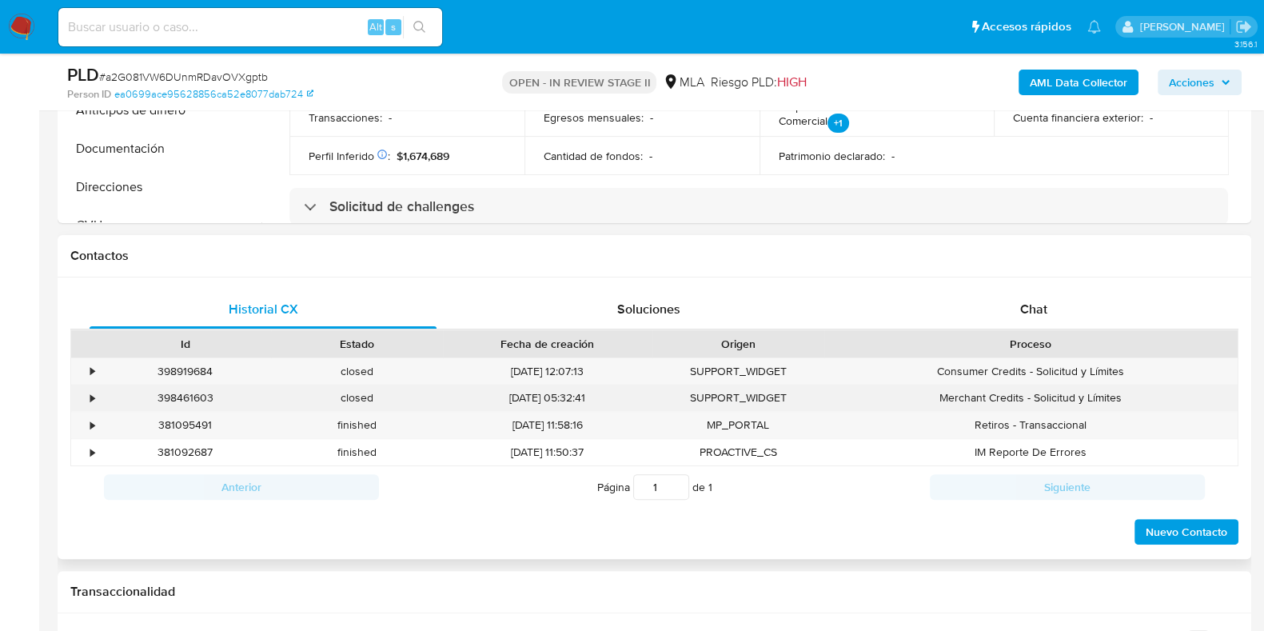
scroll to position [699, 0]
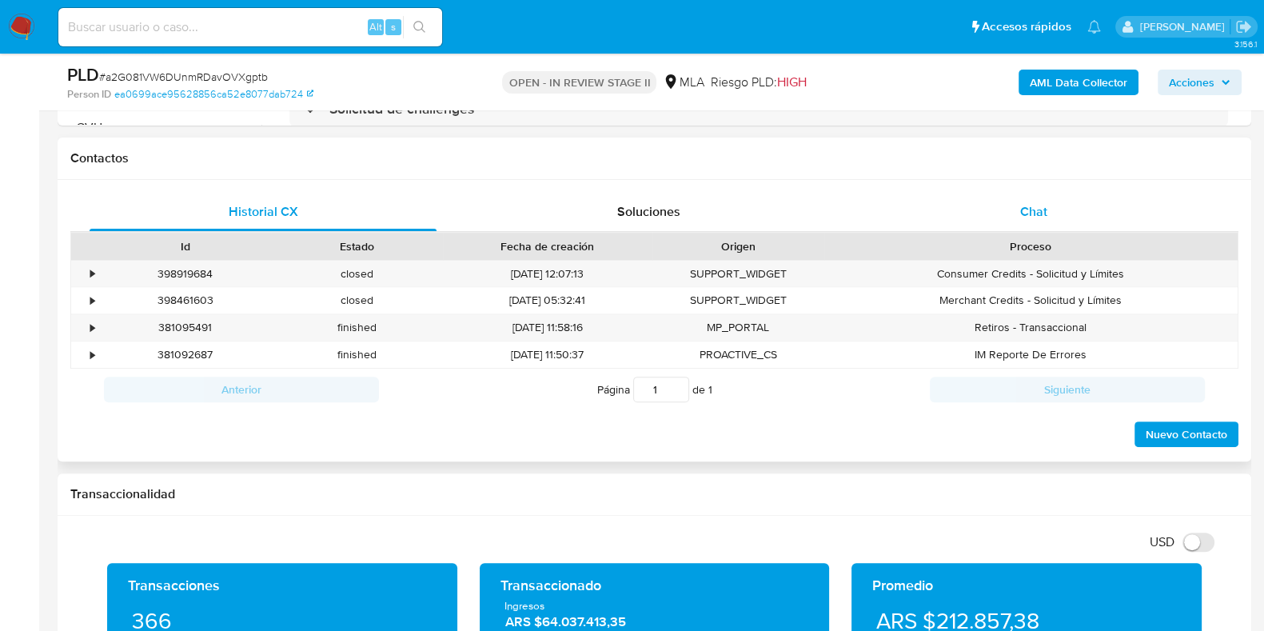
click at [1051, 209] on div "Chat" at bounding box center [1033, 212] width 347 height 38
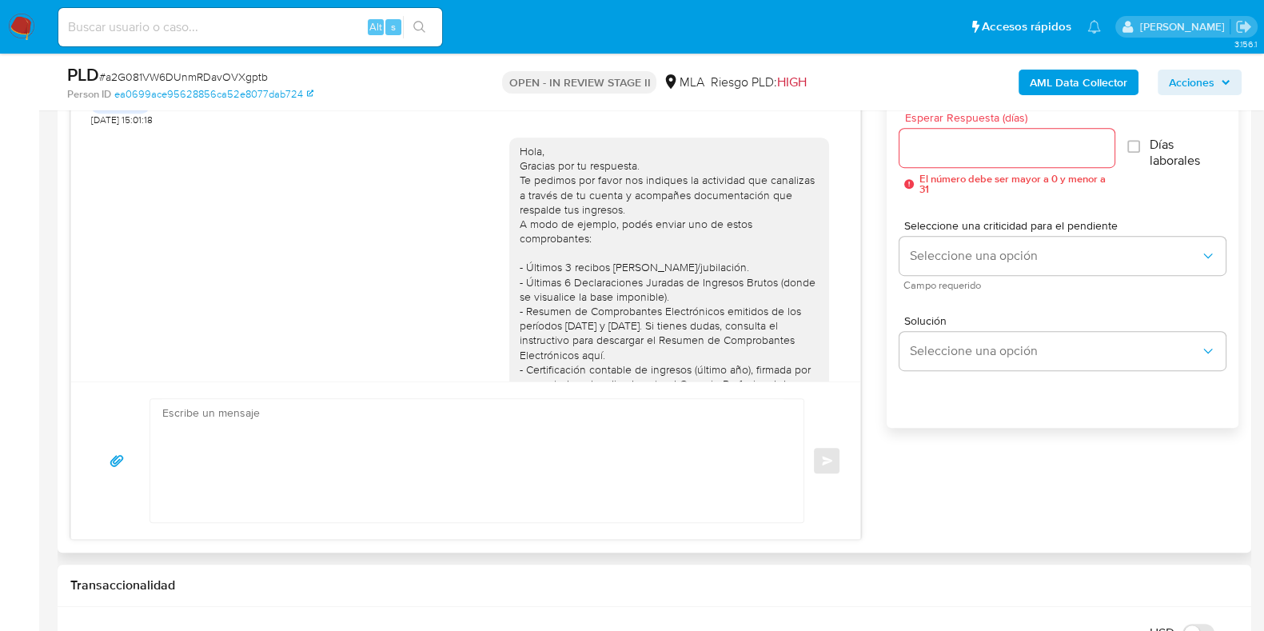
scroll to position [1423, 0]
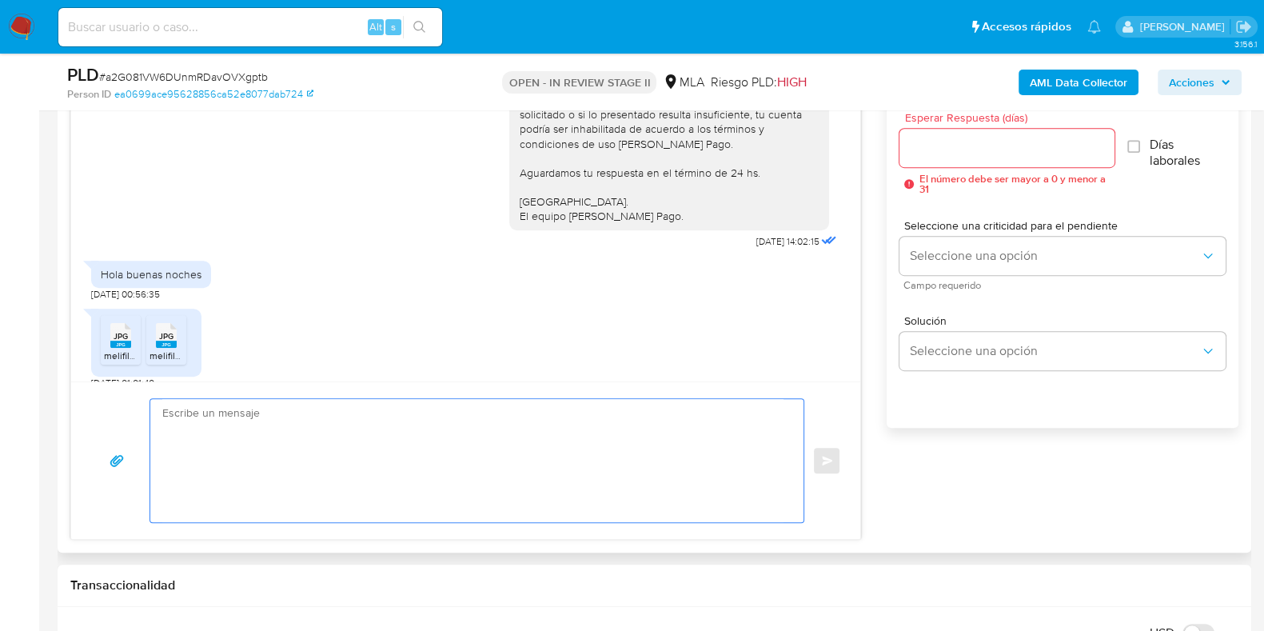
click at [329, 445] on textarea at bounding box center [472, 460] width 621 height 123
paste textarea "Hola, ¡Muchas gracias por tu respuesta! Confirmamos la recepción de la document…"
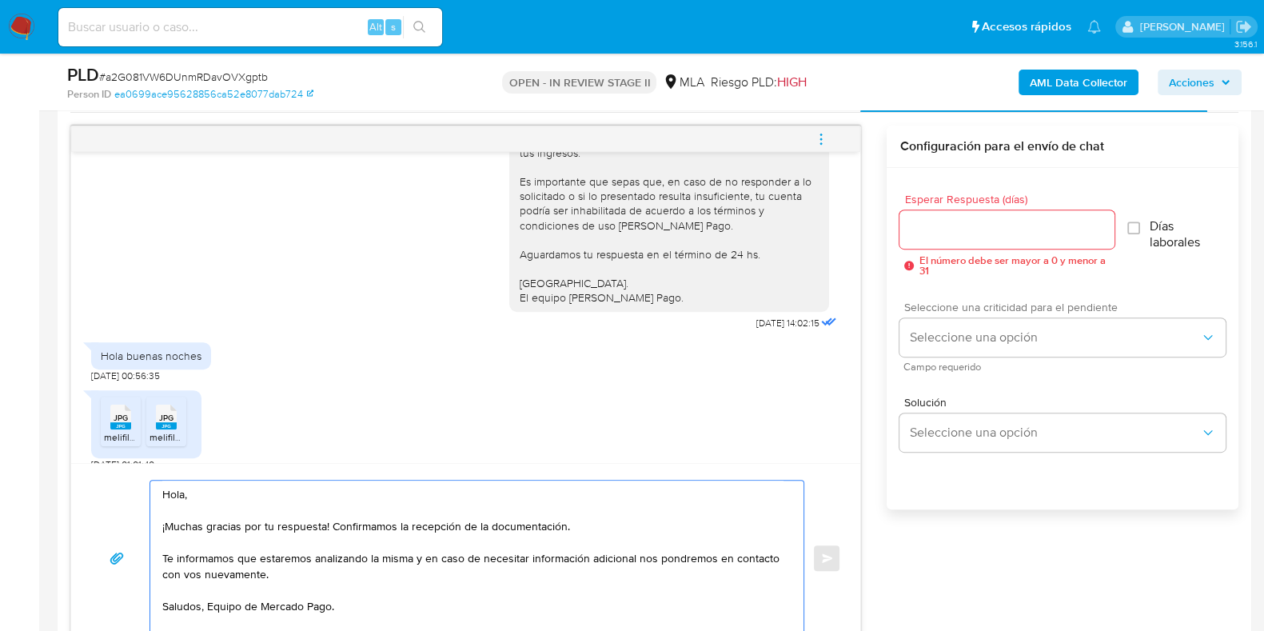
scroll to position [799, 0]
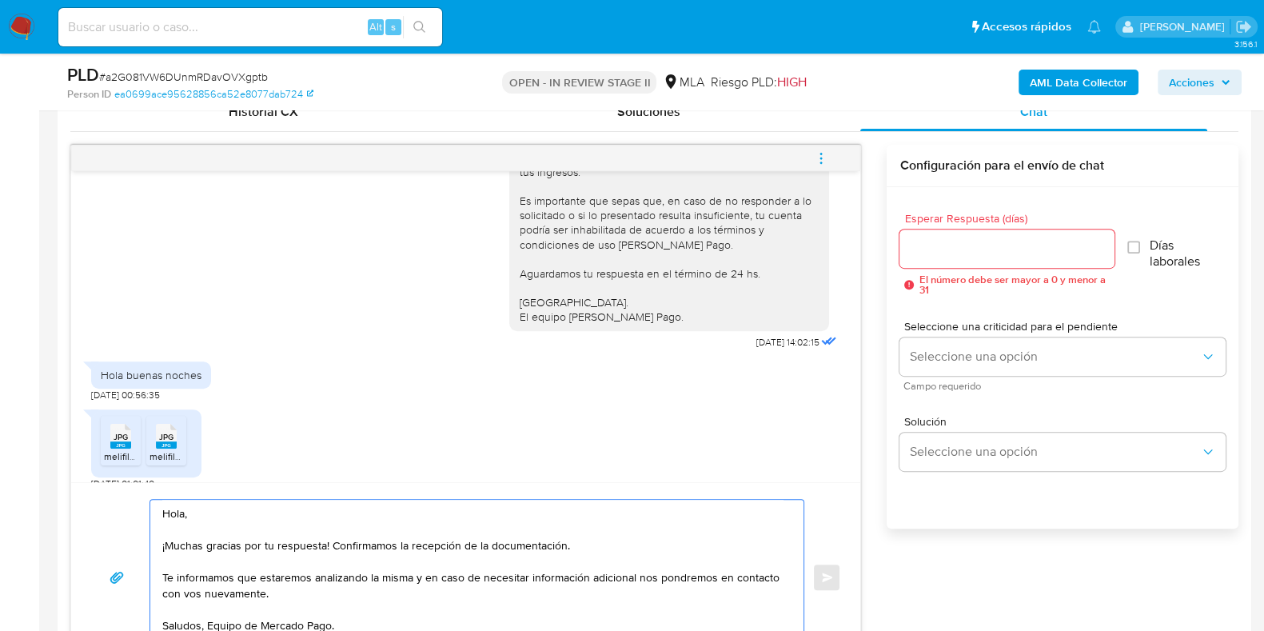
type textarea "Hola, ¡Muchas gracias por tu respuesta! Confirmamos la recepción de la document…"
click at [939, 242] on input "Esperar Respuesta (días)" at bounding box center [1007, 248] width 214 height 21
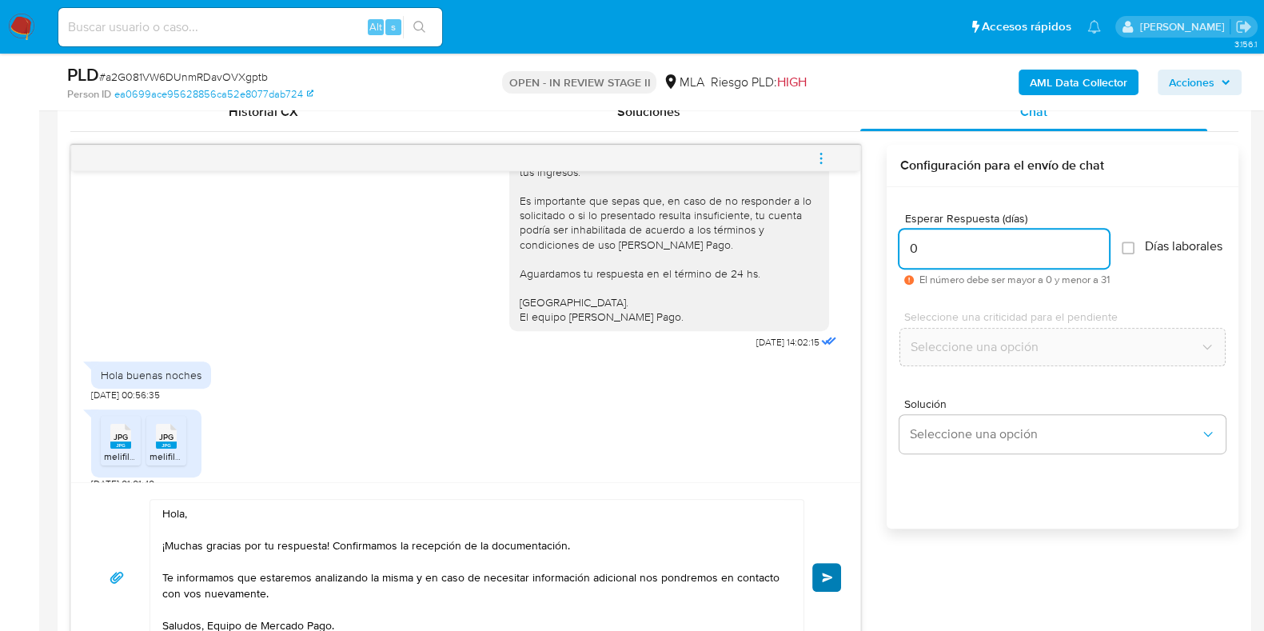
type input "0"
click at [829, 572] on span "Enviar" at bounding box center [827, 577] width 11 height 10
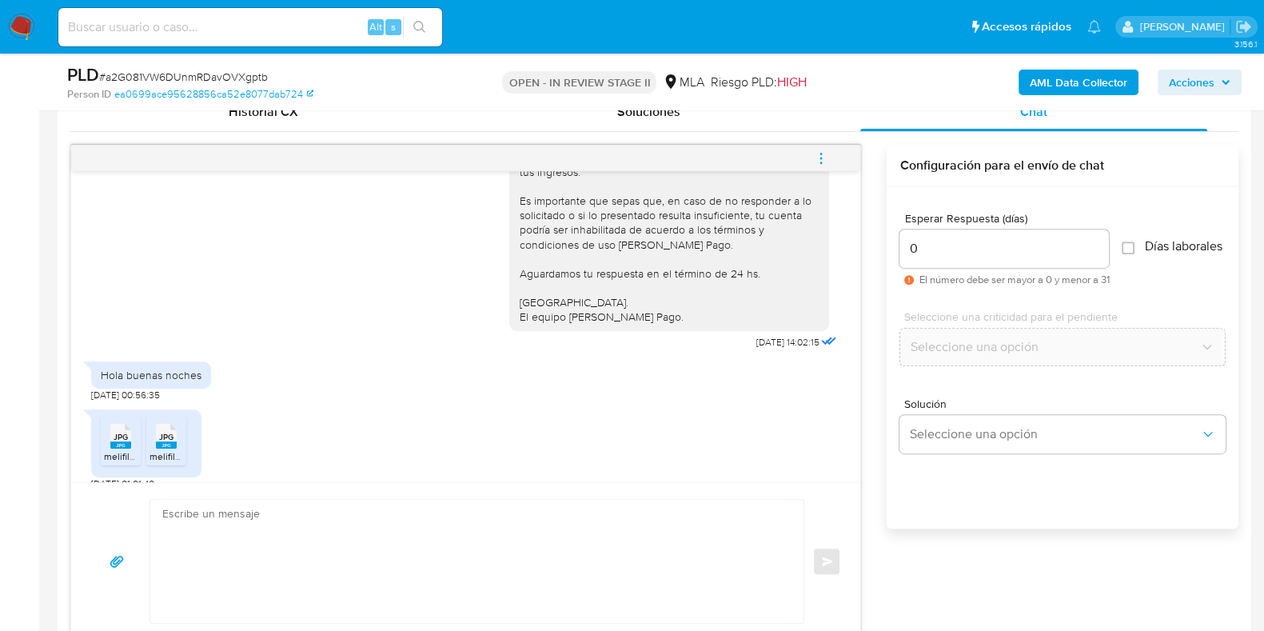
scroll to position [1614, 0]
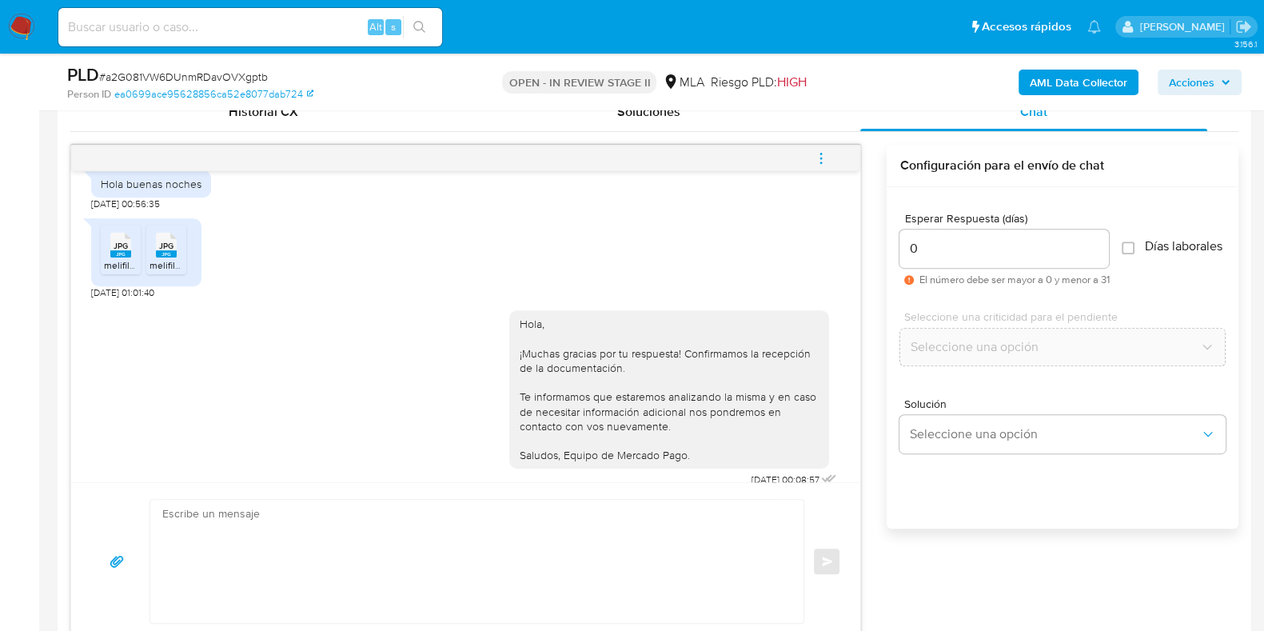
click at [824, 158] on icon "menu-action" at bounding box center [821, 158] width 14 height 14
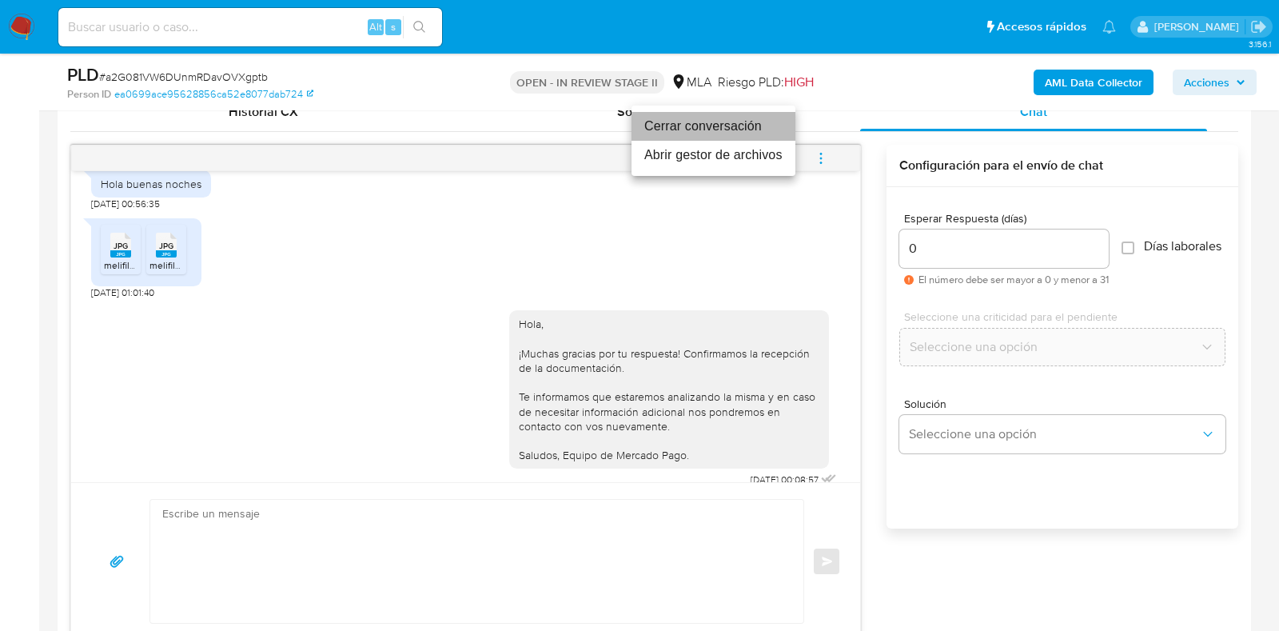
click at [720, 123] on li "Cerrar conversación" at bounding box center [714, 126] width 164 height 29
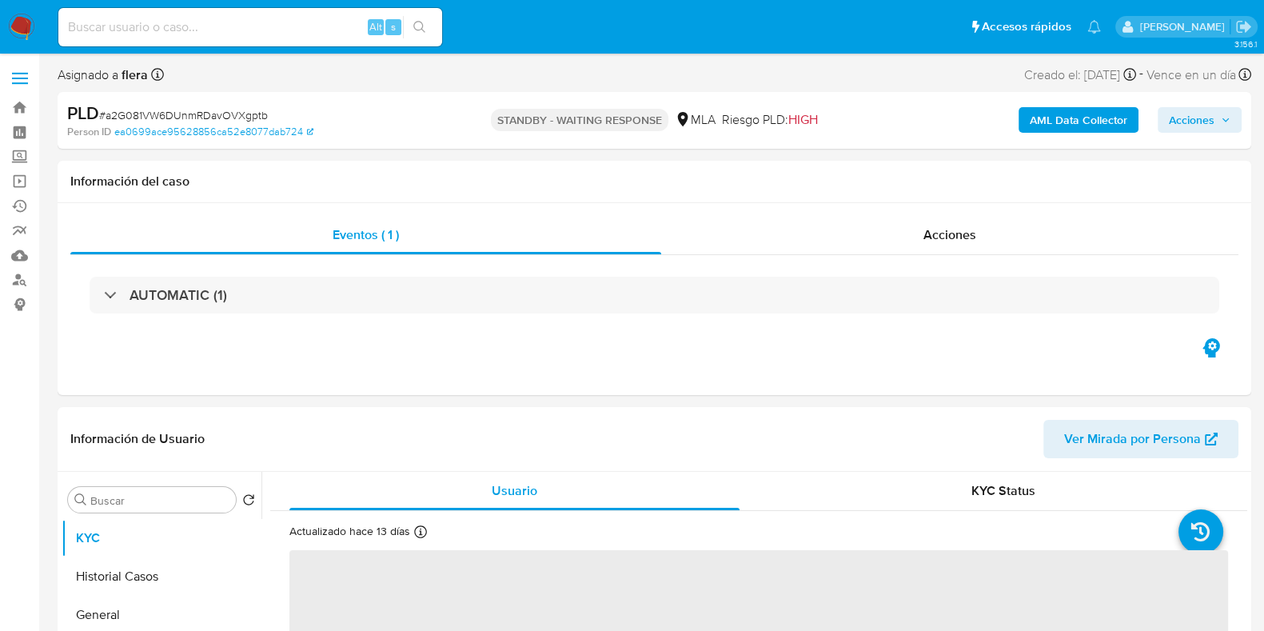
select select "10"
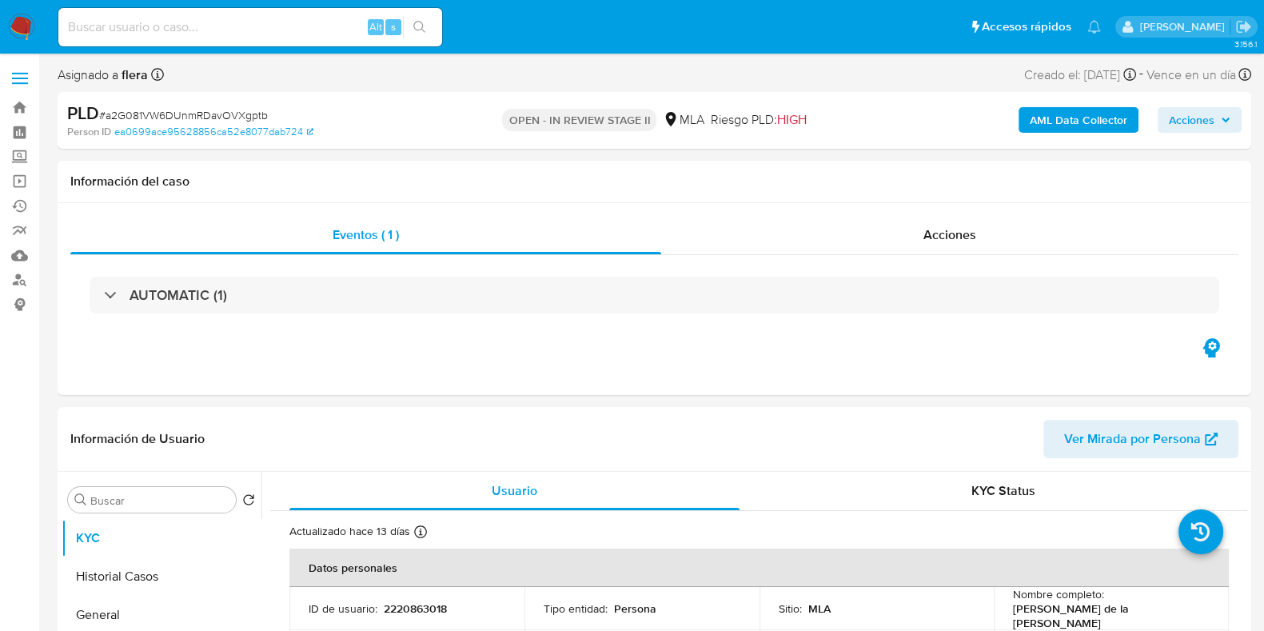
select select "10"
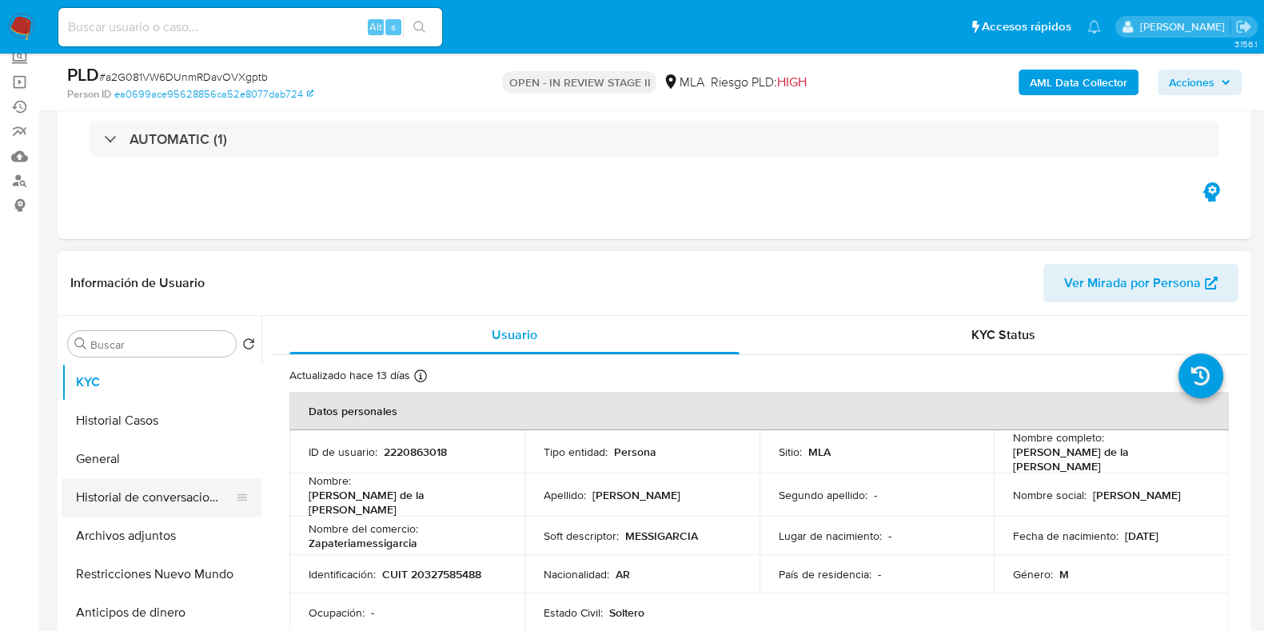
click at [178, 494] on button "Historial de conversaciones" at bounding box center [155, 497] width 187 height 38
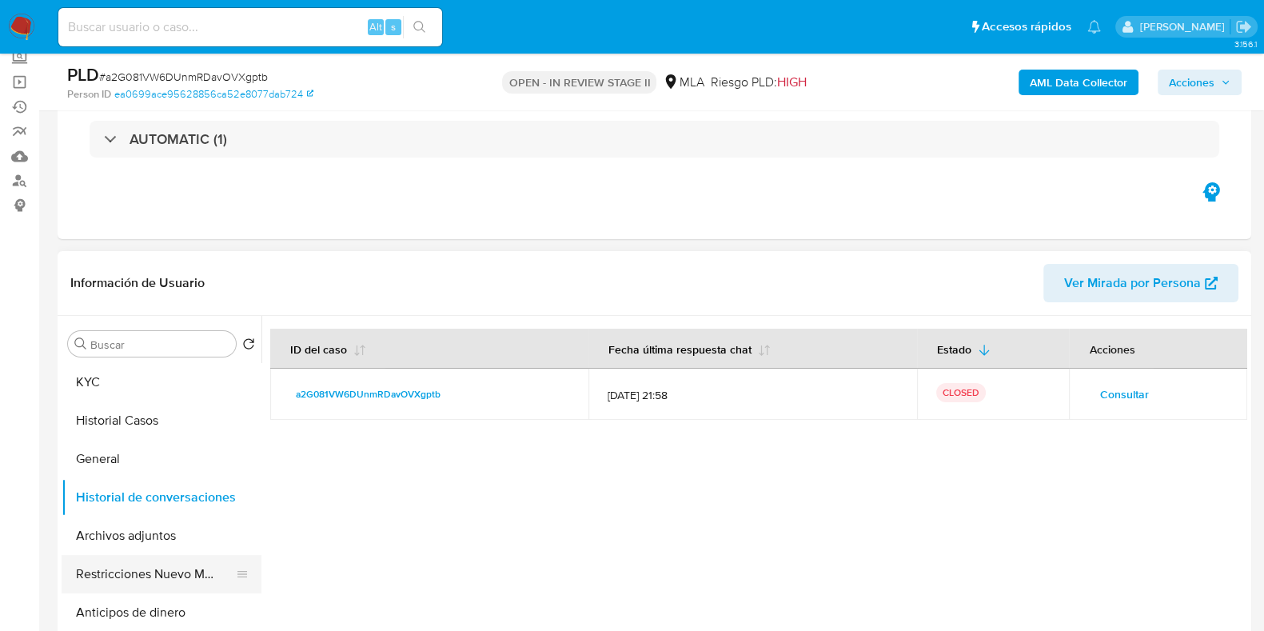
click at [151, 577] on button "Restricciones Nuevo Mundo" at bounding box center [155, 574] width 187 height 38
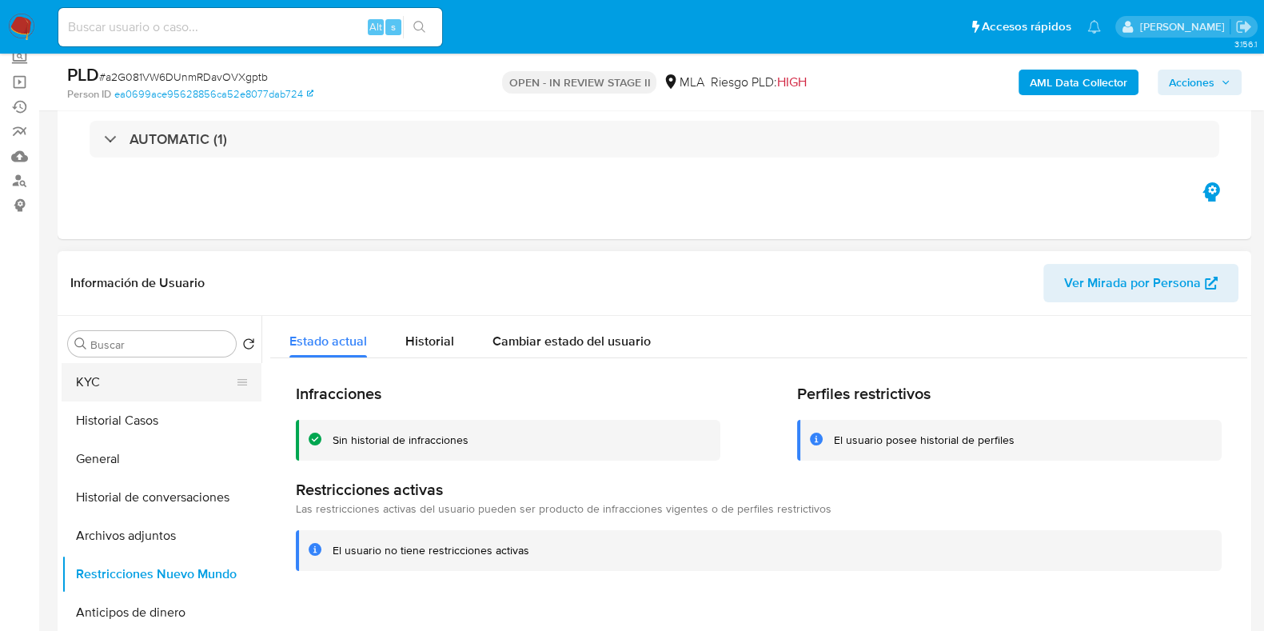
click at [113, 372] on button "KYC" at bounding box center [155, 382] width 187 height 38
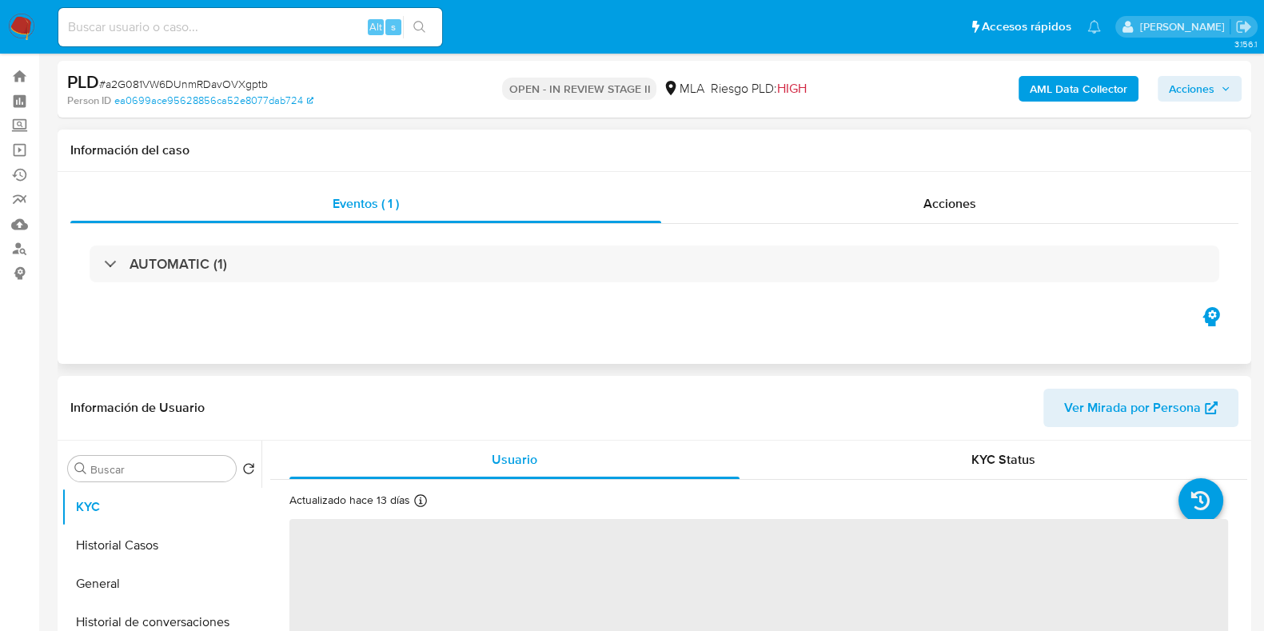
scroll to position [0, 0]
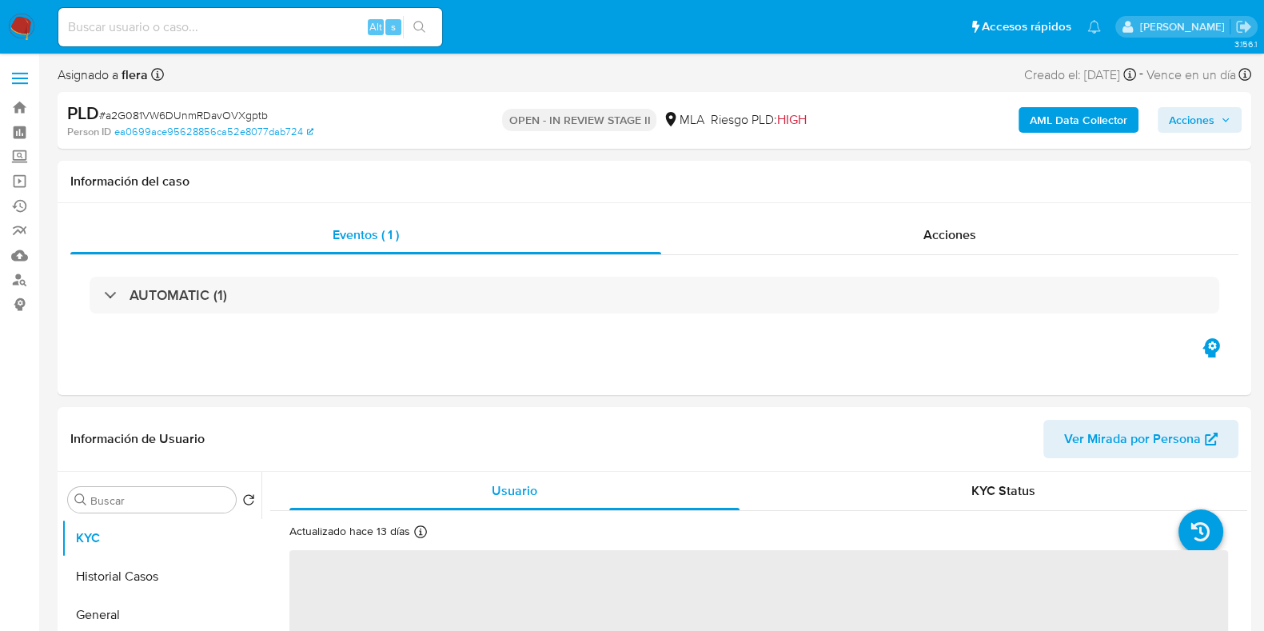
click at [1223, 120] on icon "button" at bounding box center [1226, 120] width 6 height 4
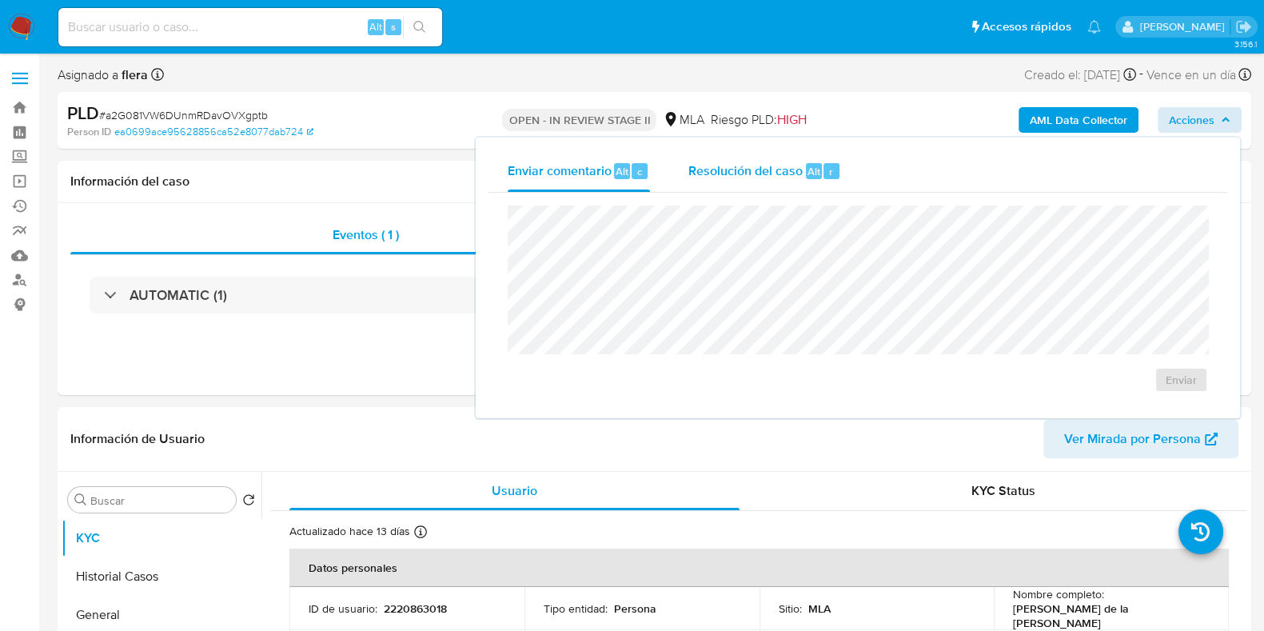
click at [789, 167] on span "Resolución del caso" at bounding box center [745, 171] width 114 height 18
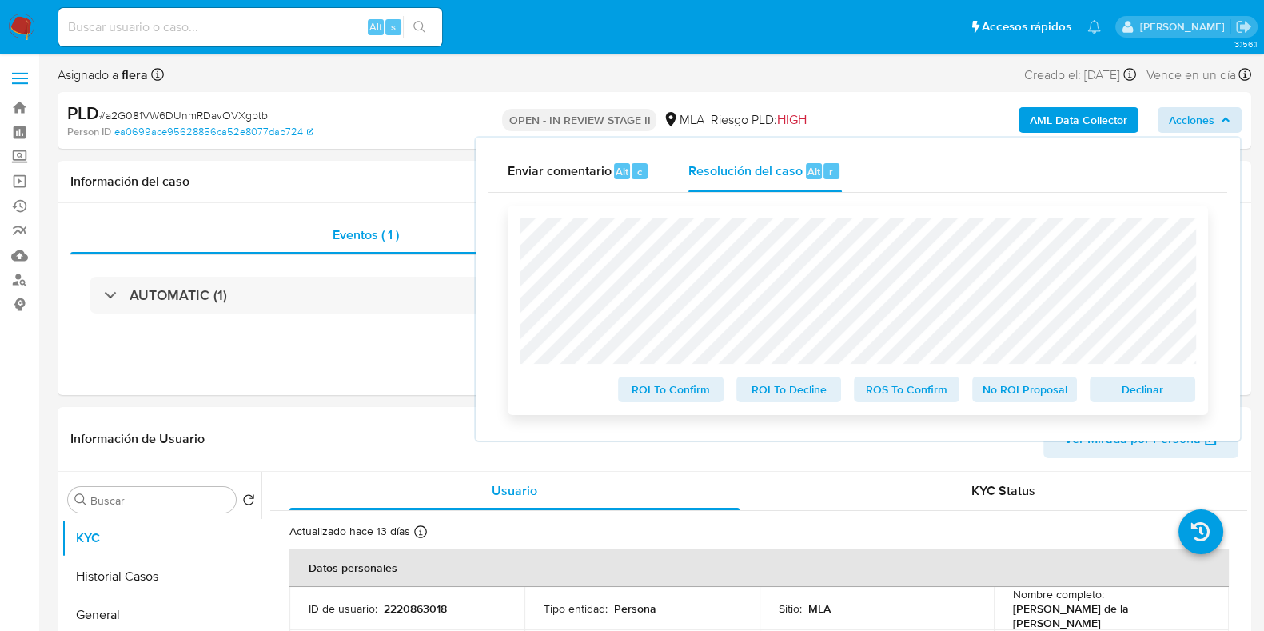
click at [1027, 385] on span "No ROI Proposal" at bounding box center [1024, 389] width 83 height 22
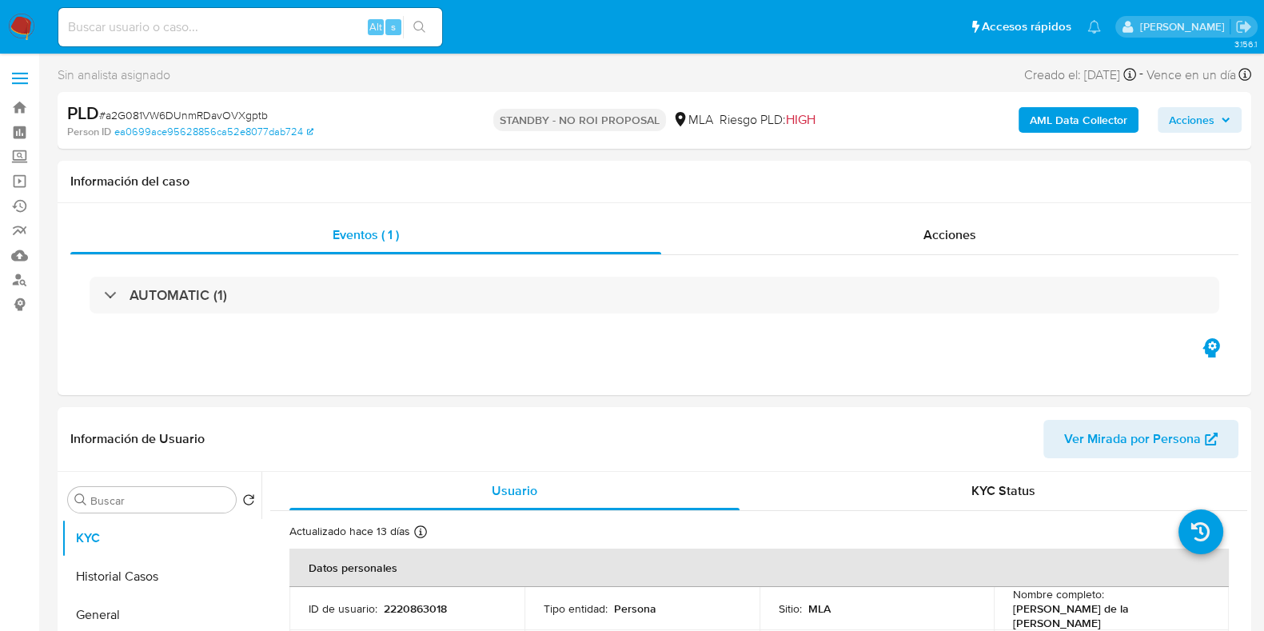
select select "10"
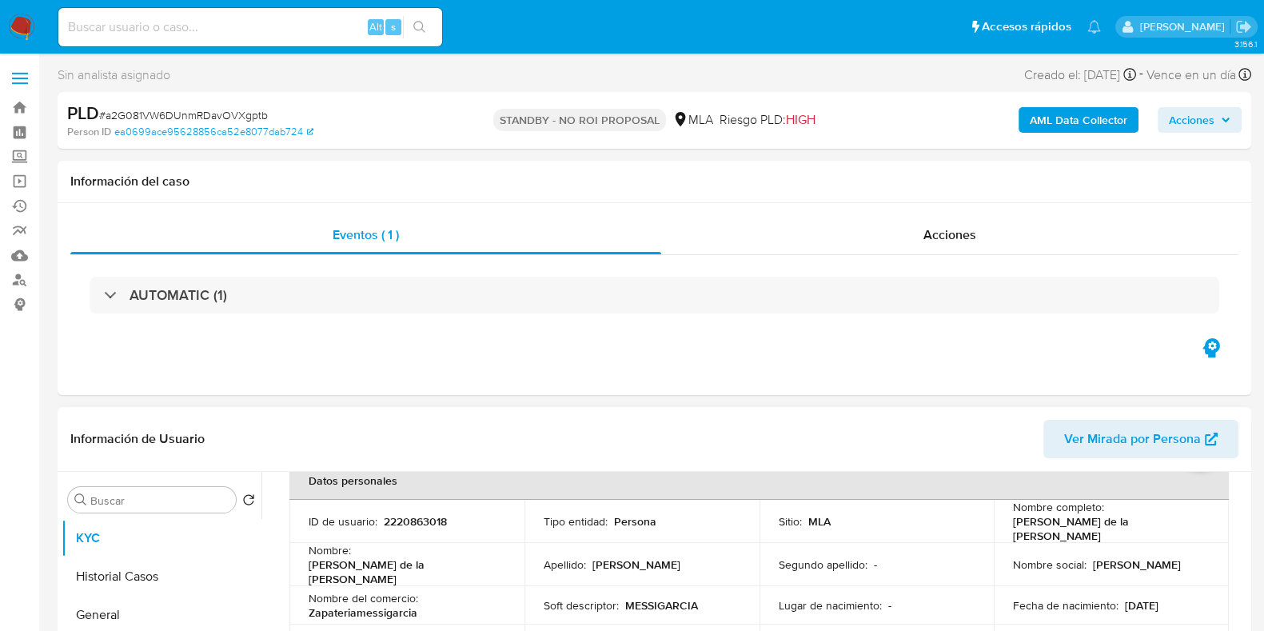
scroll to position [199, 0]
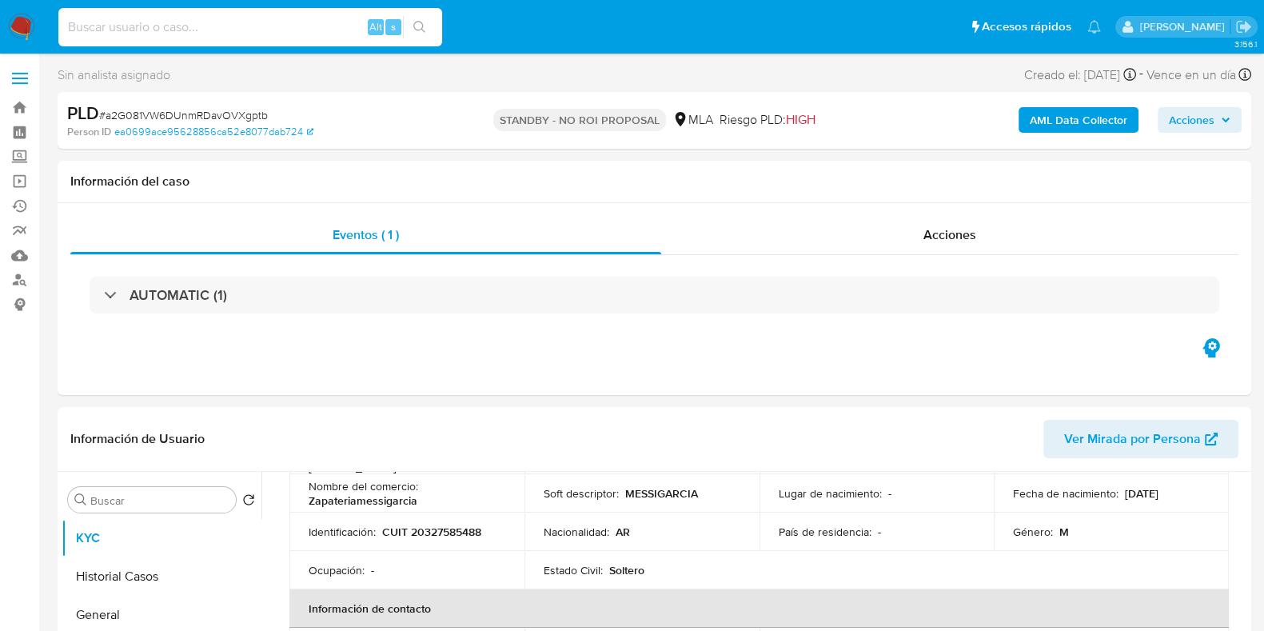
click at [245, 19] on input at bounding box center [250, 27] width 384 height 21
paste input "AkTcVYLMYRq4IeAuAB3q6oIS"
type input "AkTcVYLMYRq4IeAuAB3q6oIS"
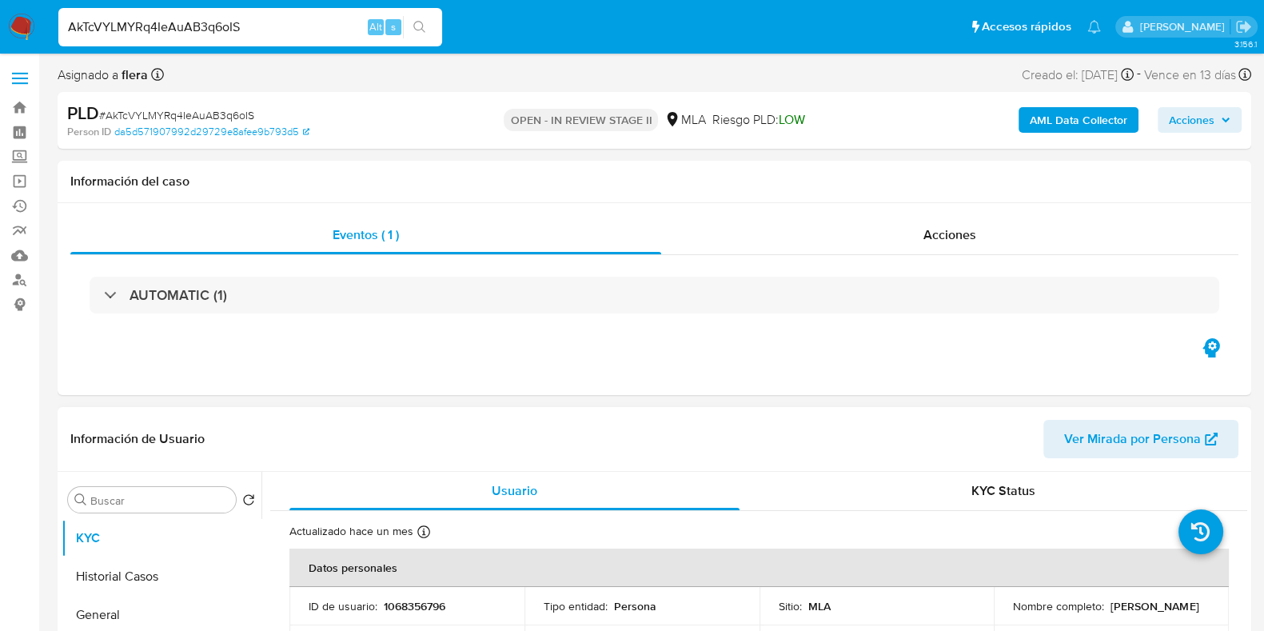
select select "10"
click at [408, 604] on p "1068356796" at bounding box center [415, 606] width 62 height 14
copy p "1068356796"
